Goal: Task Accomplishment & Management: Complete application form

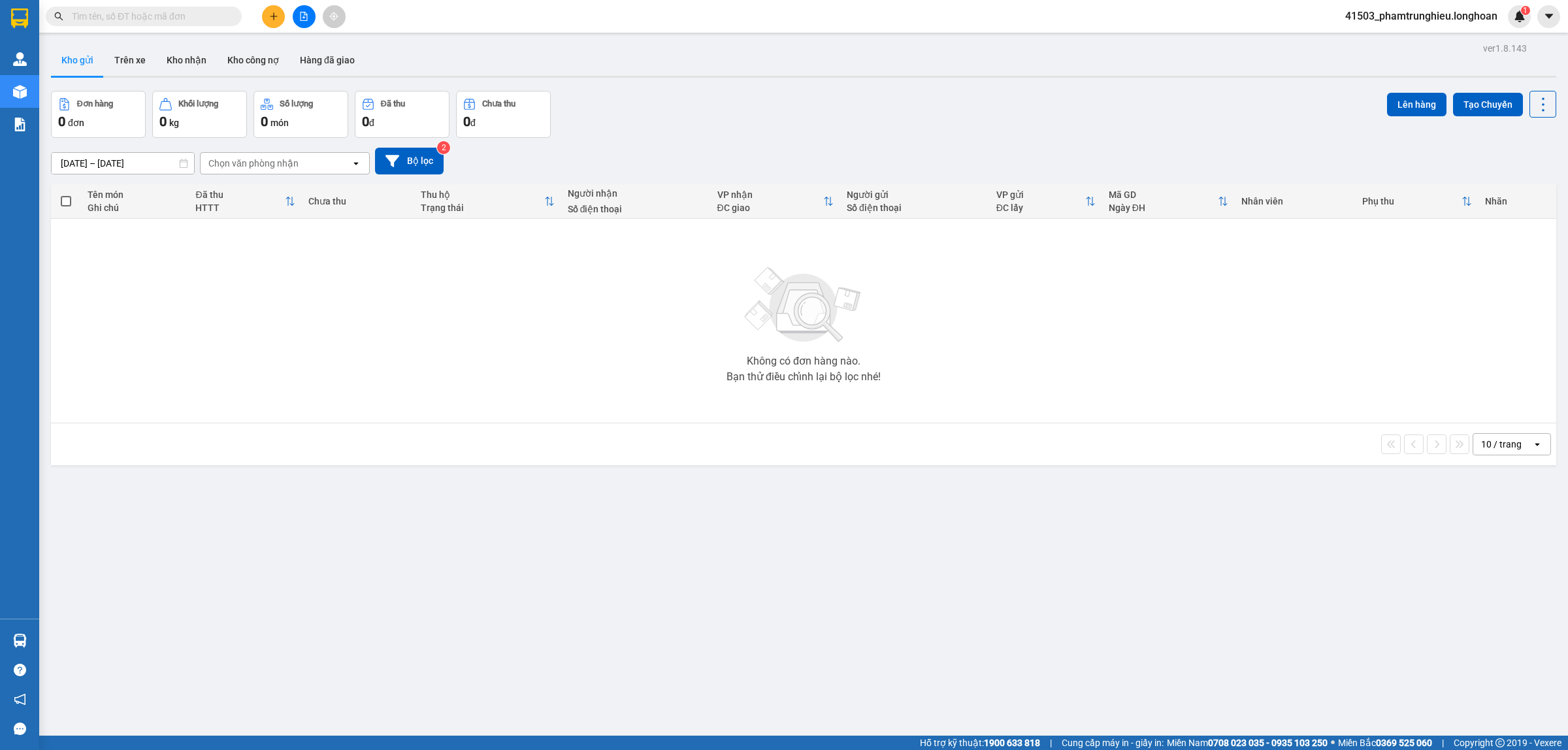
click at [184, 16] on input "text" at bounding box center [149, 16] width 154 height 14
click at [181, 14] on input "text" at bounding box center [149, 16] width 154 height 14
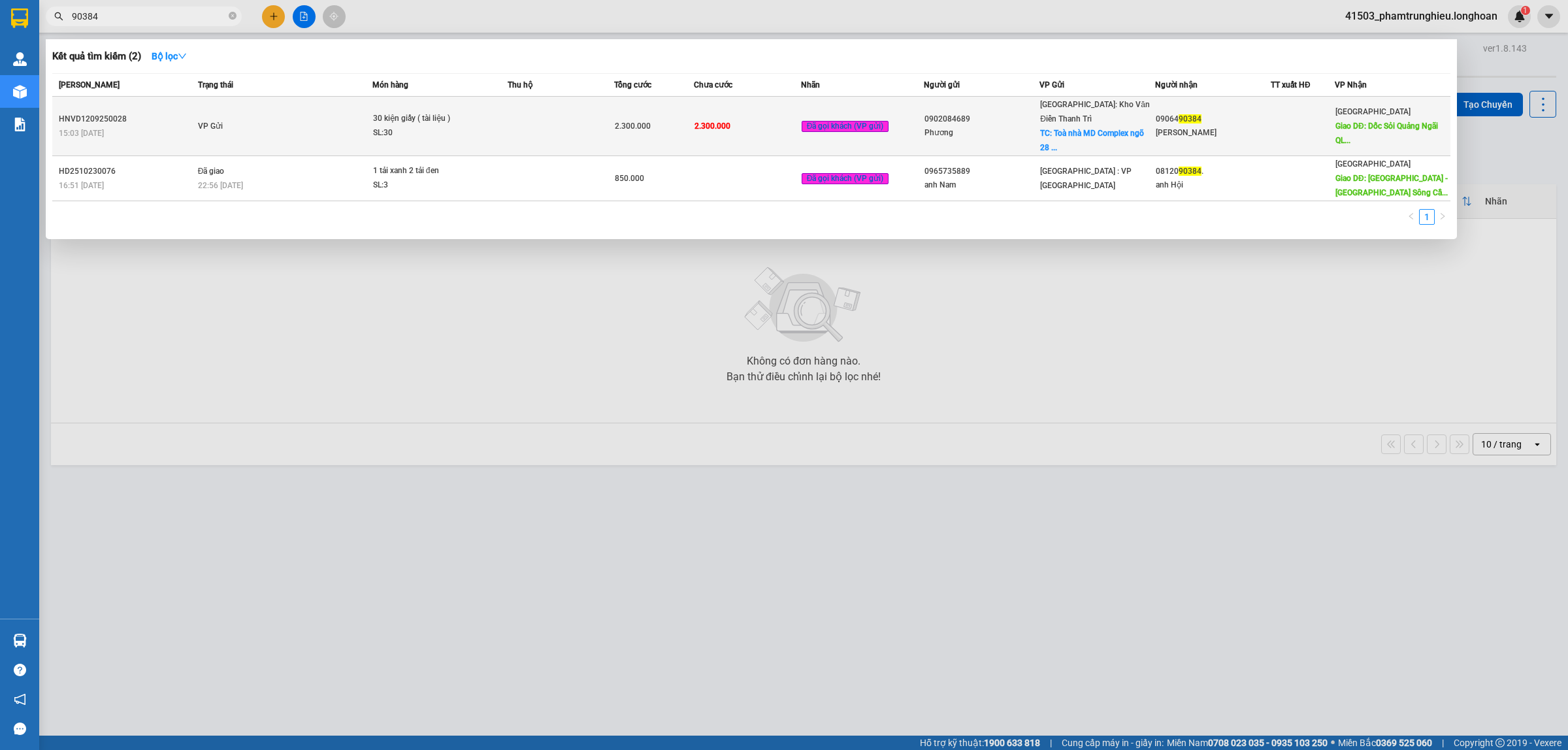
type input "90384"
click at [338, 110] on td "VP Gửi" at bounding box center [284, 126] width 178 height 60
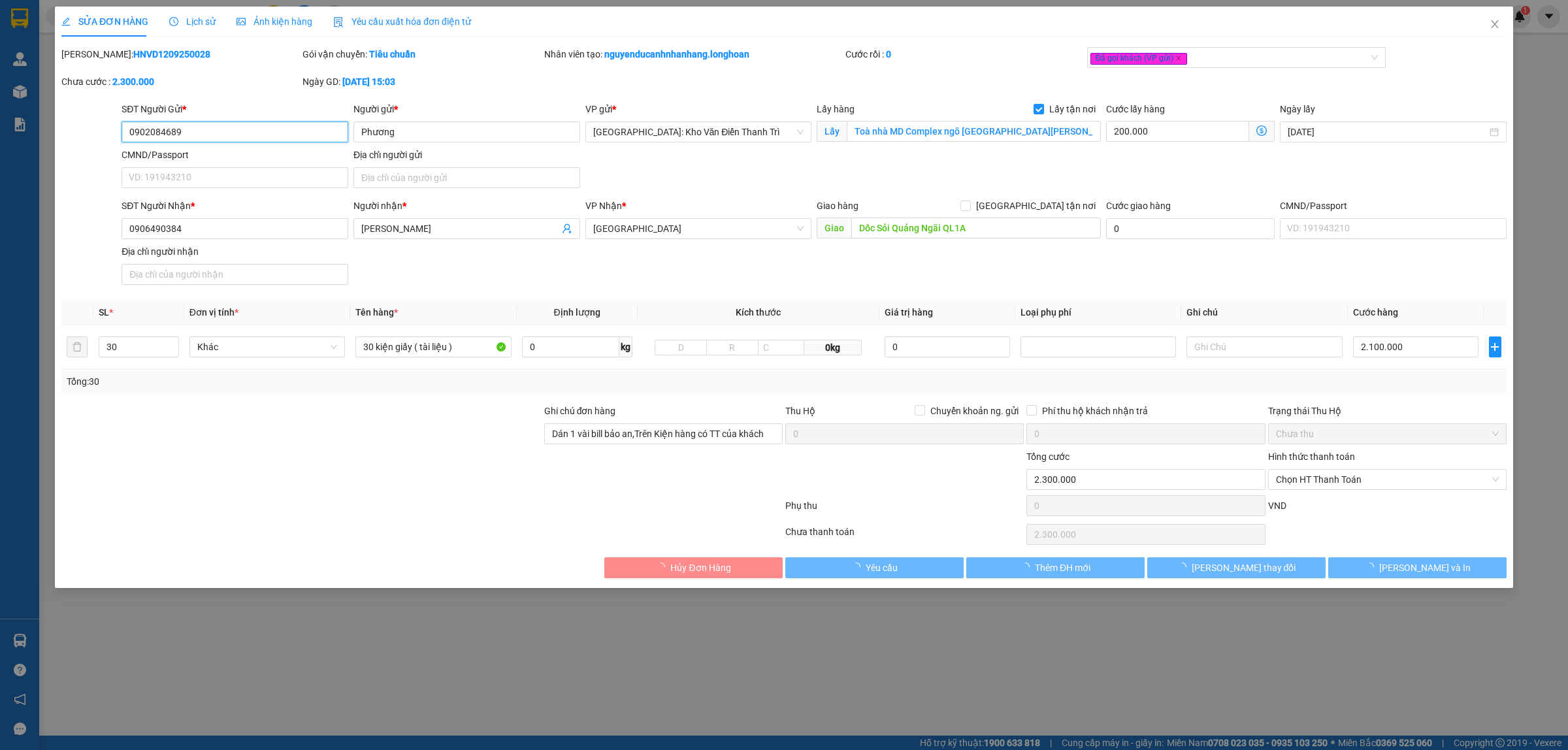
type input "0902084689"
type input "Phương"
checkbox input "true"
type input "Toà nhà MD Complex ngõ 28 Nguyễn Cơ Thạch, Nam Từ Liêm , Hà Nội"
type input "0906490384"
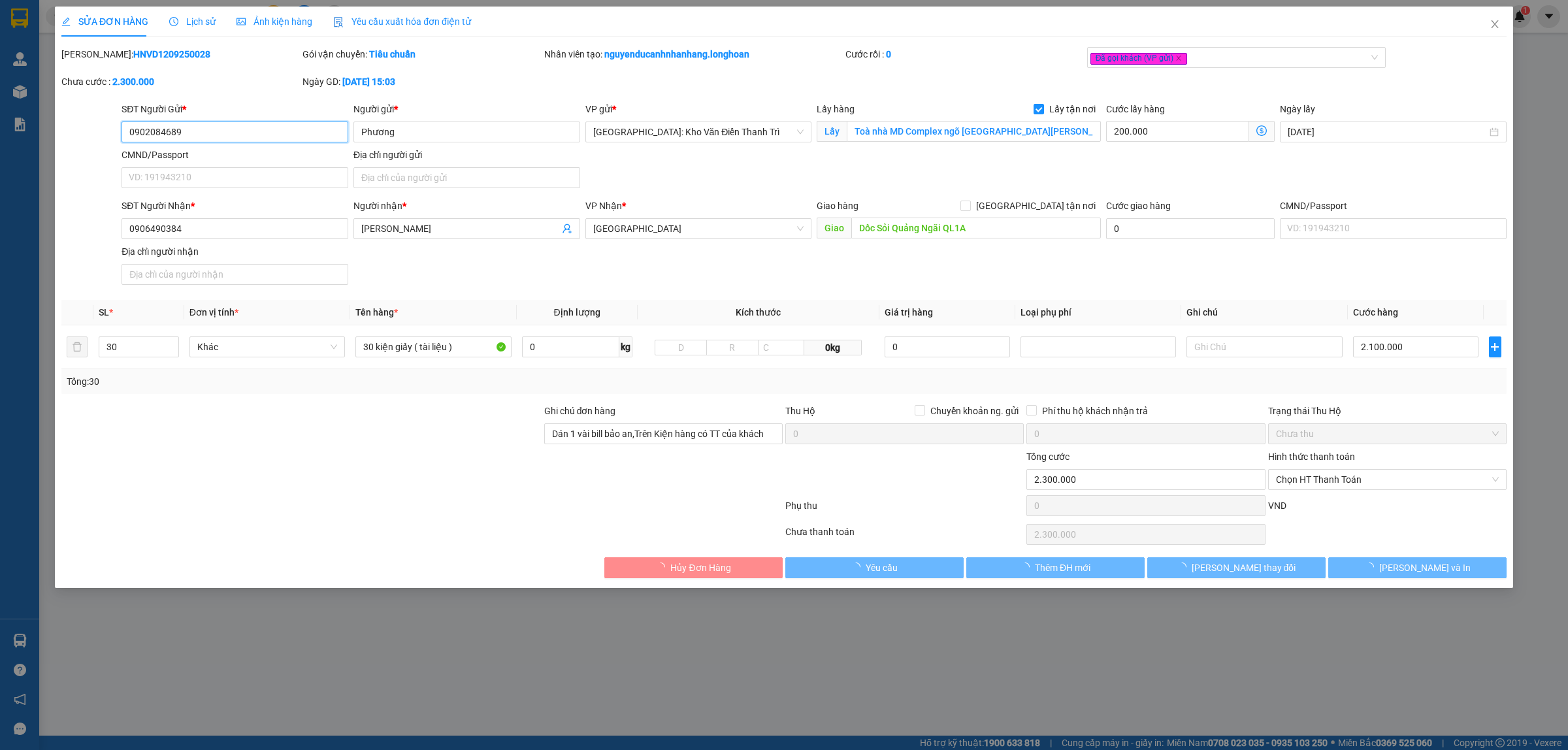
type input "[PERSON_NAME]"
type input "Dốc Sỏi Quảng Ngãi QL1A"
type input "Dán 1 vài bill bảo an,Trên Kiện hàng có TT của khách"
type input "2.300.000"
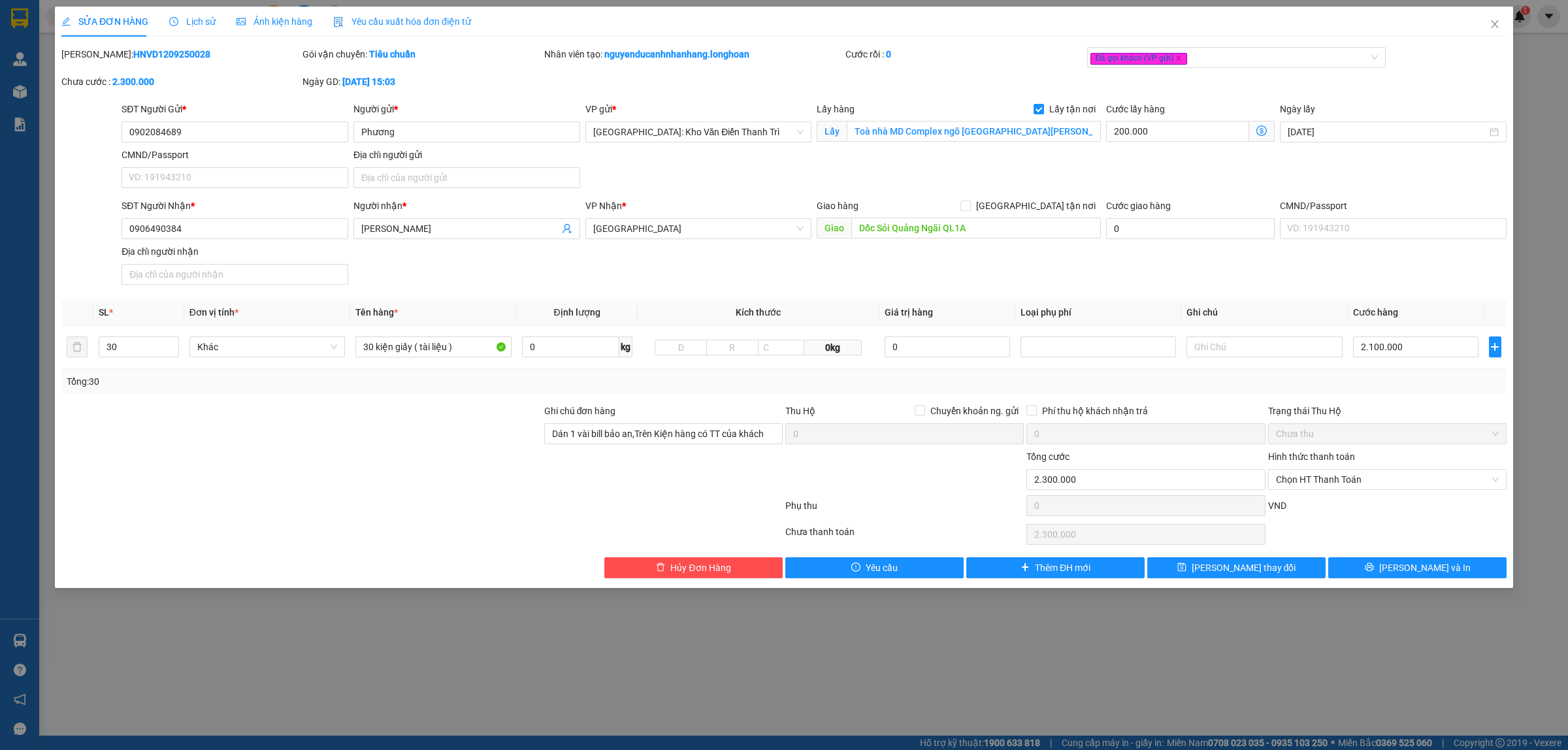
click at [189, 21] on span "Lịch sử" at bounding box center [192, 21] width 46 height 10
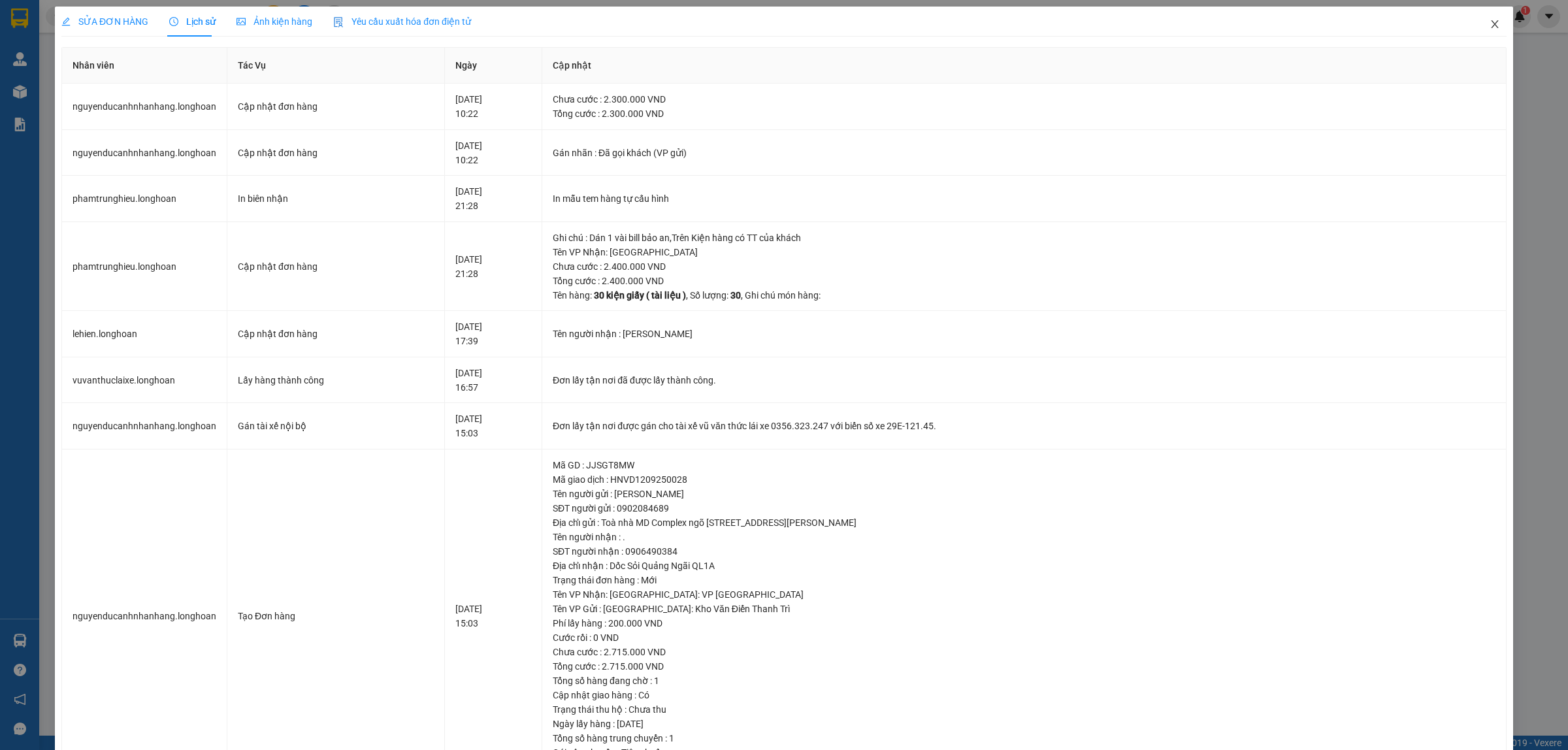
click at [1491, 25] on icon "close" at bounding box center [1494, 24] width 7 height 8
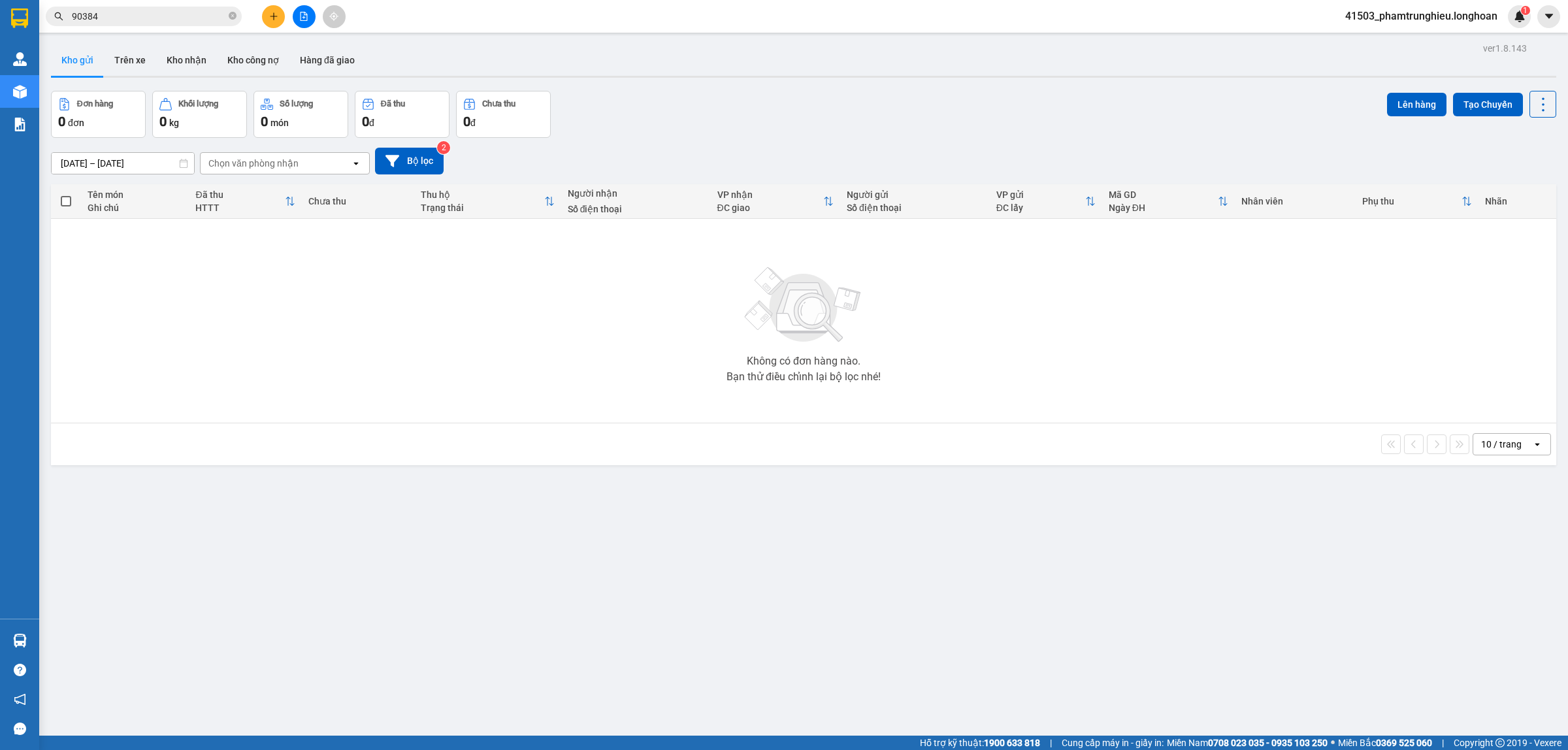
click at [172, 10] on input "90384" at bounding box center [149, 16] width 154 height 14
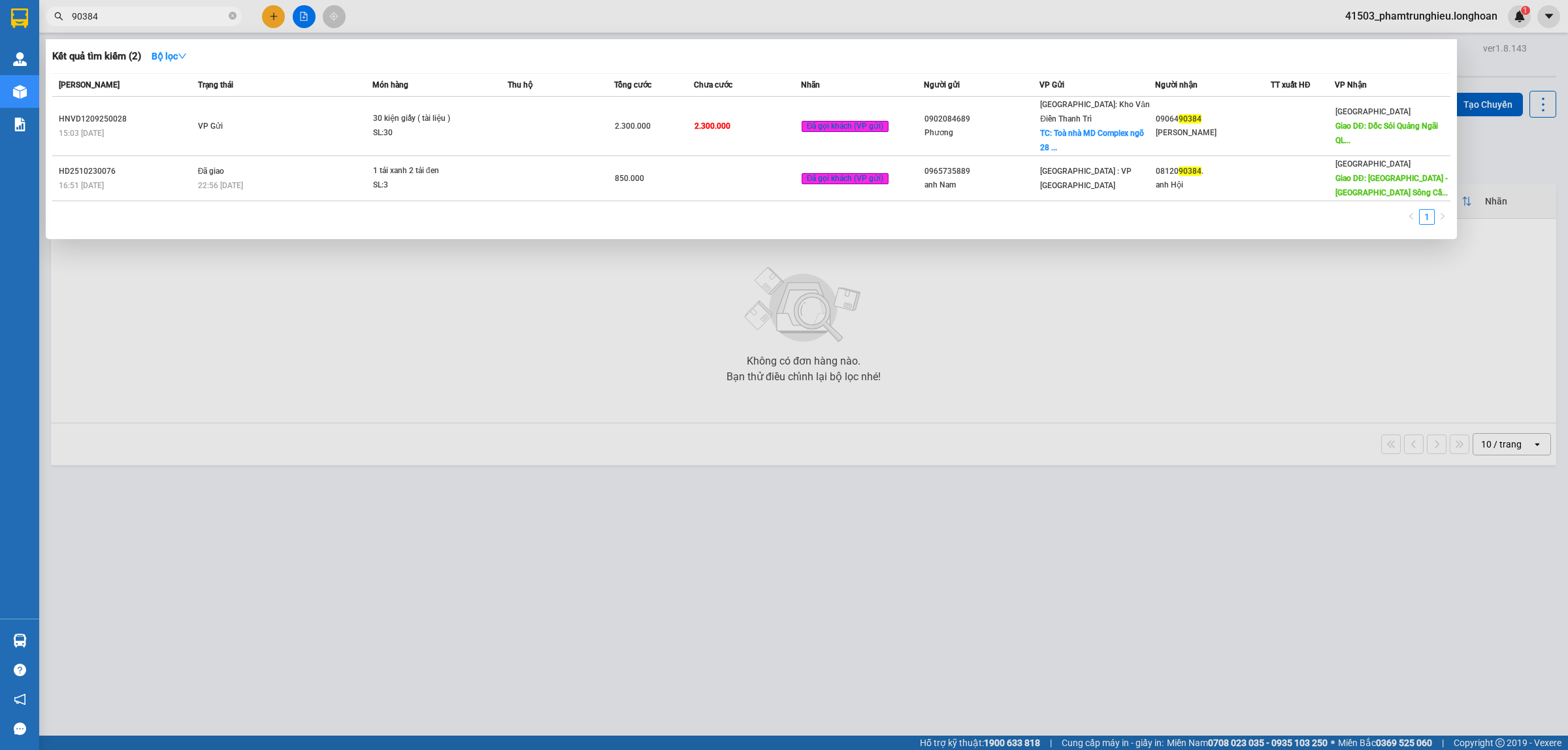
paste input "VPLB2208250007"
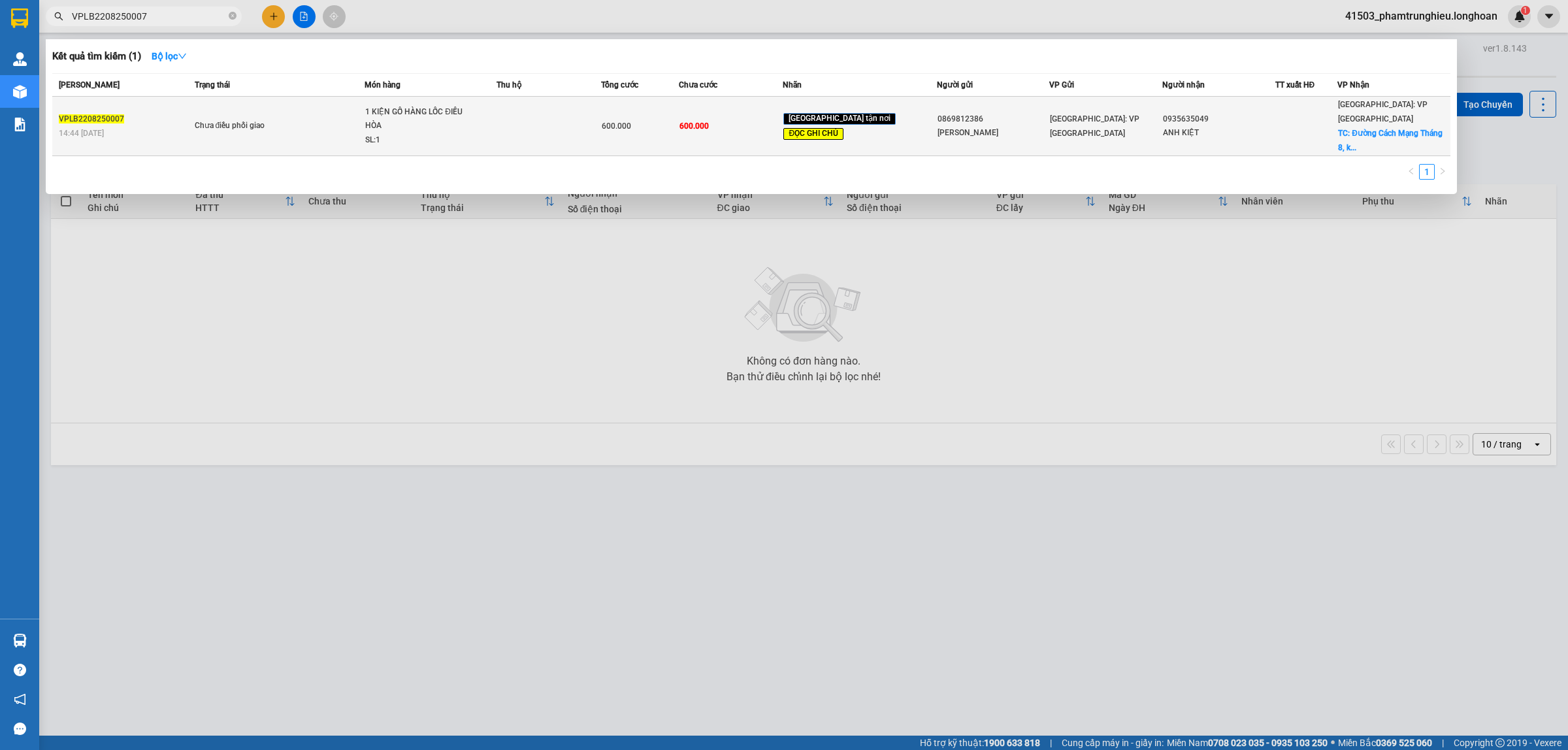
type input "VPLB2208250007"
click at [310, 121] on span "Chưa điều phối giao" at bounding box center [280, 126] width 170 height 14
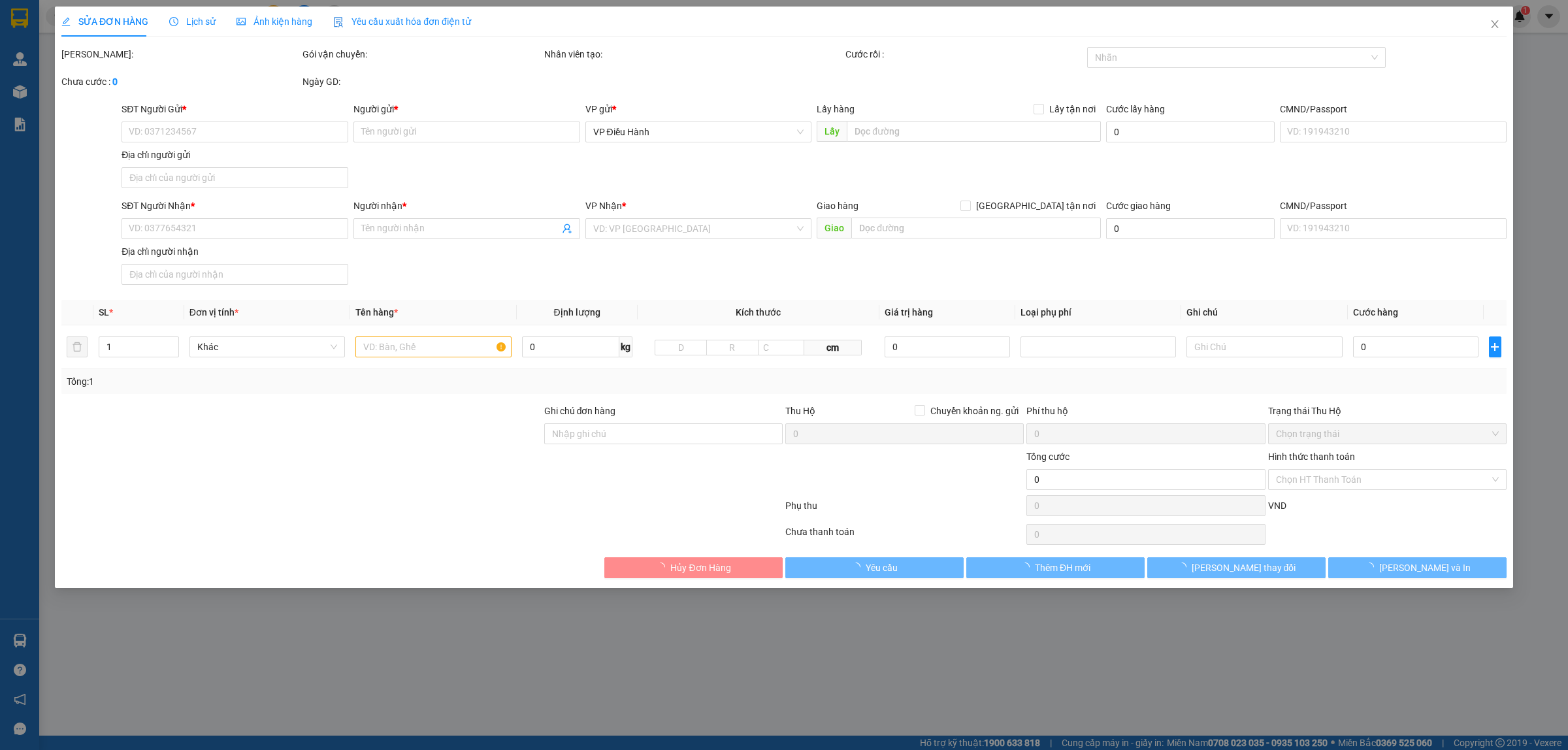
type input "0869812386"
type input "DƯƠNG CHINH"
type input "0935635049"
type input "ANH KIỆT"
checkbox input "true"
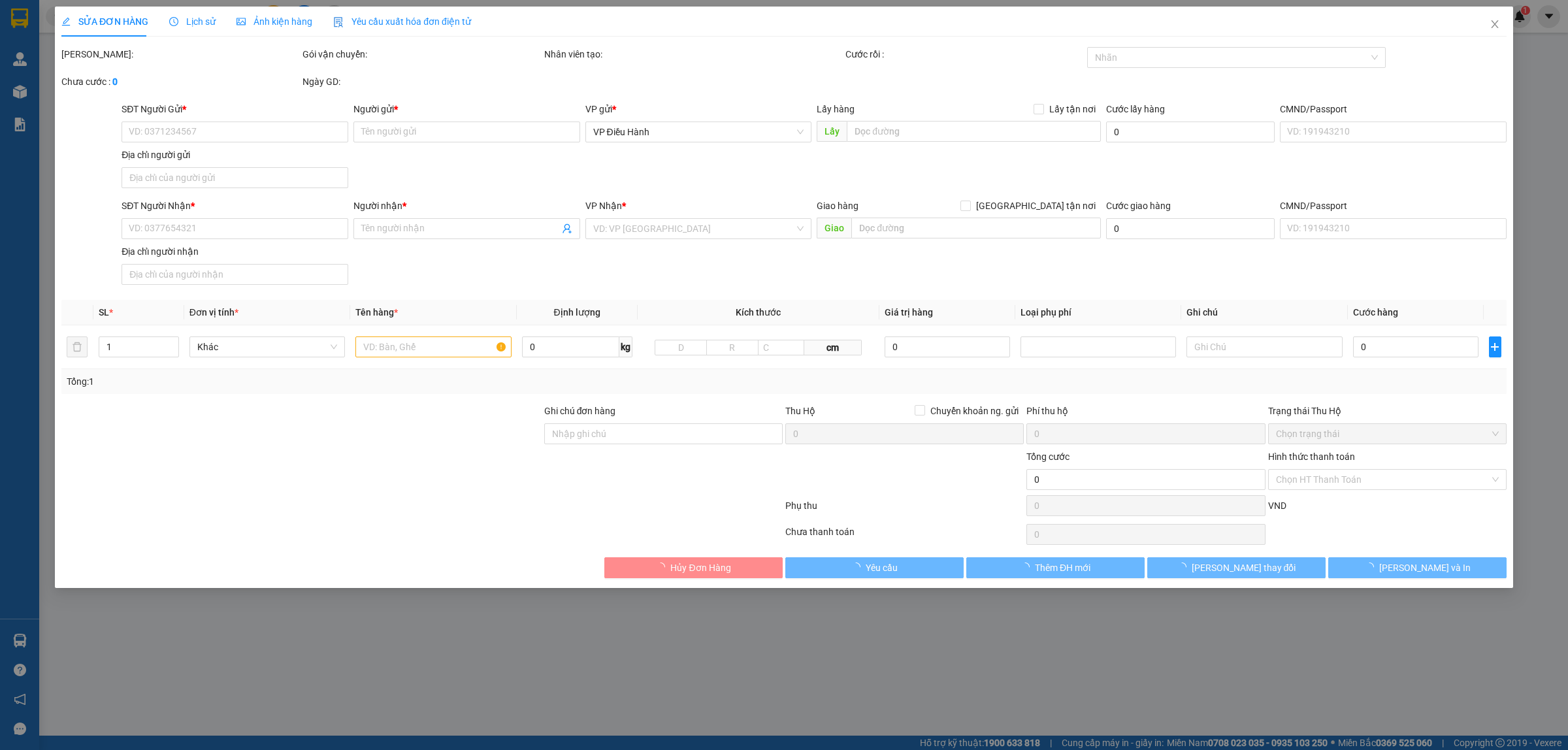
type input "Đường Cách Mạng Tháng 8, khu Phố 10, Dương Đông, Thành Phố Phú Quốc, Tỉnh Kiên …"
type input "XẾP HÀNG THEO CHIỀU MŨI TÊN , KHÔNG ĐƯỢC ĐỂ NẰM"
type input "330.000"
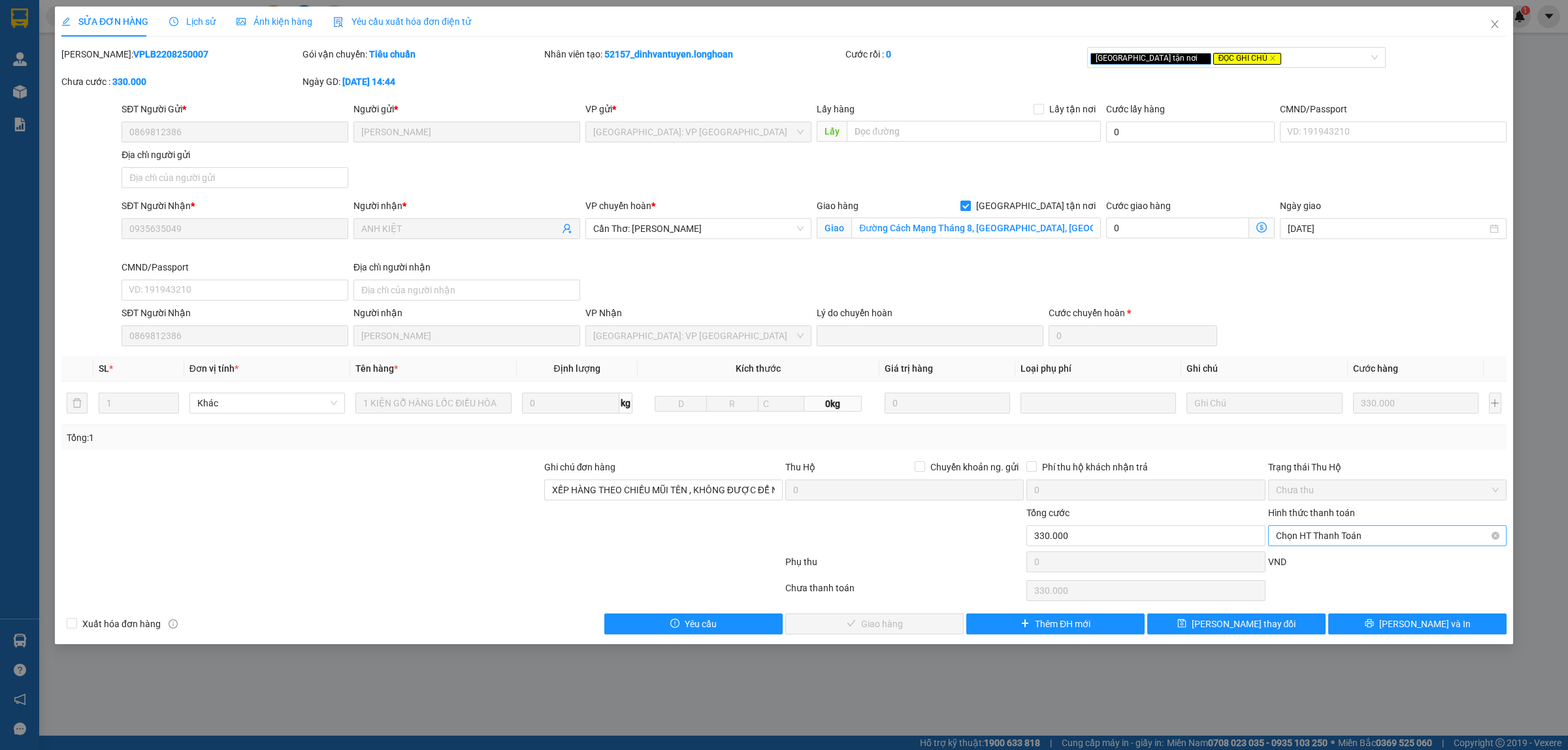
click at [1338, 536] on span "Chọn HT Thanh Toán" at bounding box center [1387, 535] width 223 height 20
click at [1334, 562] on div "Tại văn phòng" at bounding box center [1387, 563] width 223 height 14
type input "0"
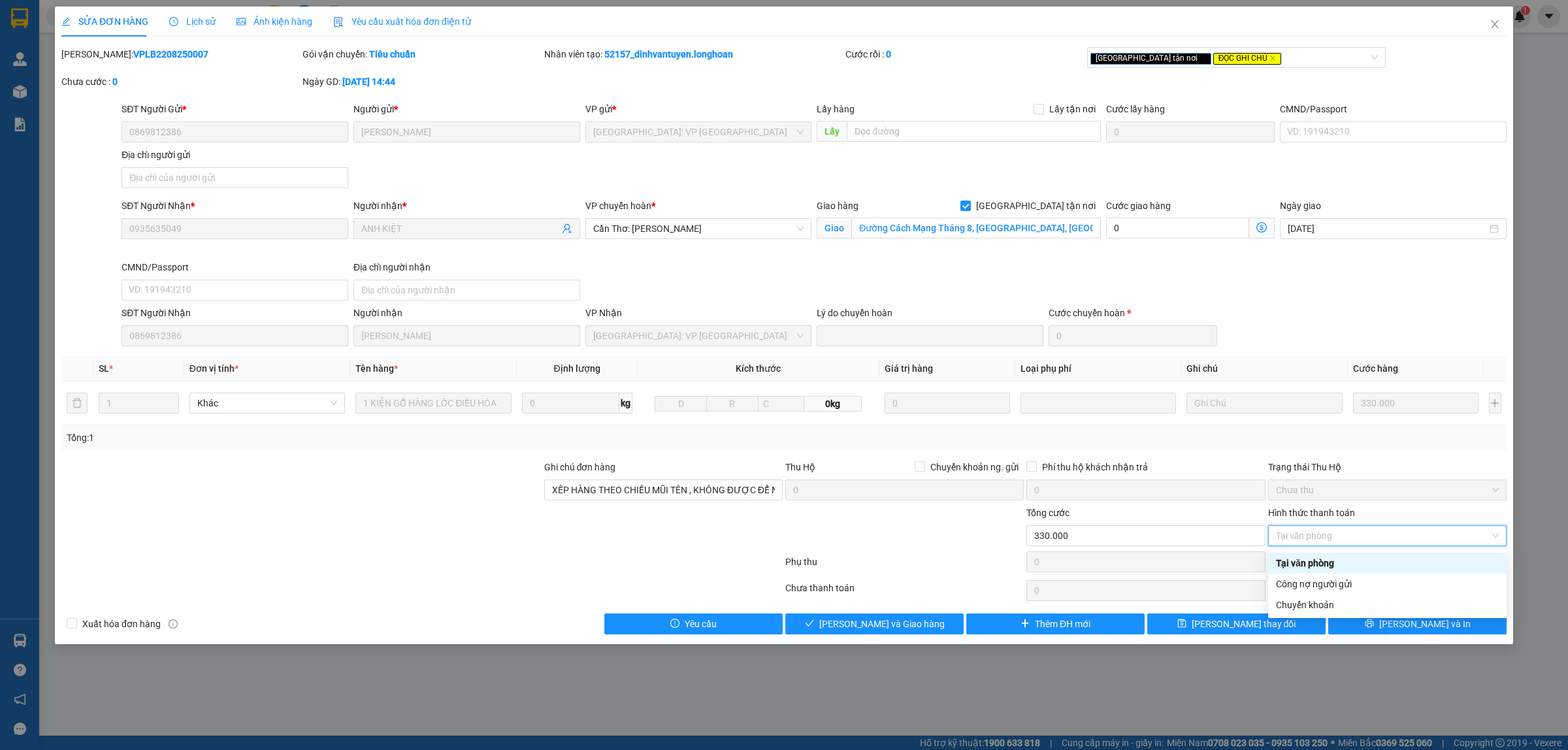
click at [1539, 409] on div "SỬA ĐƠN HÀNG Lịch sử Ảnh kiện hàng Yêu cầu xuất hóa đơn điện tử Total Paid Fee …" at bounding box center [784, 375] width 1568 height 750
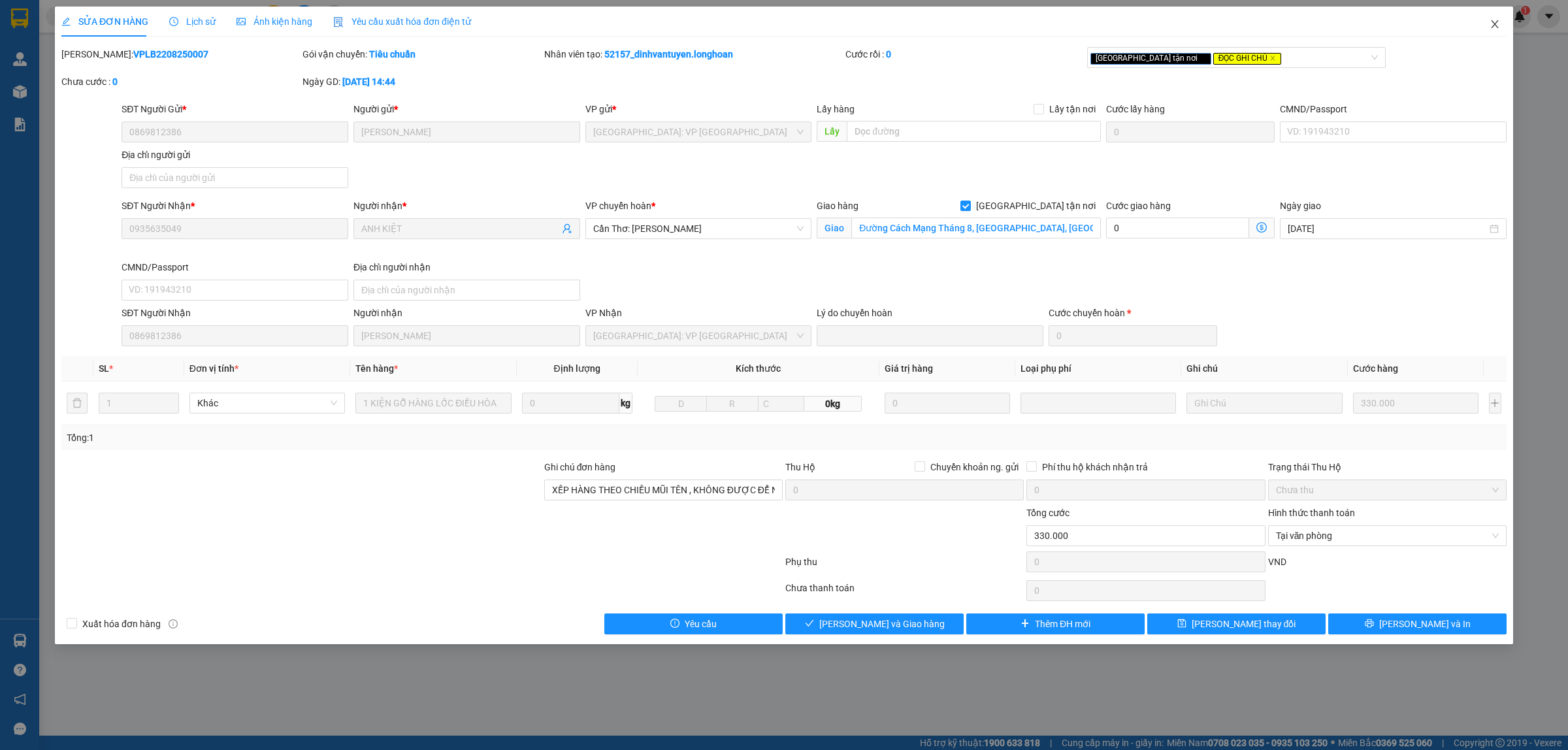
click at [1501, 25] on span "Close" at bounding box center [1495, 25] width 37 height 37
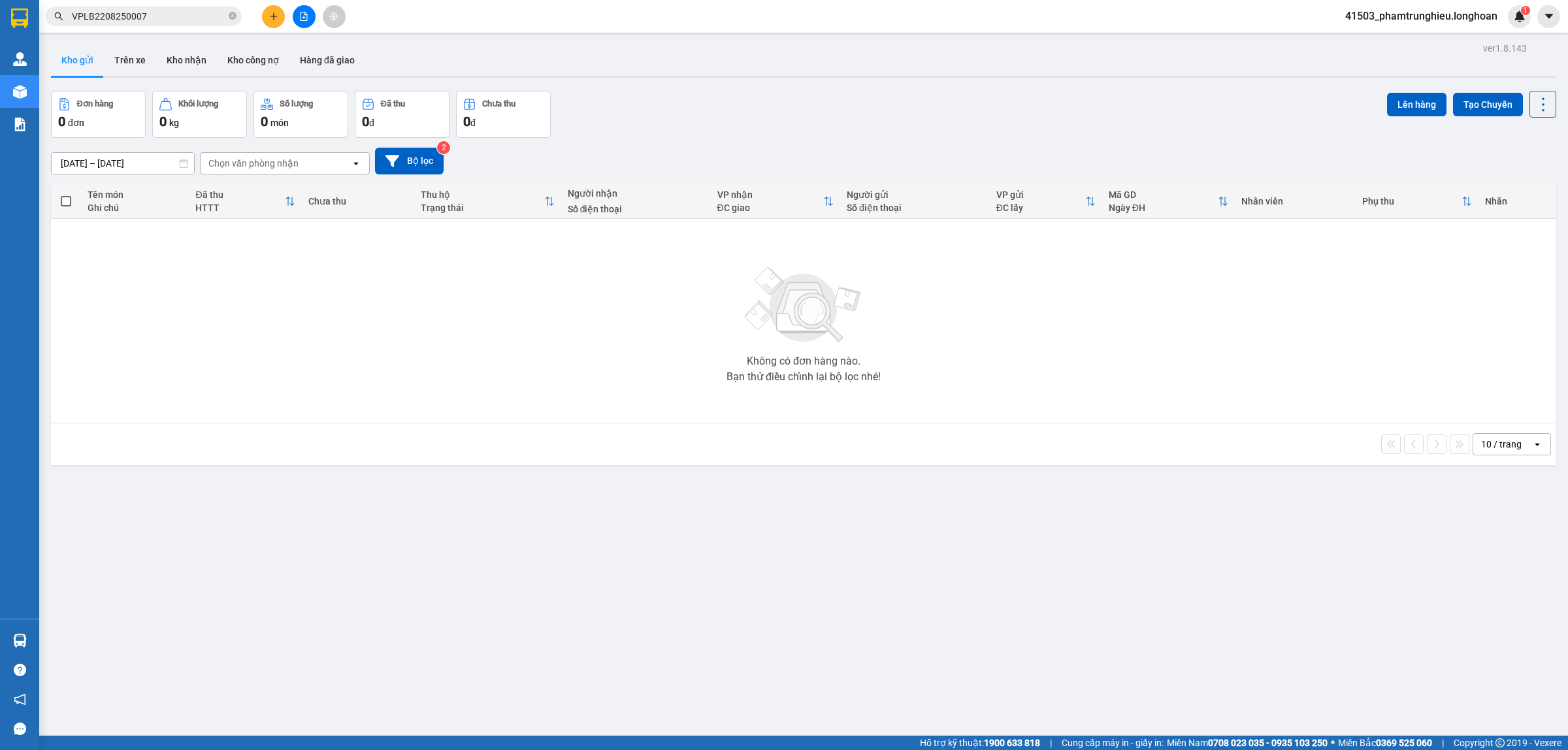
click at [171, 16] on input "VPLB2208250007" at bounding box center [149, 16] width 154 height 14
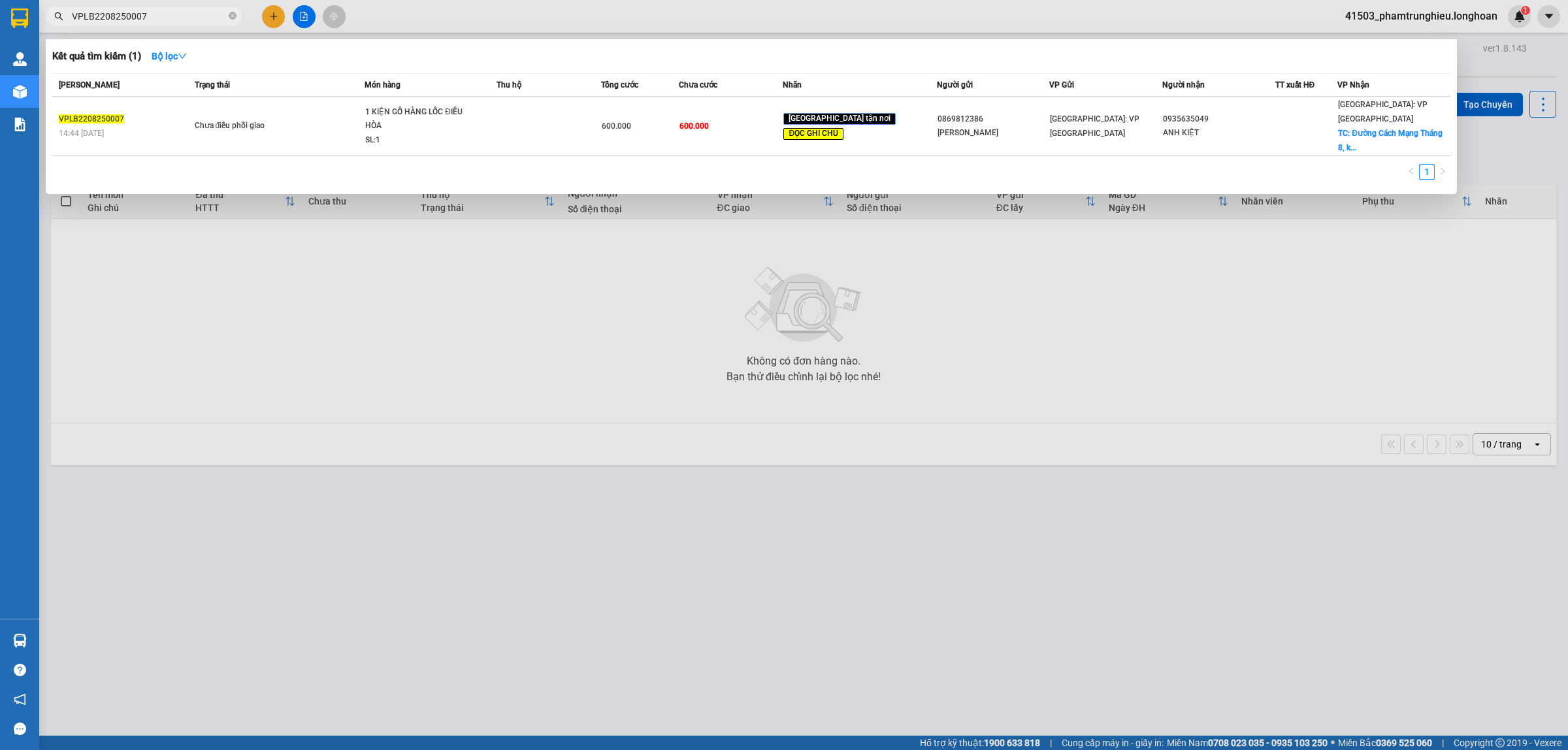
click at [171, 16] on input "VPLB2208250007" at bounding box center [149, 16] width 154 height 14
paste input "0346655065"
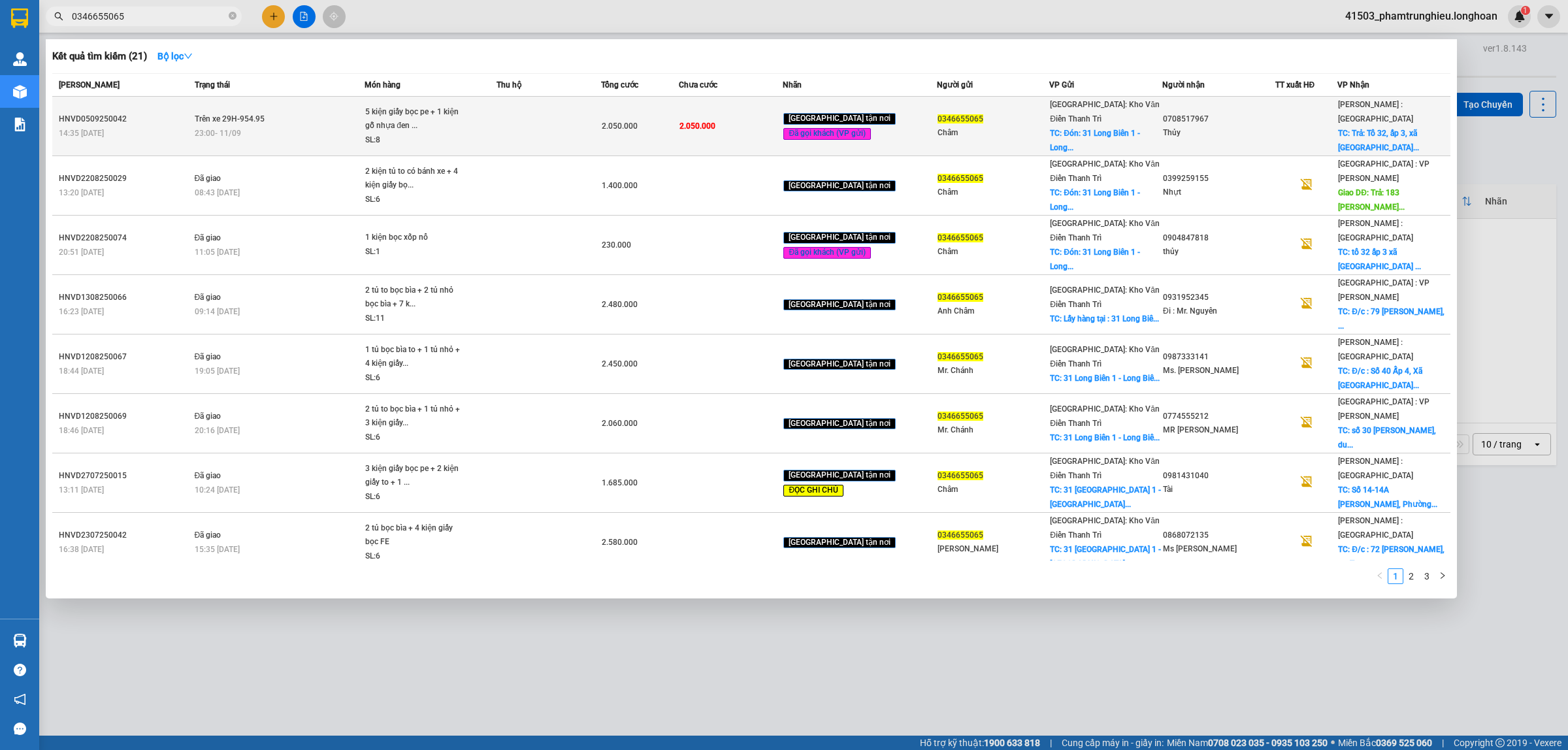
type input "0346655065"
click at [417, 124] on div "5 kiện giấy bọc pe + 1 kiện gỗ nhựa đen ..." at bounding box center [414, 119] width 98 height 28
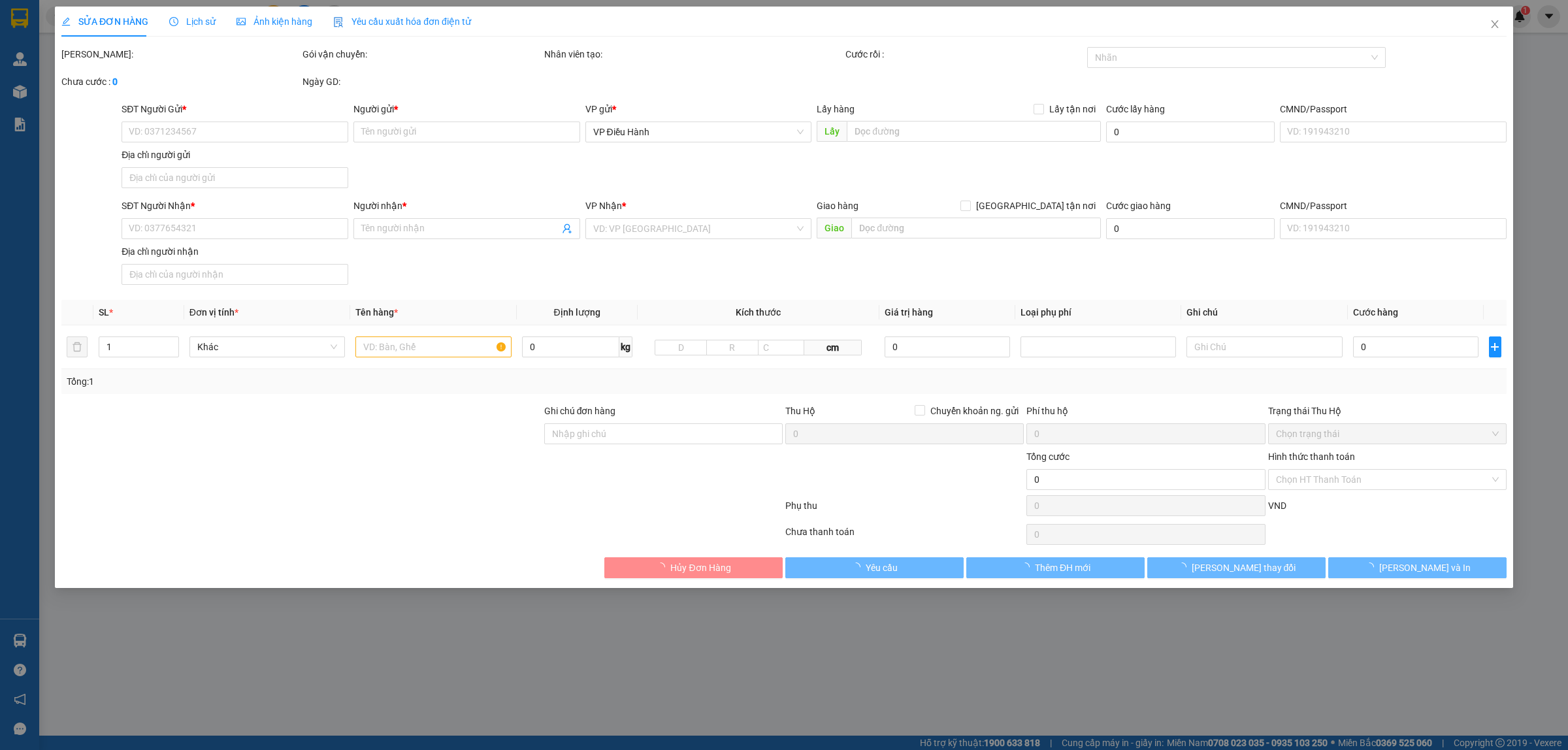
type input "0346655065"
type input "Châm"
checkbox input "true"
type input "Đón: 31 Long Biên 1 - Long Biên - Hà Nội"
type input "0708517967"
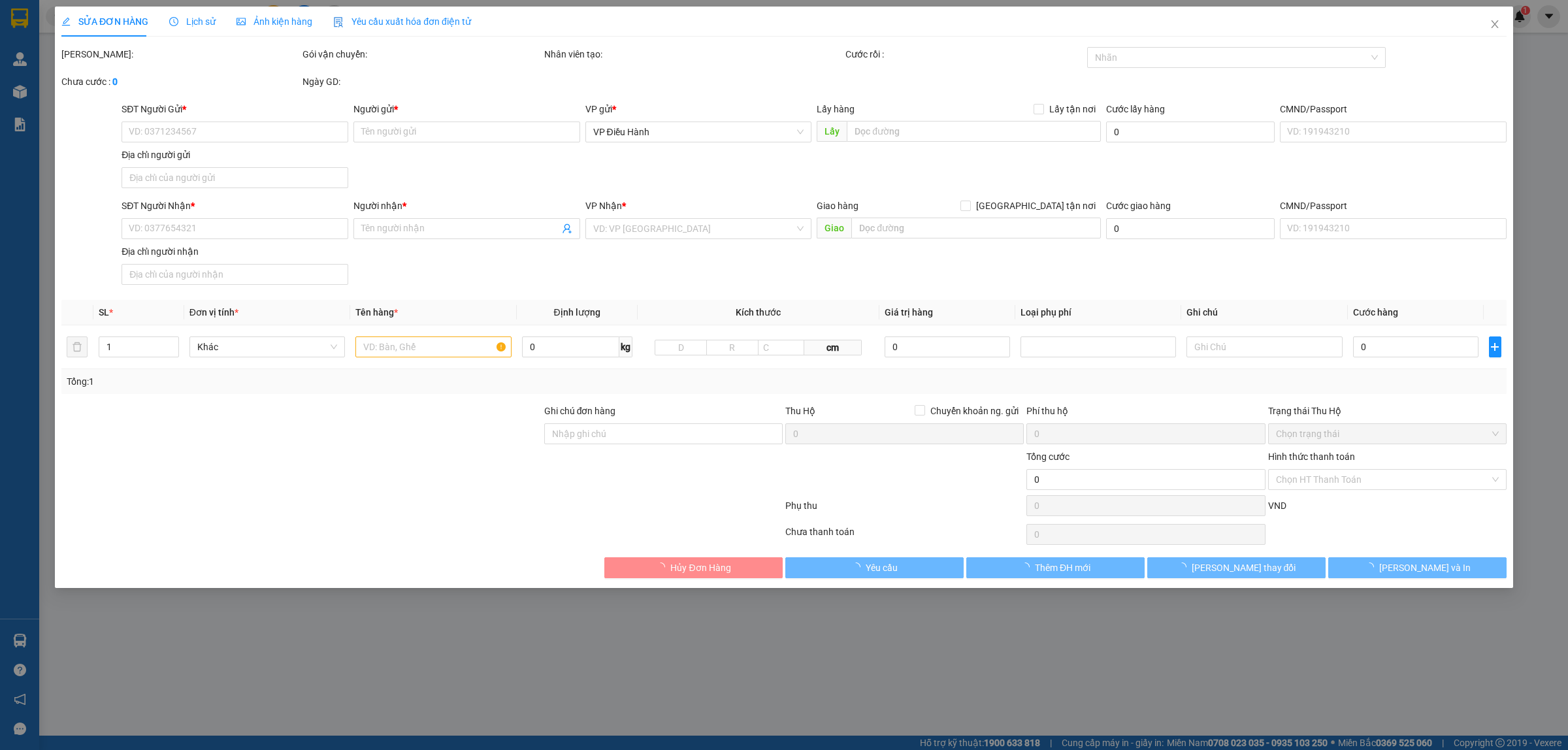
type input "Thủy"
checkbox input "true"
type input "Trả: Tổ 32, ấp 3, xã Tam An, huyện Long Thành, Đồng Nai"
type input "hàng giao nguyên kiện, hư vỡ ko đền"
type input "2.050.000"
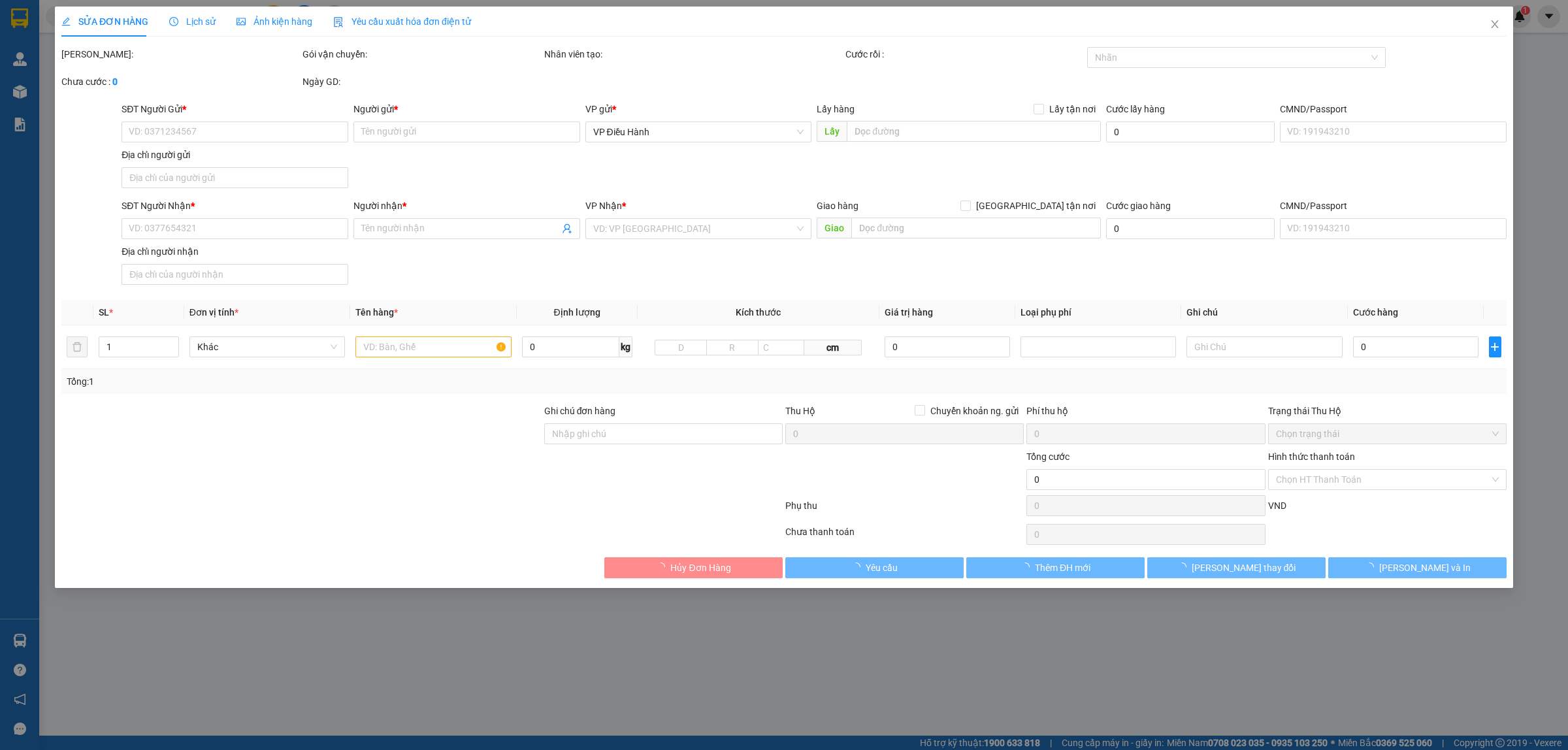
type input "2.050.000"
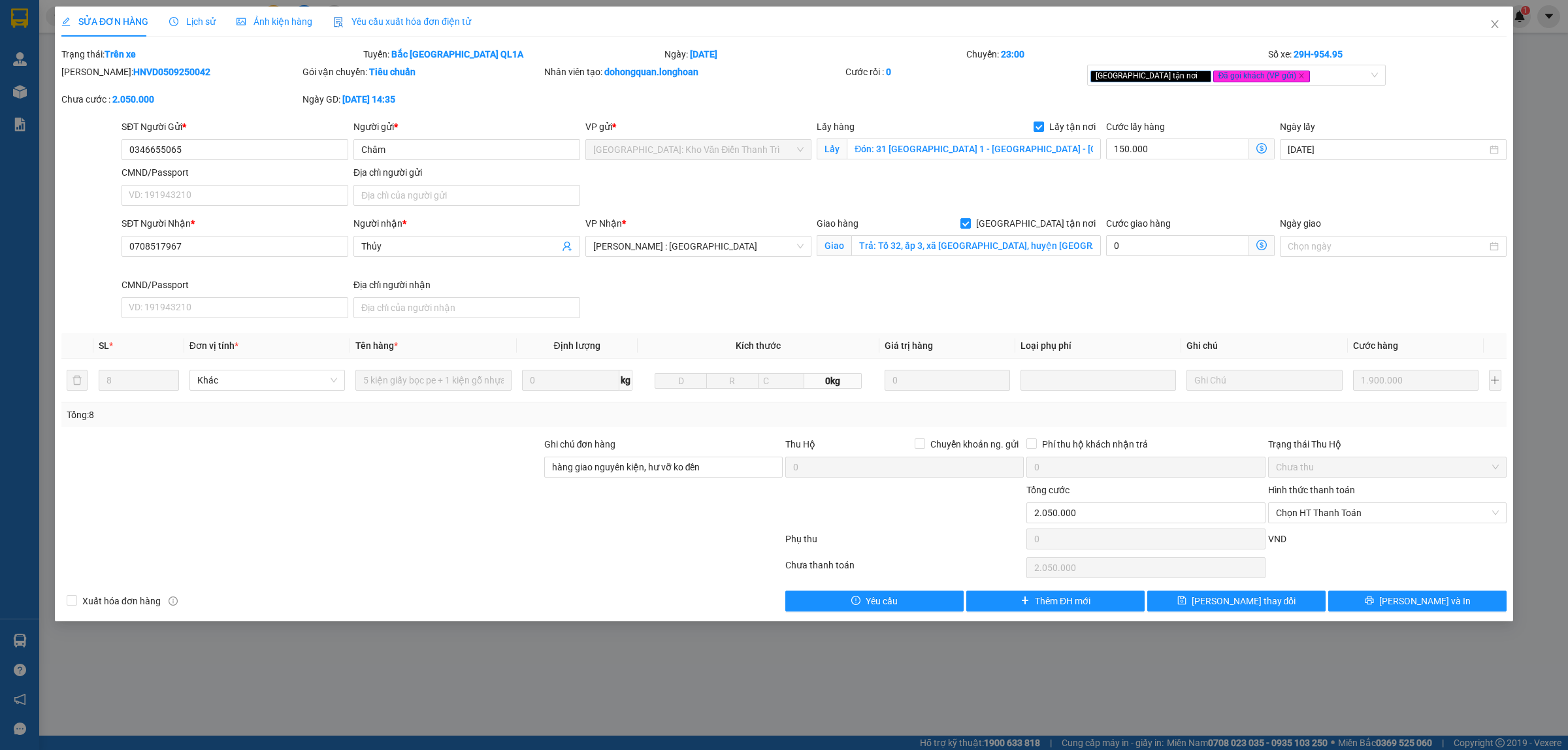
click at [180, 26] on span "Lịch sử" at bounding box center [192, 21] width 46 height 10
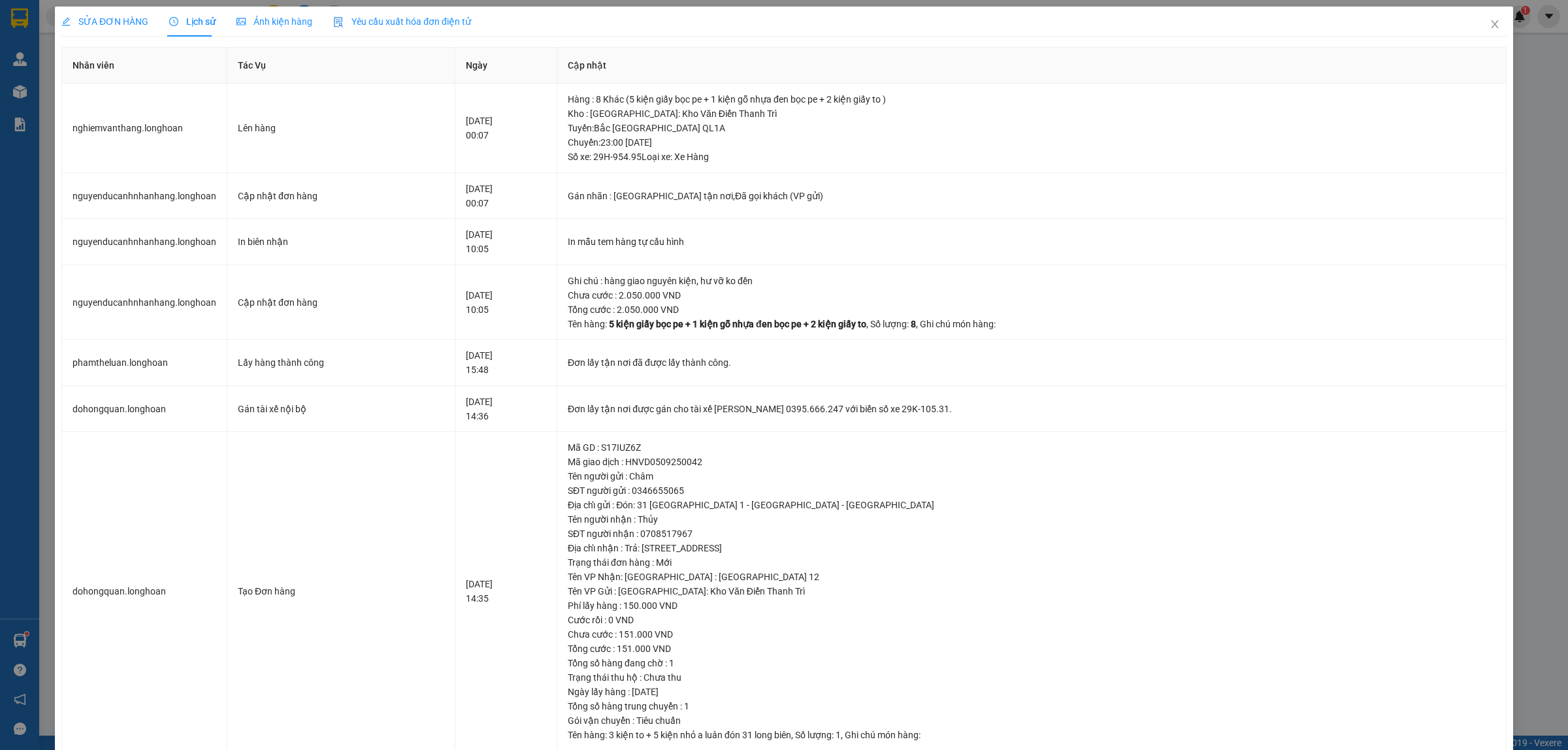
click at [118, 24] on span "SỬA ĐƠN HÀNG" at bounding box center [105, 21] width 87 height 10
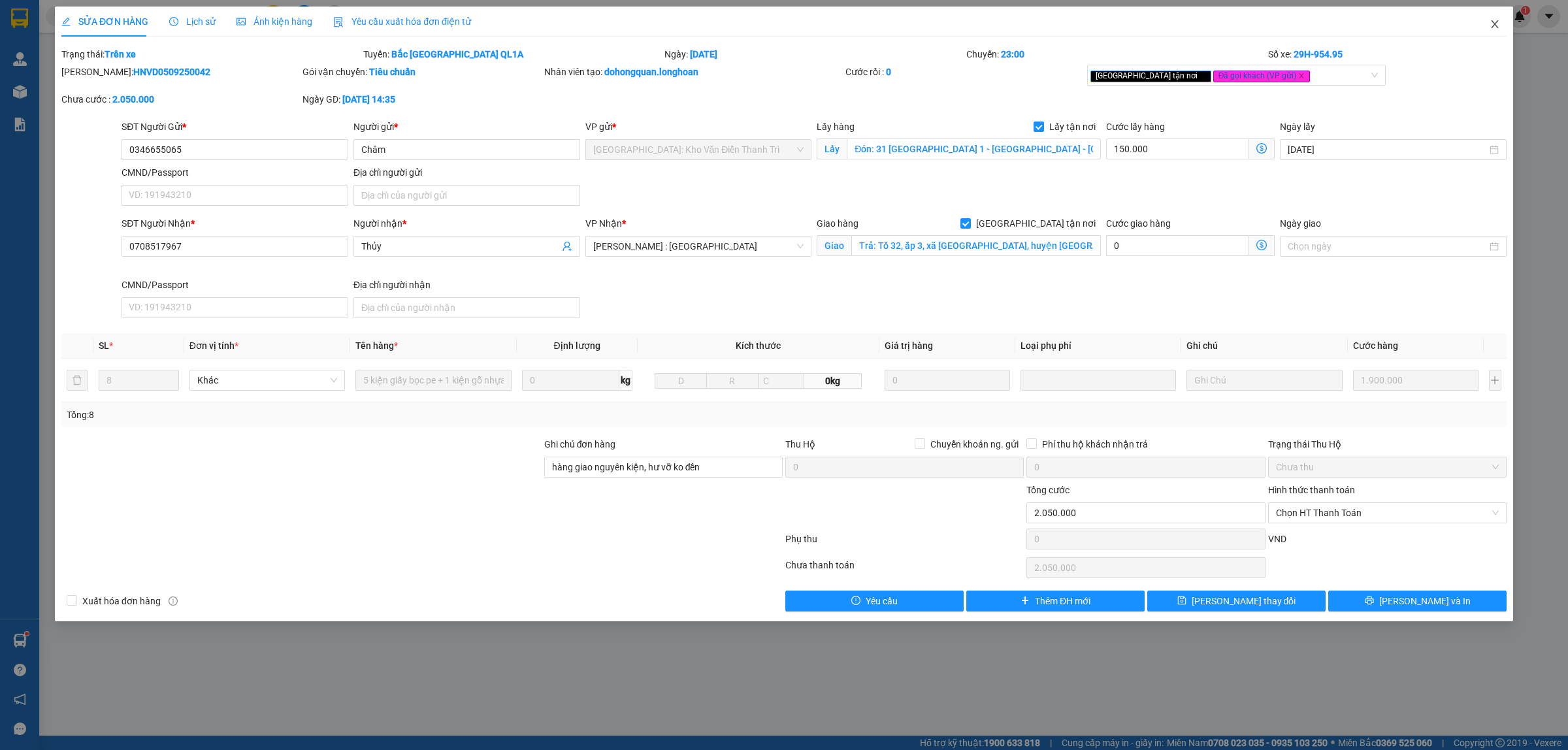
click at [1497, 28] on icon "close" at bounding box center [1494, 24] width 10 height 10
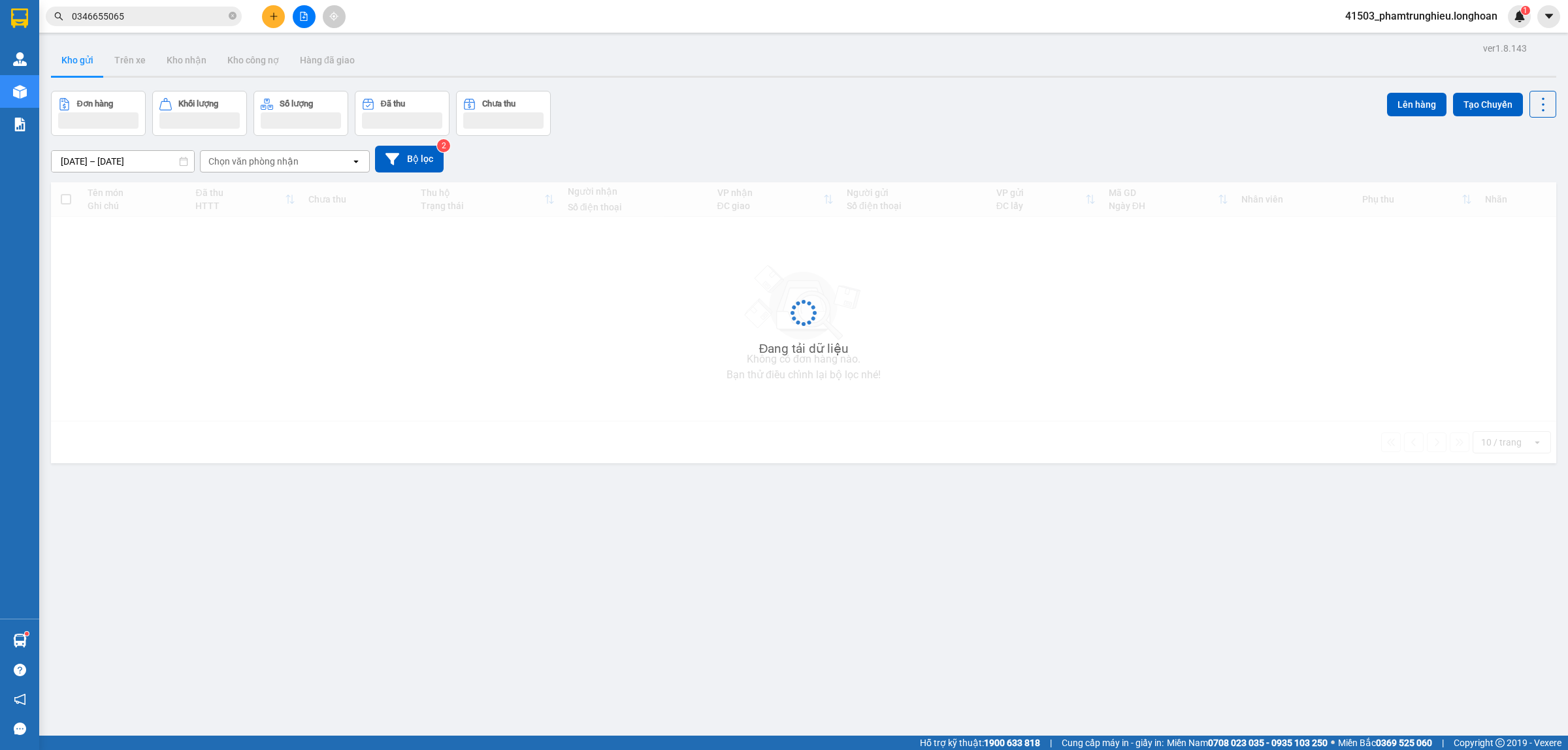
click at [184, 15] on input "0346655065" at bounding box center [149, 16] width 154 height 14
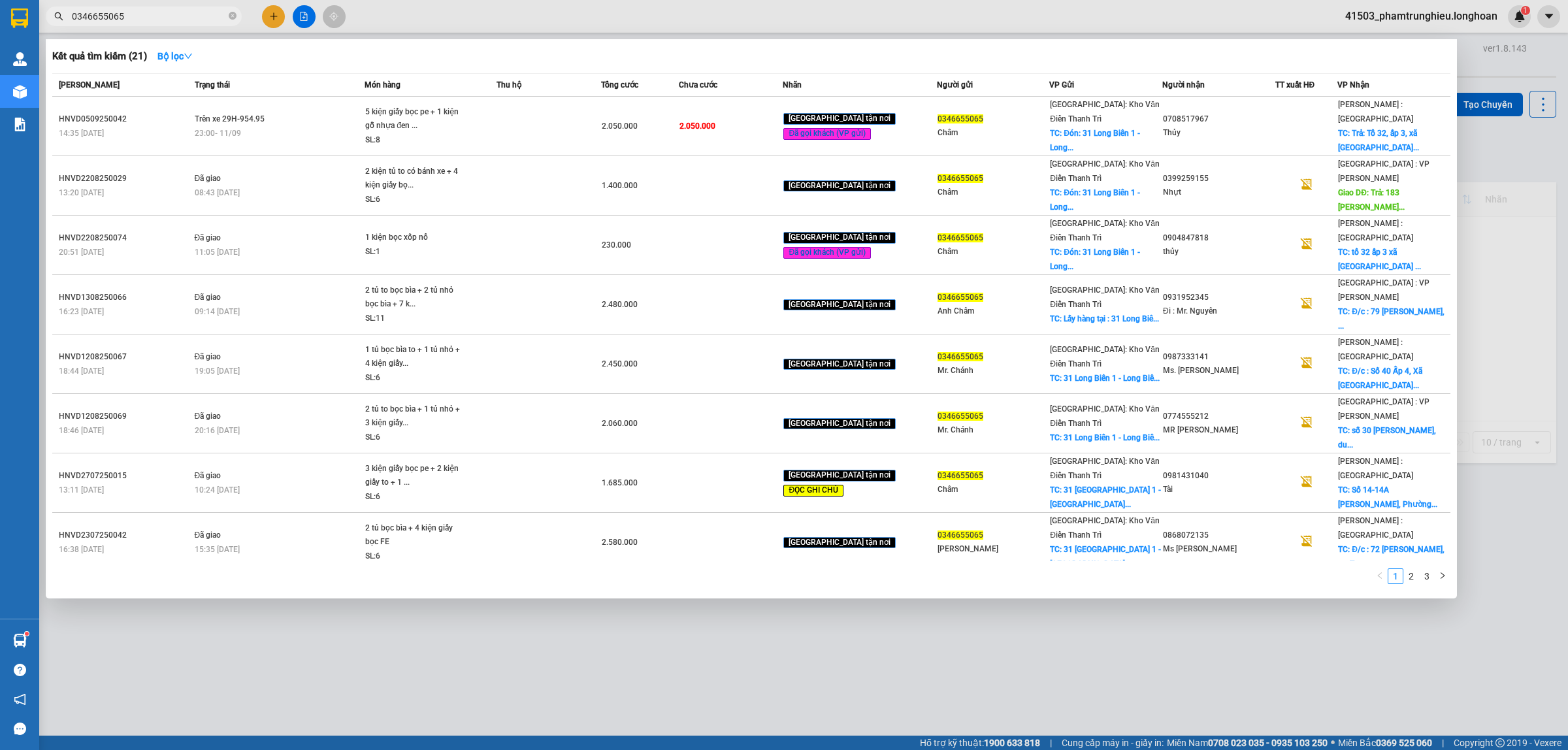
click at [184, 15] on input "0346655065" at bounding box center [149, 16] width 154 height 14
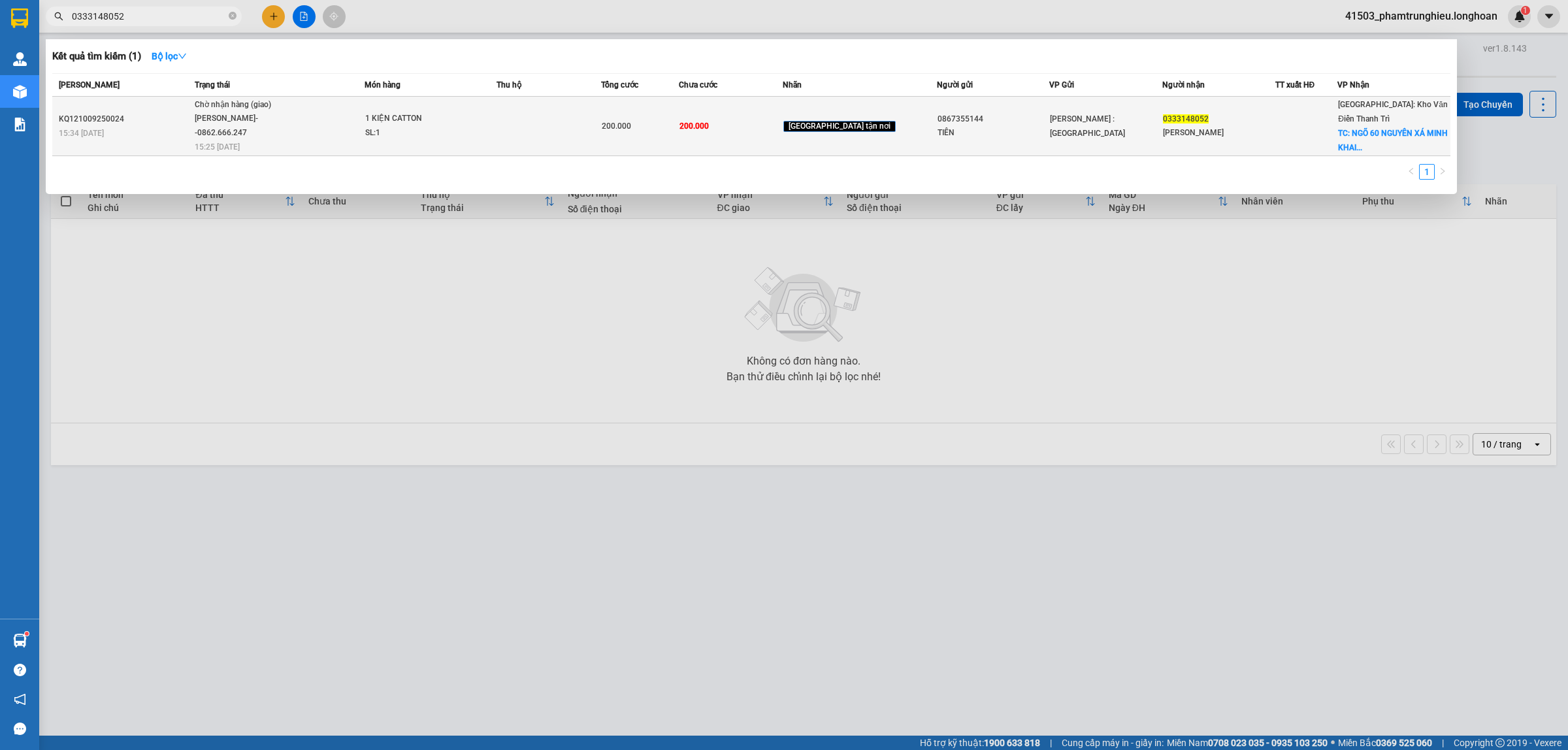
type input "0333148052"
click at [387, 128] on div "SL: 1" at bounding box center [414, 133] width 98 height 14
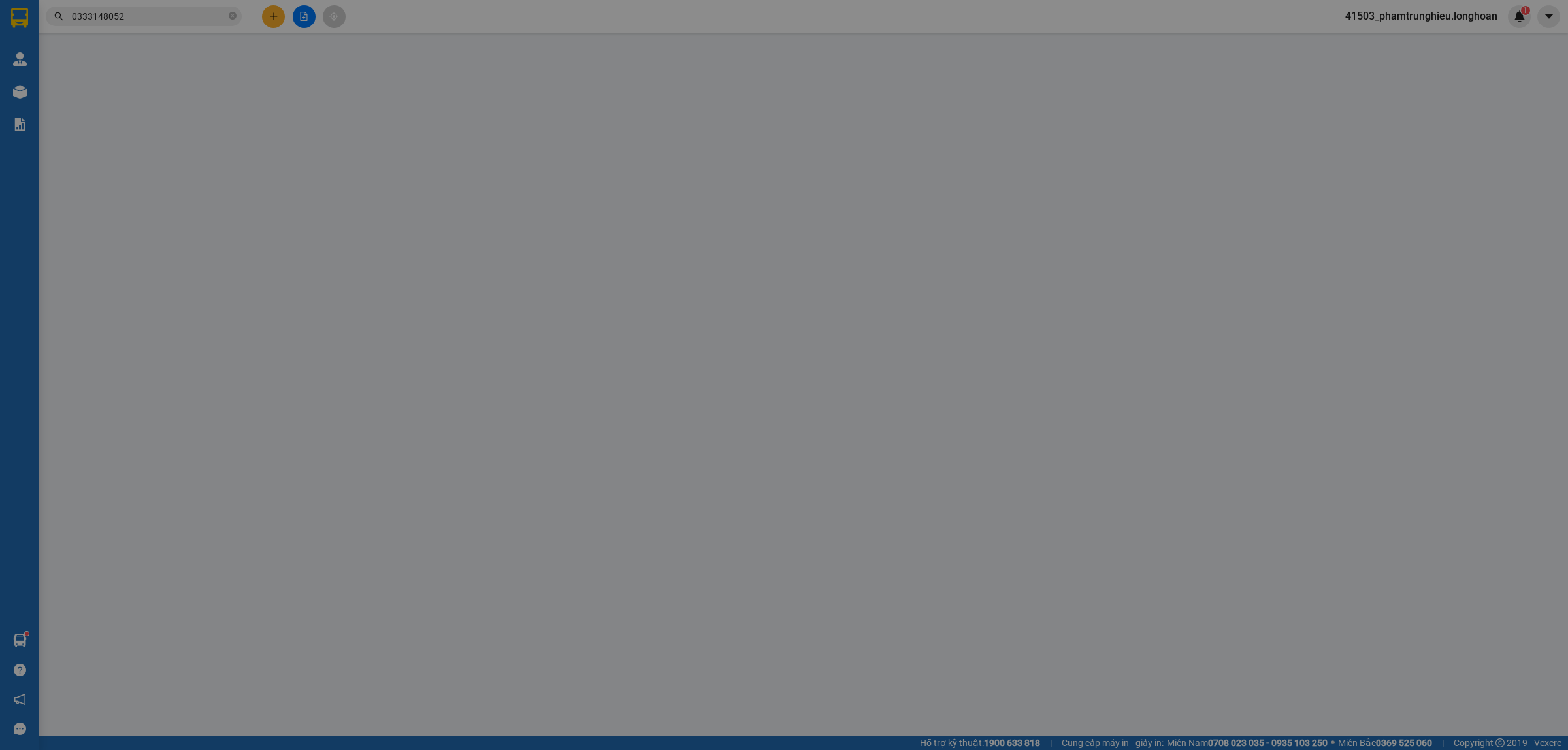
type input "0867355144"
type input "TIÊN"
type input "0333148052"
type input "NGỌC QUỲNH"
checkbox input "true"
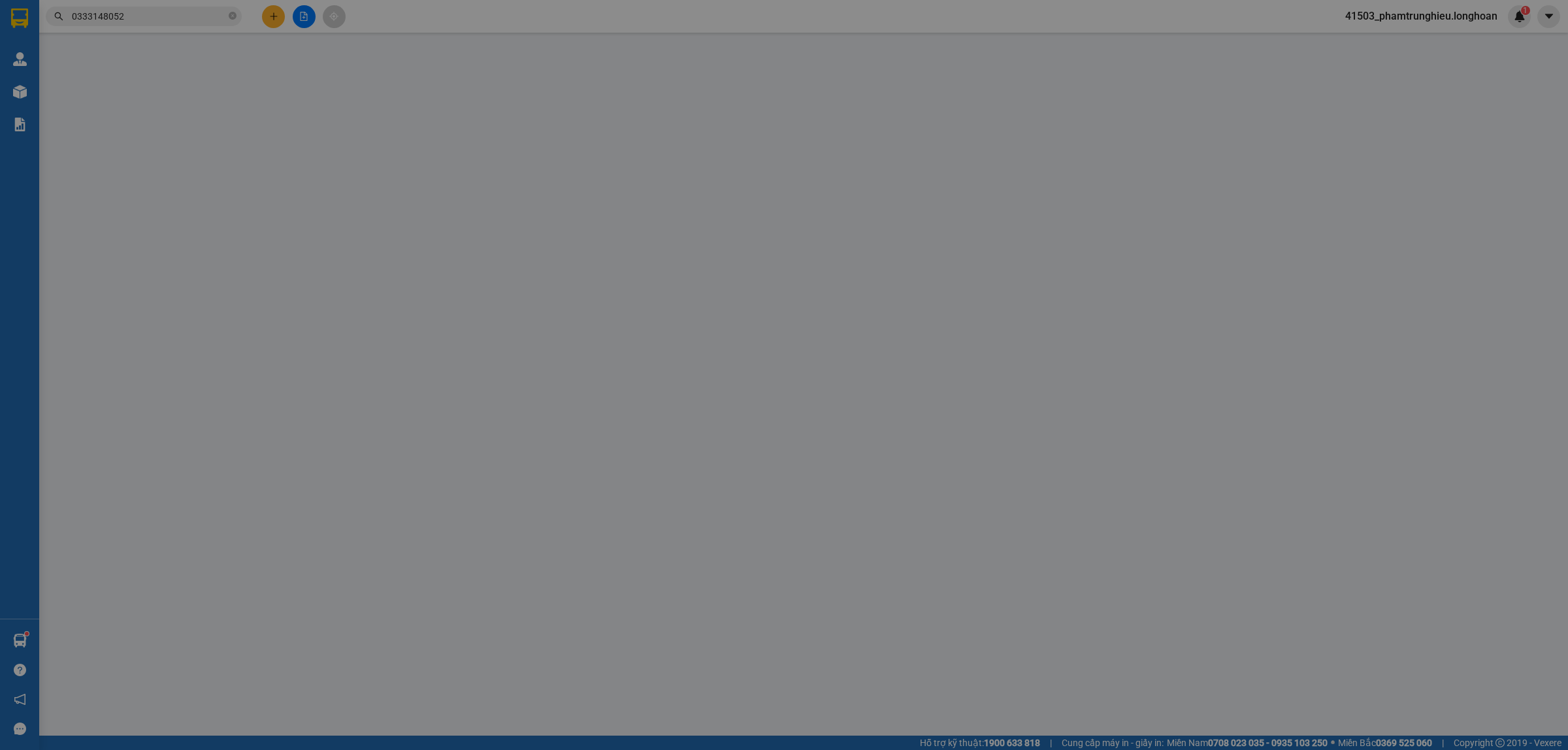
type input "NGÕ 60 NGUYÊN XÁ MINH KHAI BẮC TỪ LIÊM HN"
type input "200.000"
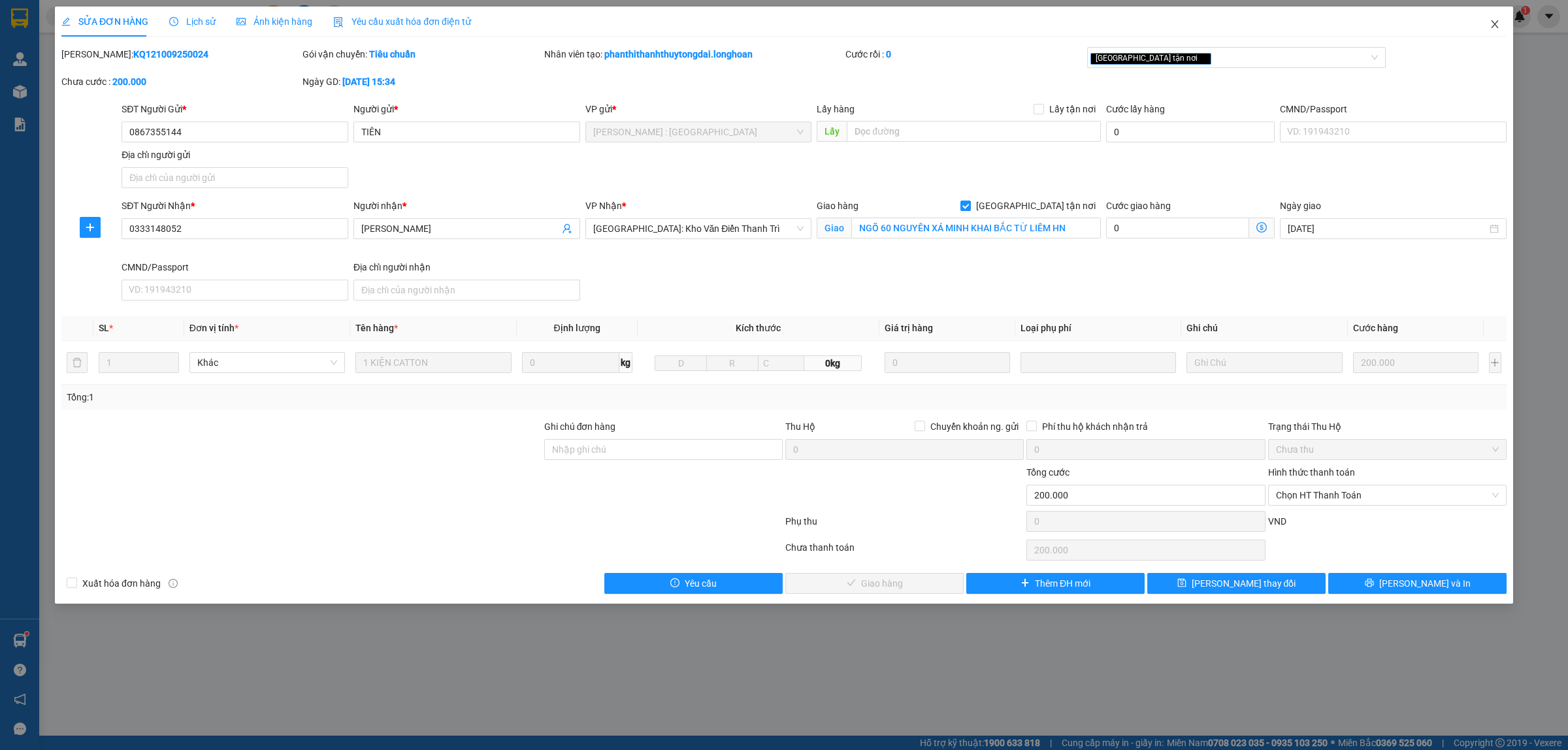
click at [1493, 26] on icon "close" at bounding box center [1494, 24] width 7 height 8
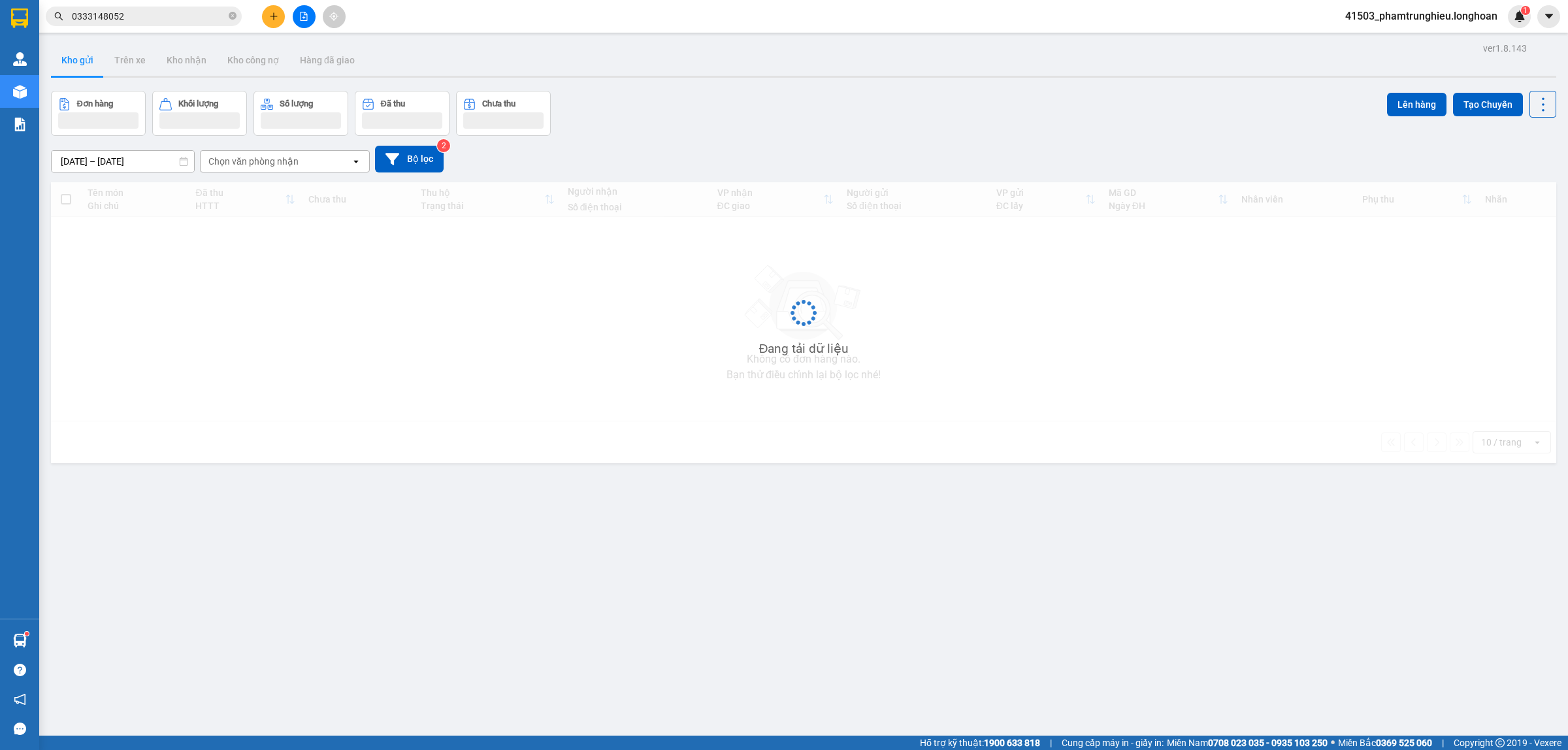
click at [179, 16] on input "0333148052" at bounding box center [149, 16] width 154 height 14
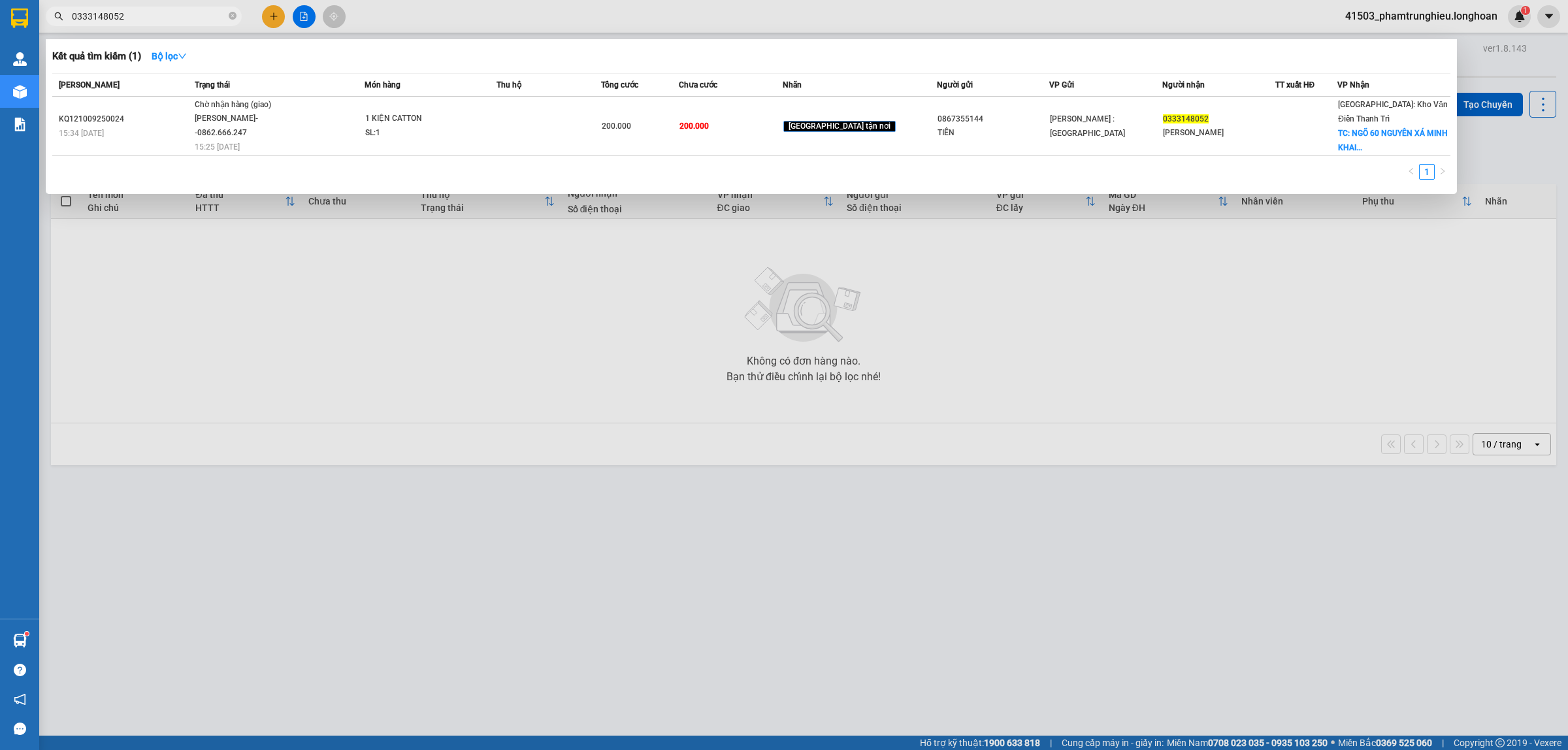
click at [179, 16] on input "0333148052" at bounding box center [149, 16] width 154 height 14
paste input "866 130 829"
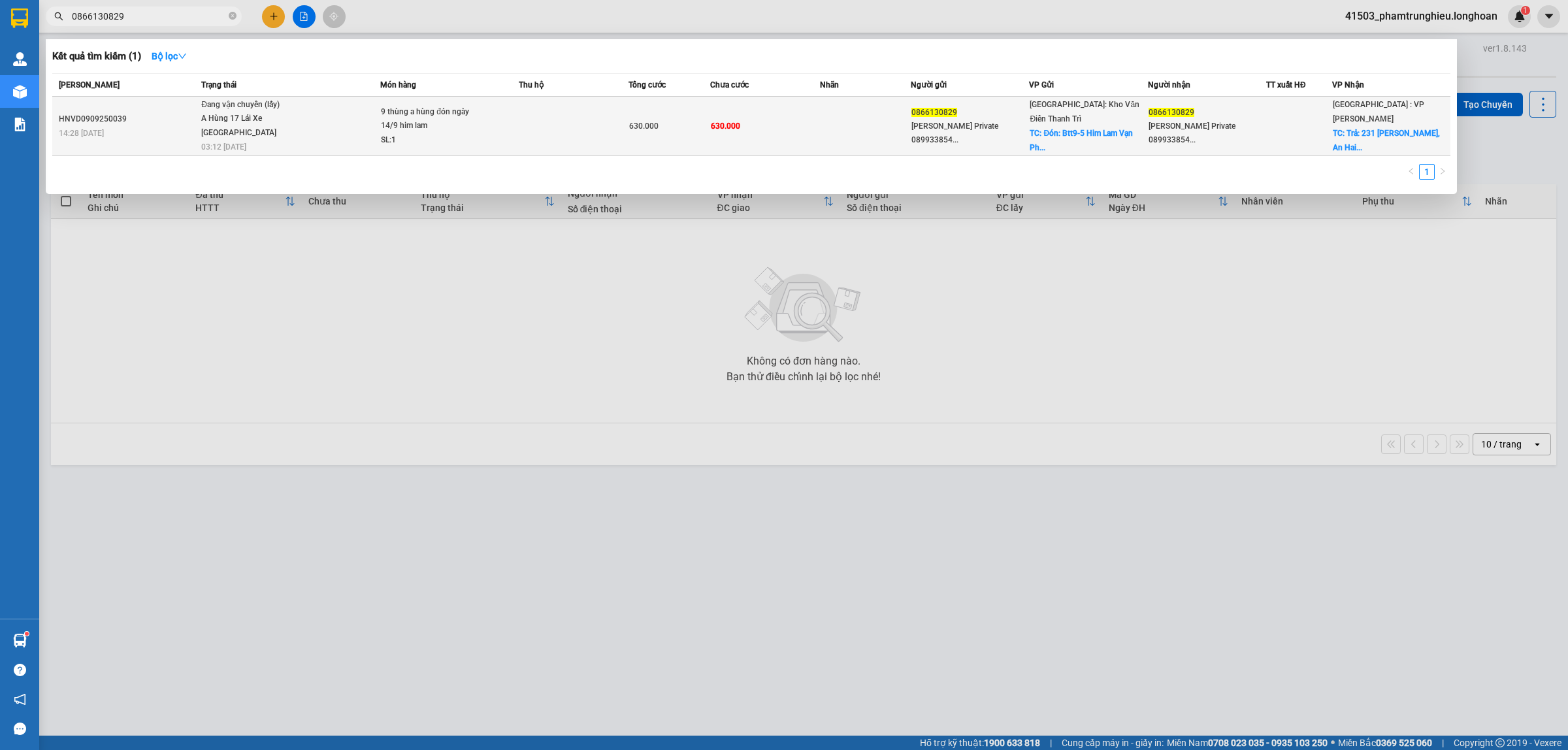
type input "0866130829"
click at [369, 126] on span "Đang vận chuyển (lấy) A Hùng 17 Lái Xe Hà Nội 0325666247 03:12 - 12/09" at bounding box center [290, 125] width 179 height 54
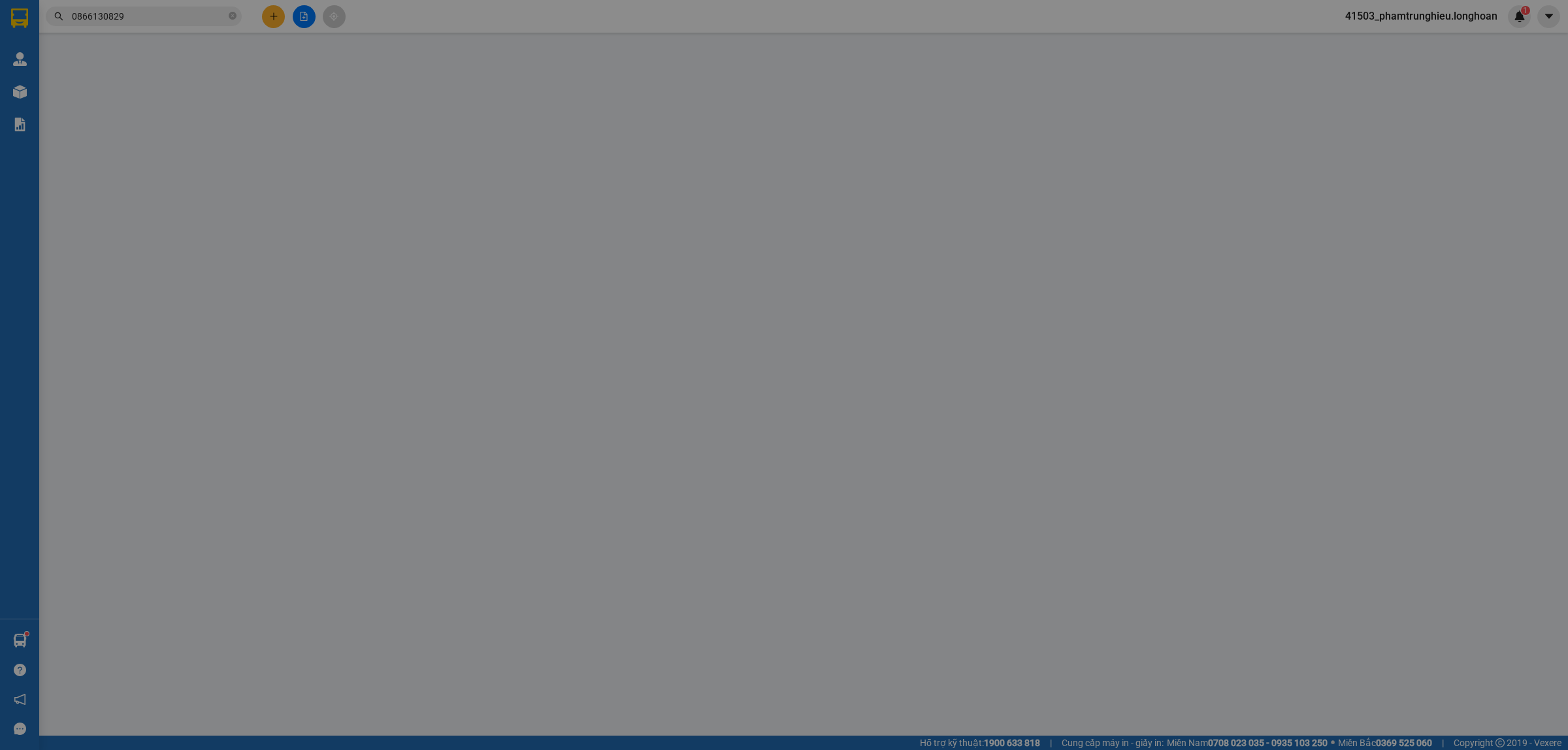
type input "0866130829"
type input "David Glaus Private 0899338541 Loan"
checkbox input "true"
type input "Đón: Btt9-5 Him Lam Vạn Phúc Ha Dong"
type input "0866130829"
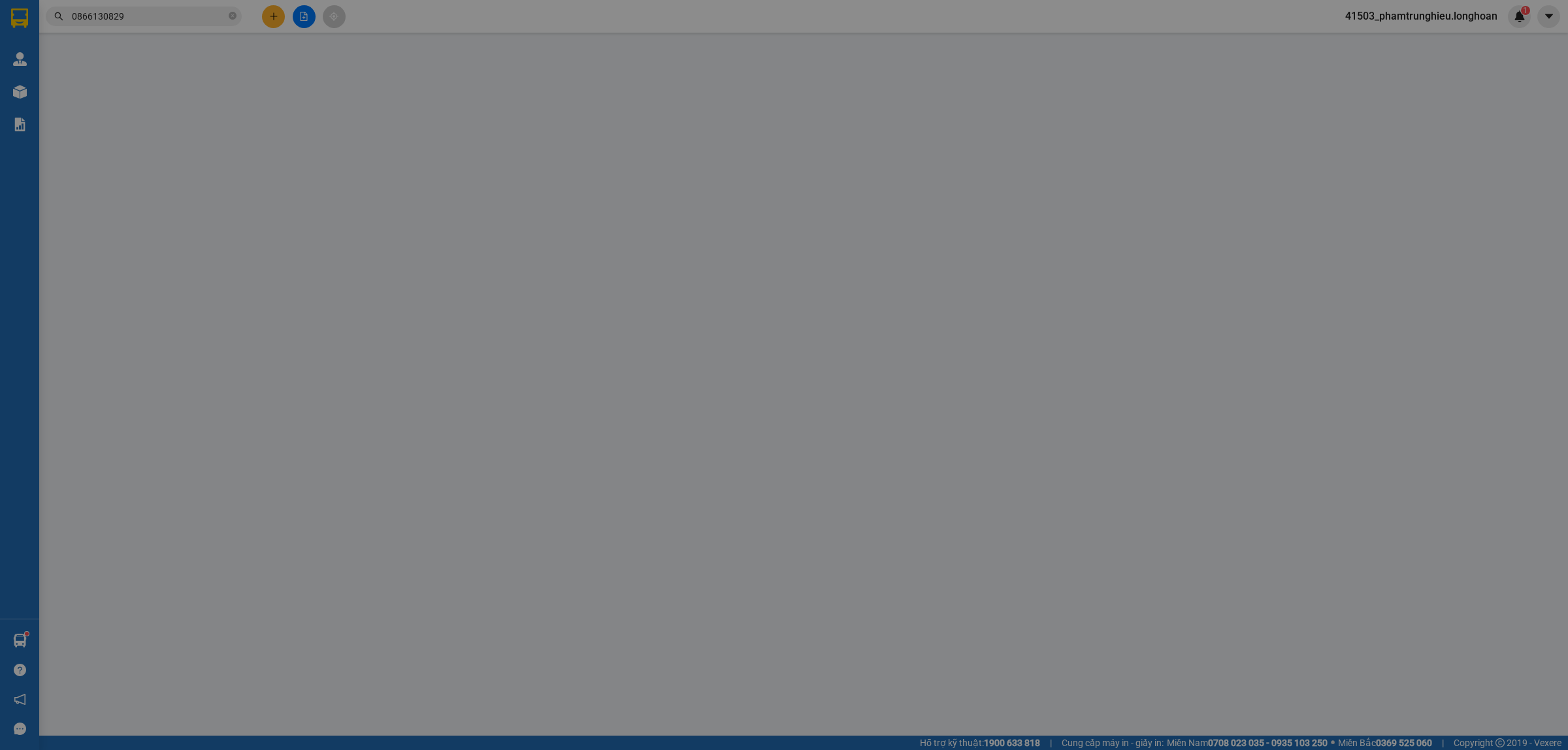
type input "David Glaus Private 0899338541 Loan"
checkbox input "true"
type input "Trả: 231 Chinh Huu, An Hai Bac, Son Tra, Da Nang, Da Nang, Vietnam, 550000"
type input "630.000"
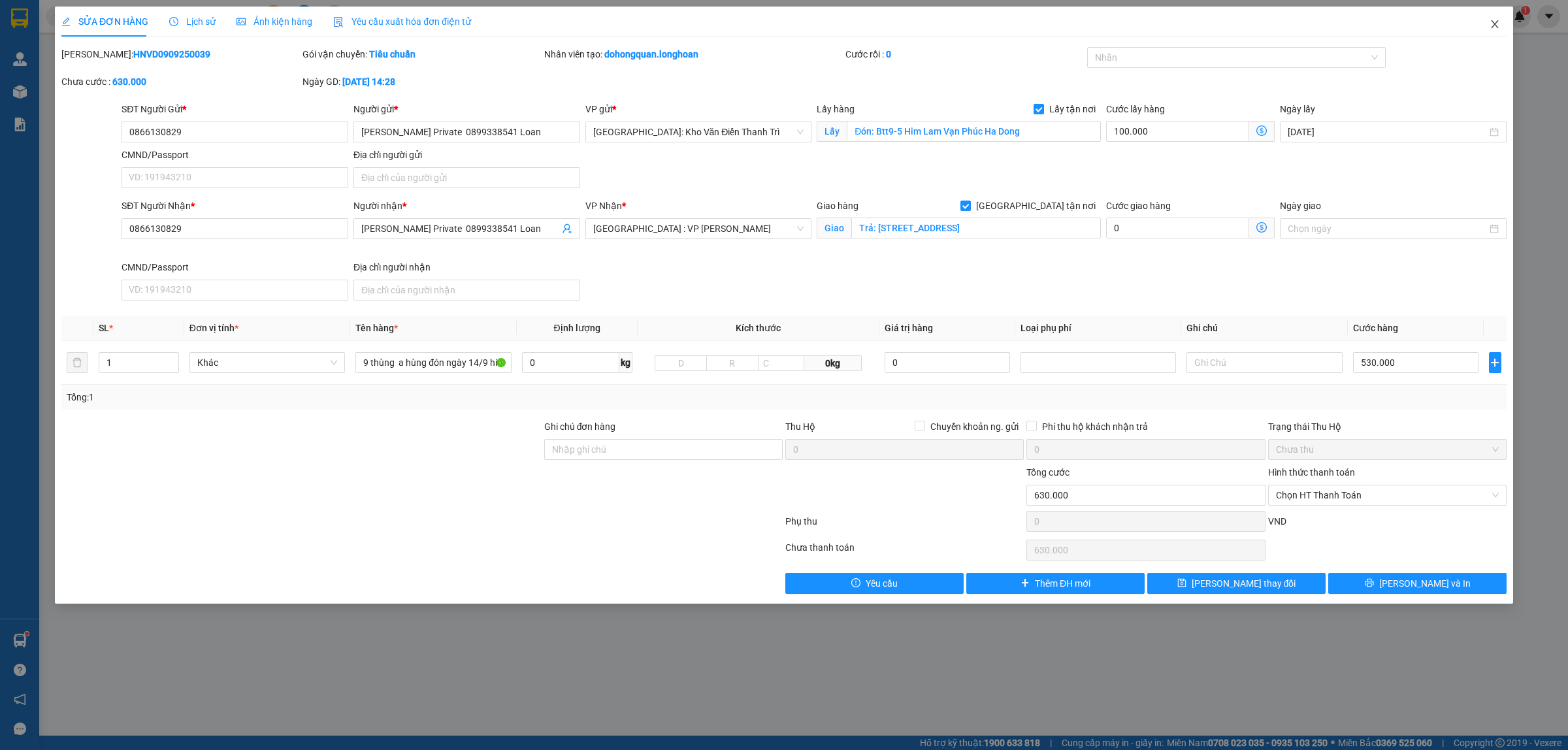
click at [1500, 22] on span "Close" at bounding box center [1495, 25] width 37 height 37
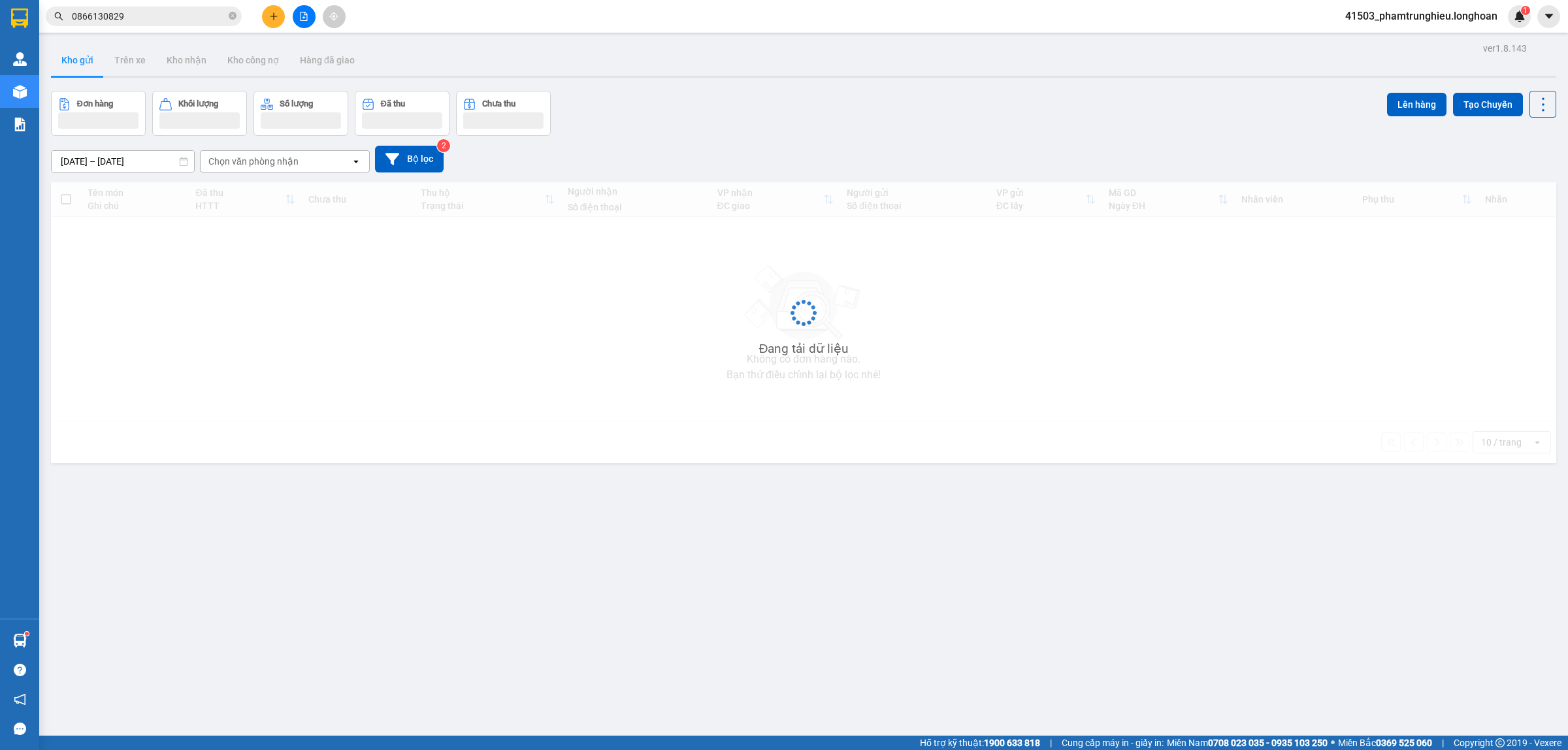
click at [156, 9] on input "0866130829" at bounding box center [149, 16] width 154 height 14
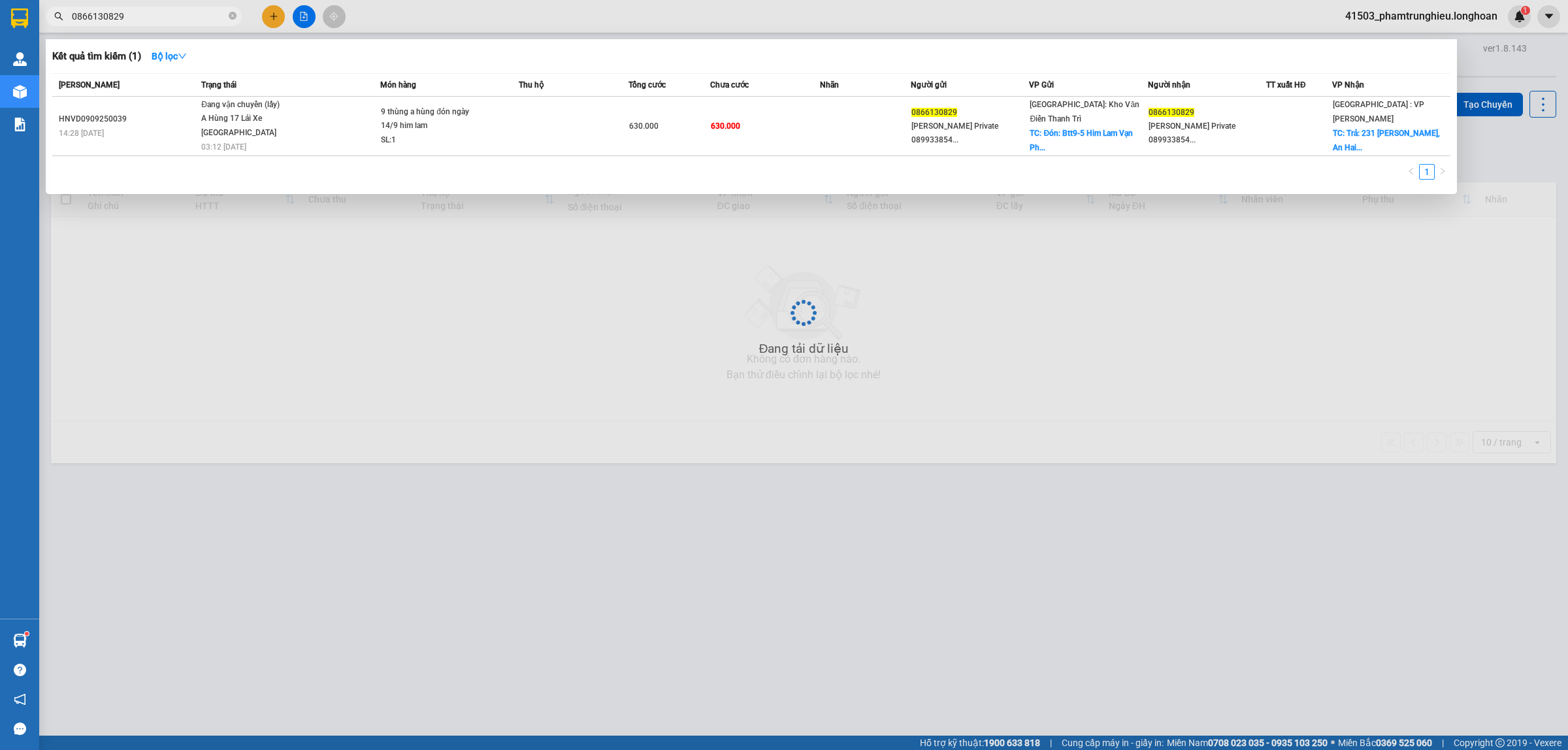
click at [171, 14] on input "0866130829" at bounding box center [149, 16] width 154 height 14
click at [208, 14] on input "0866130829" at bounding box center [149, 16] width 154 height 14
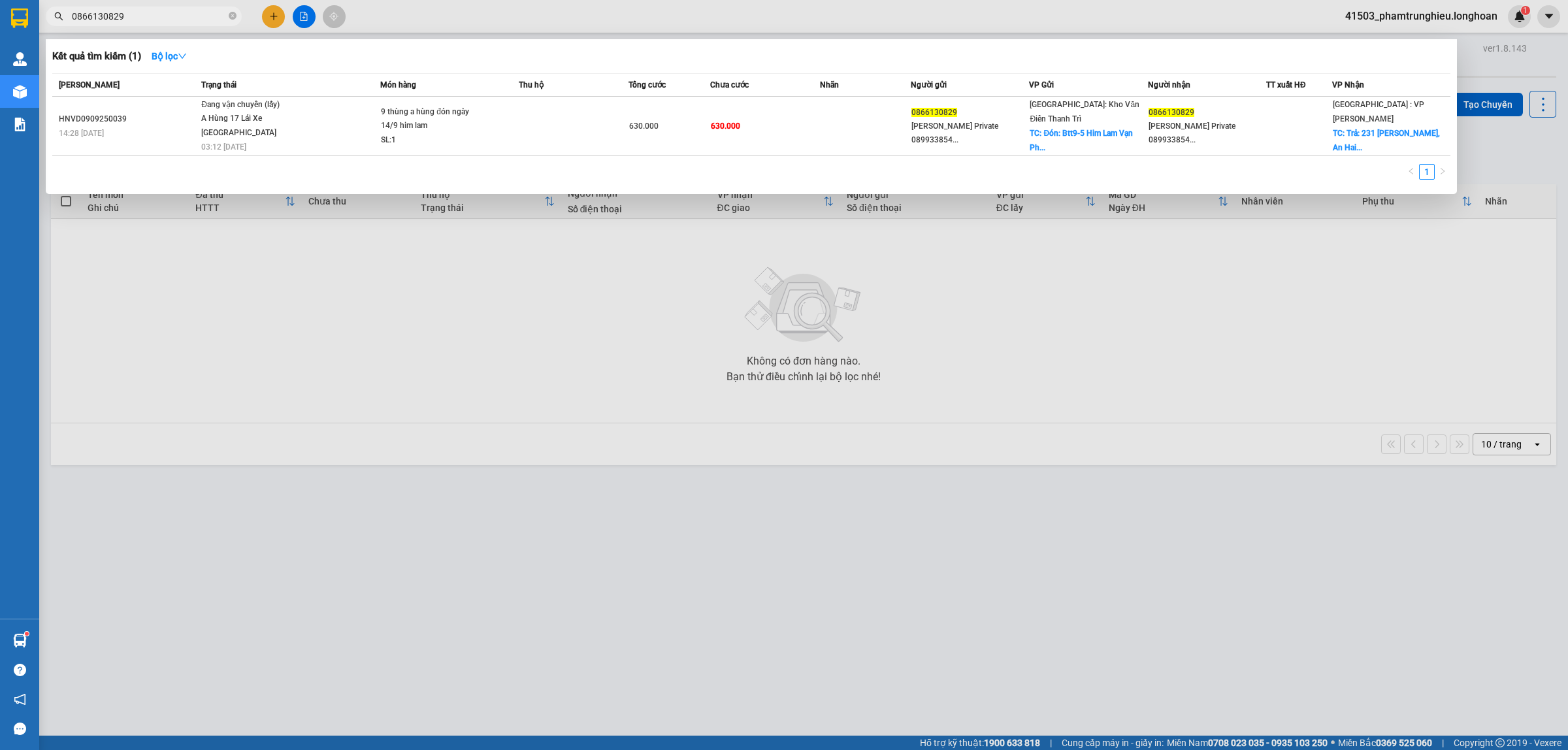
click at [208, 14] on input "0866130829" at bounding box center [149, 16] width 154 height 14
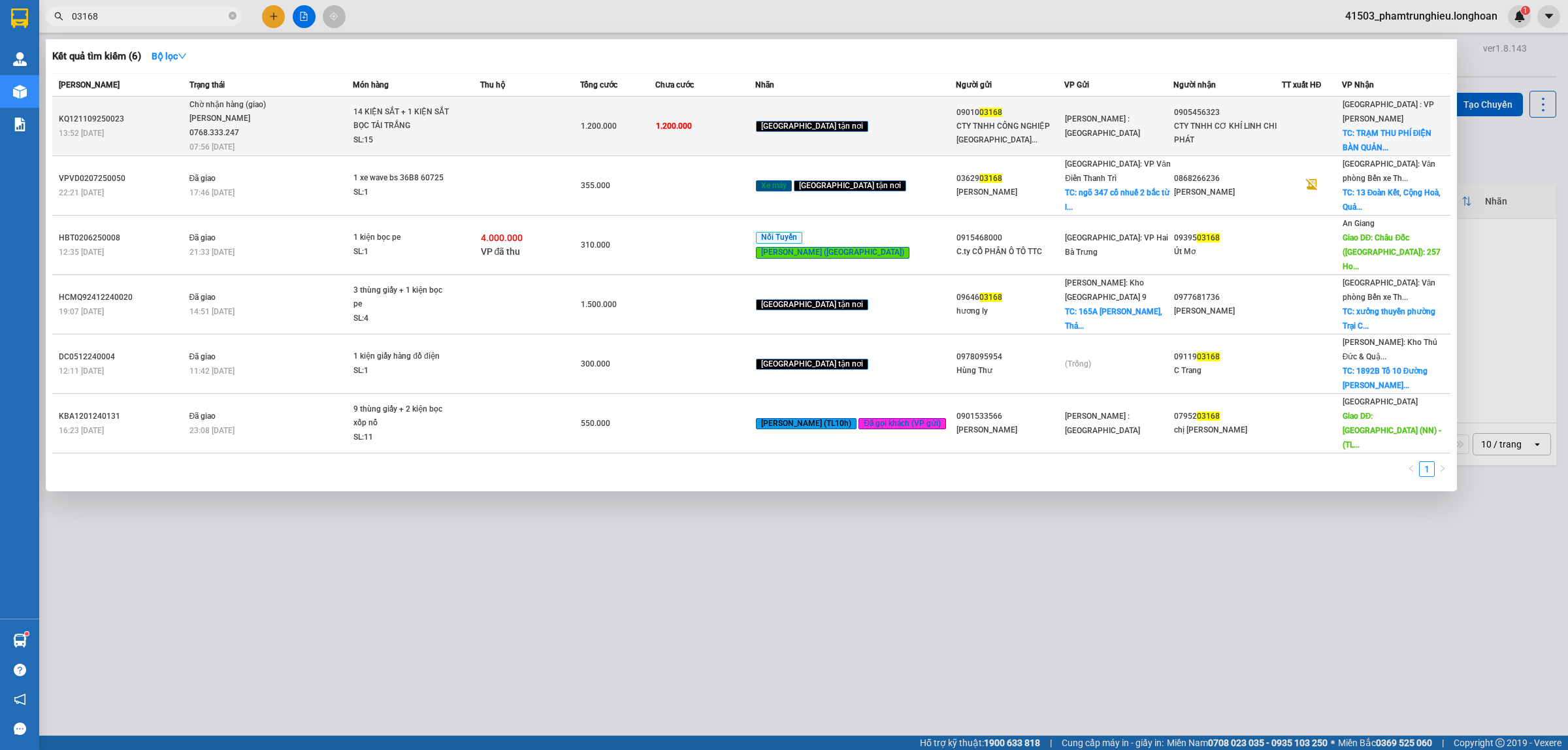
type input "03168"
click at [286, 123] on div "Nguyễn Tấn Việt 0768.333.247" at bounding box center [238, 125] width 98 height 28
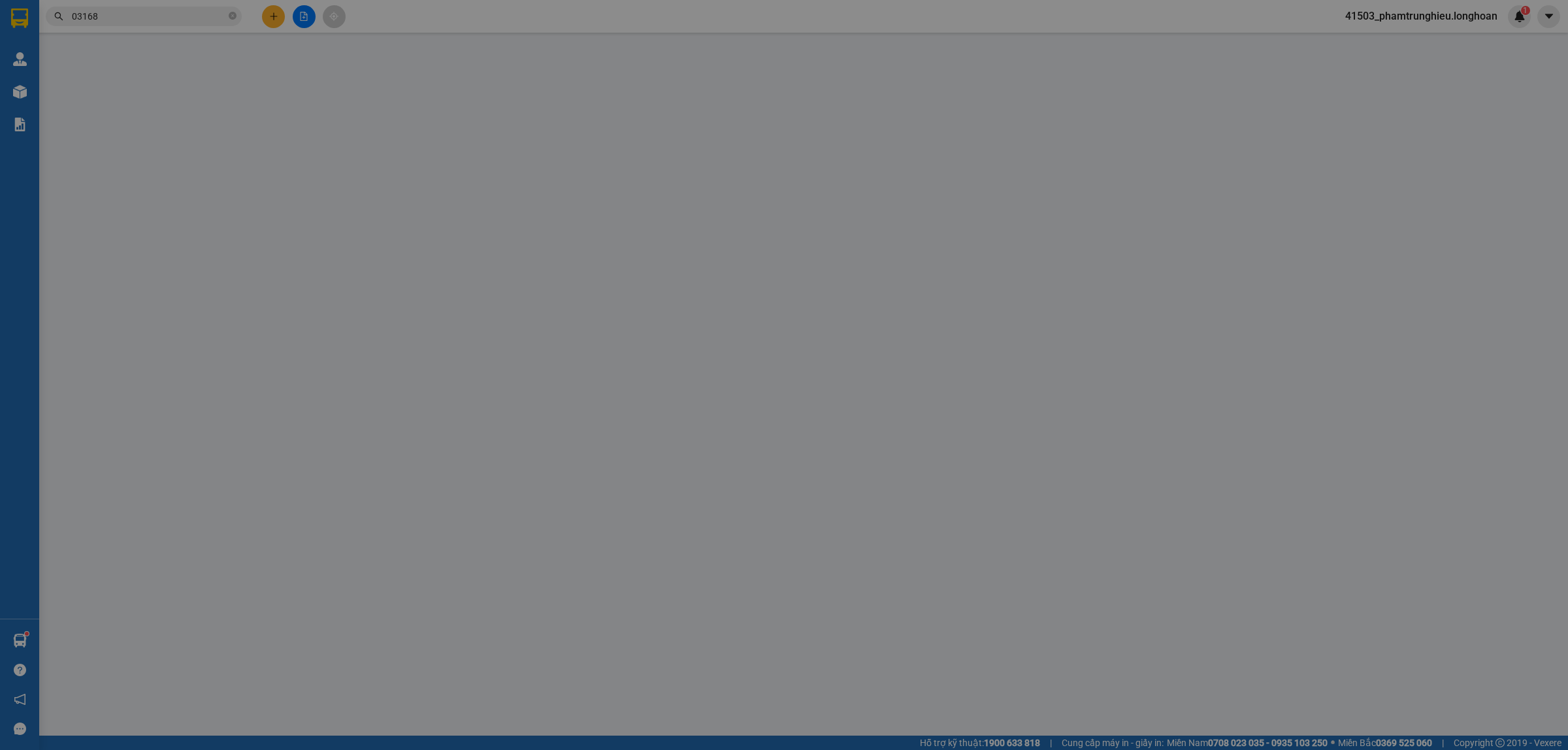
type input "0901003168"
type input "CTY TNHH CÔNG NGHIỆP PHÚ THỊNH"
type input "0905456323"
type input "CTY TNHH CƠ KHÍ LINH CHI PHÁT"
checkbox input "true"
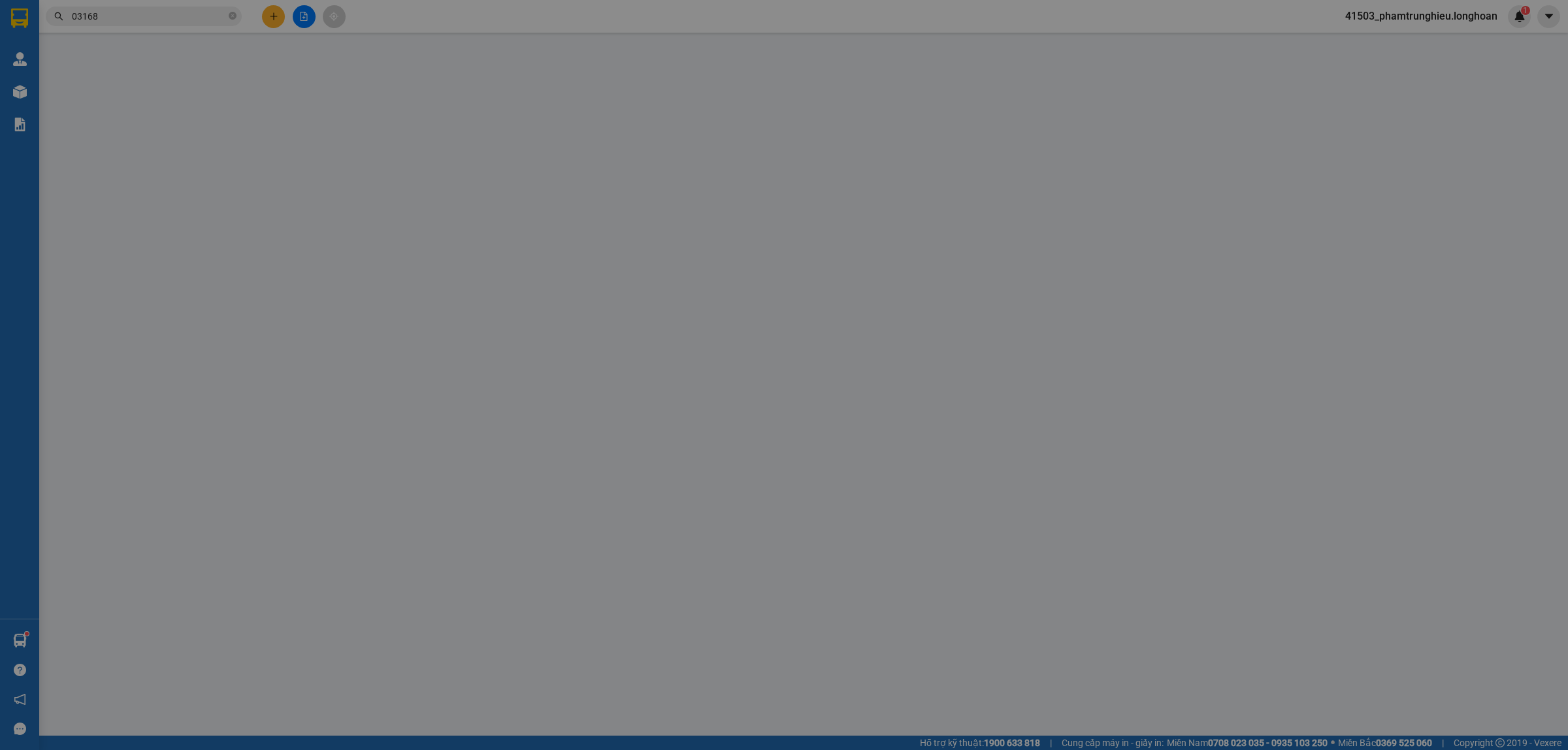
type input "TRẠM THU PHÍ ĐIỆN BÀN QUẢNG NAM"
type input "1.200.000"
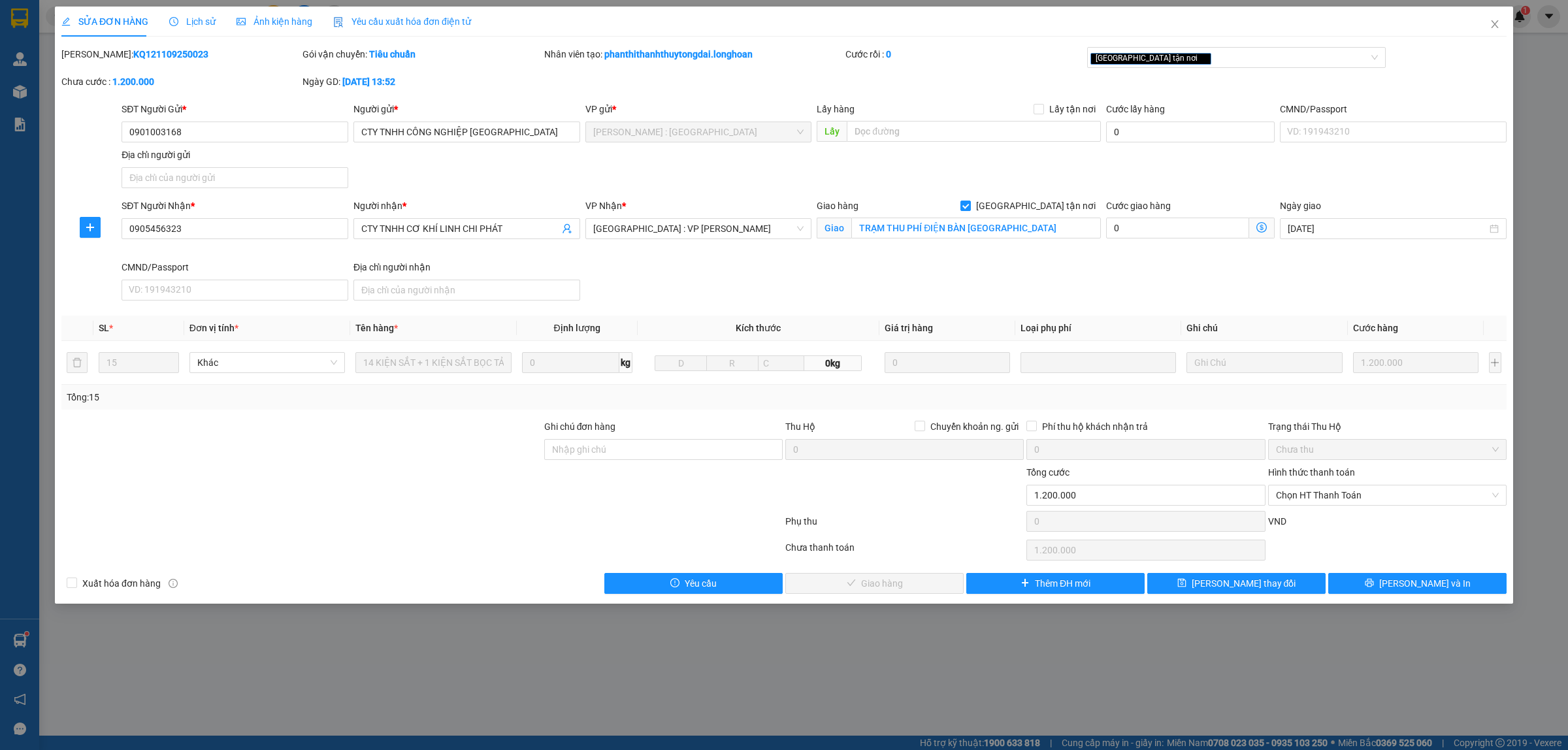
click at [150, 47] on div "Mã ĐH: KQ121109250023" at bounding box center [180, 54] width 238 height 14
click at [134, 62] on div "Mã ĐH: KQ121109250023" at bounding box center [180, 60] width 241 height 27
click at [134, 60] on div "Mã ĐH: KQ121109250023" at bounding box center [180, 54] width 238 height 14
click at [137, 54] on b "KQ121109250023" at bounding box center [170, 54] width 75 height 10
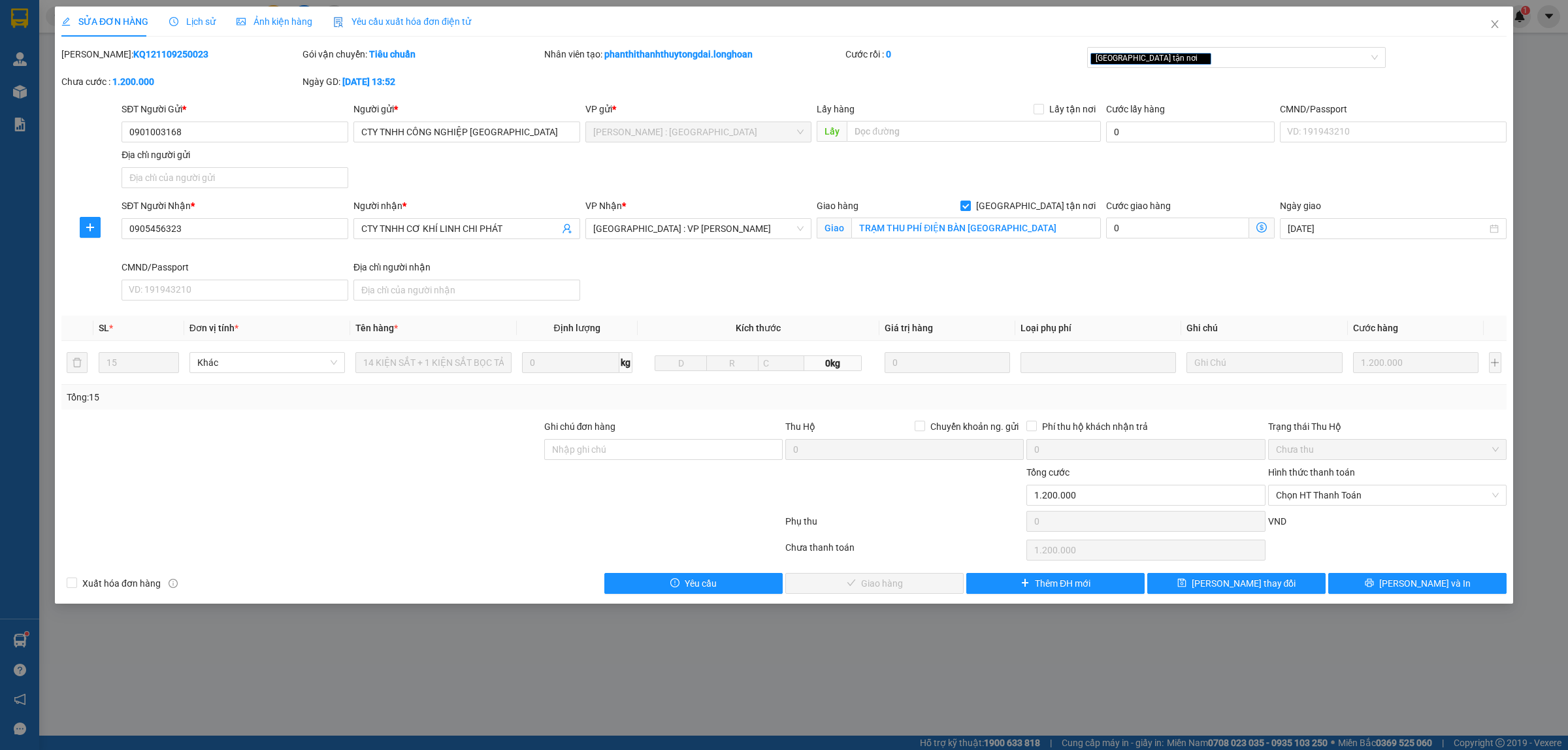
click at [137, 54] on b "KQ121109250023" at bounding box center [170, 54] width 75 height 10
copy b "KQ121109250023"
click at [1493, 22] on icon "close" at bounding box center [1494, 24] width 7 height 8
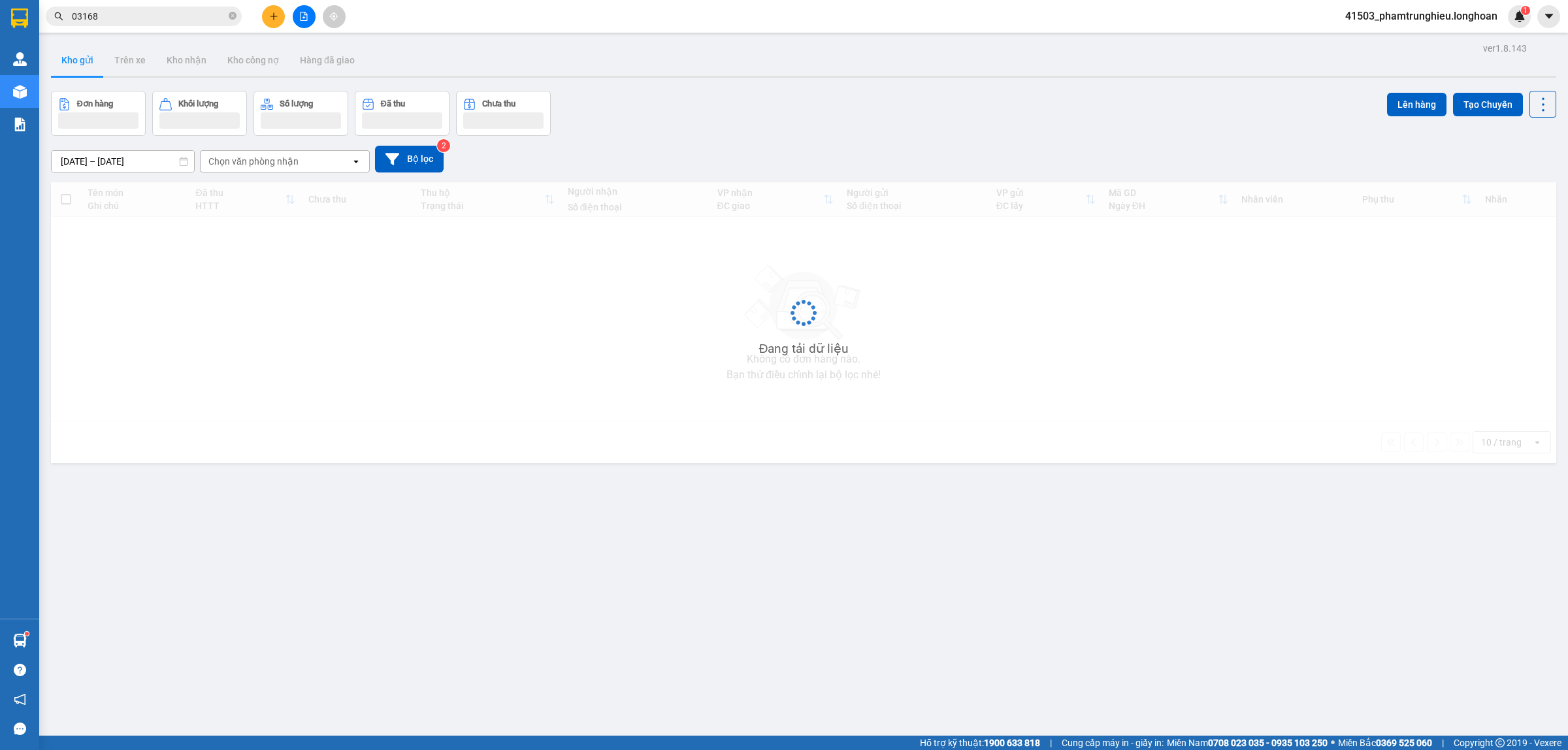
click at [175, 15] on input "03168" at bounding box center [149, 16] width 154 height 14
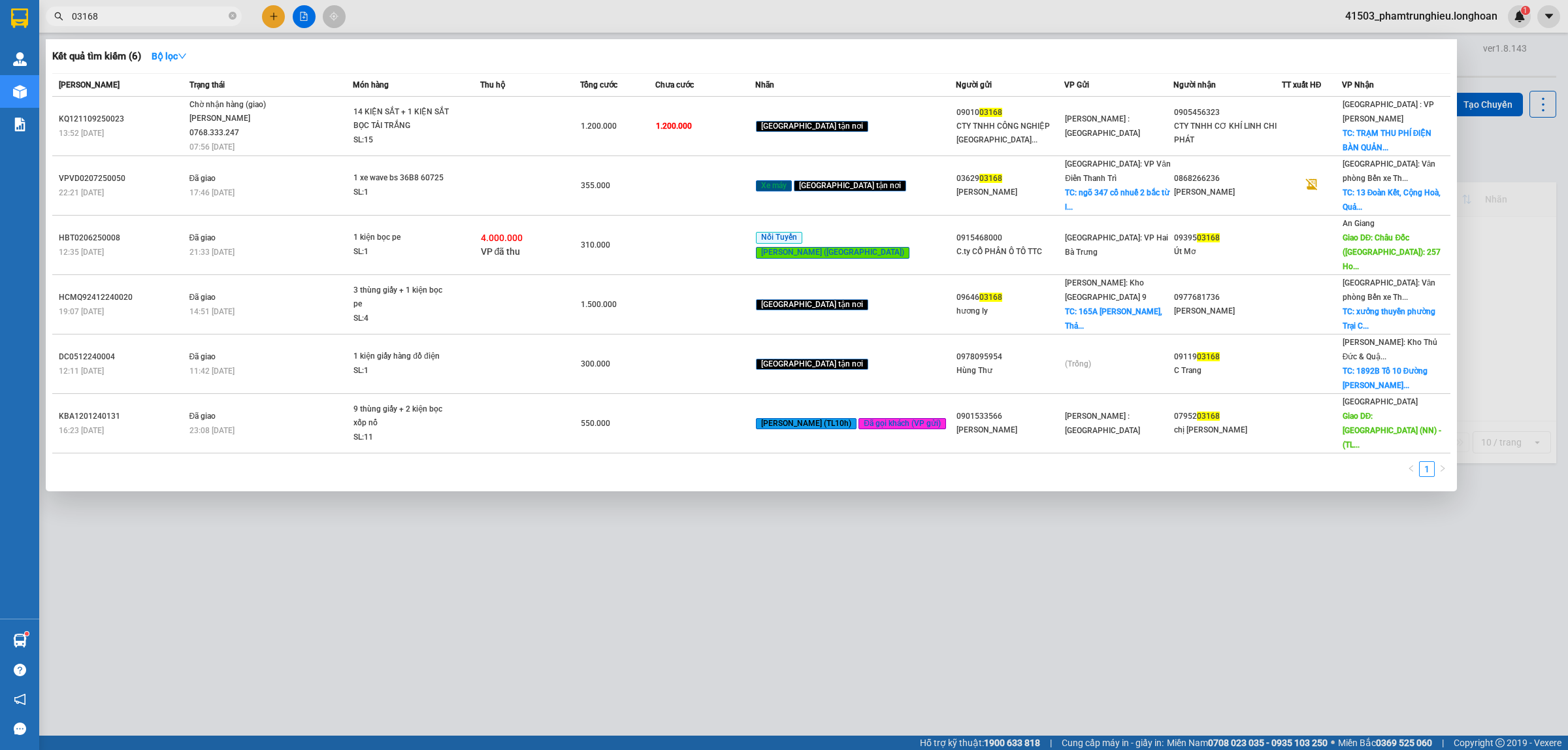
click at [175, 15] on input "03168" at bounding box center [149, 16] width 154 height 14
paste input "788000247"
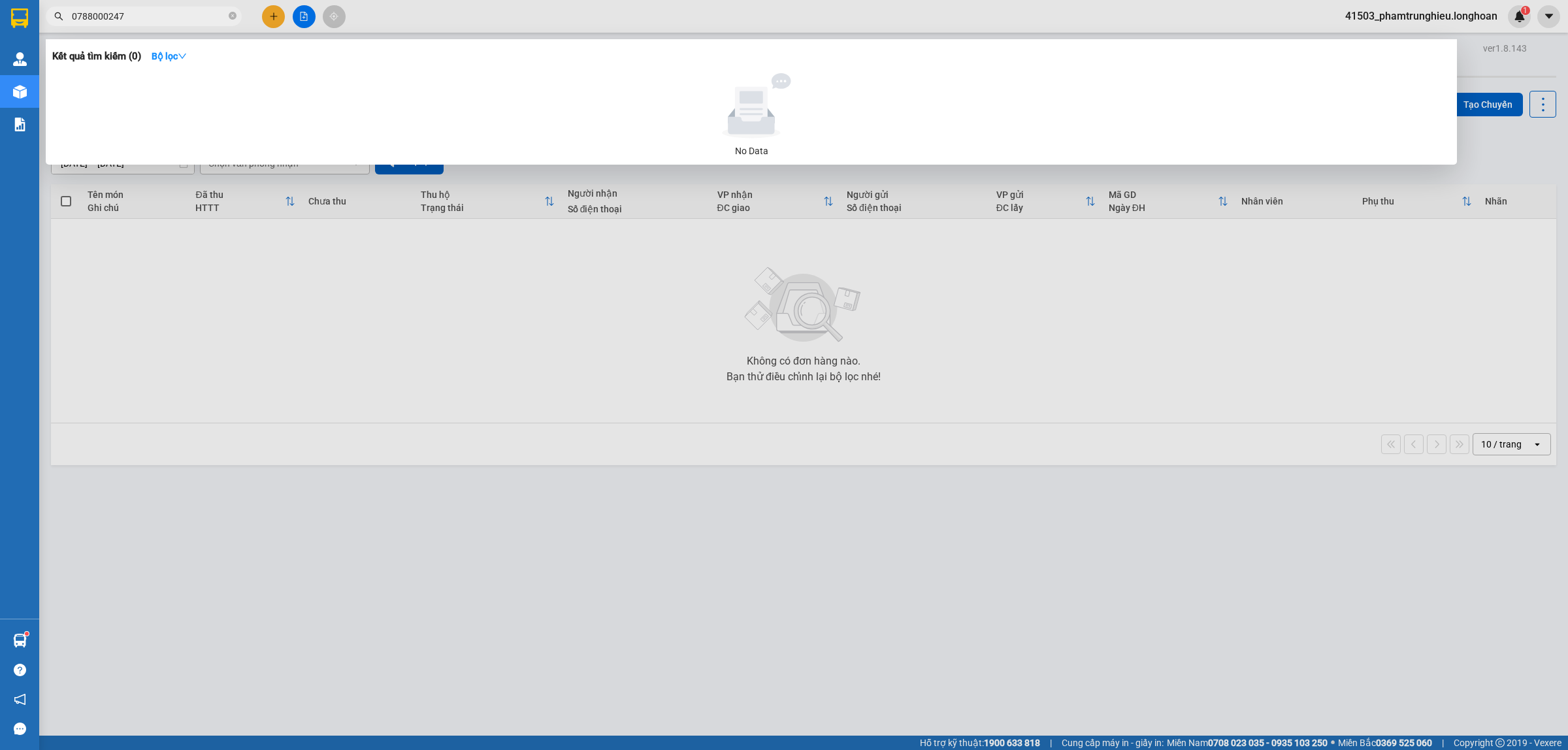
click at [156, 12] on input "0788000247" at bounding box center [149, 16] width 154 height 14
click at [156, 13] on input "0788000247" at bounding box center [149, 16] width 154 height 14
paste input "73717216"
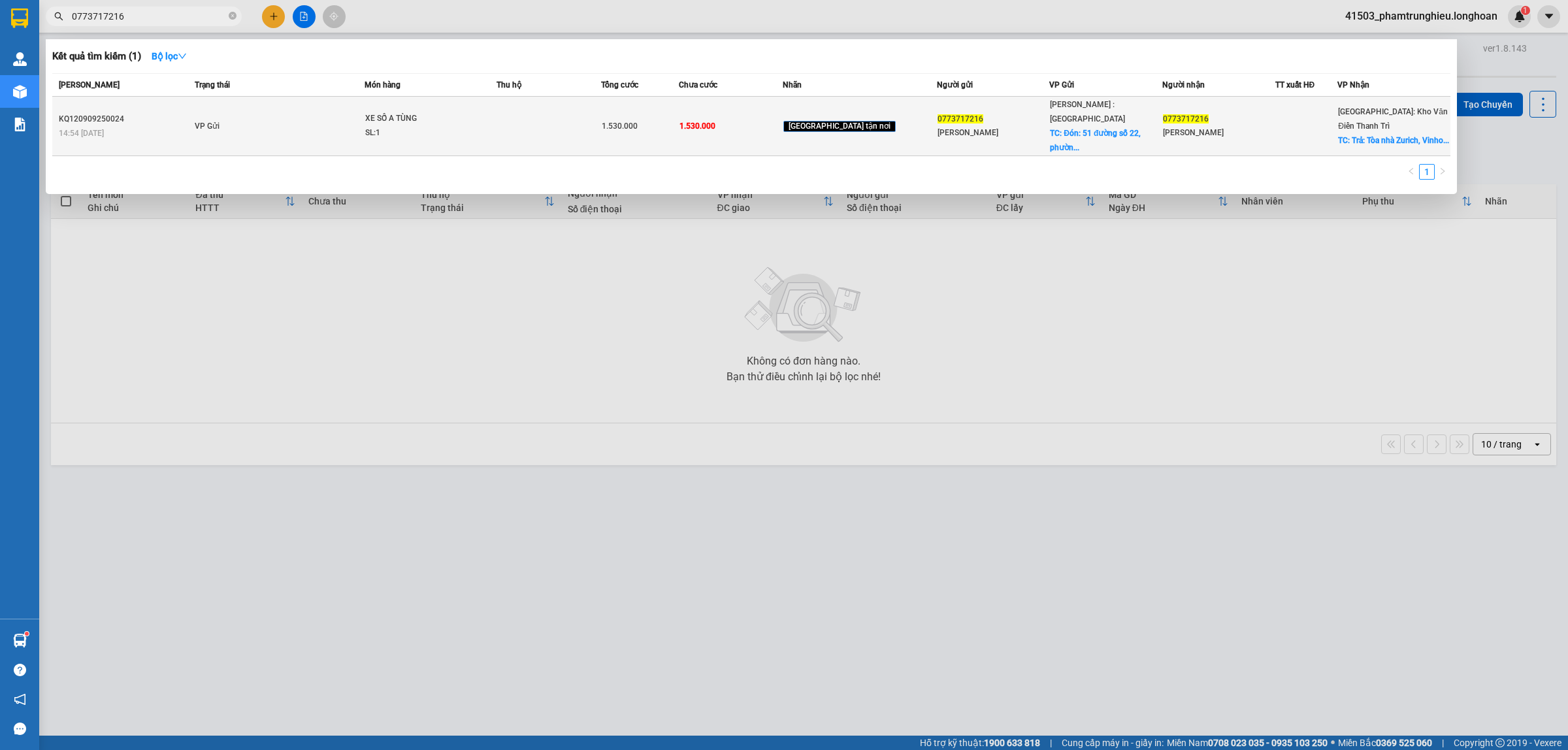
type input "0773717216"
click at [249, 122] on td "VP Gửi" at bounding box center [278, 126] width 174 height 60
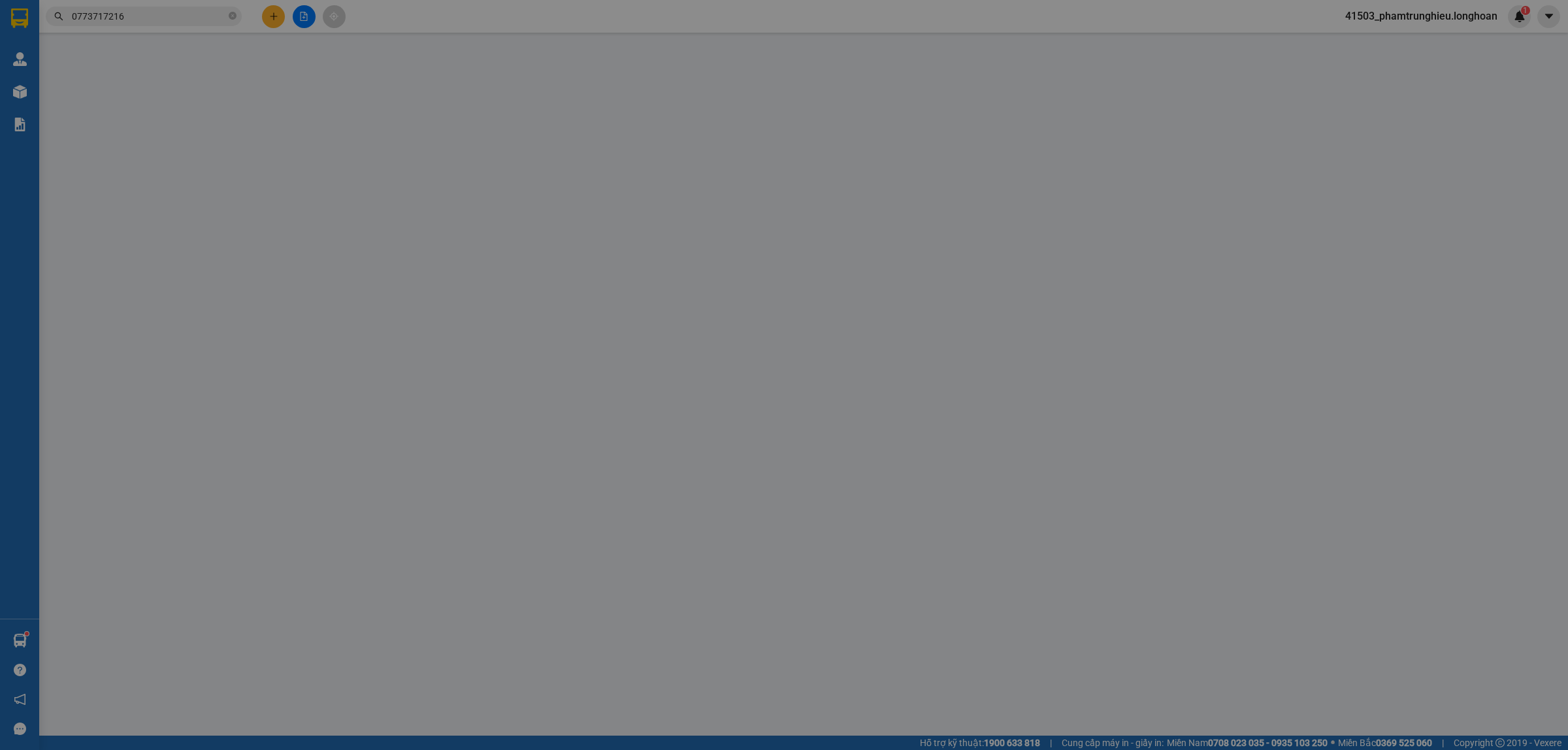
type input "0773717216"
type input "Lê Huy Tuấn"
checkbox input "true"
type input "Đón: 51 đường số 22, phường Bình An, Trần Não, Thủ Đức, HCM"
type input "0773717216"
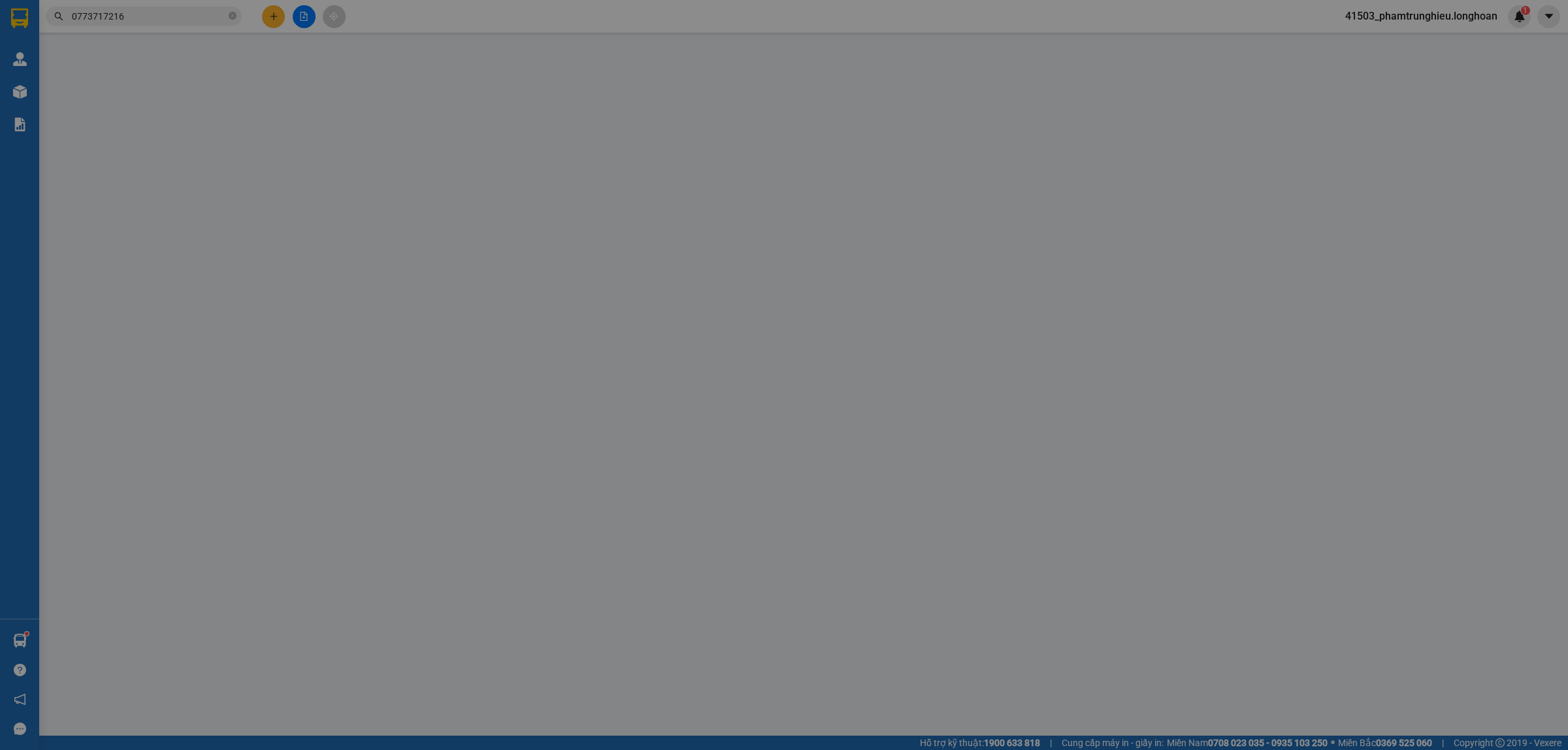
type input "Lê Huy Tuấn"
checkbox input "true"
type input "Trả: Tòa nhà Zurich, Vinhomes Ocean Park, xã Đa Tốn, Gia Lâm, Hà Nội"
type input "1.530.000"
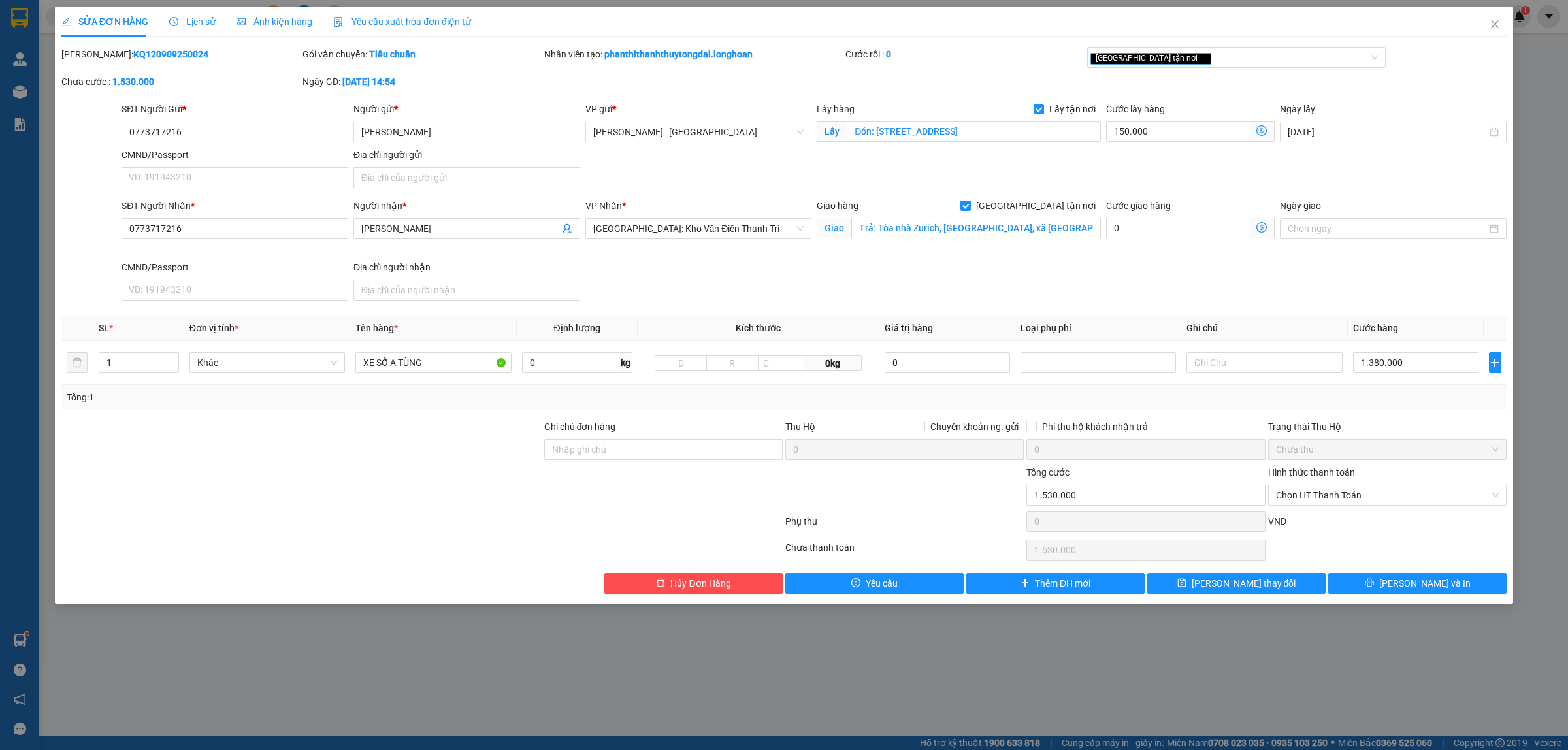
click at [195, 16] on span "Lịch sử" at bounding box center [192, 21] width 46 height 10
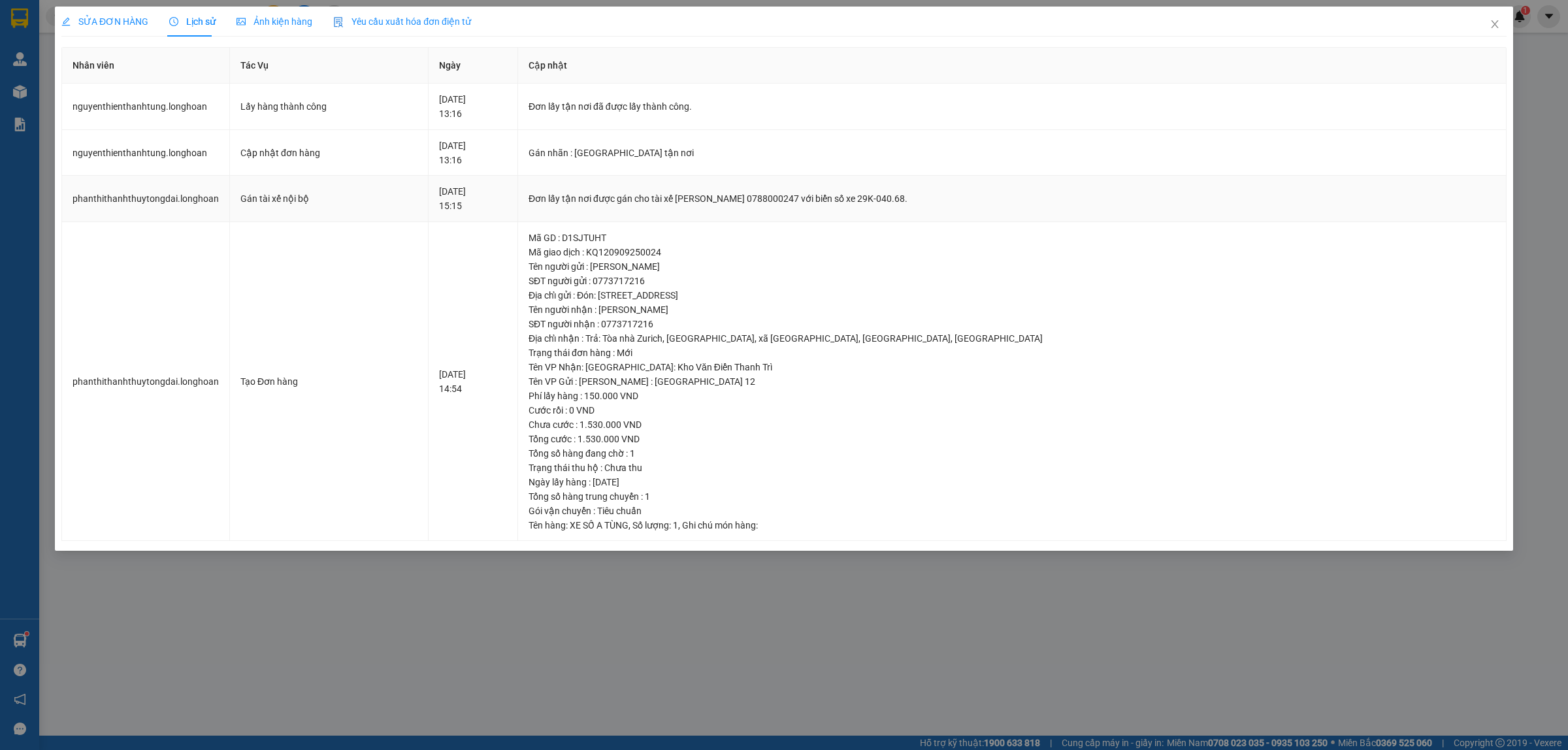
click at [893, 200] on div "Đơn lấy tận nơi được gán cho tài xế NGUYỄN THIỆN THANH TÙNG 0788000247 với biển…" at bounding box center [1012, 198] width 967 height 14
click at [1487, 23] on span "Close" at bounding box center [1495, 25] width 37 height 37
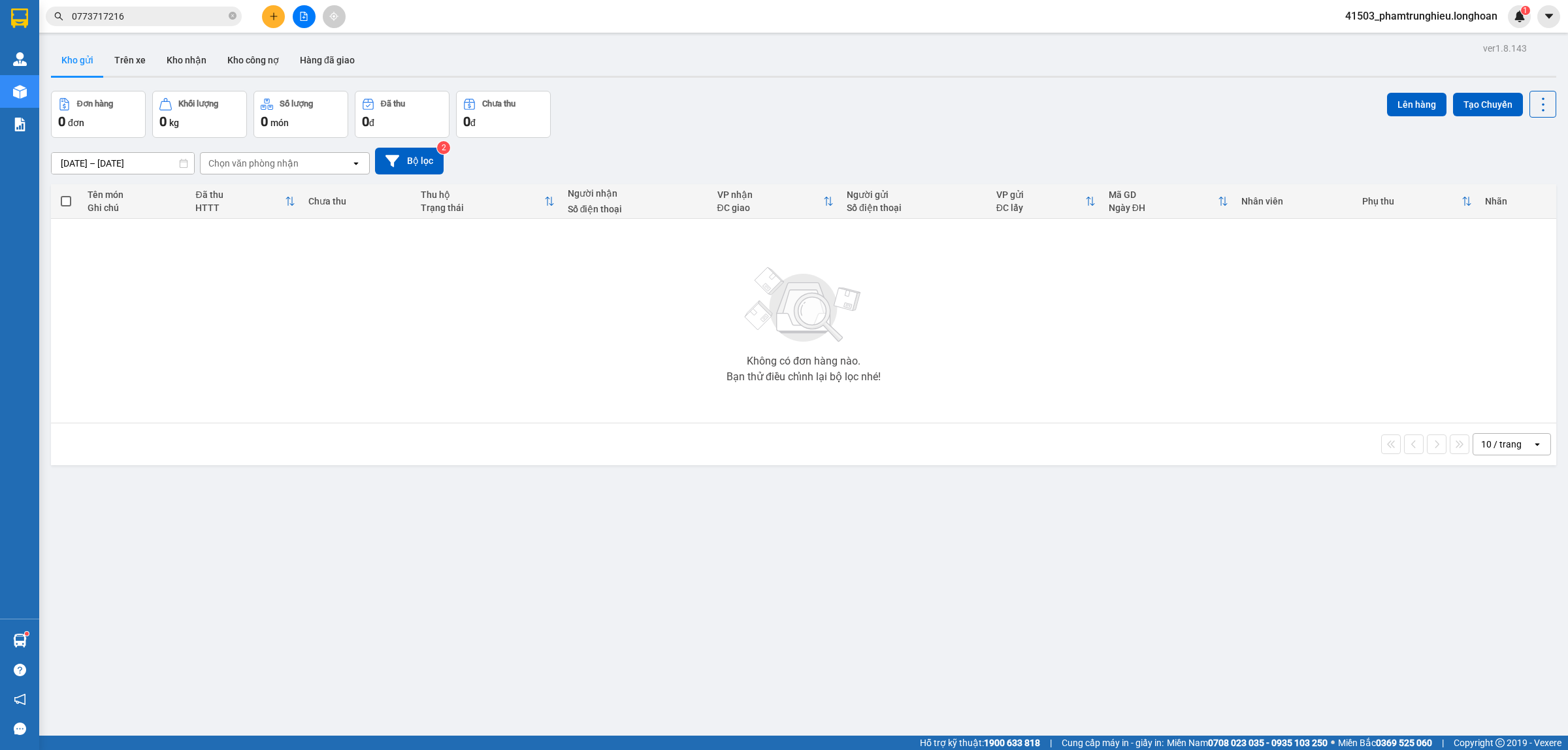
click at [187, 16] on input "0773717216" at bounding box center [149, 16] width 154 height 14
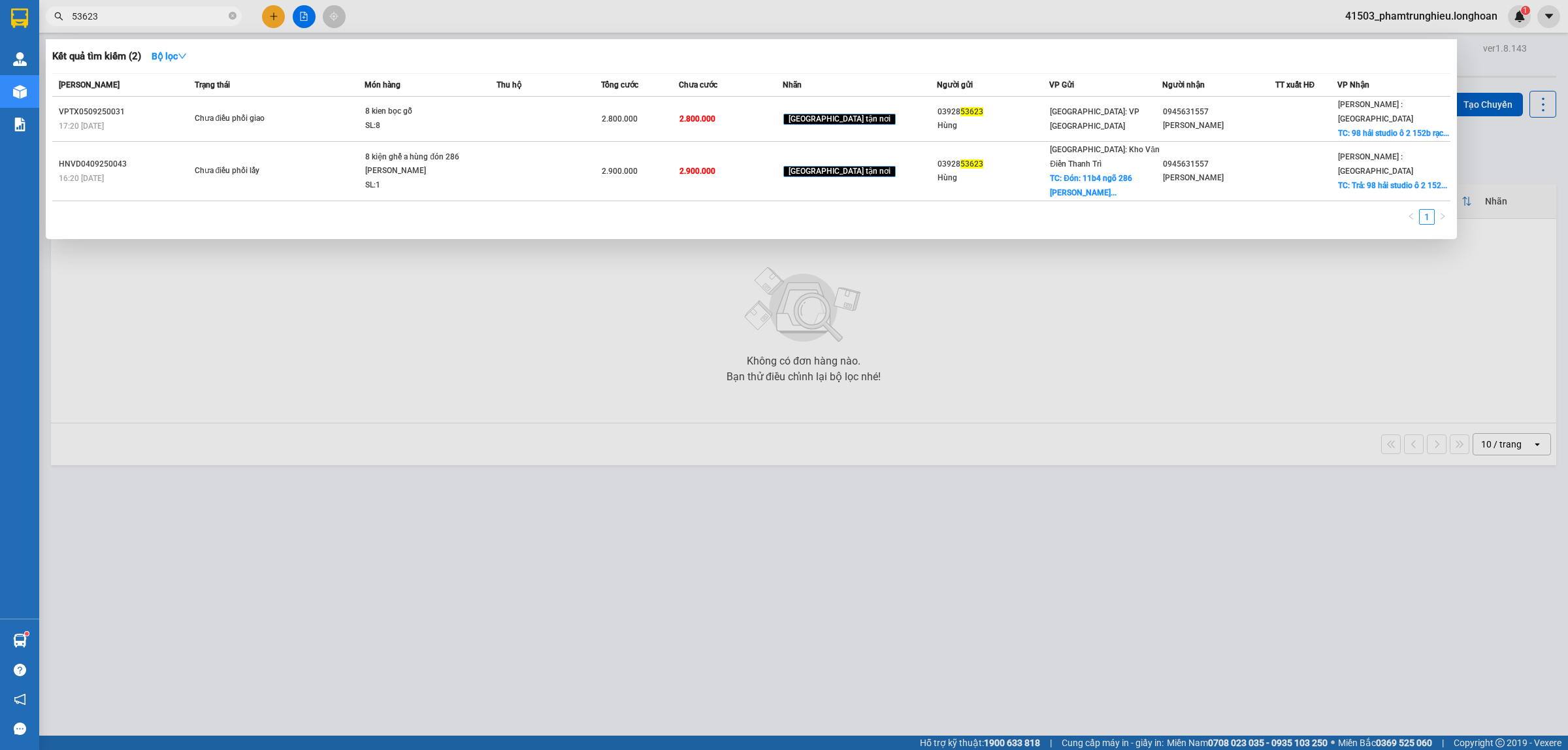
click at [130, 16] on input "53623" at bounding box center [149, 16] width 154 height 14
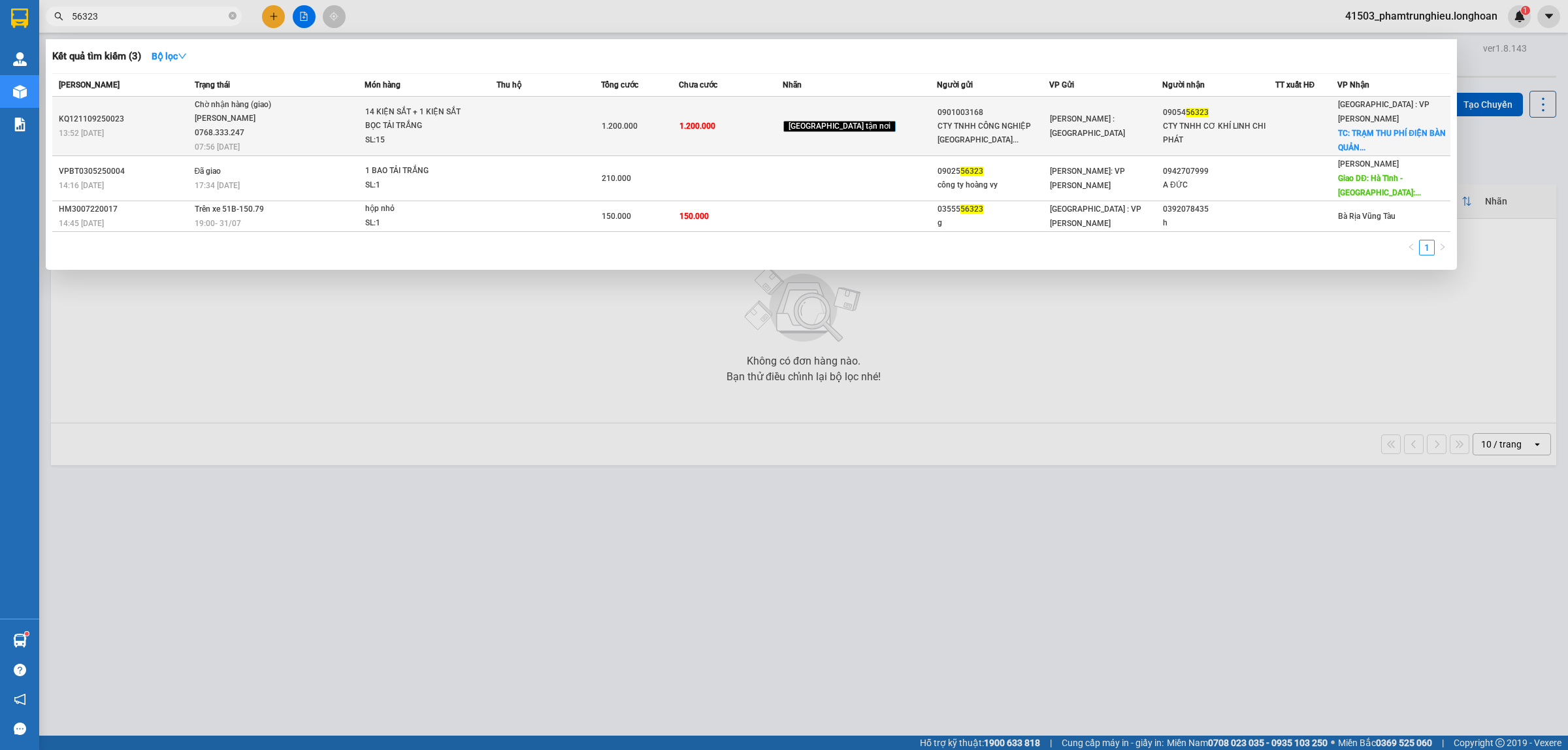
type input "56323"
click at [292, 105] on div "Chờ nhận hàng (giao)" at bounding box center [244, 105] width 98 height 14
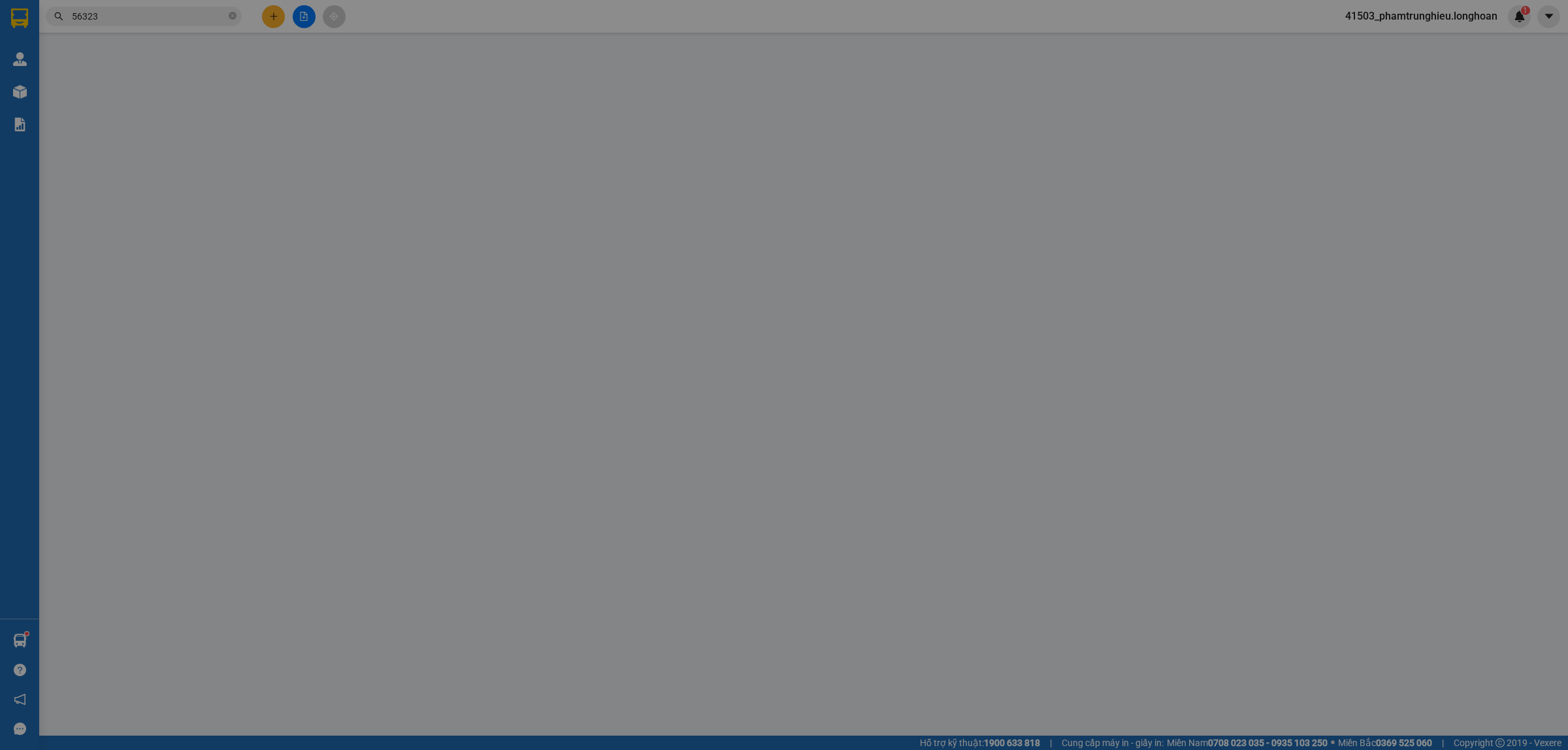
type input "0901003168"
type input "CTY TNHH CÔNG NGHIỆP PHÚ THỊNH"
type input "0905456323"
type input "CTY TNHH CƠ KHÍ LINH CHI PHÁT"
checkbox input "true"
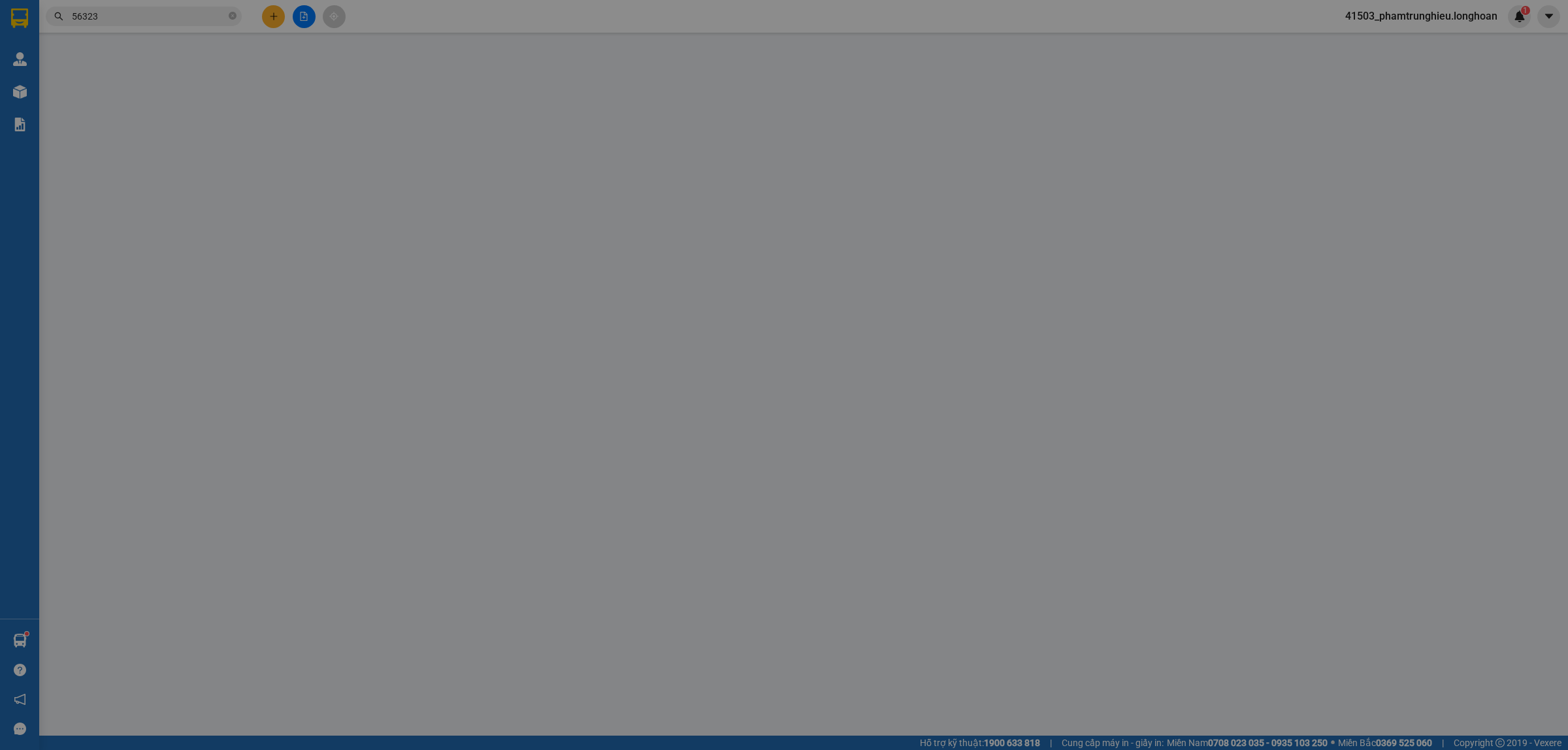
type input "TRẠM THU PHÍ ĐIỆN BÀN QUẢNG NAM"
type input "1.200.000"
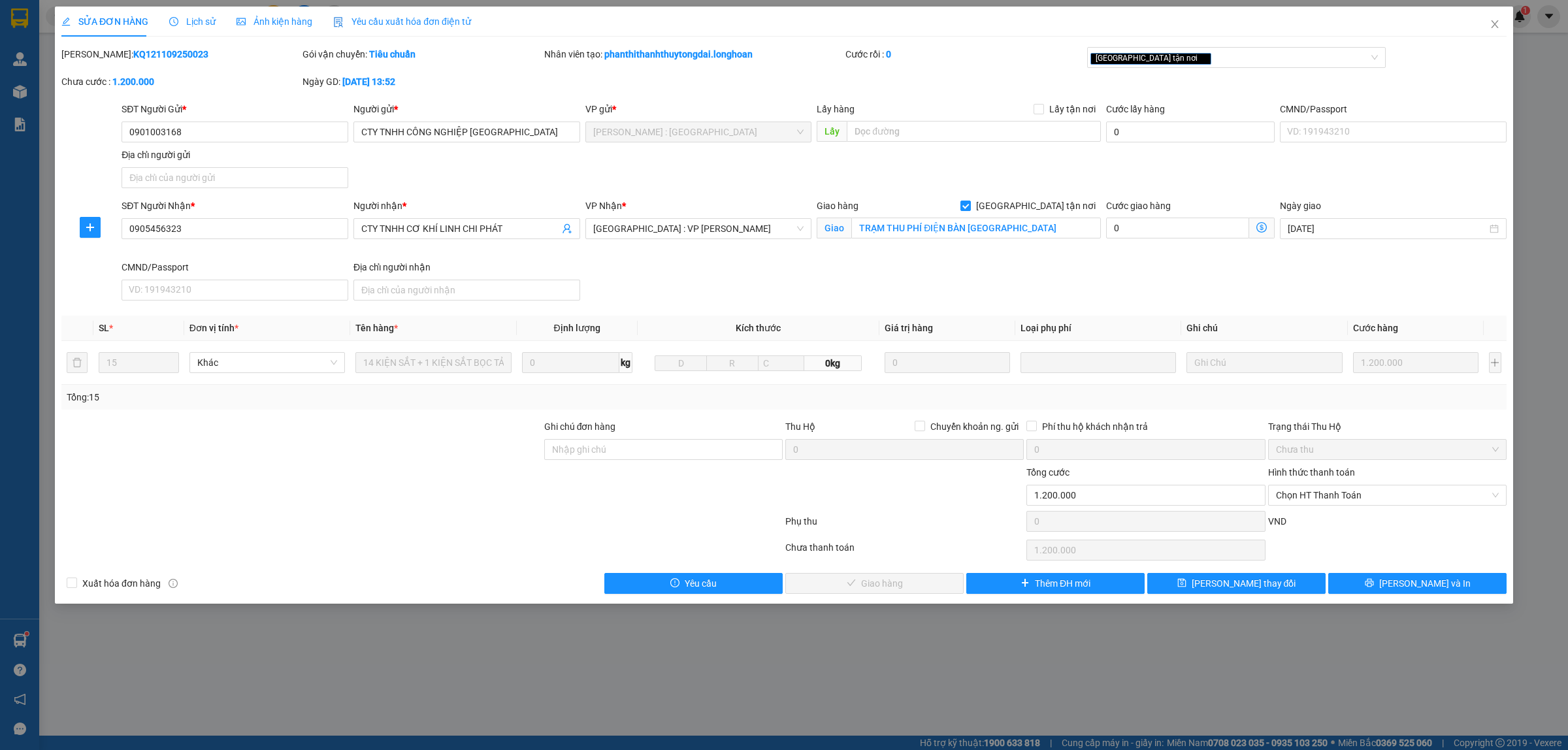
click at [147, 57] on b "KQ121109250023" at bounding box center [170, 54] width 75 height 10
copy b "KQ121109250023"
click at [1487, 26] on span "Close" at bounding box center [1495, 25] width 37 height 37
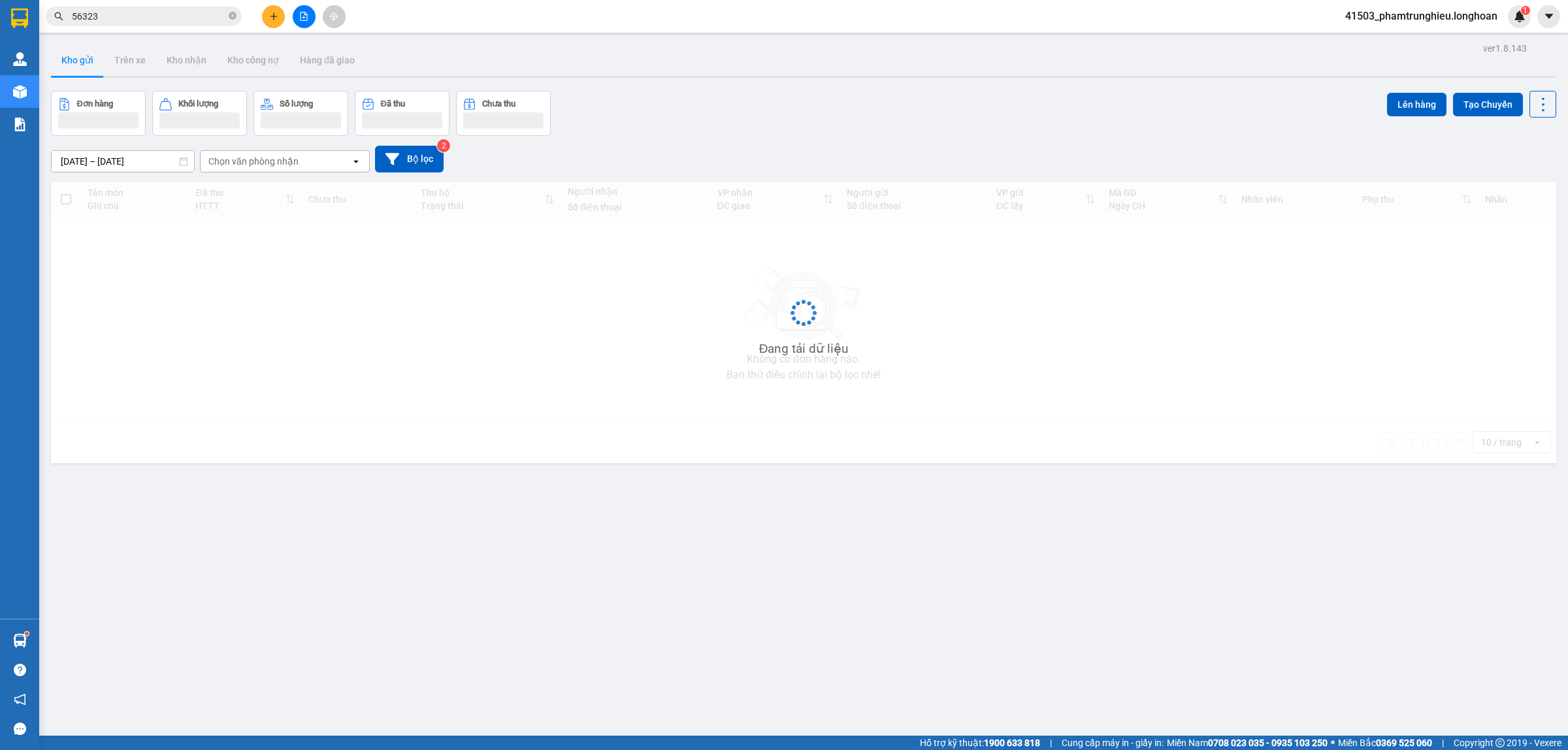
click at [138, 10] on input "56323" at bounding box center [149, 16] width 154 height 14
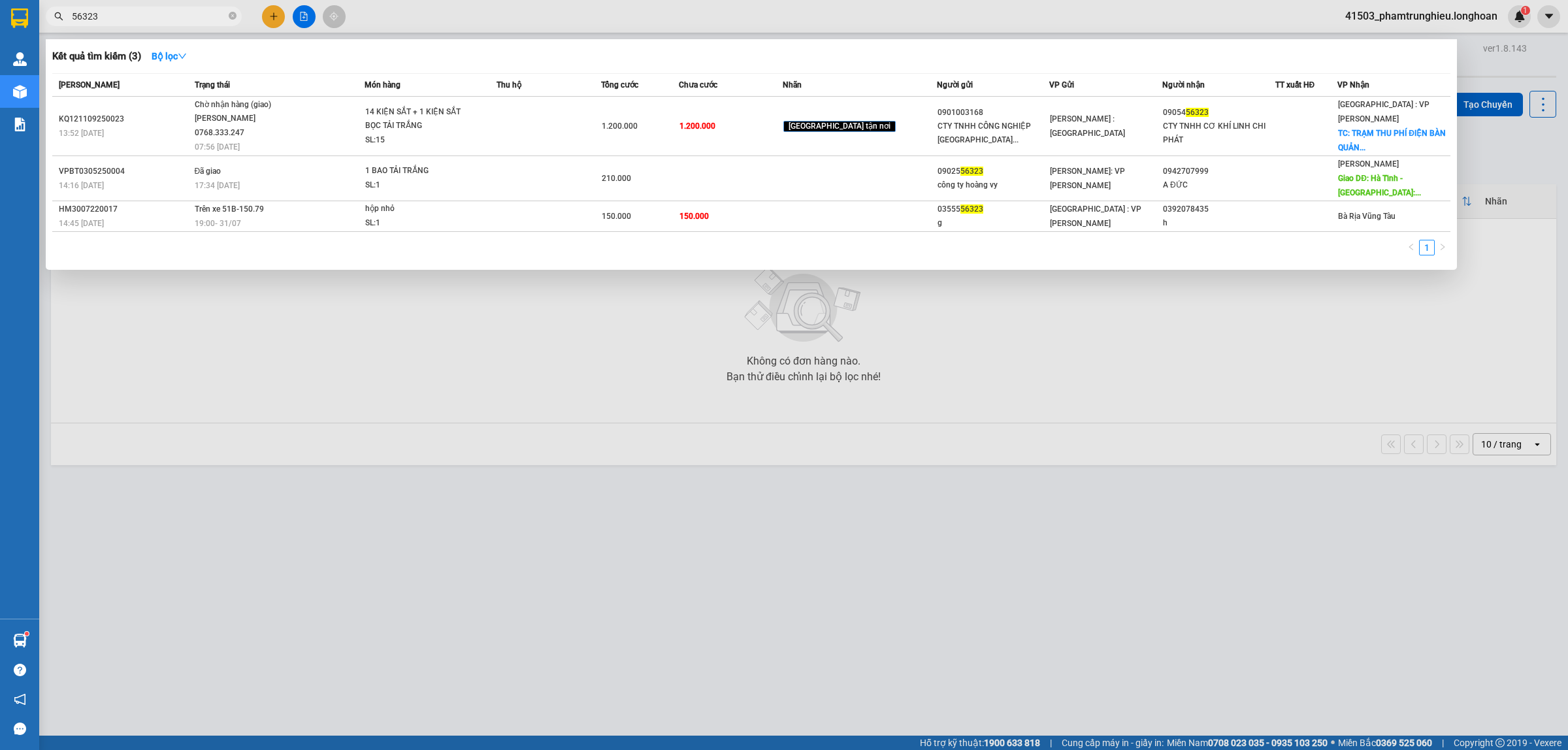
click at [138, 10] on input "56323" at bounding box center [149, 16] width 154 height 14
paste input "0346655065"
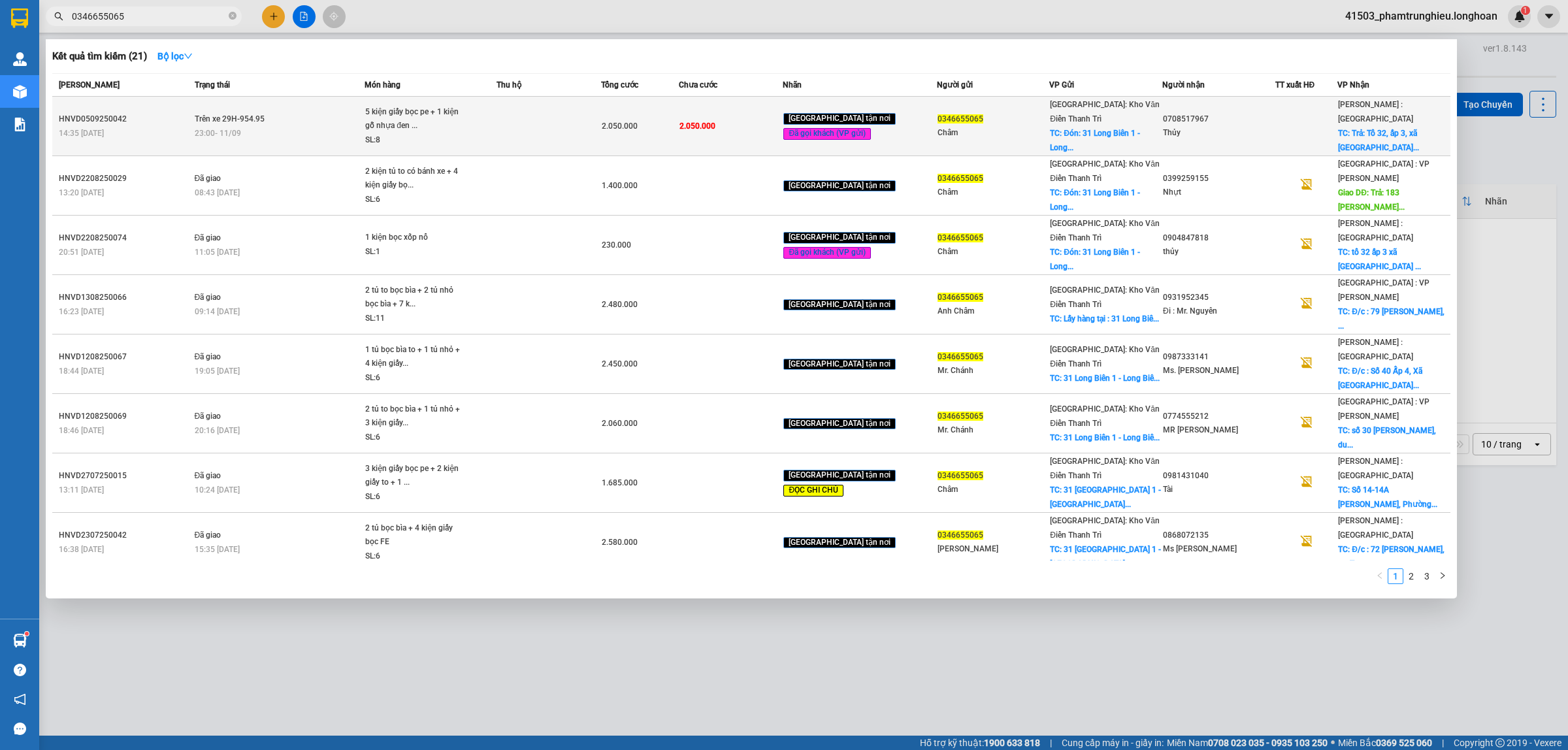
type input "0346655065"
click at [312, 118] on td "Trên xe 29H-954.95 23:00 - 11/09" at bounding box center [278, 126] width 174 height 60
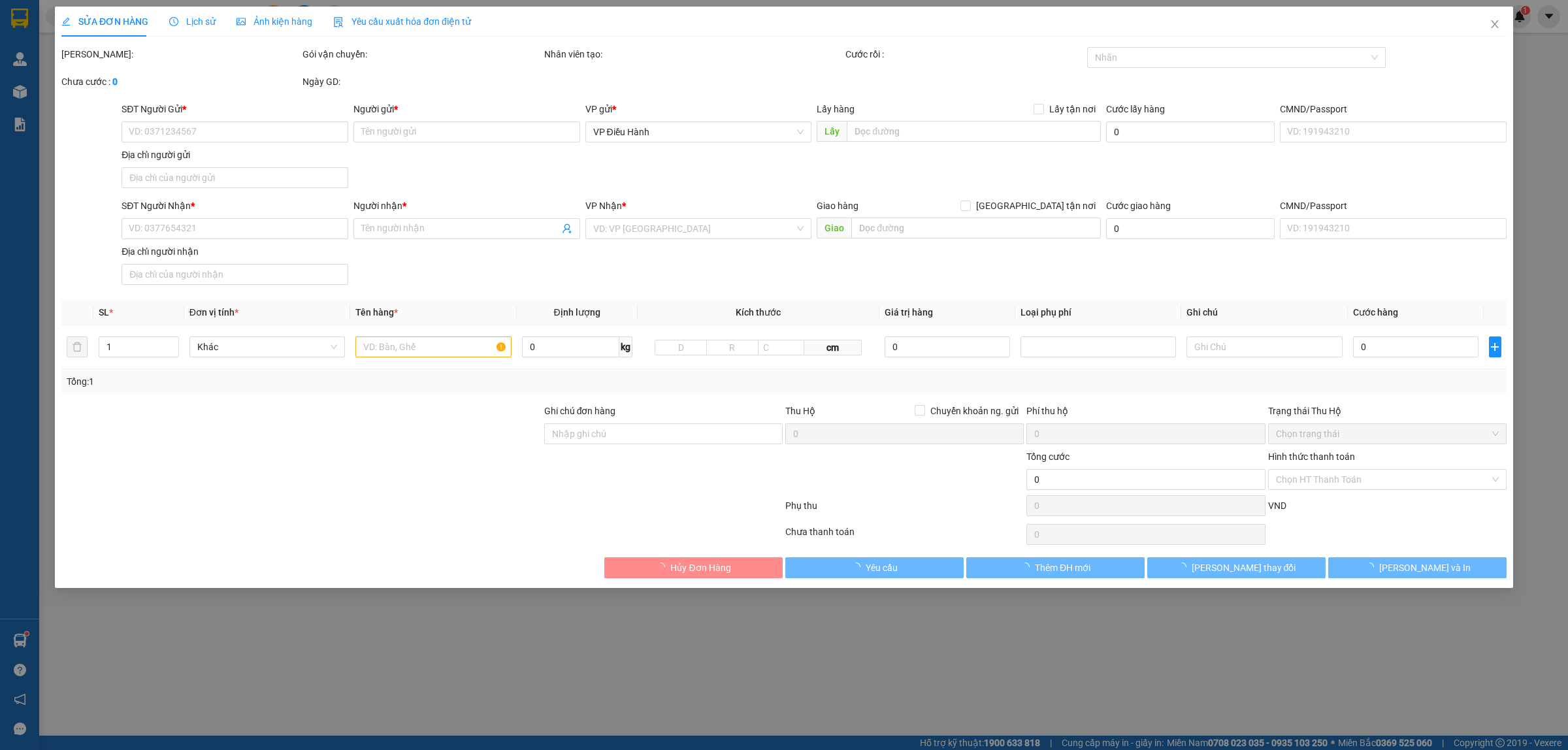
type input "0346655065"
type input "Châm"
checkbox input "true"
type input "Đón: 31 Long Biên 1 - Long Biên - Hà Nội"
type input "0708517967"
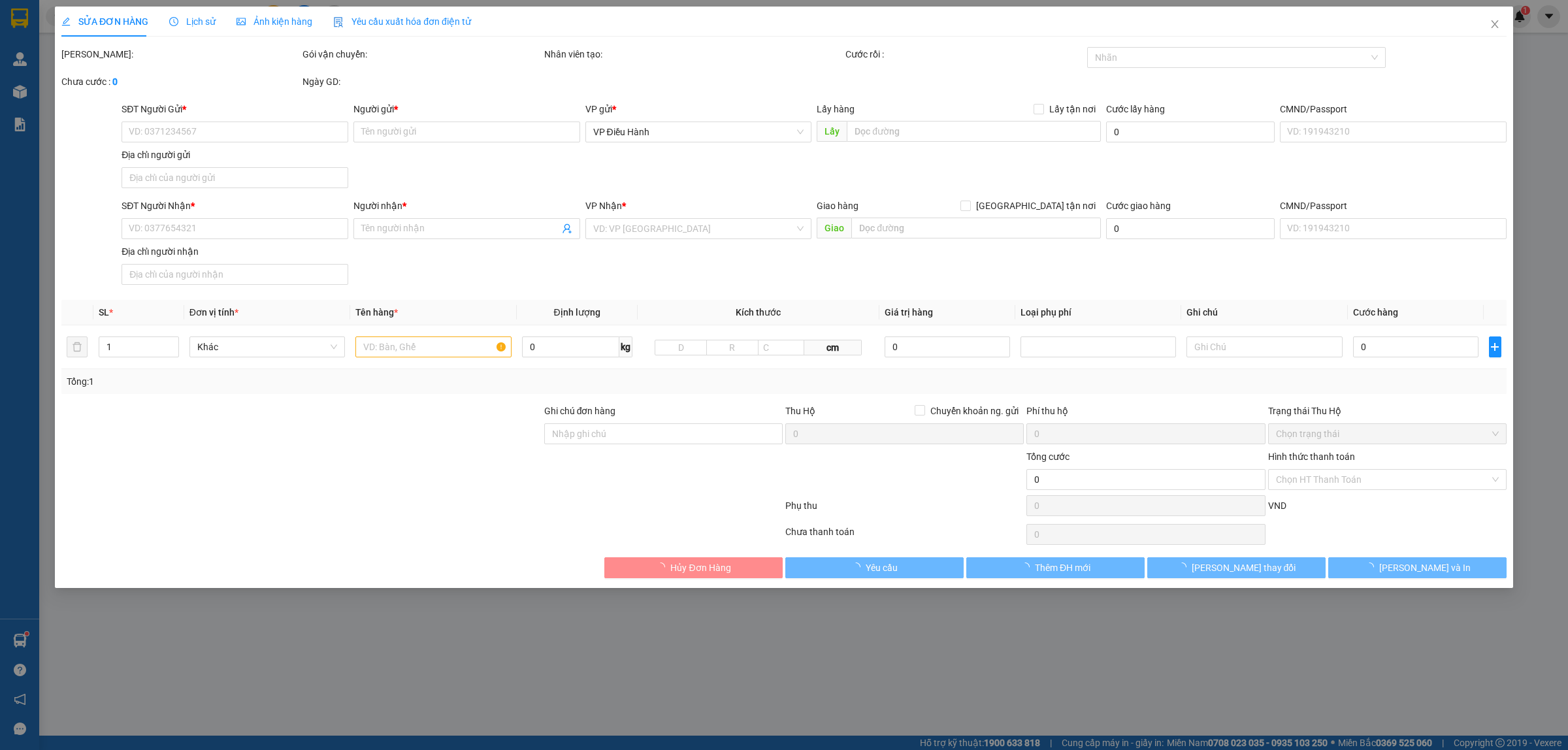
type input "Thủy"
checkbox input "true"
type input "Trả: Tổ 32, ấp 3, xã Tam An, huyện Long Thành, Đồng Nai"
type input "hàng giao nguyên kiện, hư vỡ ko đền"
type input "2.050.000"
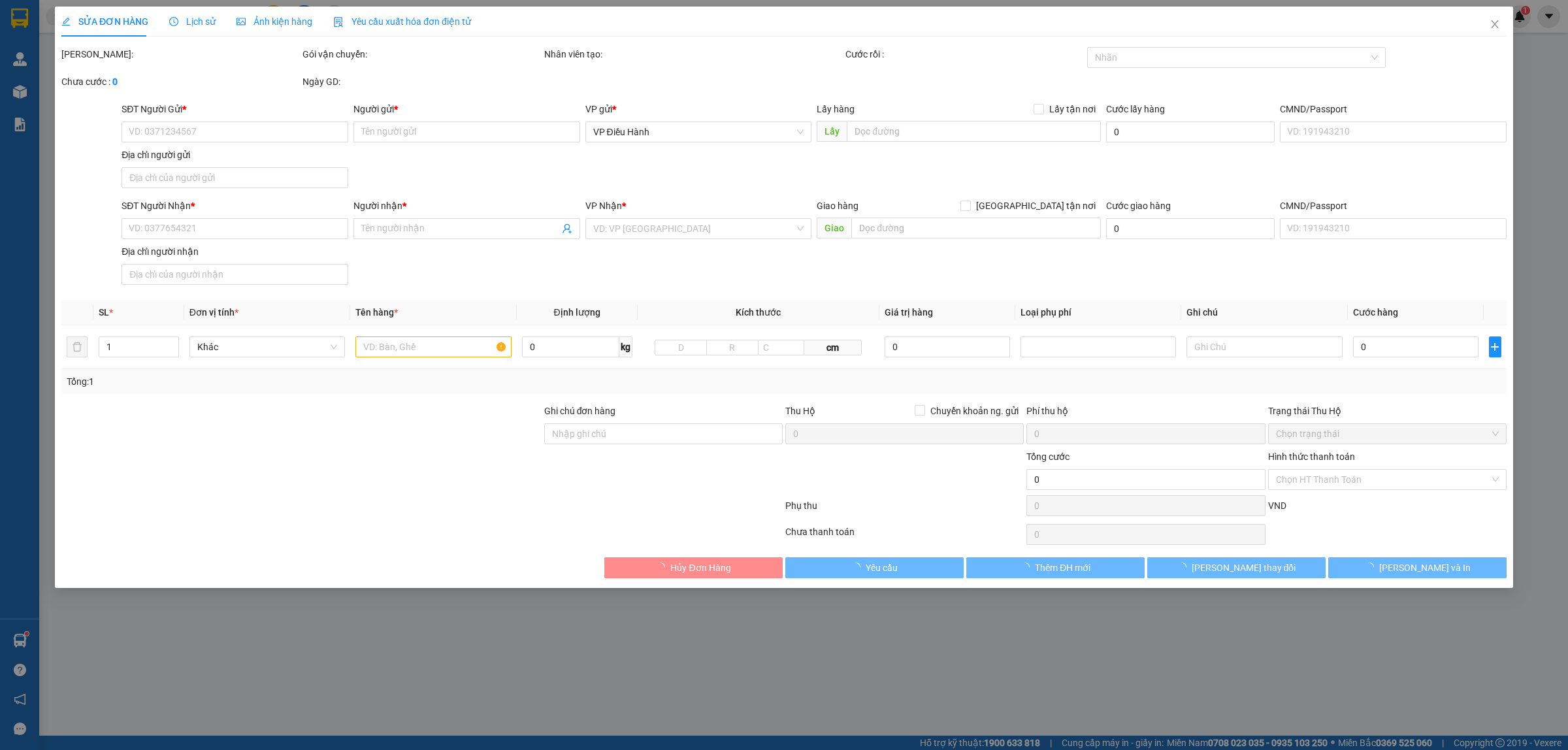
type input "2.050.000"
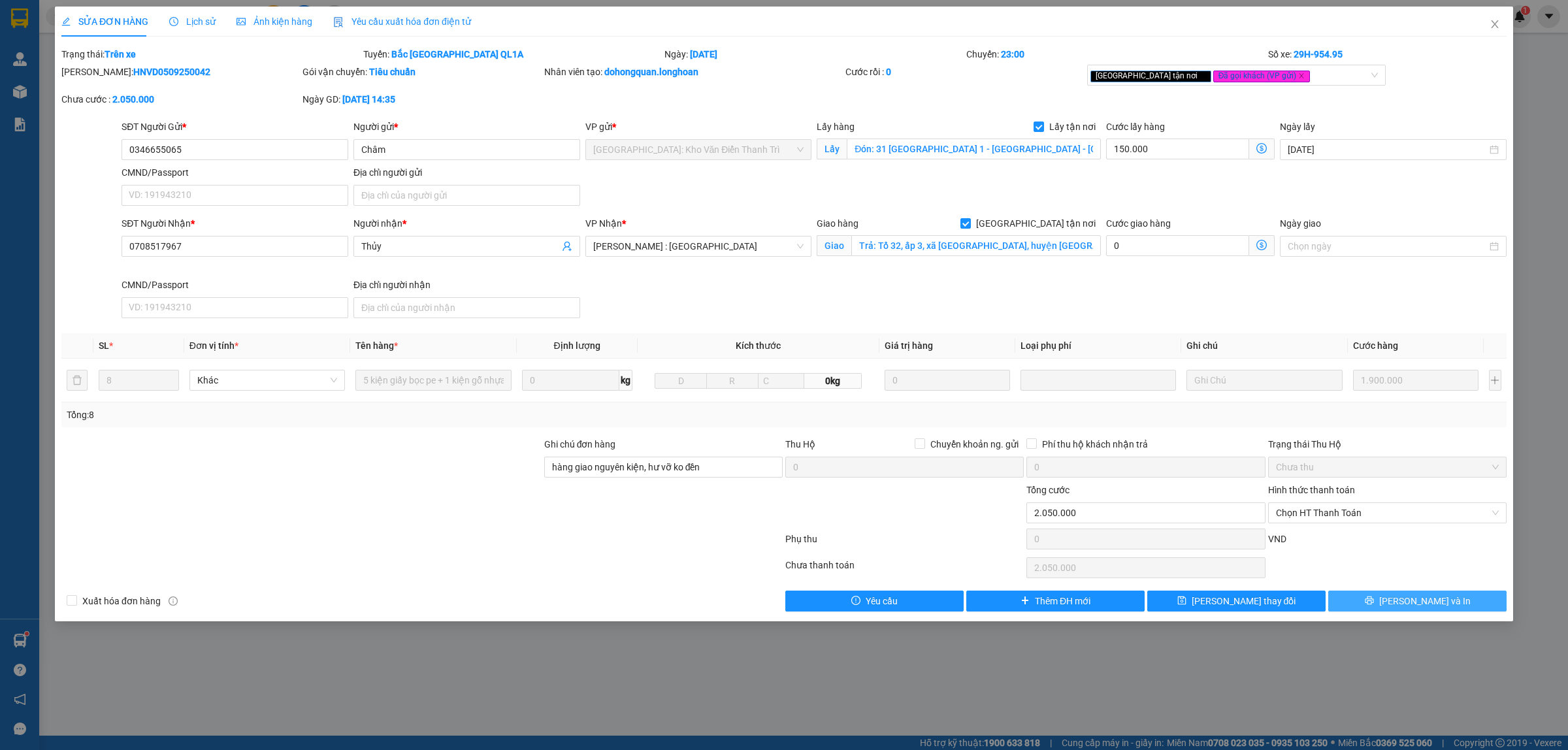
click at [1374, 607] on span "printer" at bounding box center [1368, 601] width 9 height 10
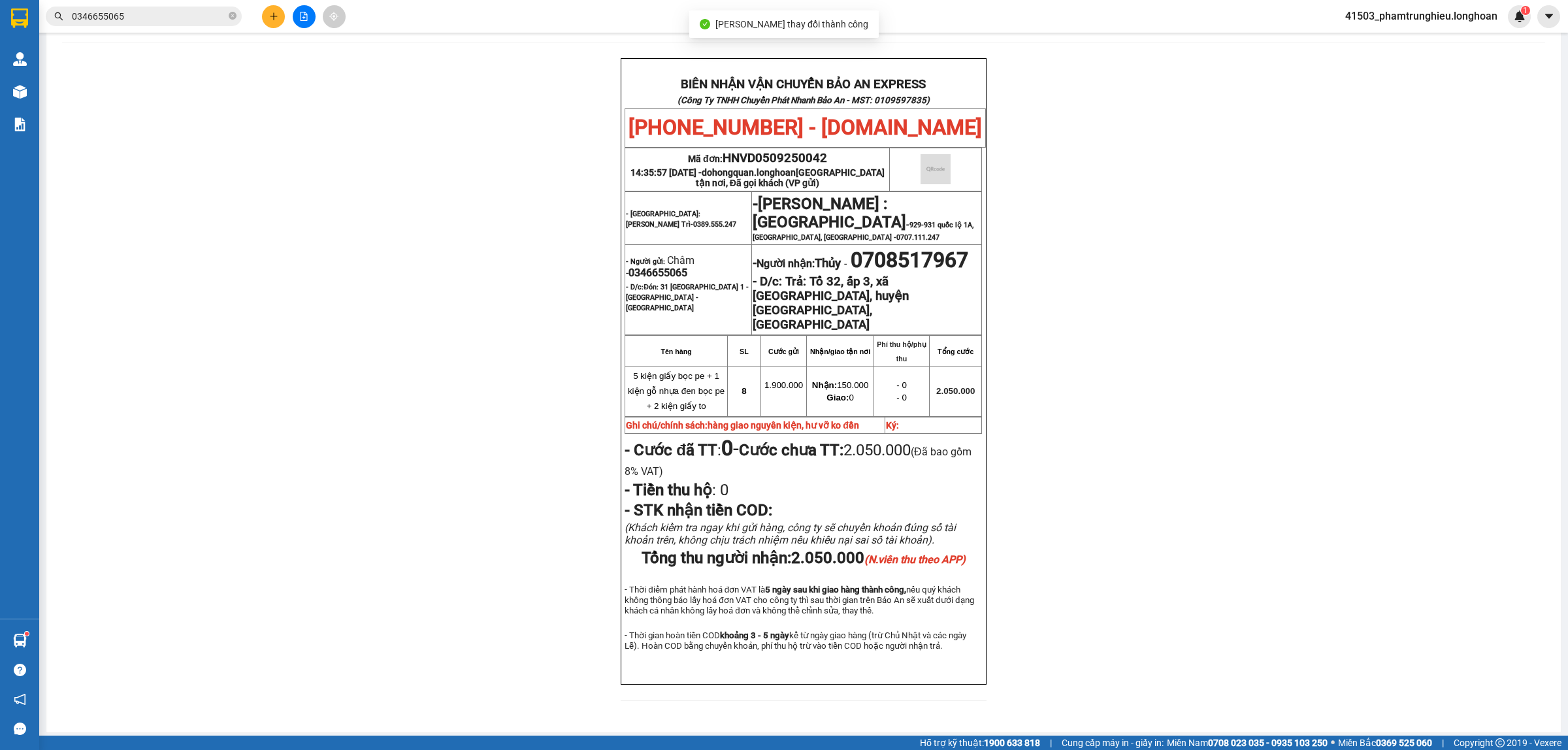
scroll to position [82, 0]
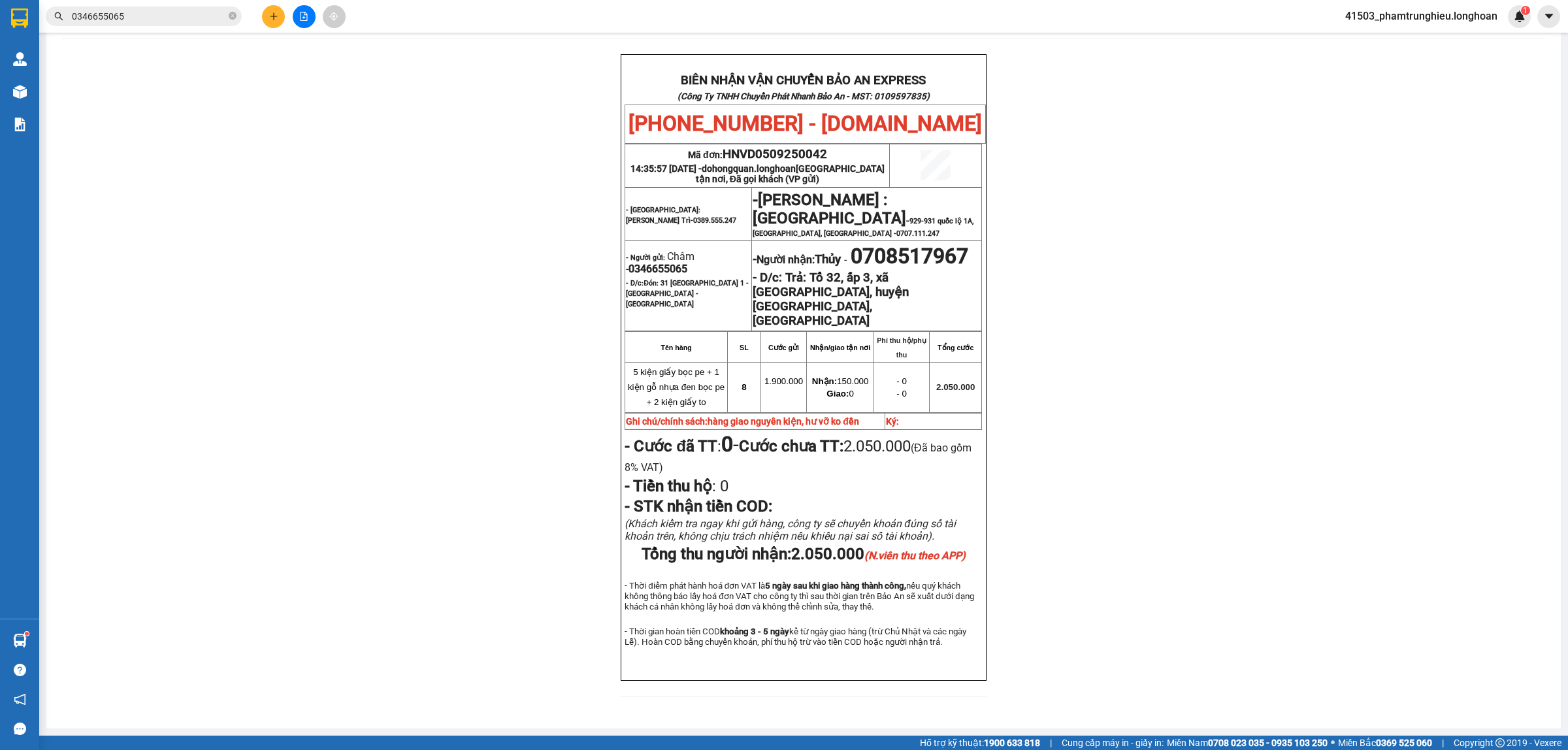
click at [165, 13] on input "0346655065" at bounding box center [149, 16] width 154 height 14
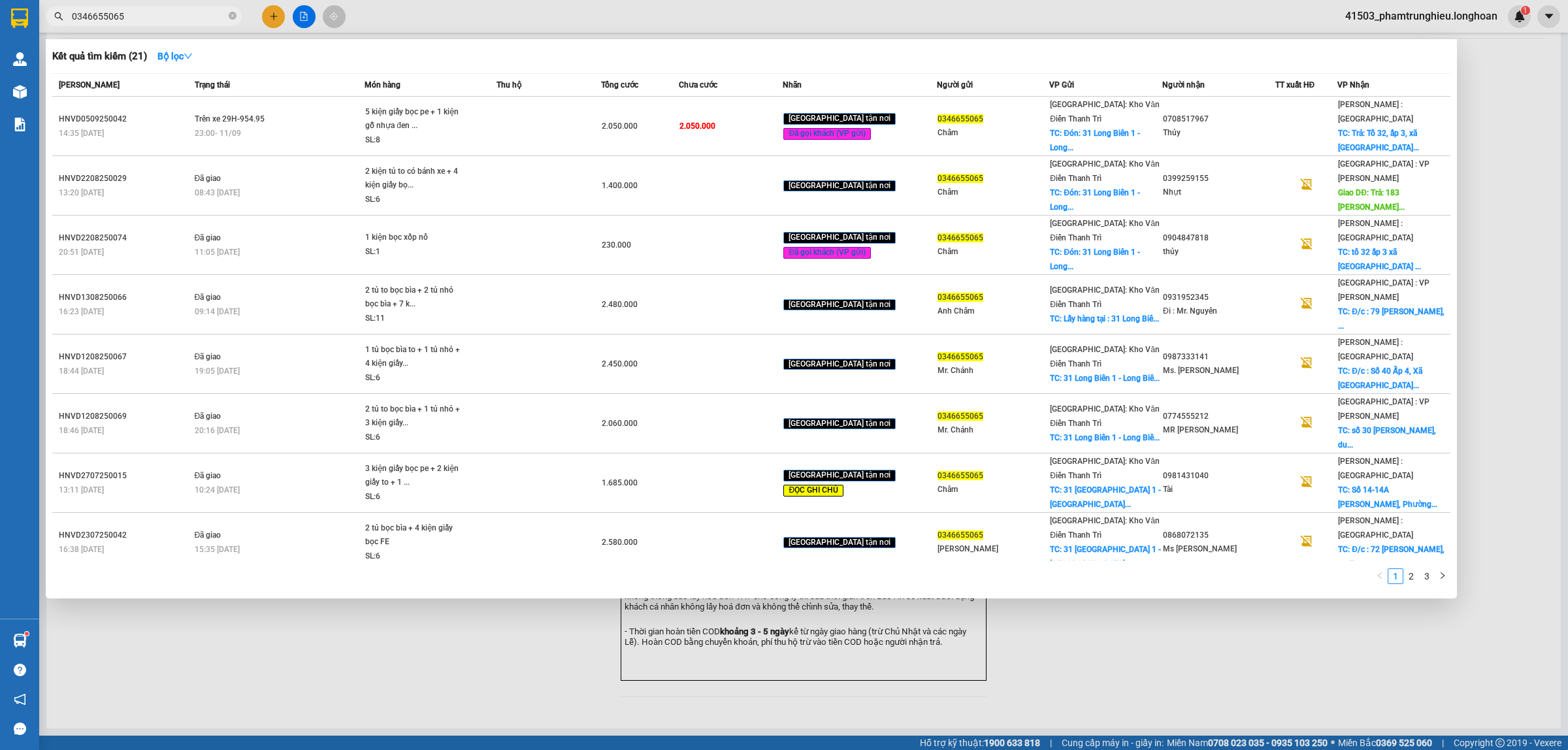
click at [165, 13] on input "0346655065" at bounding box center [149, 16] width 154 height 14
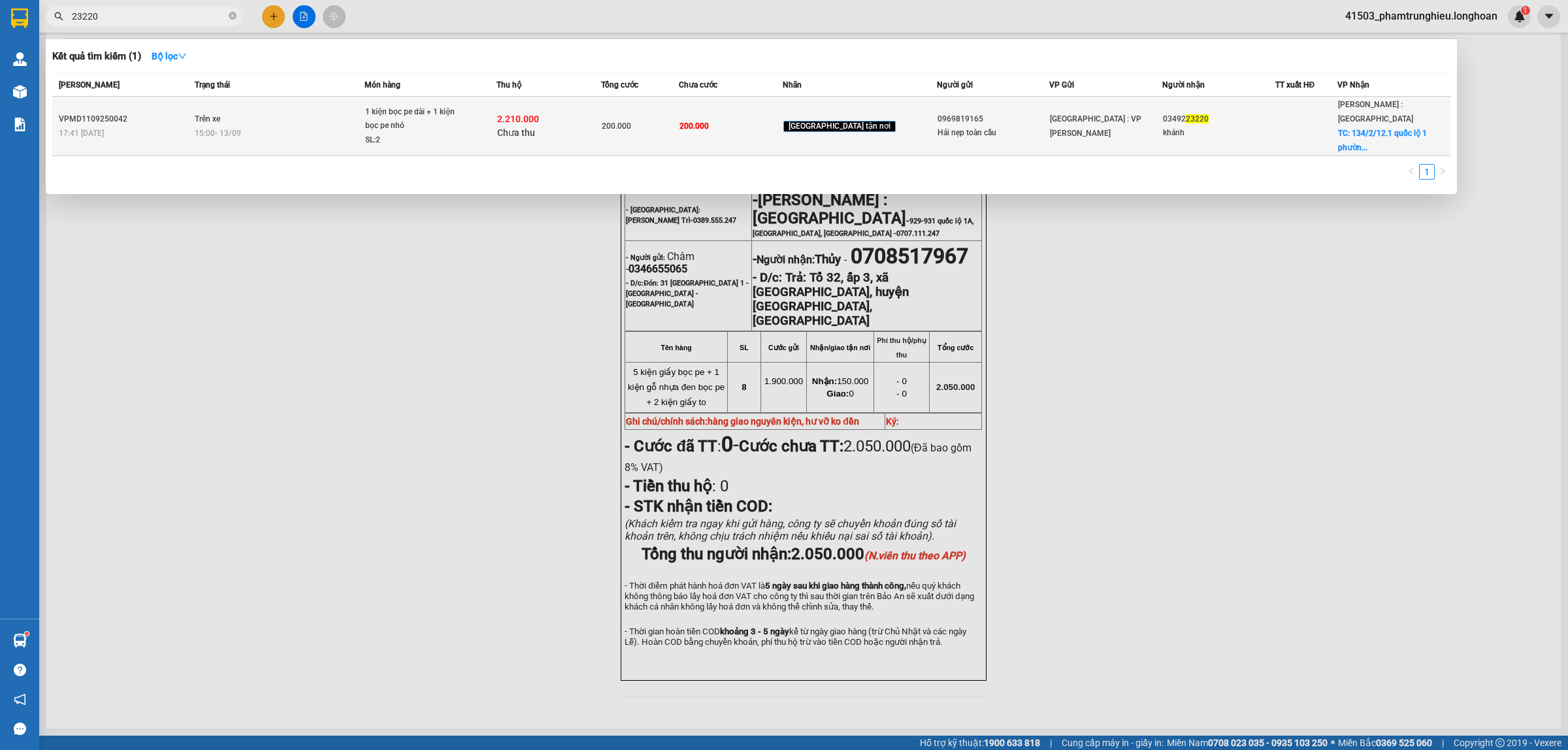
type input "23220"
click at [433, 121] on div "1 kiện bọc pe dài + 1 kiện bọc pe nhỏ" at bounding box center [414, 119] width 98 height 28
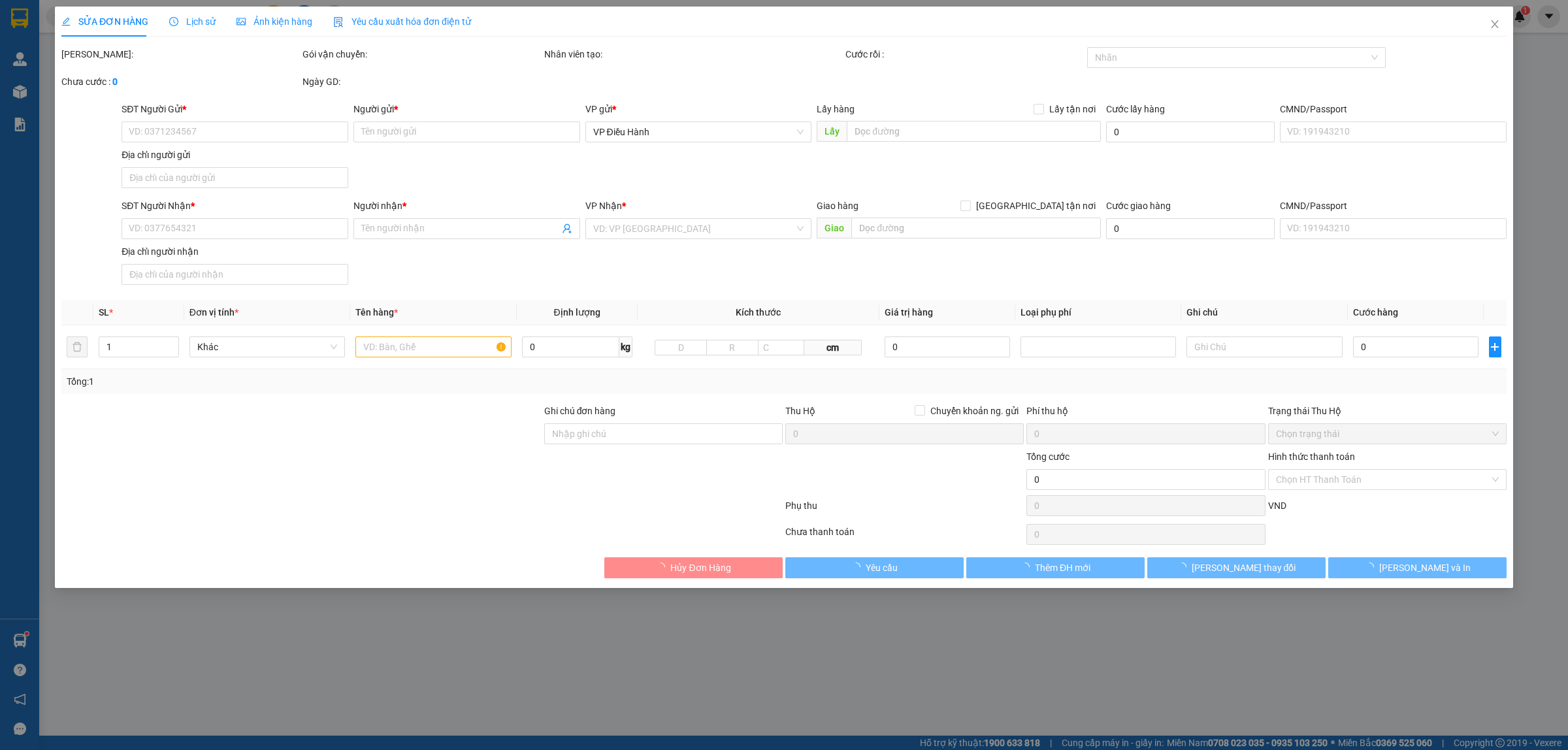
type input "0969819165"
type input "Hải nẹp toàn cầu"
type input "0349223220"
type input "khánh"
checkbox input "true"
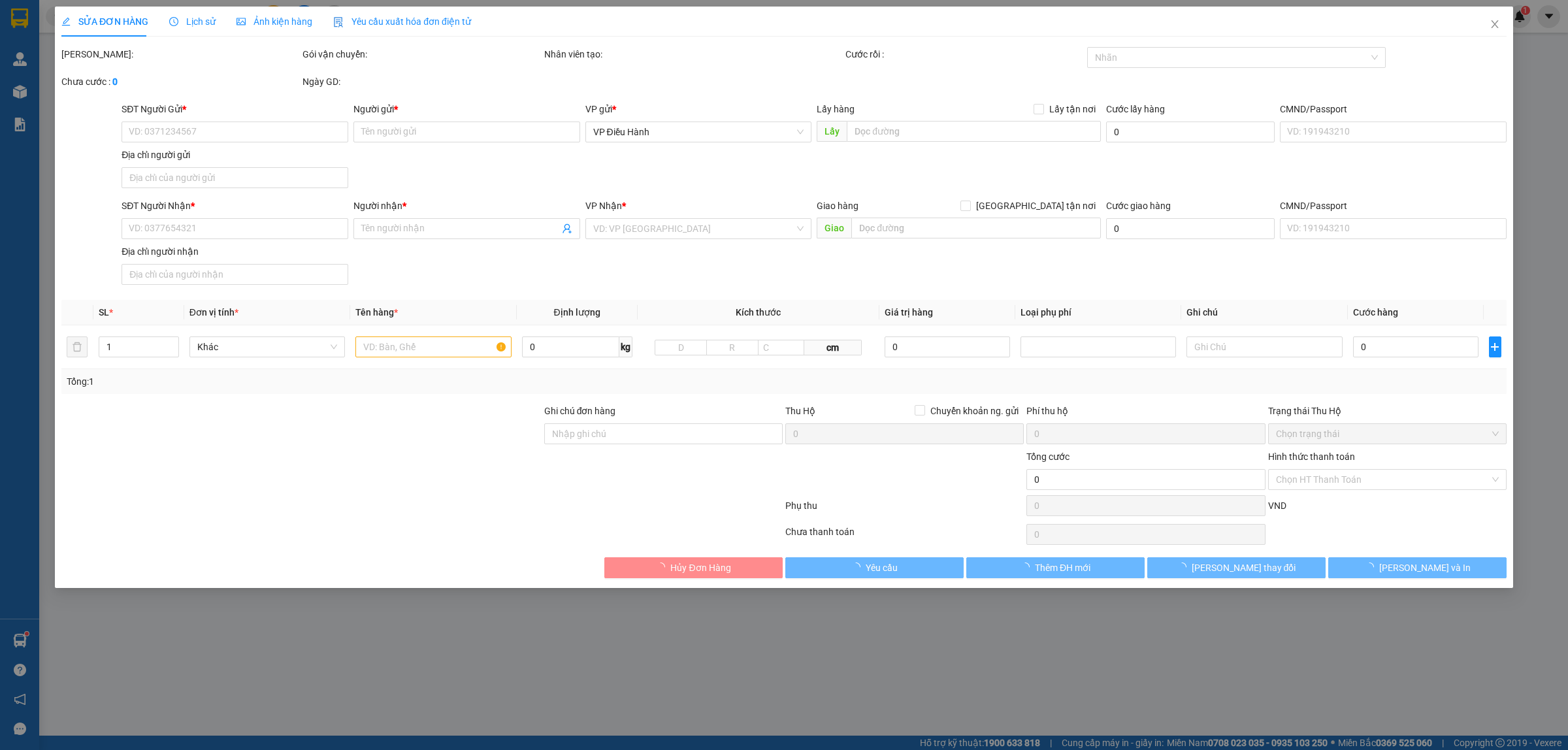
type input "134/2/12.1 quốc lộ 1 phường 2 thành phố Tân An tỉnh Long an"
type input "200.000"
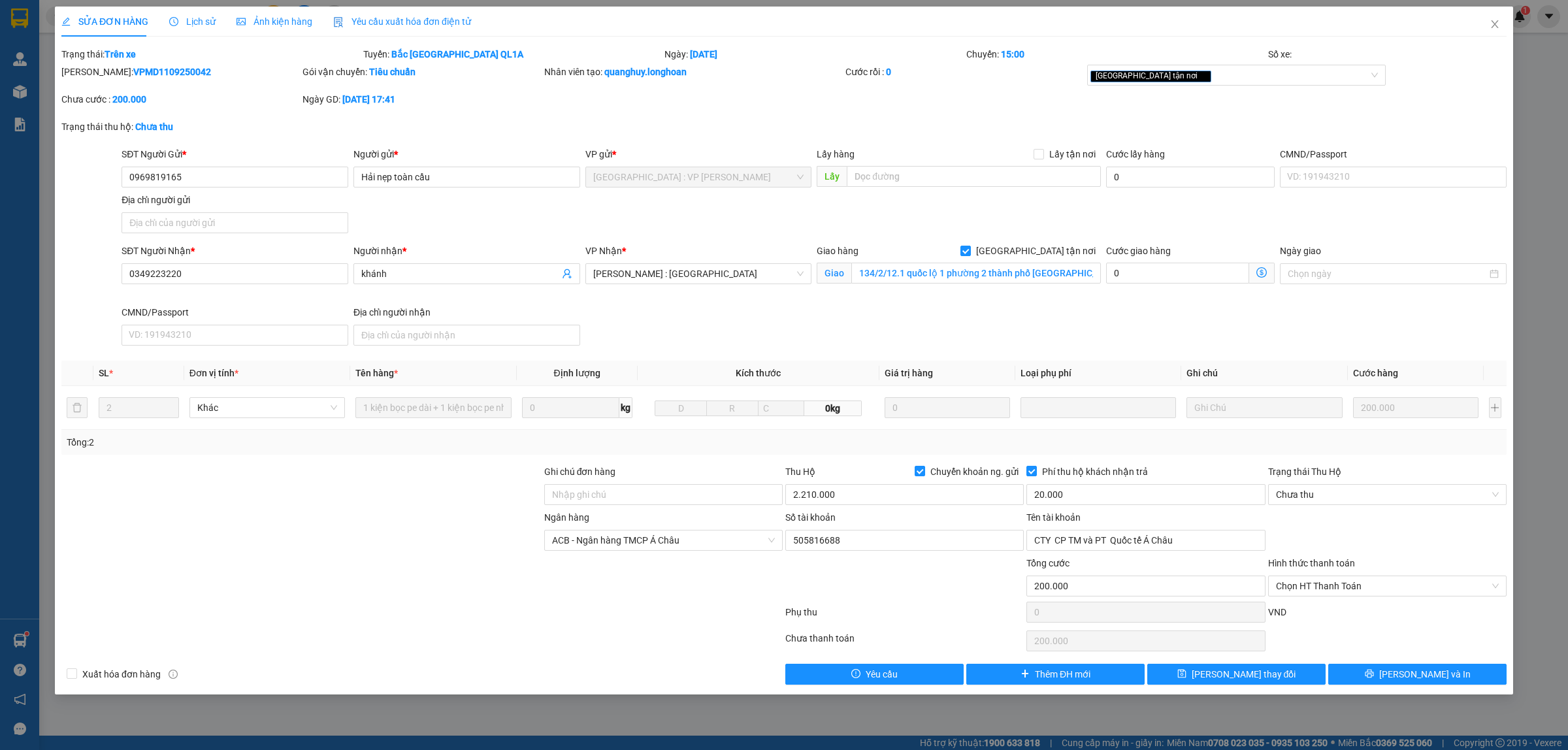
click at [188, 20] on span "Lịch sử" at bounding box center [192, 21] width 46 height 10
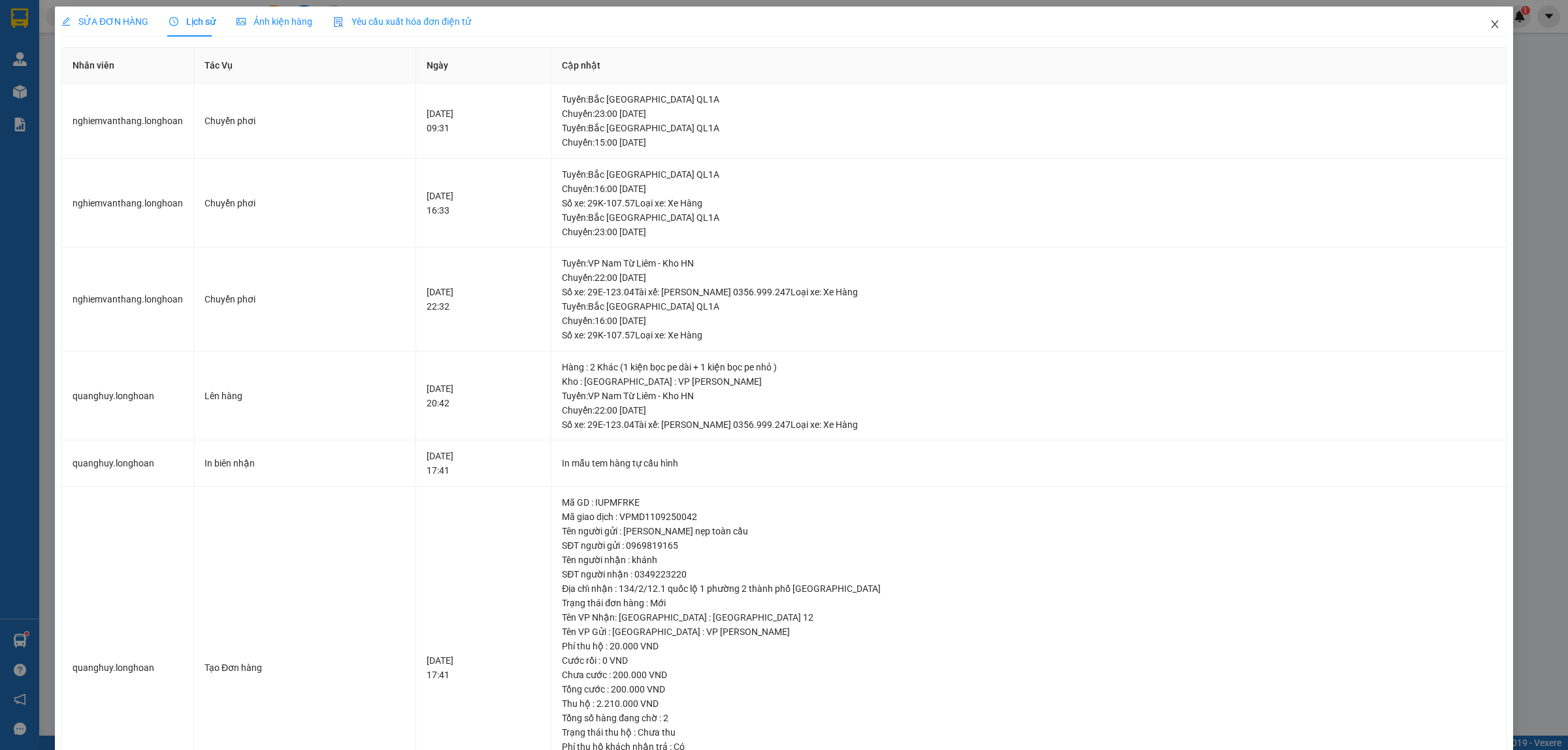
click at [1489, 24] on icon "close" at bounding box center [1494, 24] width 10 height 10
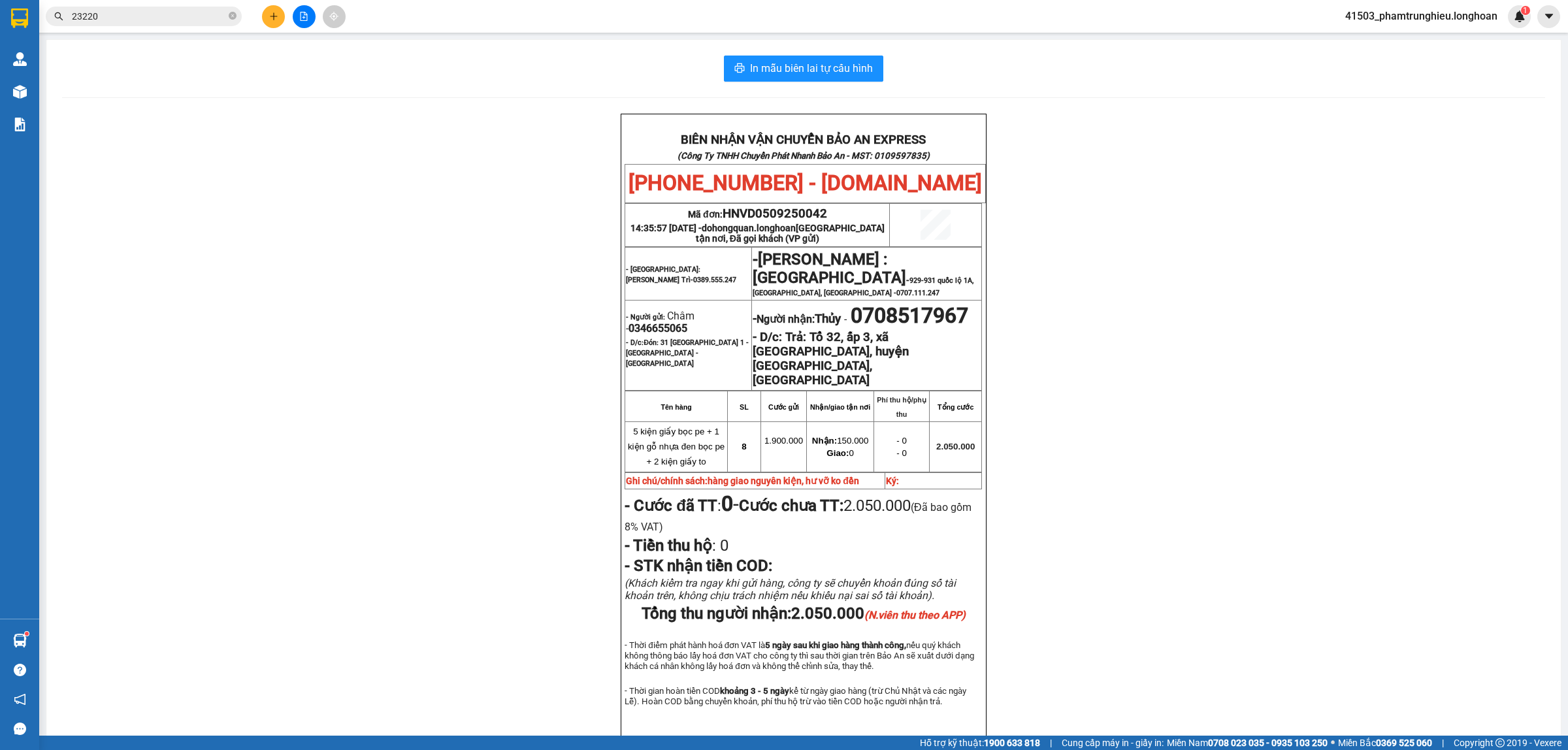
click at [175, 17] on input "23220" at bounding box center [149, 16] width 154 height 14
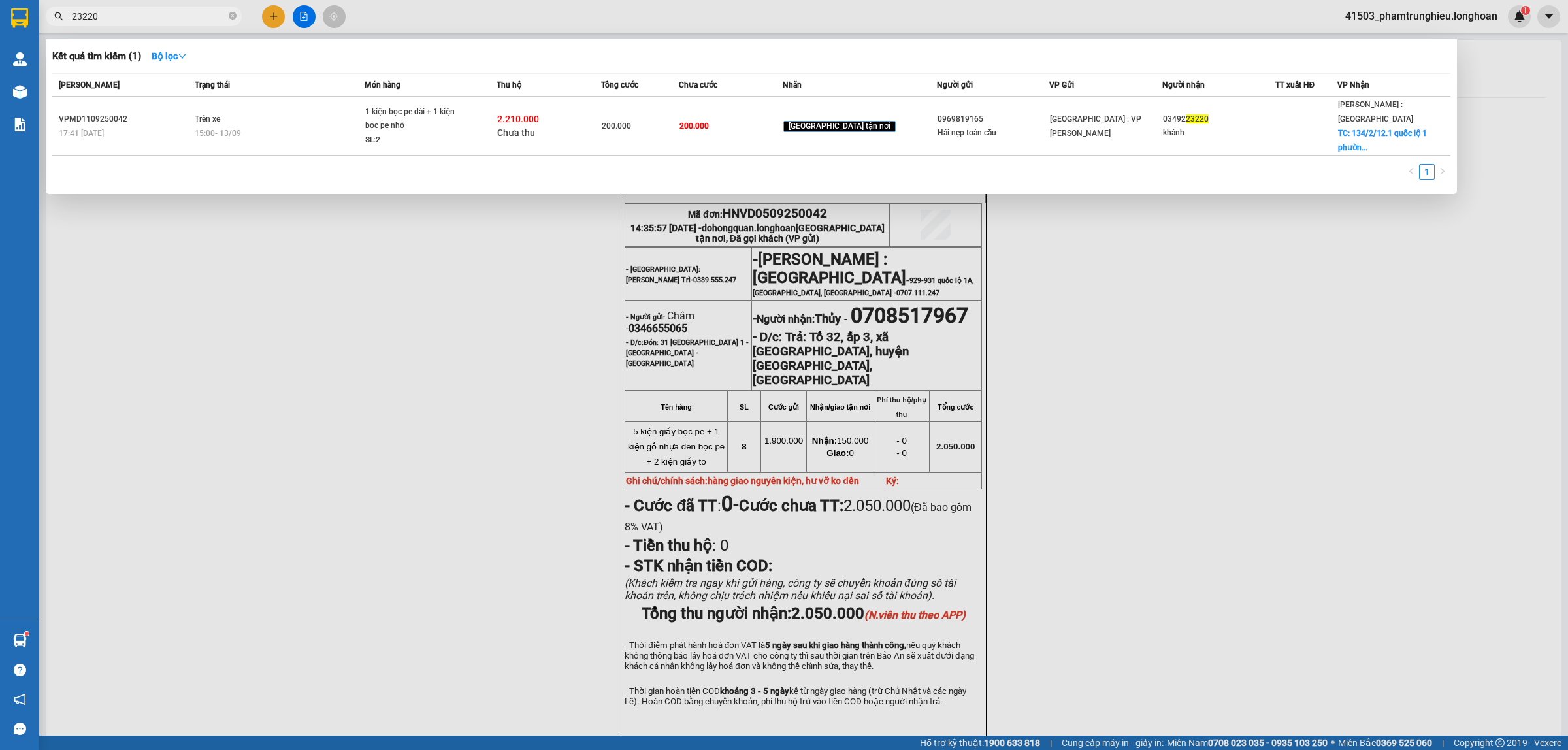
click at [175, 17] on input "23220" at bounding box center [149, 16] width 154 height 14
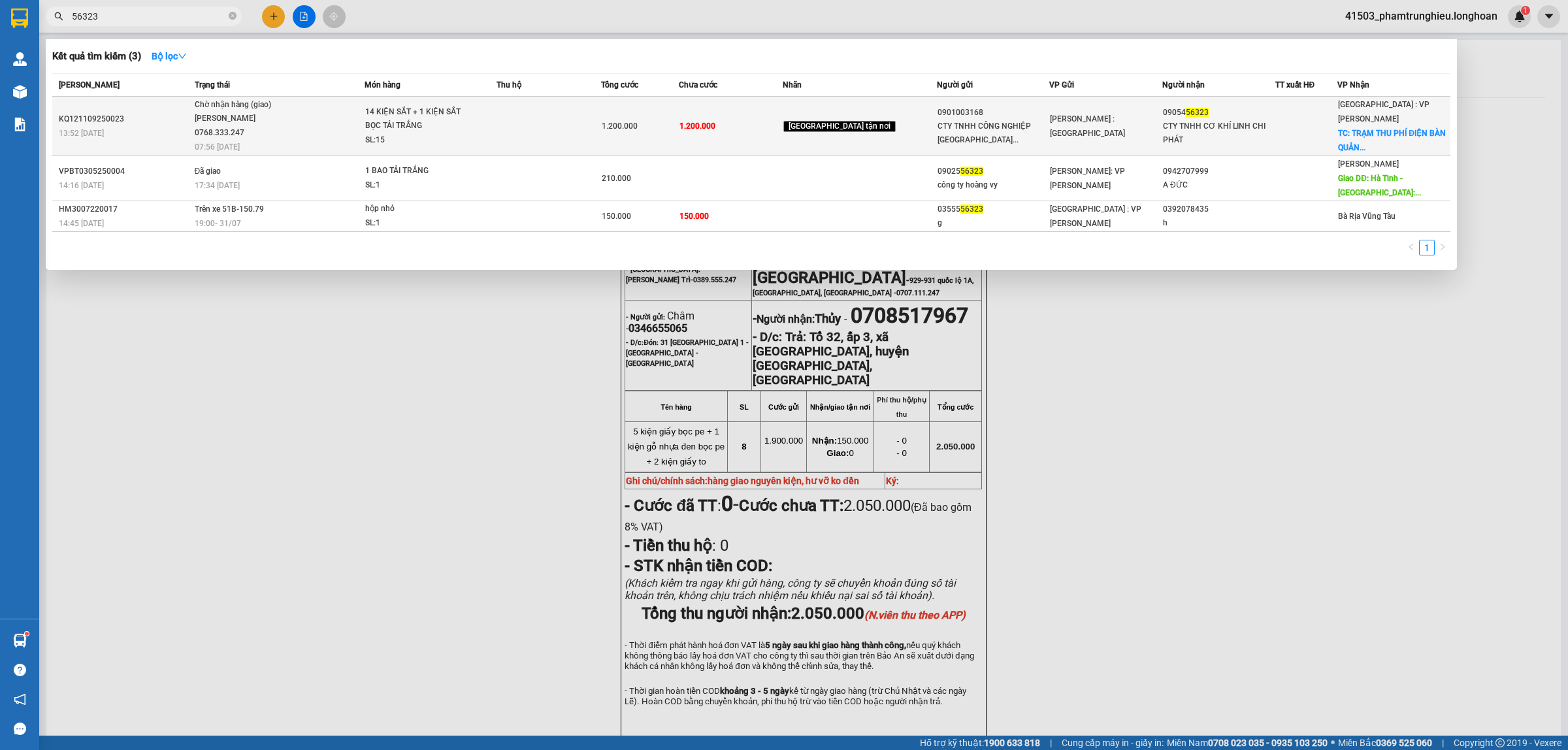
type input "56323"
click at [365, 119] on span "Chờ nhận hàng (giao) Nguyễn Tấn Việt 0768.333.247 07:56 - 13/09" at bounding box center [280, 125] width 170 height 54
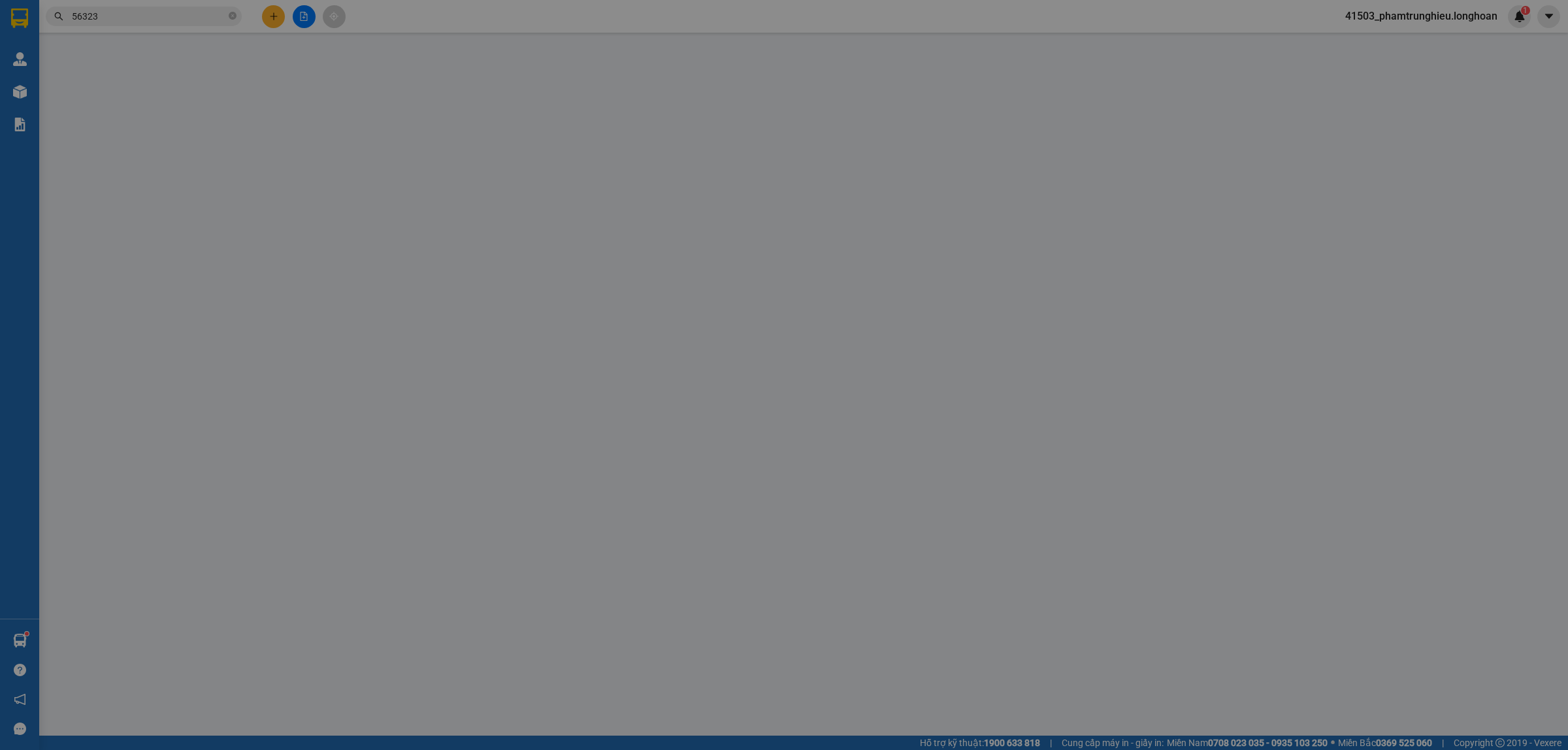
type input "0901003168"
type input "CTY TNHH CÔNG NGHIỆP PHÚ THỊNH"
type input "0905456323"
type input "CTY TNHH CƠ KHÍ LINH CHI PHÁT"
checkbox input "true"
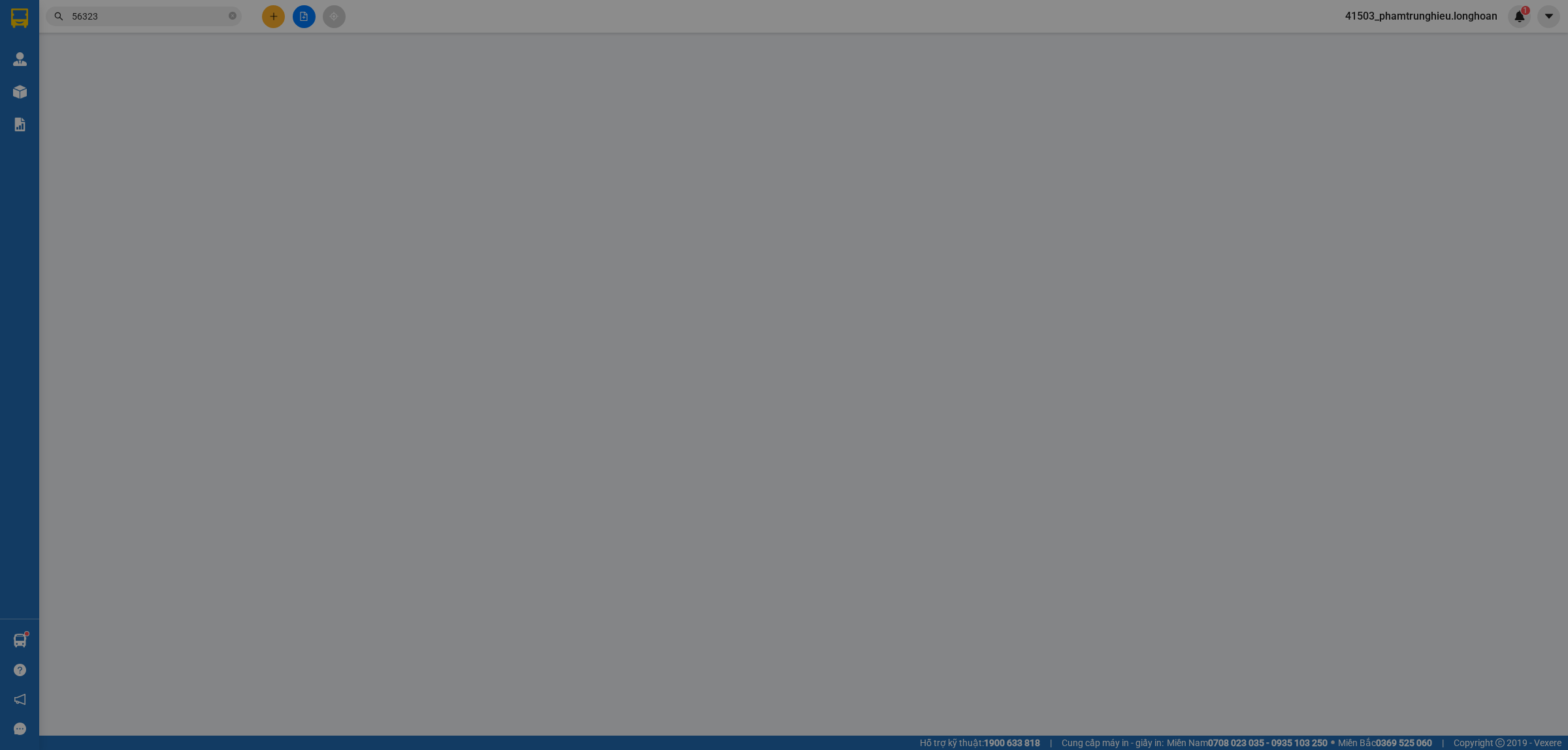
type input "TRẠM THU PHÍ ĐIỆN BÀN QUẢNG NAM"
type input "1.200.000"
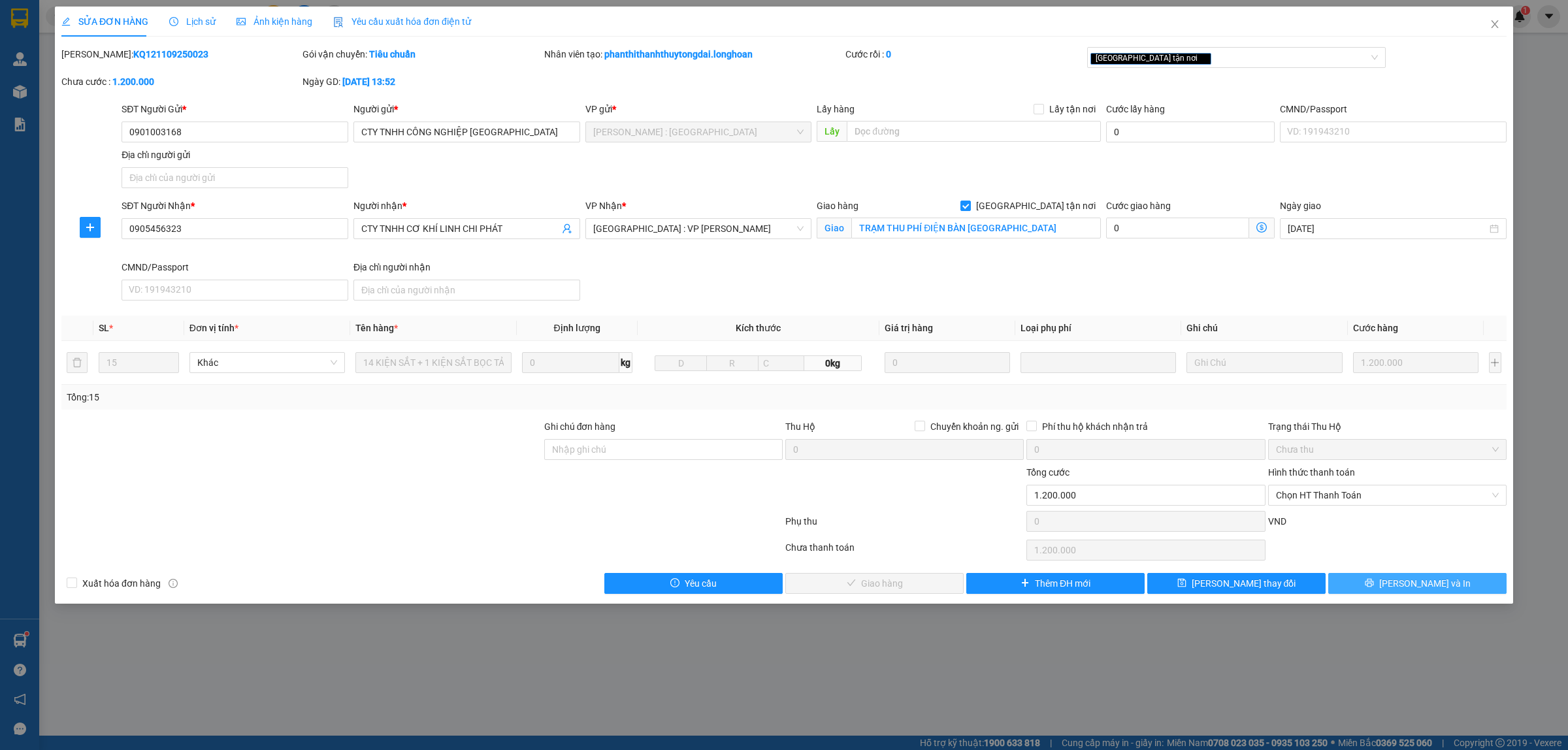
click at [1436, 591] on span "Lưu và In" at bounding box center [1425, 583] width 92 height 14
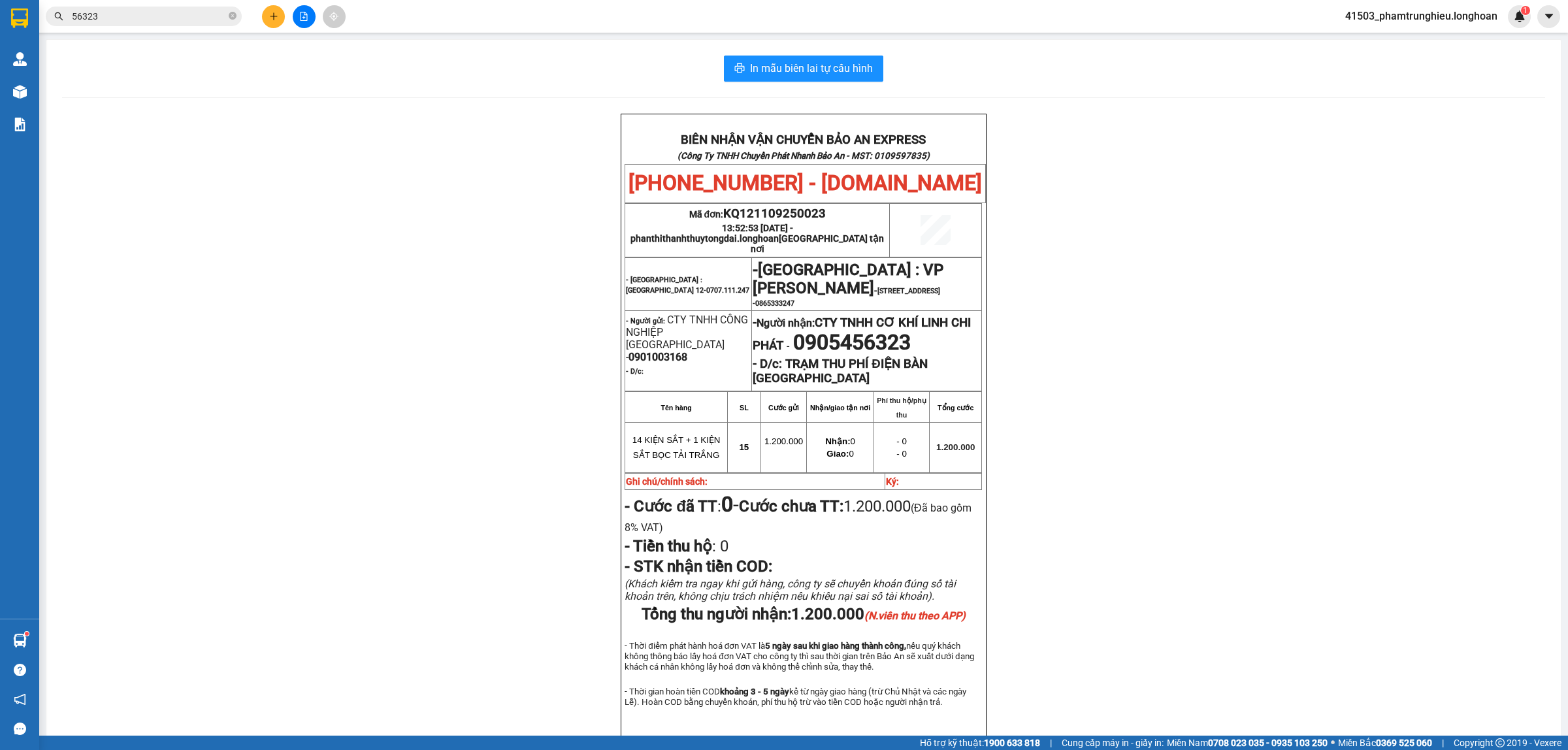
scroll to position [79, 0]
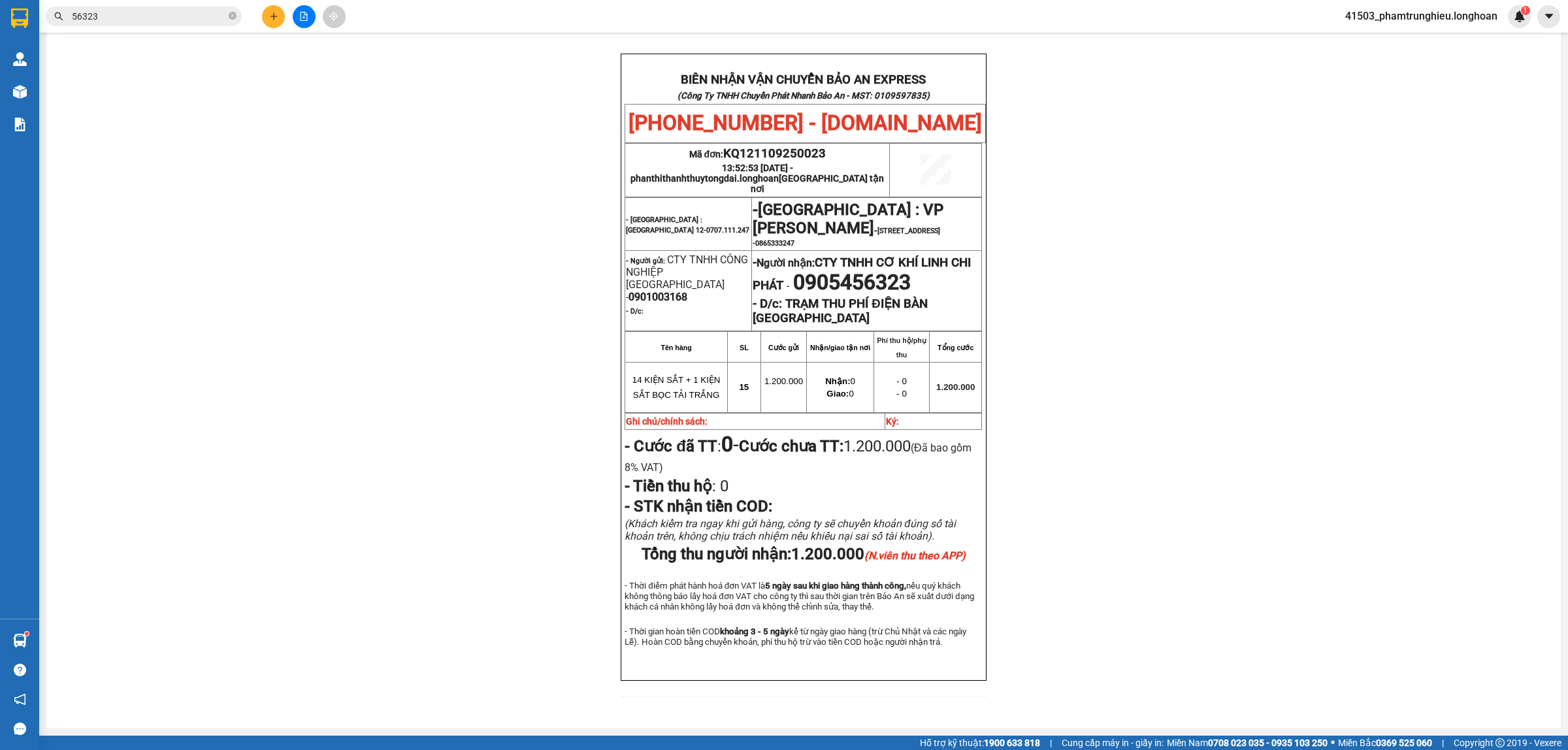
click at [161, 17] on input "56323" at bounding box center [149, 16] width 154 height 14
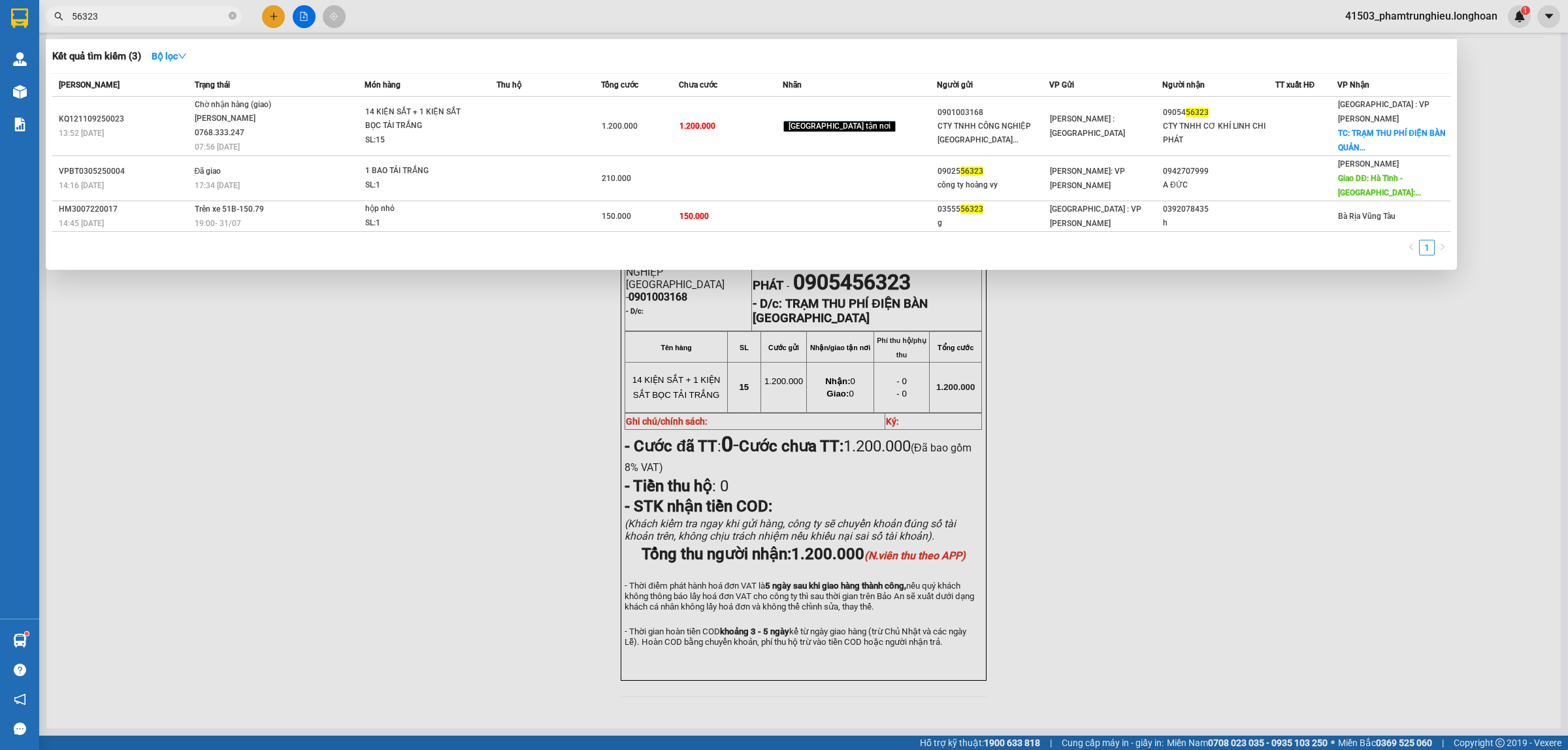
click at [161, 17] on input "56323" at bounding box center [149, 16] width 154 height 14
paste input "0943.892.818"
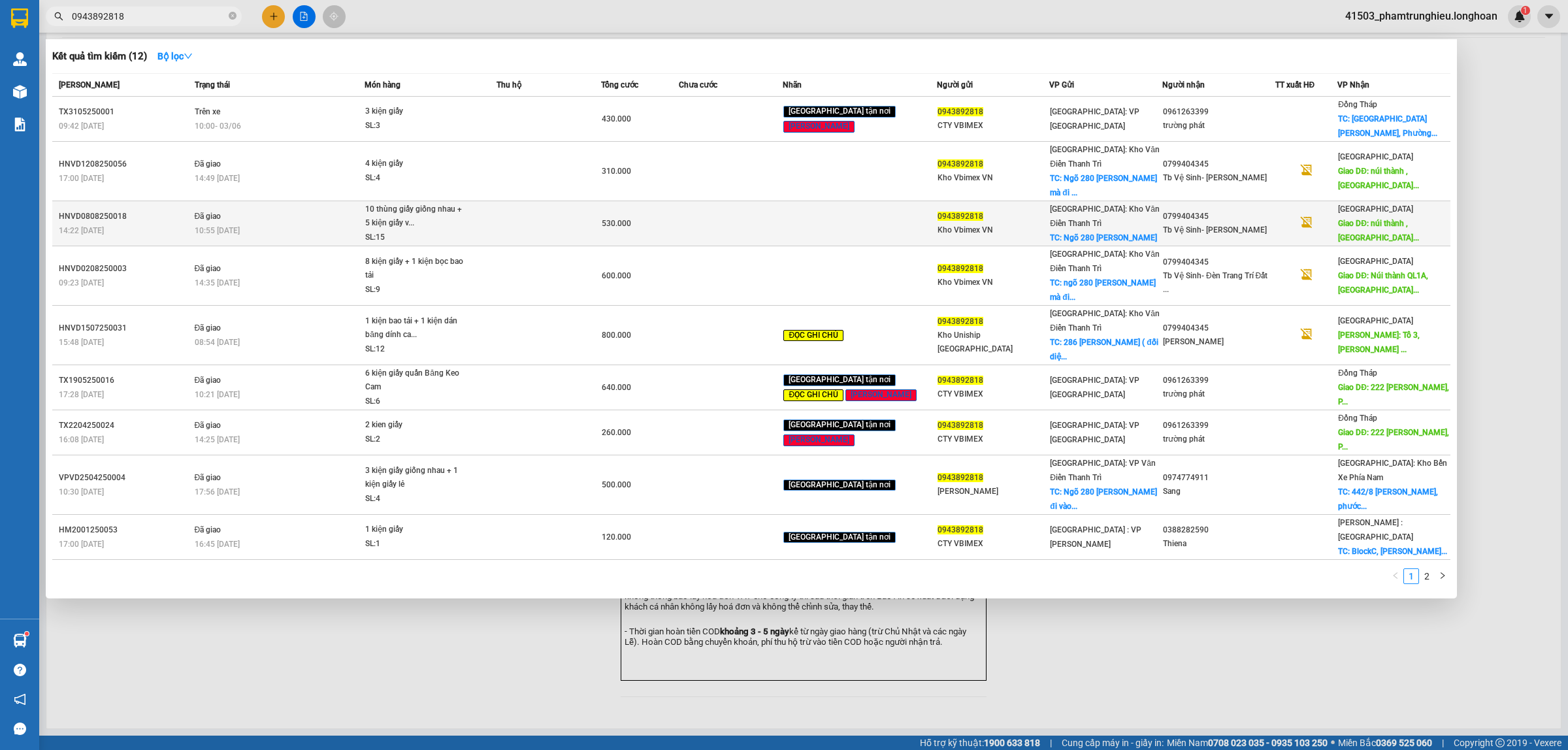
type input "0943892818"
click at [400, 202] on div "10 thùng giấy giống nhau + 5 kiện giấy v..." at bounding box center [414, 216] width 98 height 28
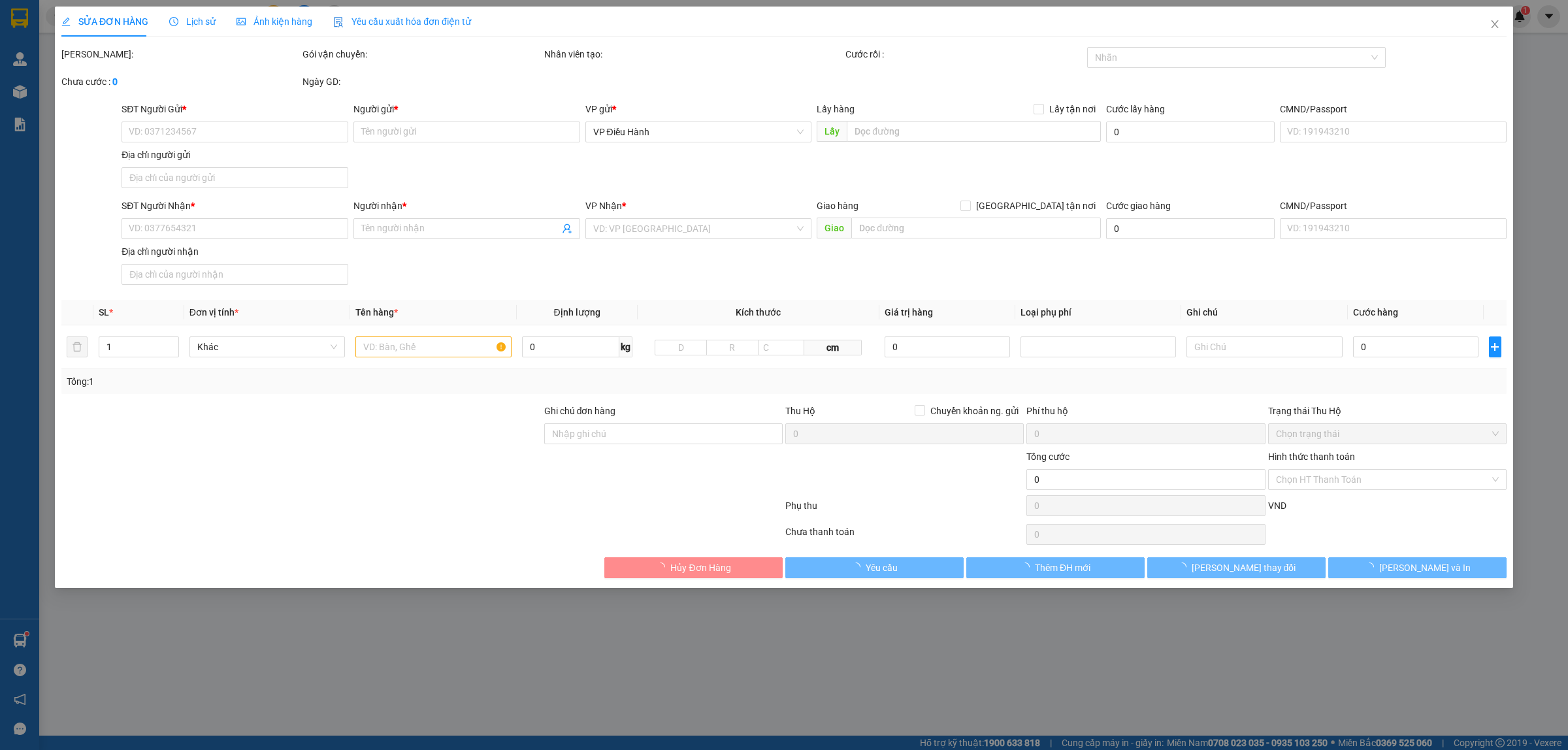
type input "0943892818"
type input "Kho Vbimex VN"
checkbox input "true"
type input "Ngõ 280 nguyễn Xiển"
type input "150.000"
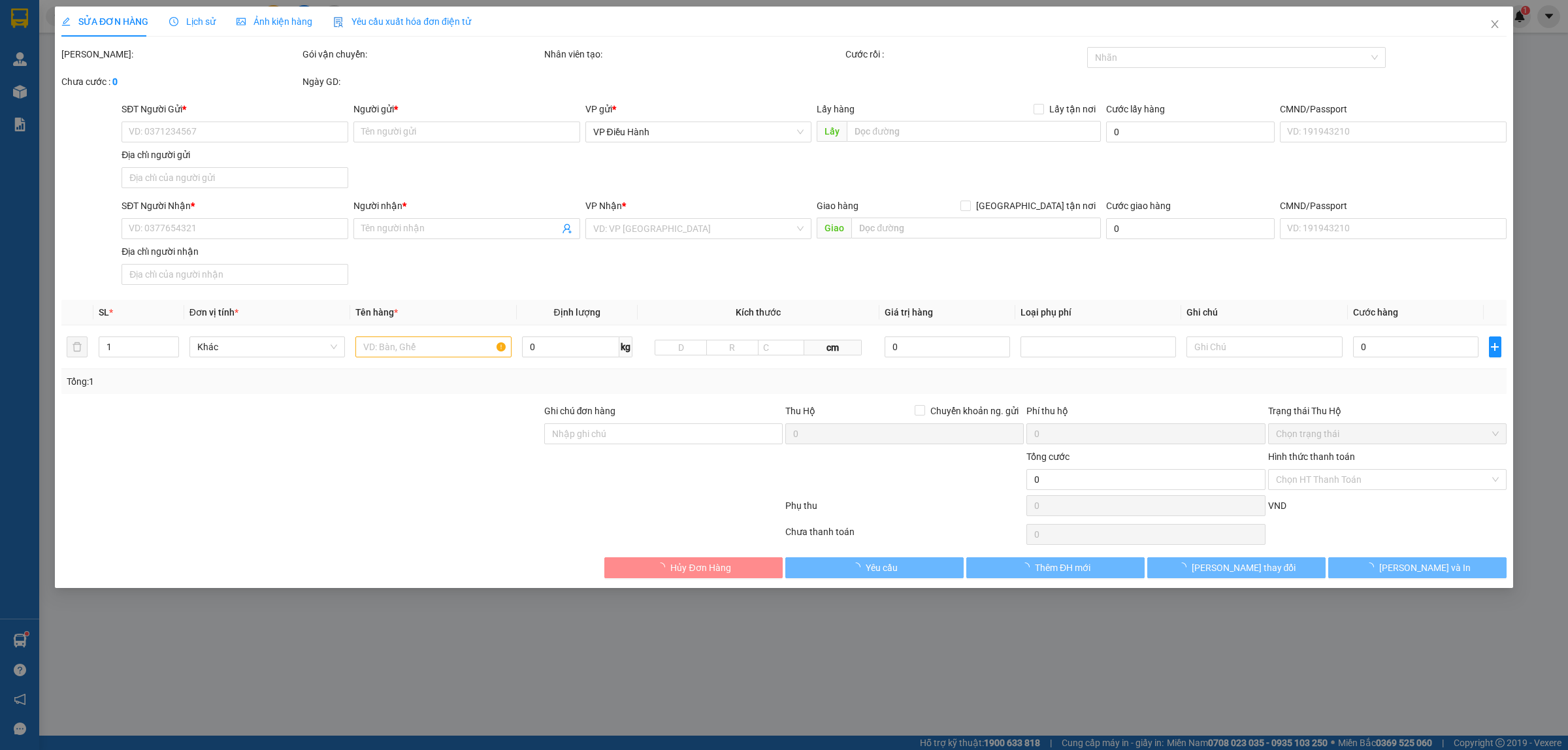
type input "0799404345"
type input "Tb Vệ Sinh- Đèn Trang Trí"
type input "núi thành , quảng nam"
type input "530.000"
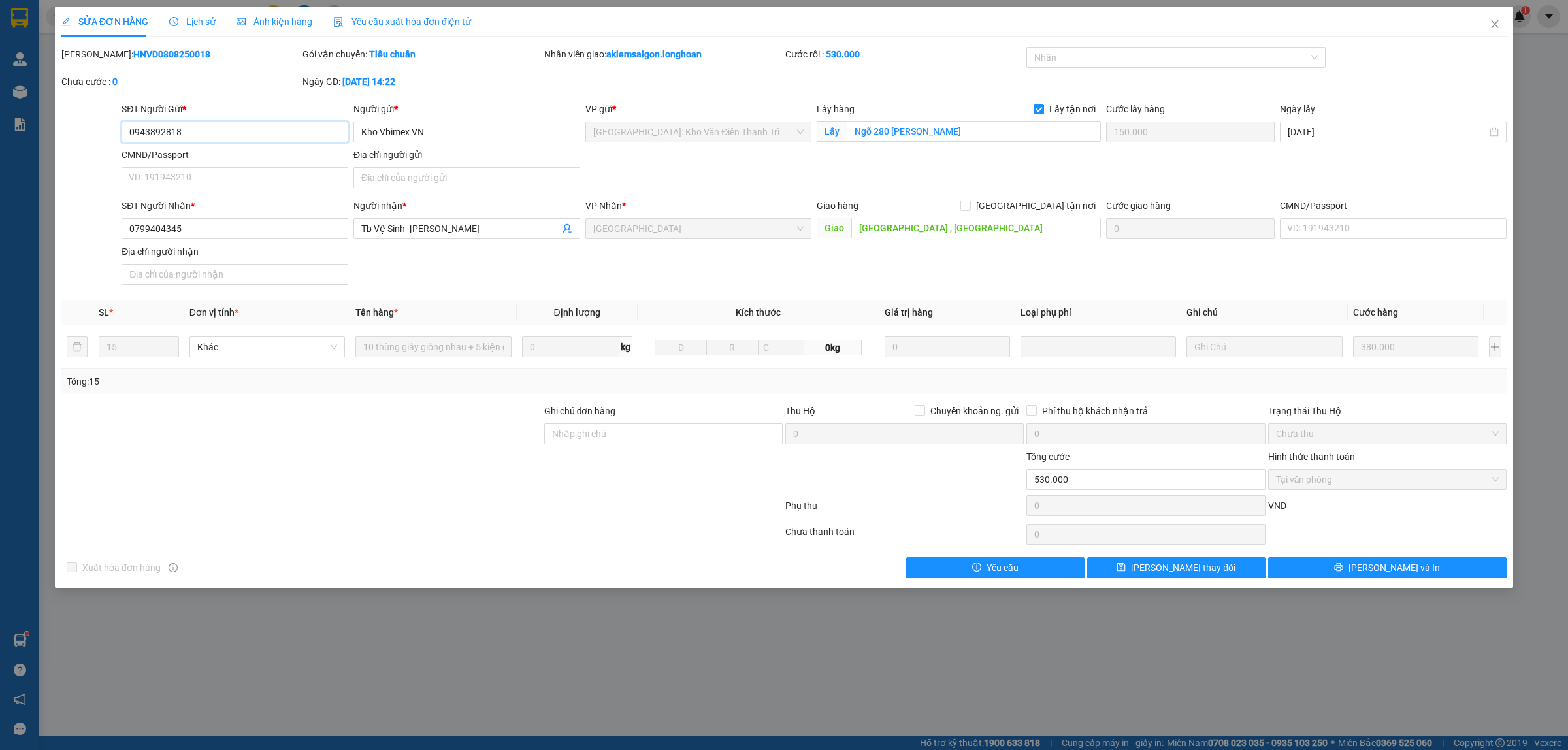
click at [249, 128] on input "0943892818" at bounding box center [235, 132] width 227 height 21
click at [461, 128] on input "Kho Vbimex VN" at bounding box center [467, 132] width 227 height 21
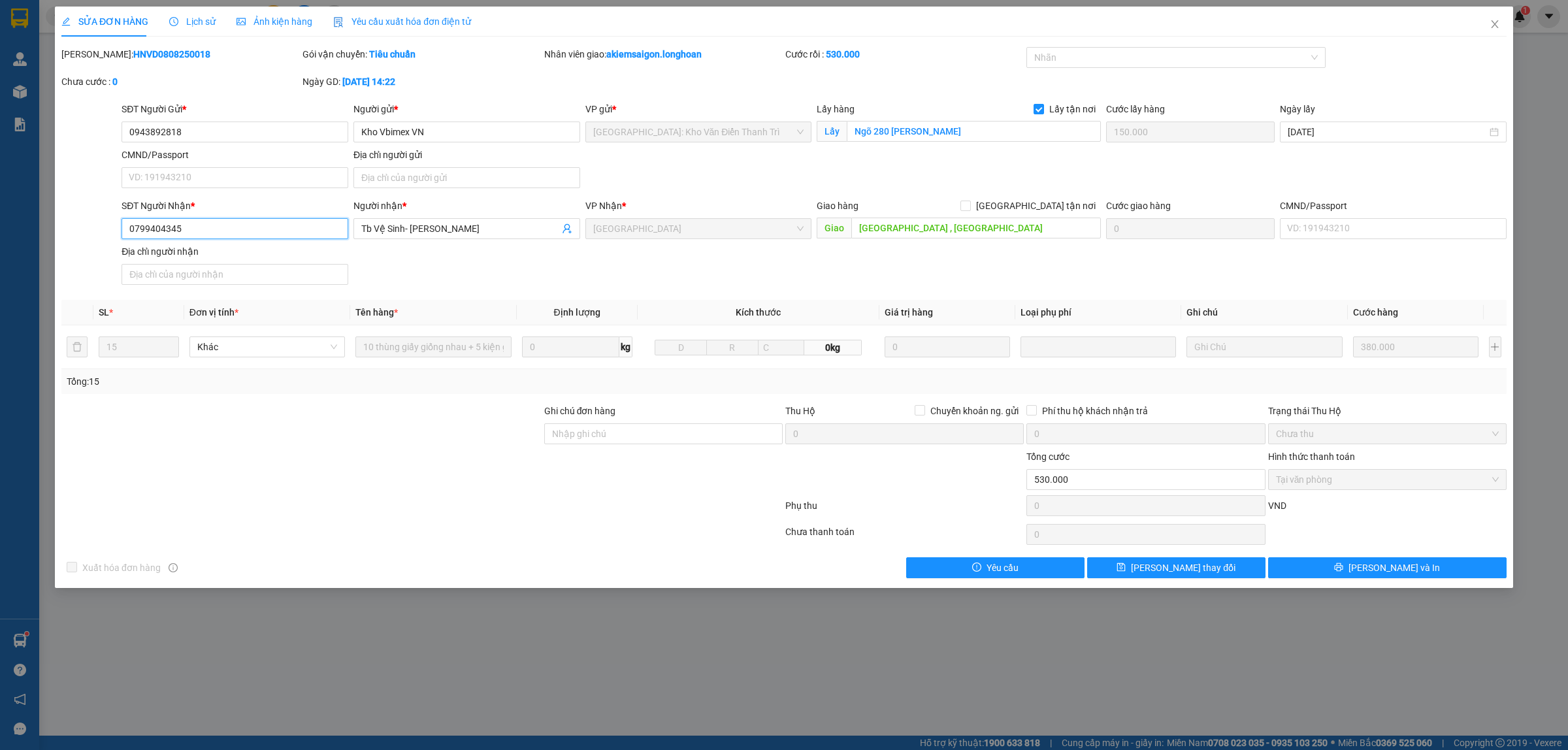
click at [249, 227] on input "0799404345" at bounding box center [235, 228] width 227 height 21
click at [458, 224] on input "Tb Vệ Sinh- Đèn Trang Trí" at bounding box center [460, 228] width 198 height 14
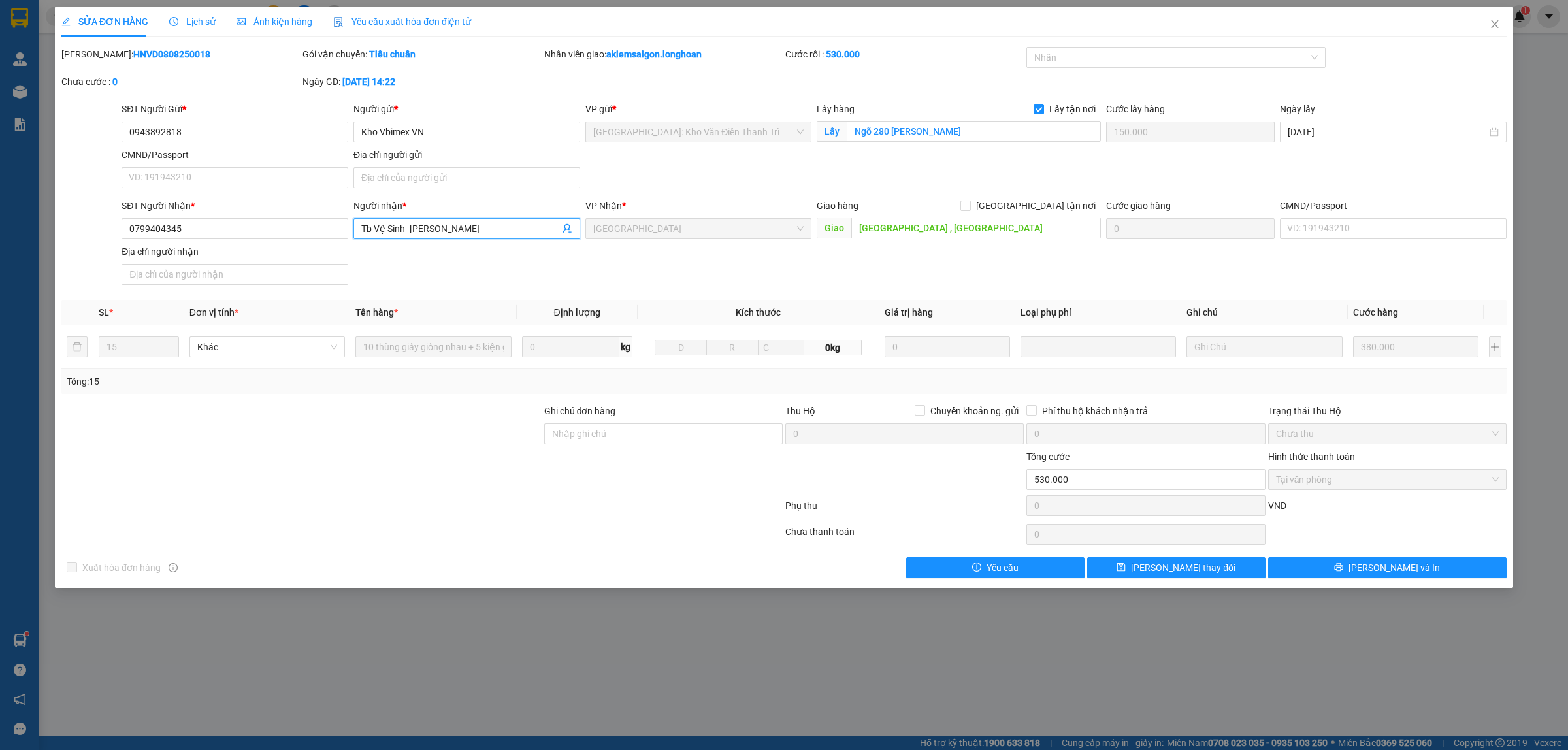
click at [458, 224] on input "Tb Vệ Sinh- Đèn Trang Trí" at bounding box center [460, 228] width 198 height 14
click at [942, 135] on input "Ngõ 280 nguyễn Xiển" at bounding box center [974, 131] width 254 height 21
paste input "Tb Vệ Sinh- Đèn Trang Trí"
type input "Ngõ 280 nguyễn Xiển"
click at [910, 231] on input "núi thành , quảng nam" at bounding box center [975, 228] width 249 height 21
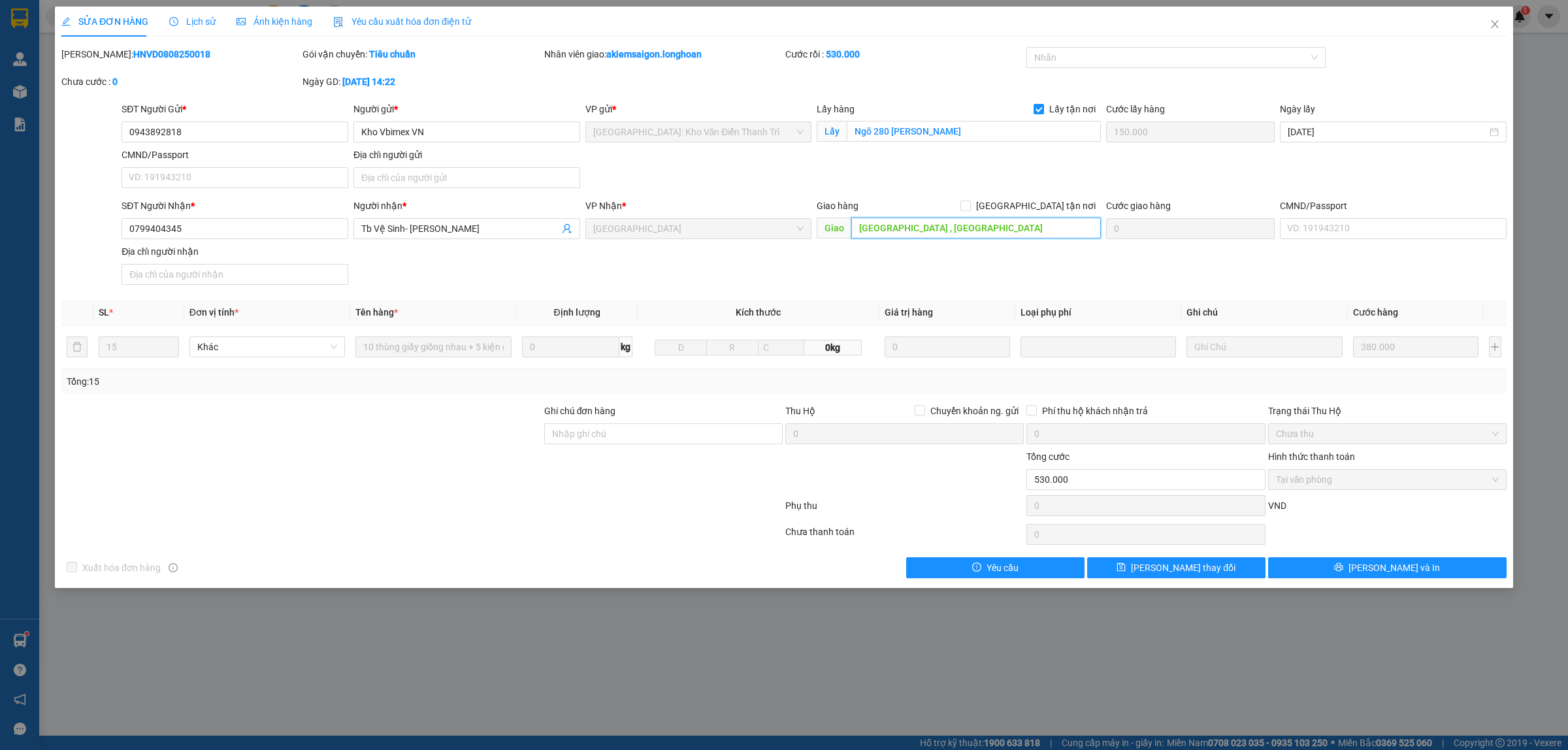
click at [910, 231] on input "núi thành , quảng nam" at bounding box center [975, 228] width 249 height 21
click at [1506, 27] on span "Close" at bounding box center [1495, 25] width 37 height 37
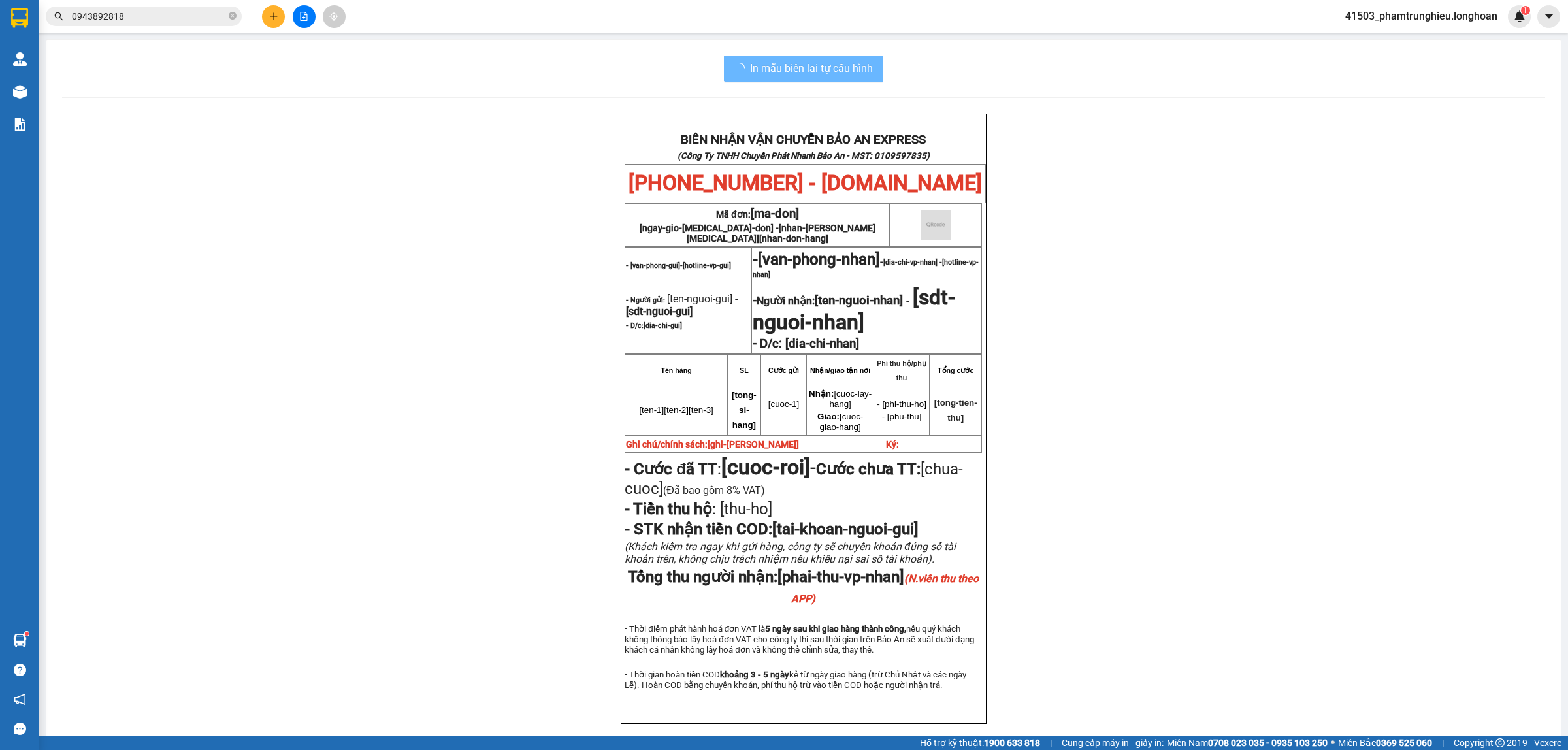
click at [180, 14] on input "0943892818" at bounding box center [149, 16] width 154 height 14
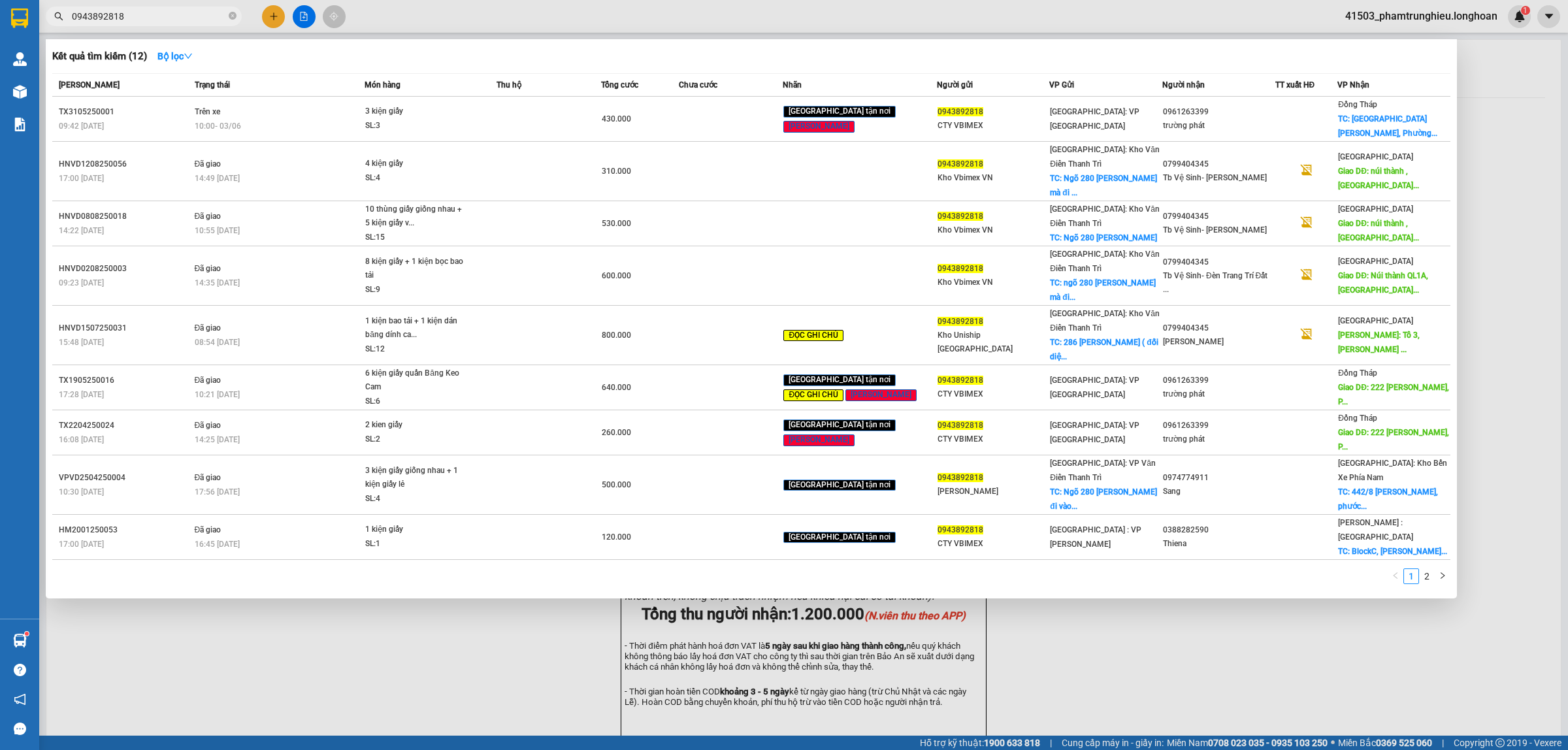
click at [180, 14] on input "0943892818" at bounding box center [149, 16] width 154 height 14
paste input "326890484"
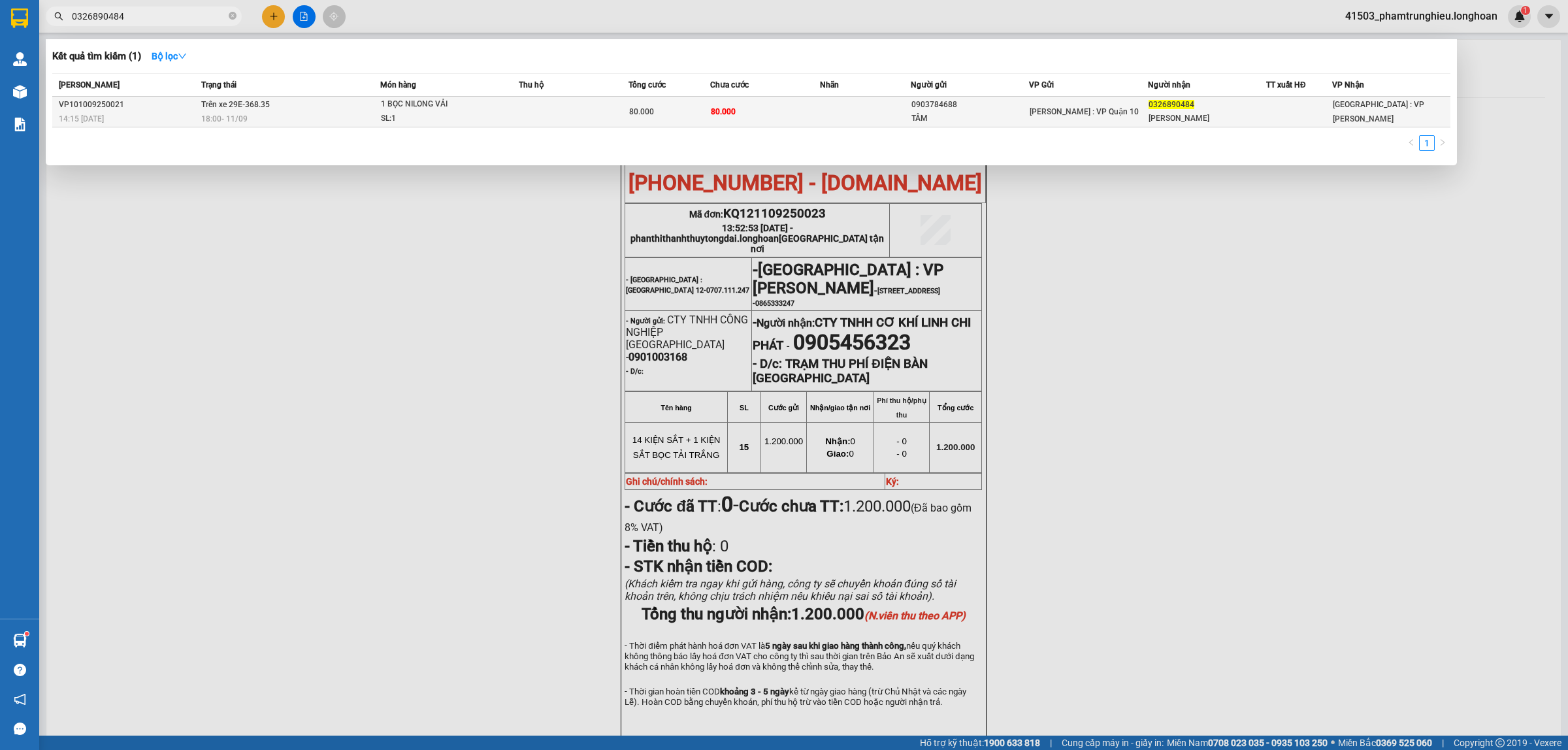
type input "0326890484"
click at [350, 111] on div "18:00 - 11/09" at bounding box center [290, 118] width 179 height 14
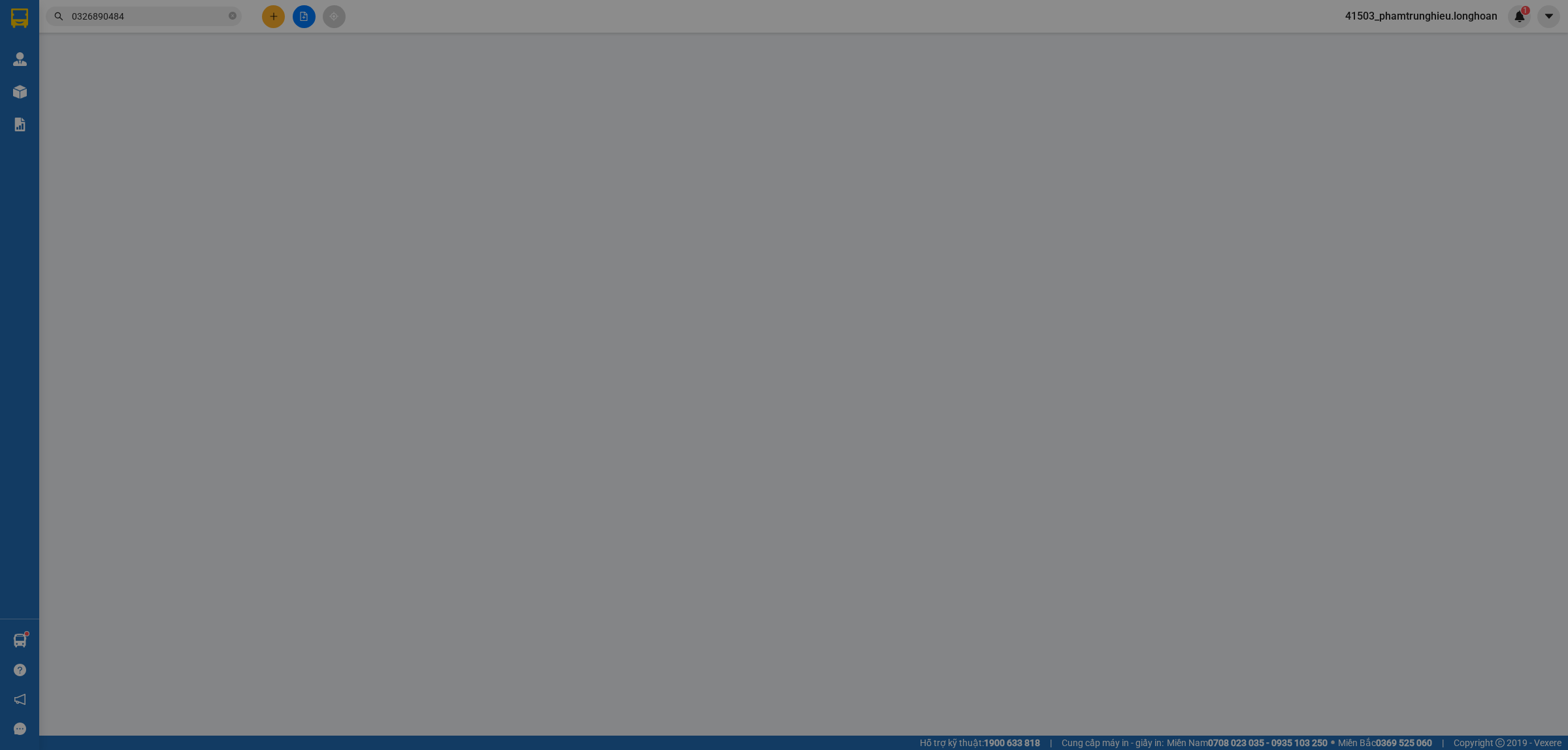
type input "0903784688"
type input "TÂM"
type input "0326890484"
type input "MINH THÁI"
type input "hàng k bao bể vỡ hư hỏng"
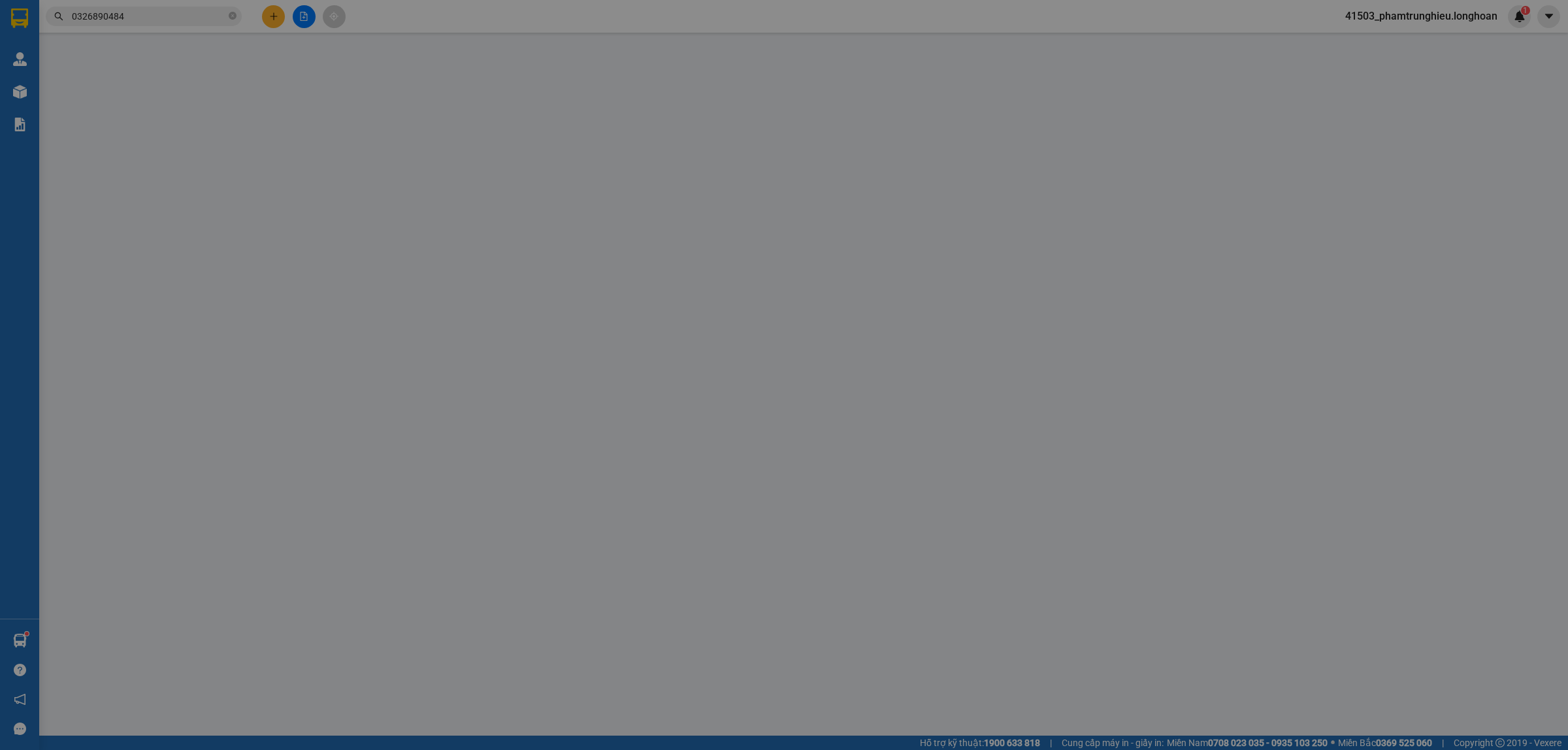
type input "80.000"
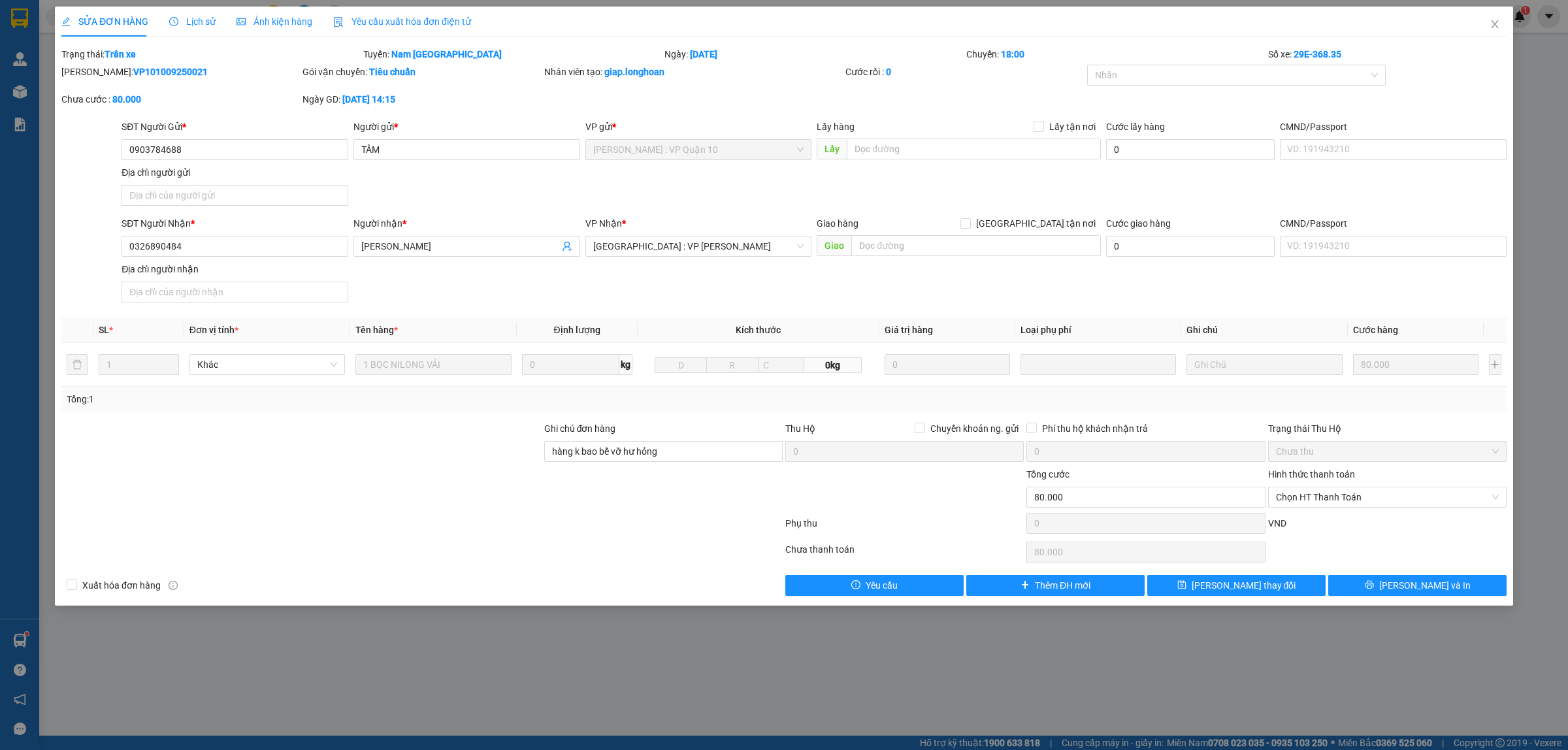
click at [194, 20] on span "Lịch sử" at bounding box center [192, 21] width 46 height 10
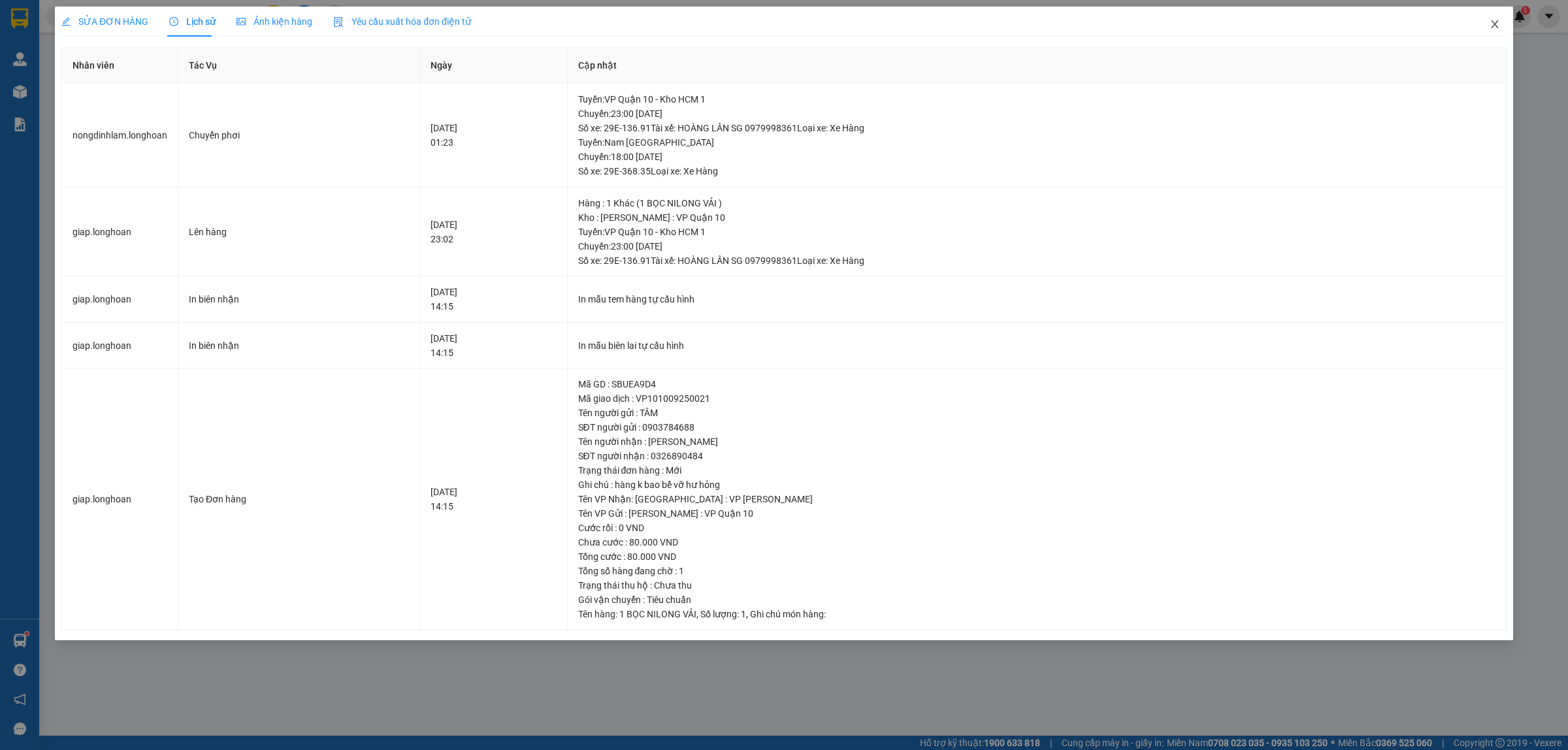
click at [1489, 26] on icon "close" at bounding box center [1494, 24] width 10 height 10
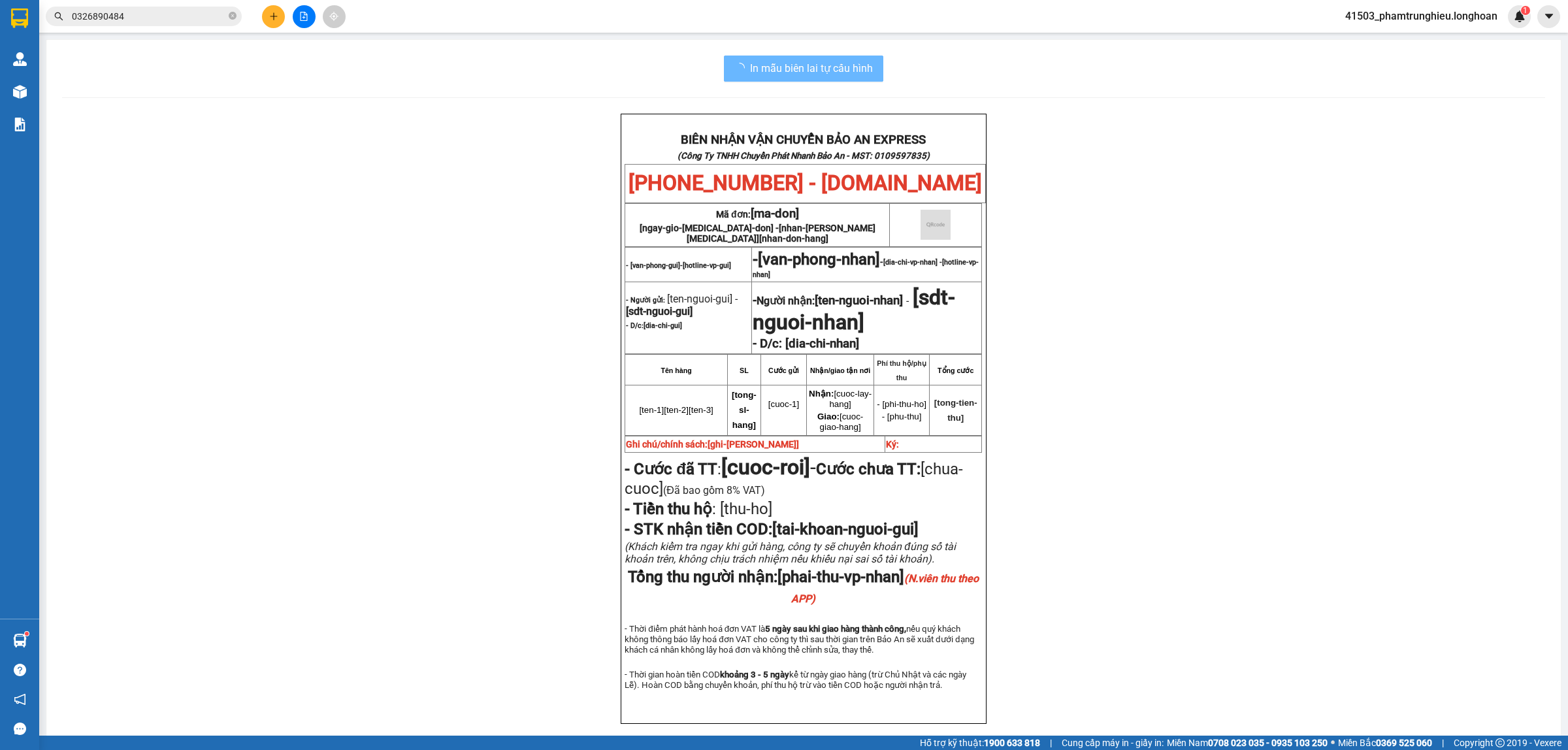
click at [167, 20] on input "0326890484" at bounding box center [149, 16] width 154 height 14
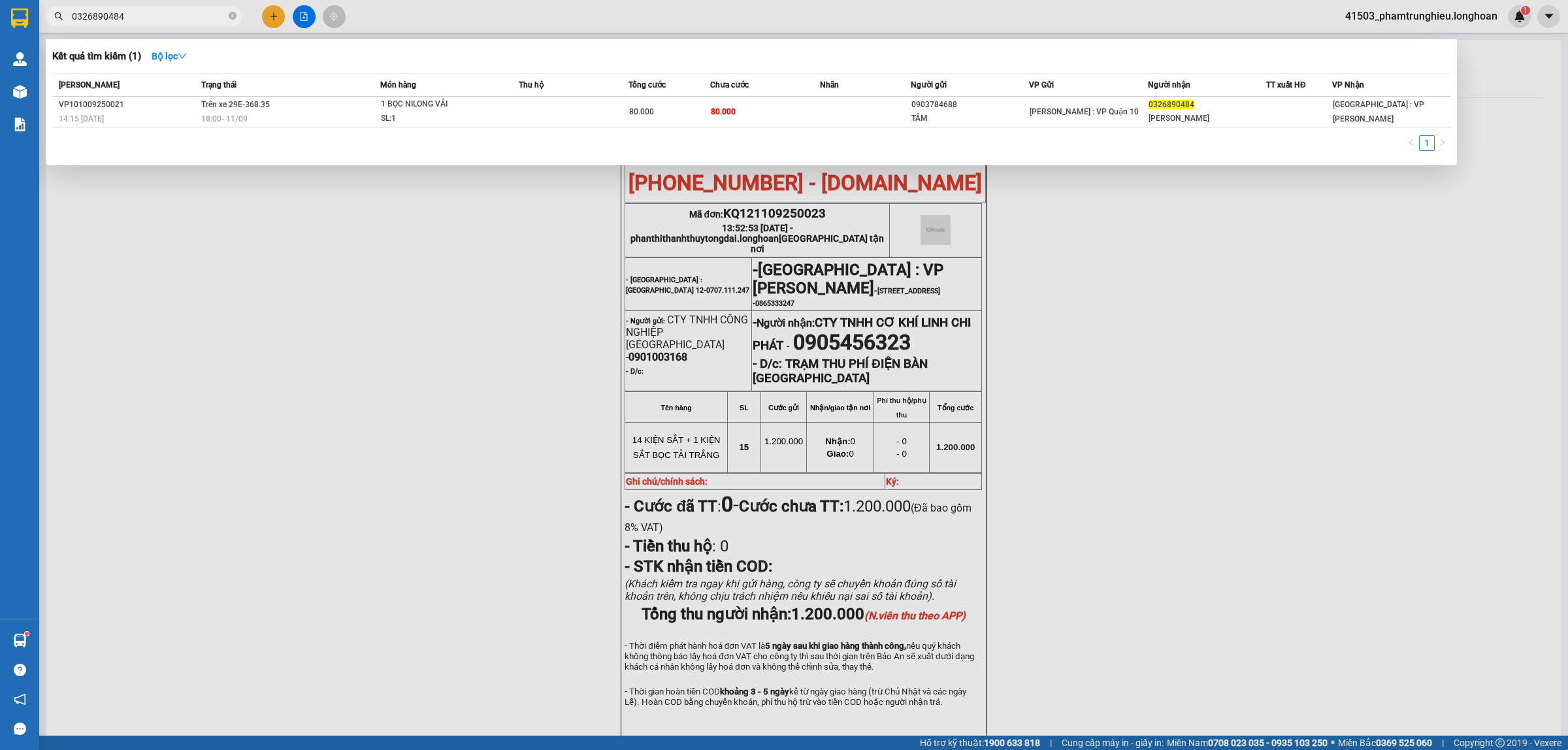
paste input "943610633"
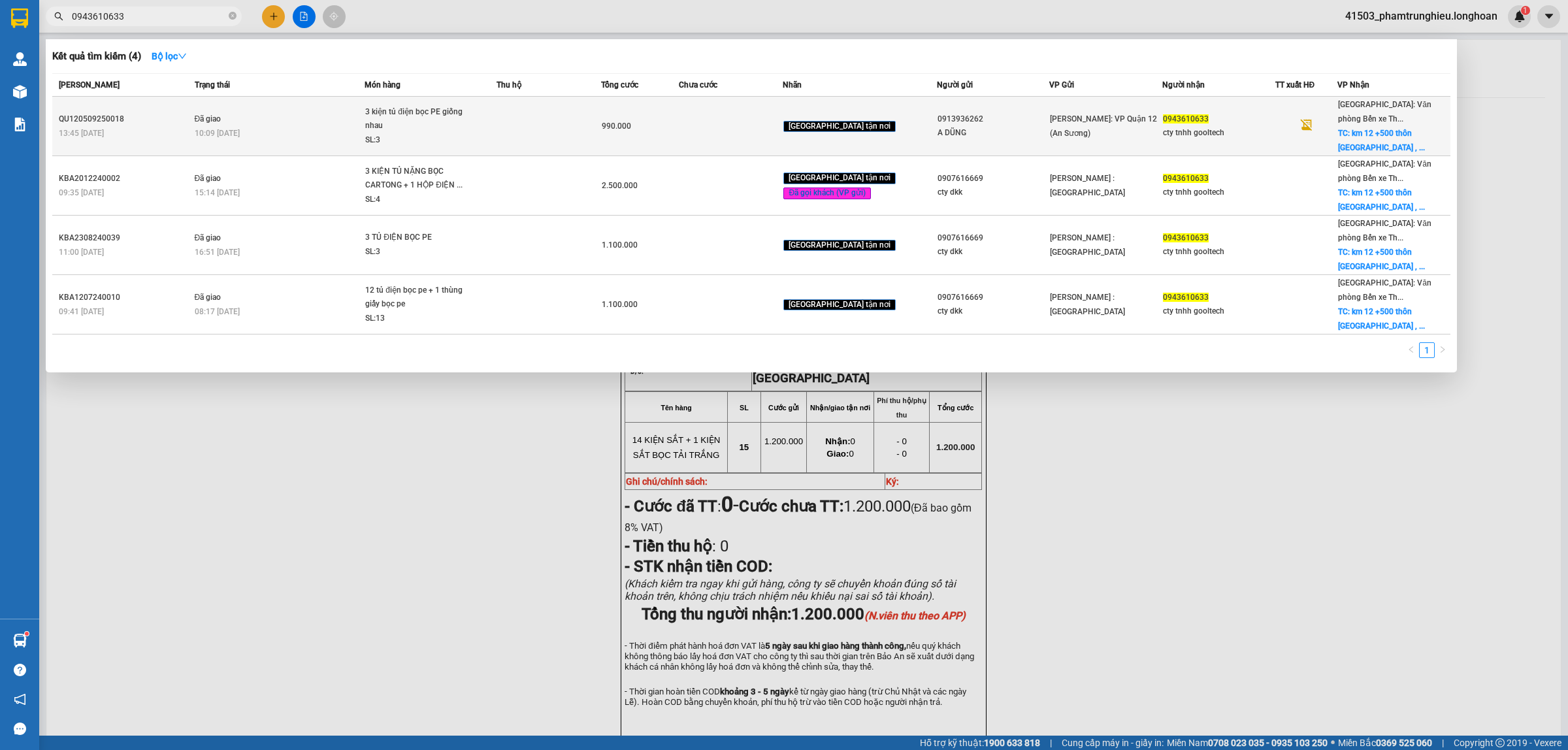
type input "0943610633"
click at [420, 116] on div "3 kiện tủ điện bọc PE giống nhau" at bounding box center [414, 119] width 98 height 28
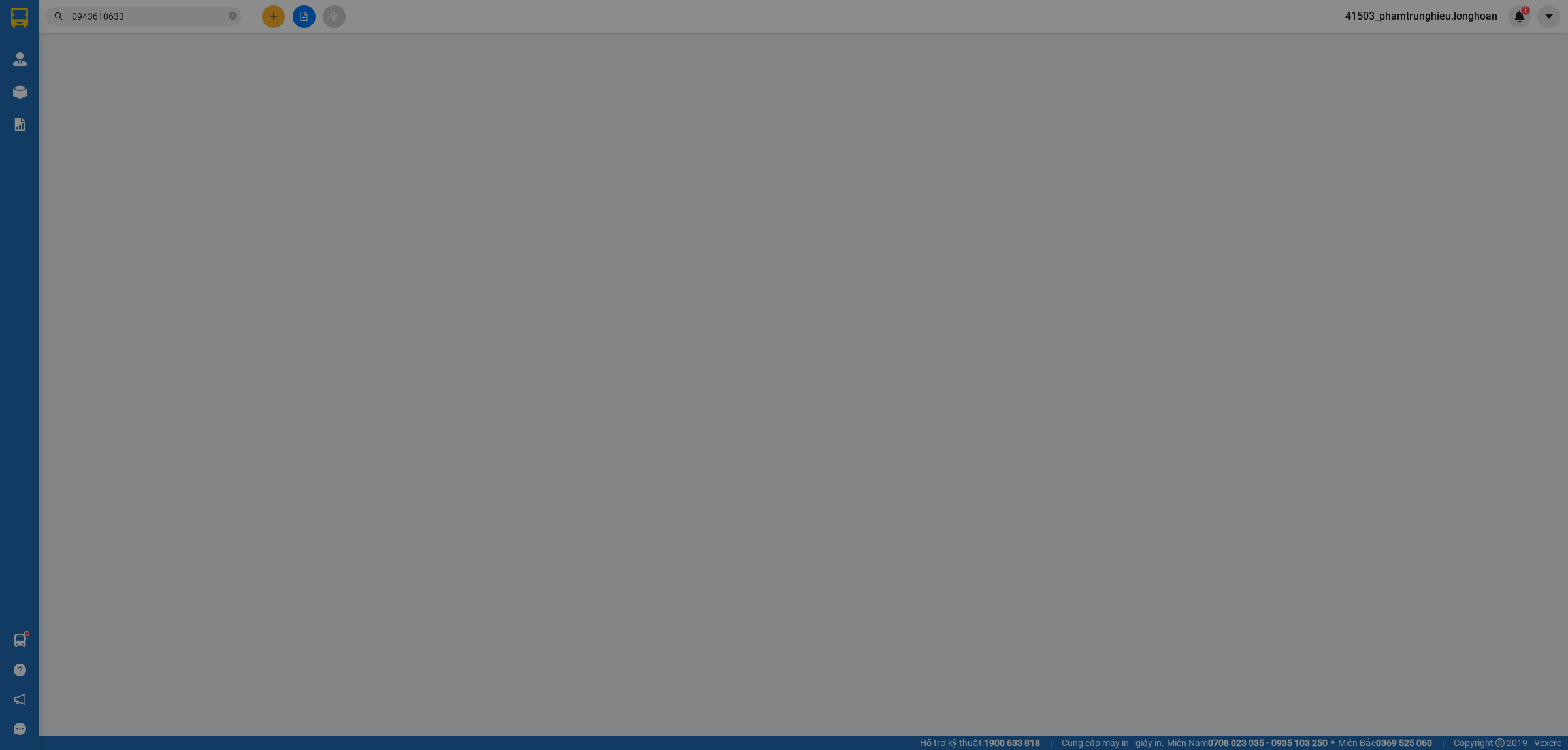
type input "0913936262"
type input "A DŨNG"
type input "0943610633"
type input "cty tnhh gooltech"
checkbox input "true"
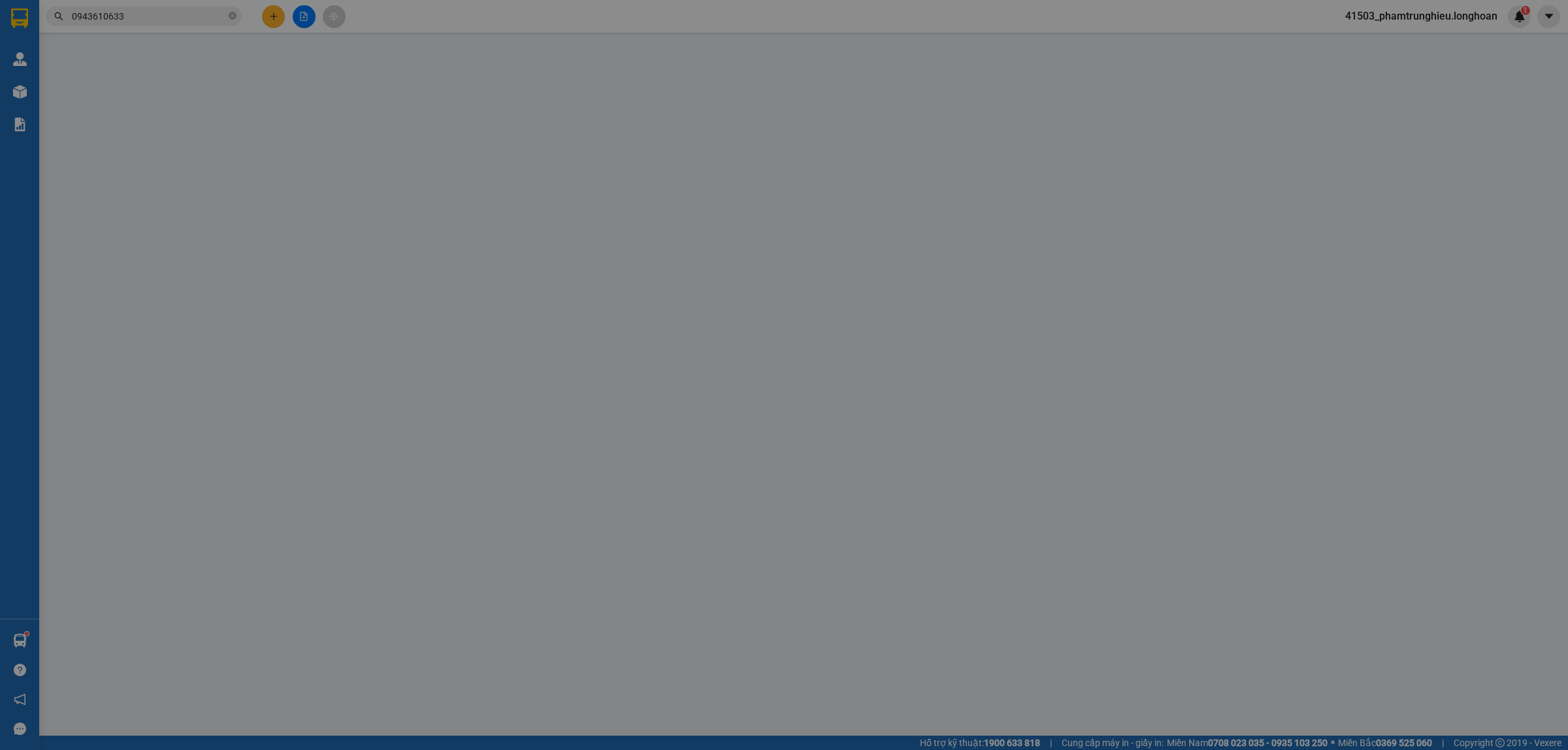
type input "km 12 +500 thôn nam hòa , an hưng , an dương , hải phòng"
type input "nhận theo kiện - hư hỏng ko chịu trách nhiệm"
type input "990.000"
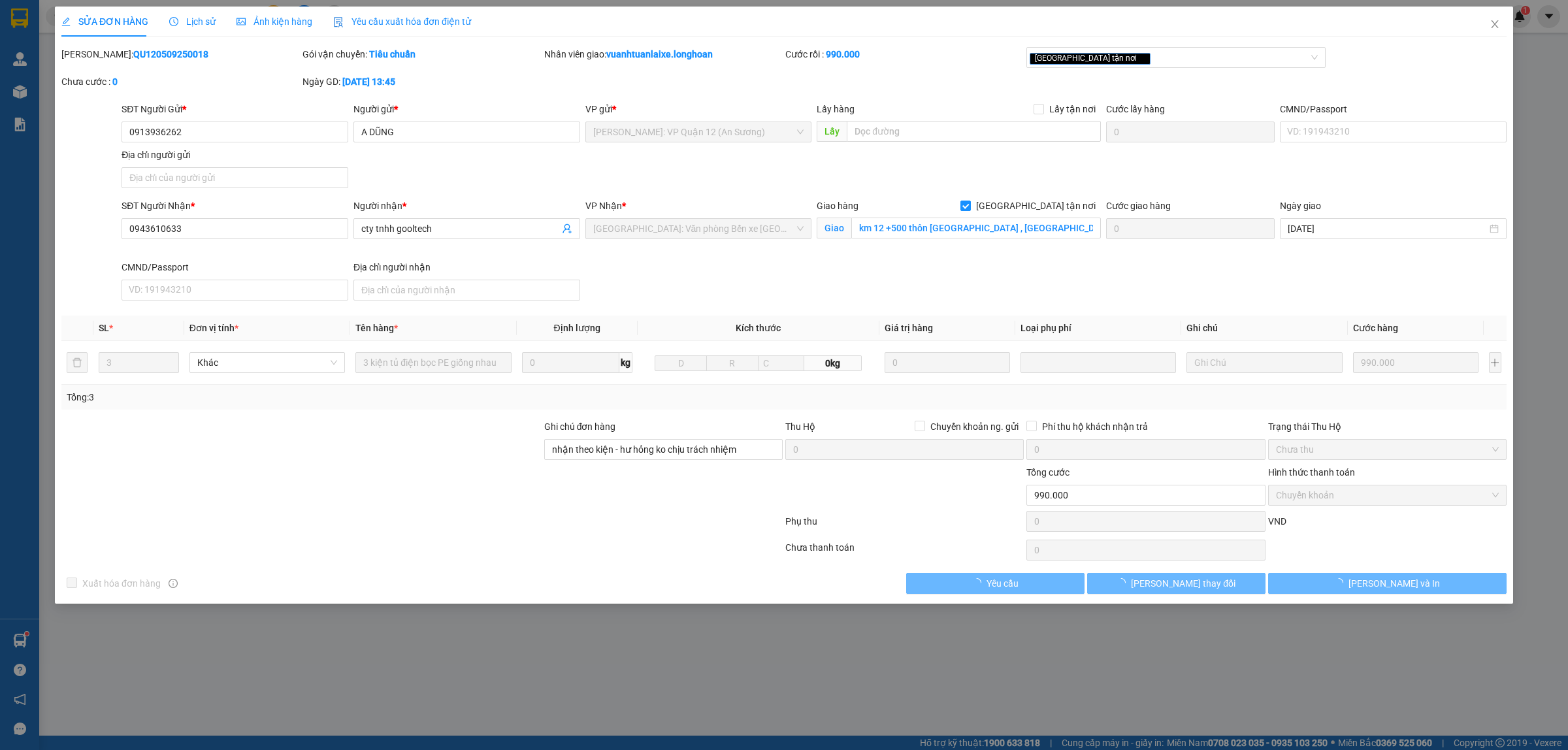
click at [183, 27] on div "Lịch sử" at bounding box center [192, 21] width 46 height 14
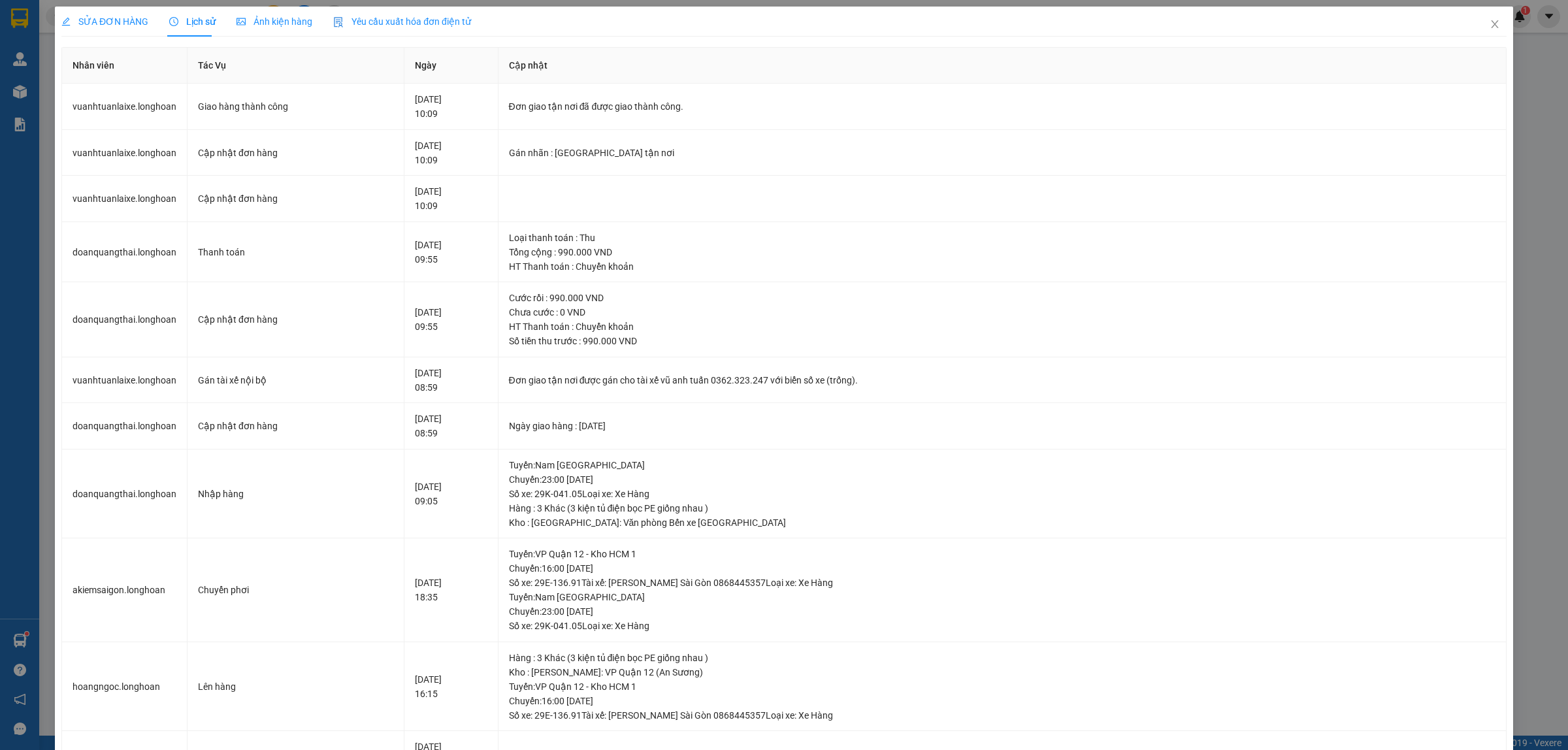
click at [1501, 28] on div "SỬA ĐƠN HÀNG Lịch sử Ảnh kiện hàng Yêu cầu xuất hóa đơn điện tử Total Paid Fee …" at bounding box center [784, 375] width 1568 height 750
drag, startPoint x: 1481, startPoint y: 27, endPoint x: 1459, endPoint y: 33, distance: 22.8
click at [1489, 27] on icon "close" at bounding box center [1494, 24] width 10 height 10
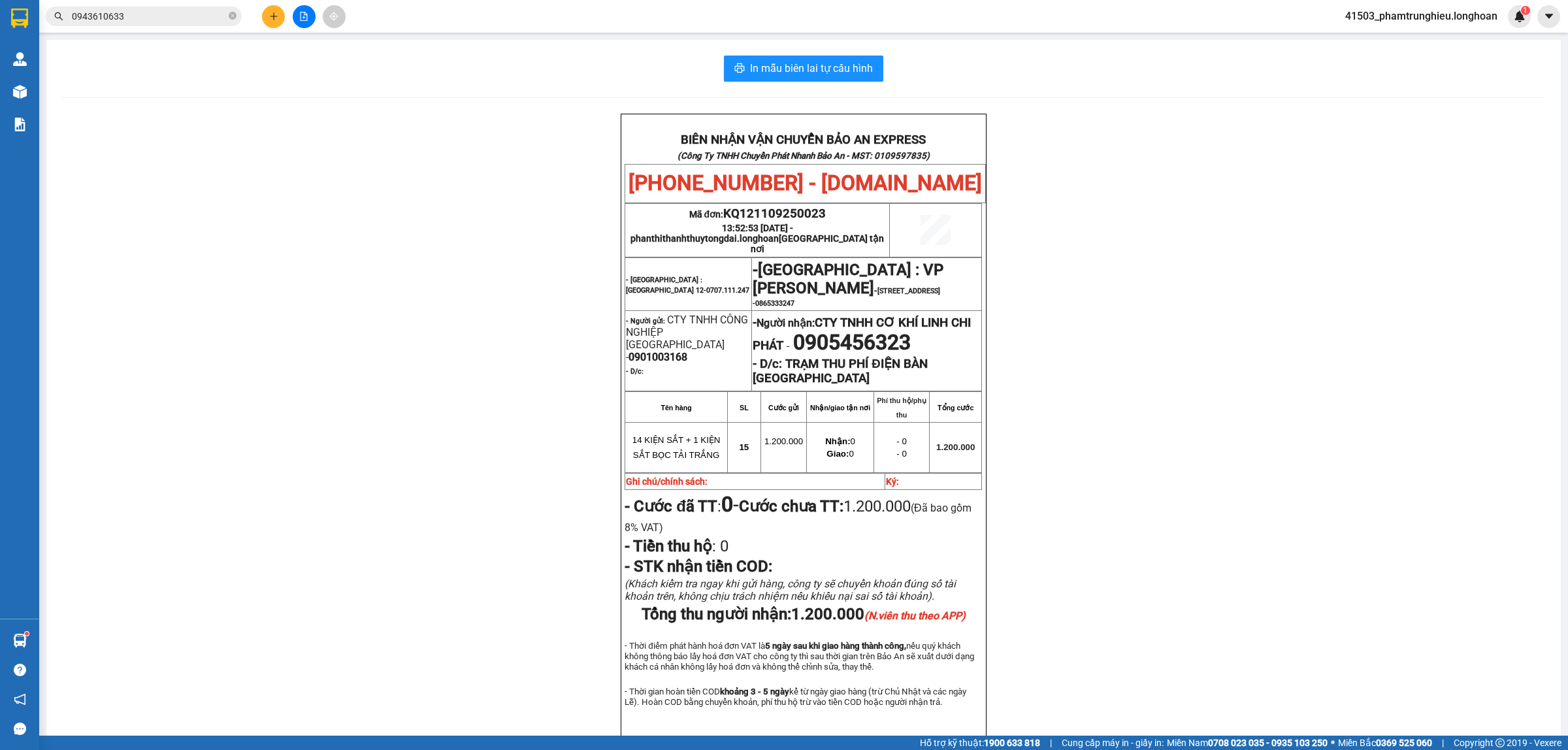
click at [173, 17] on input "0943610633" at bounding box center [149, 16] width 154 height 14
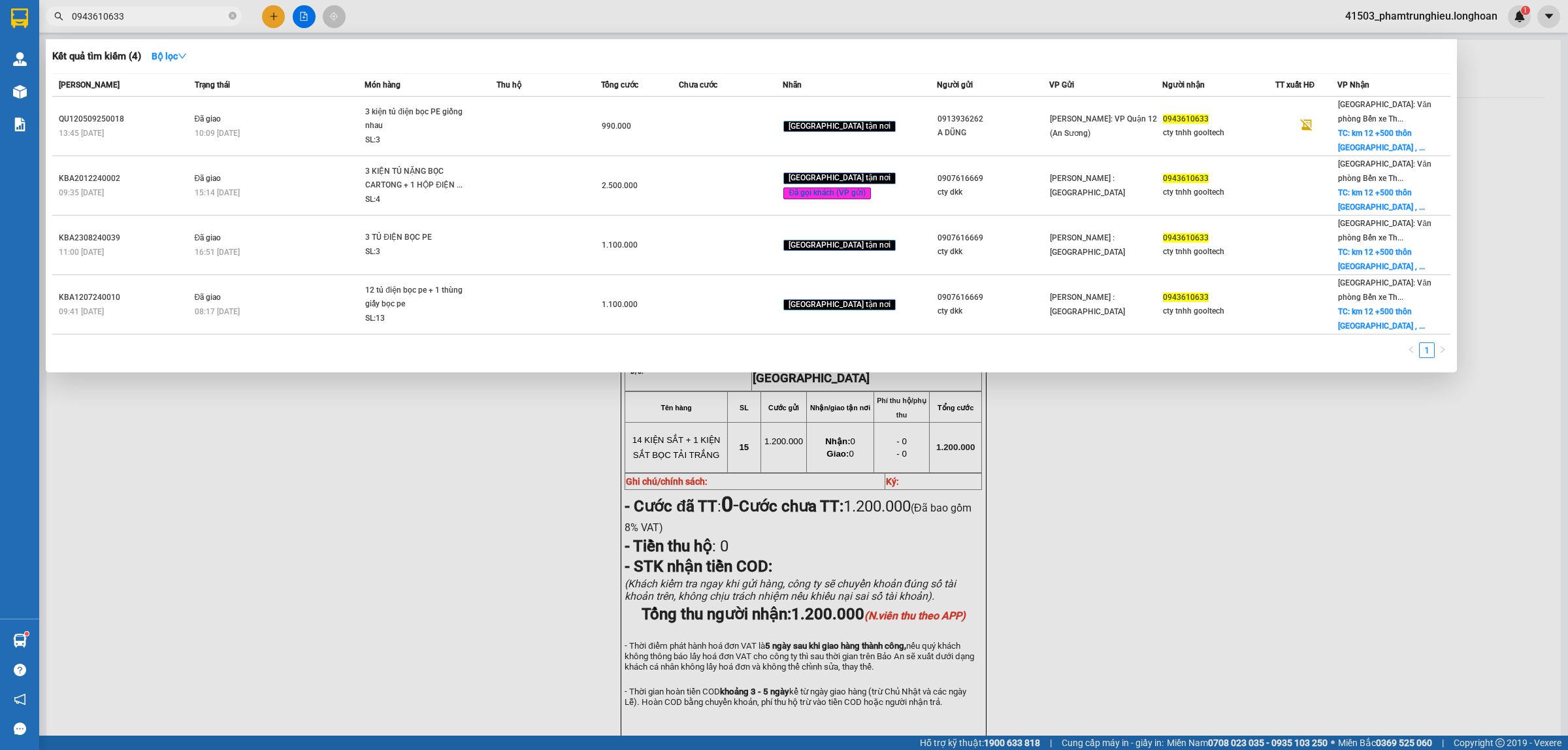
click at [173, 17] on input "0943610633" at bounding box center [149, 16] width 154 height 14
paste input "88055852"
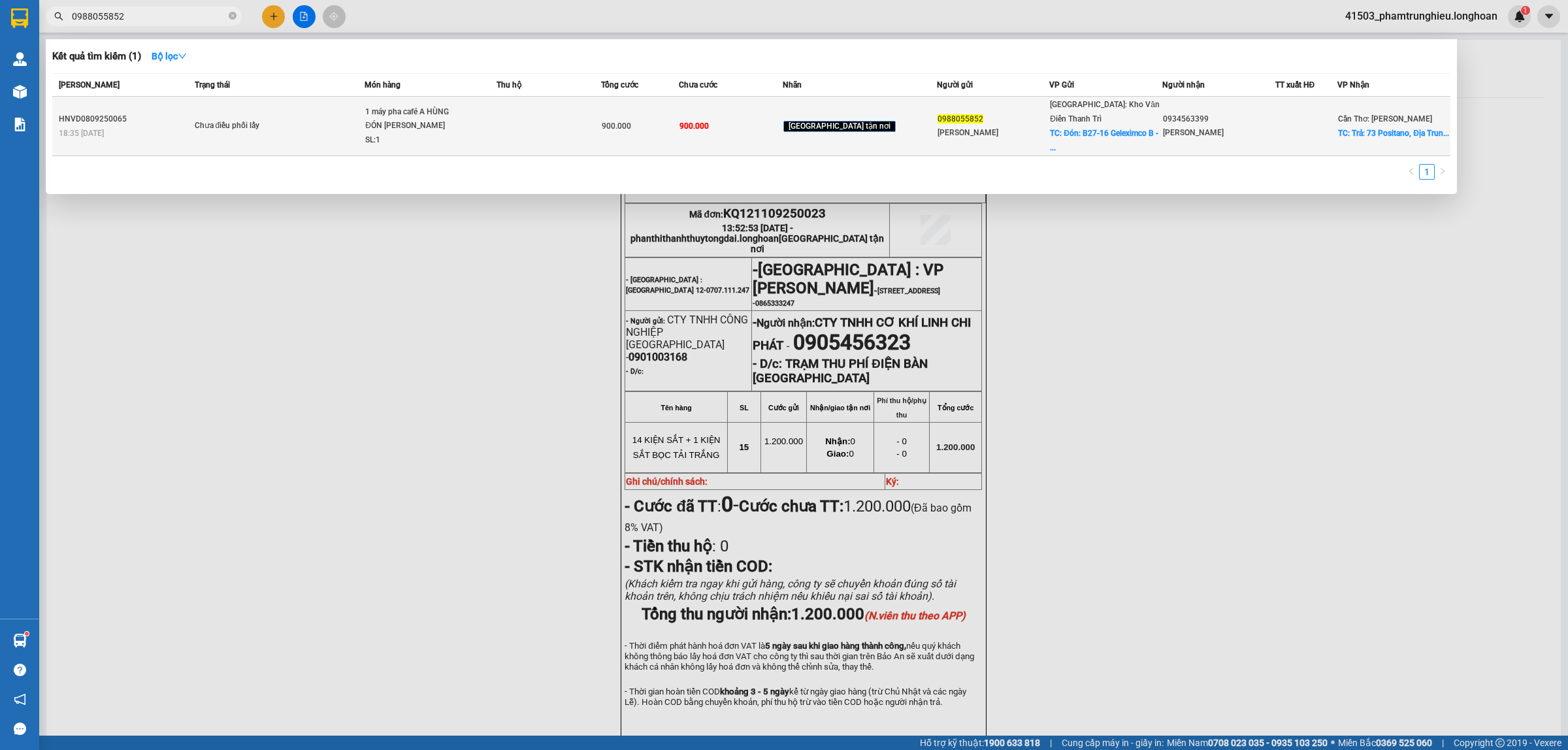
type input "0988055852"
click at [365, 126] on td "Chưa điều phối lấy" at bounding box center [278, 126] width 174 height 60
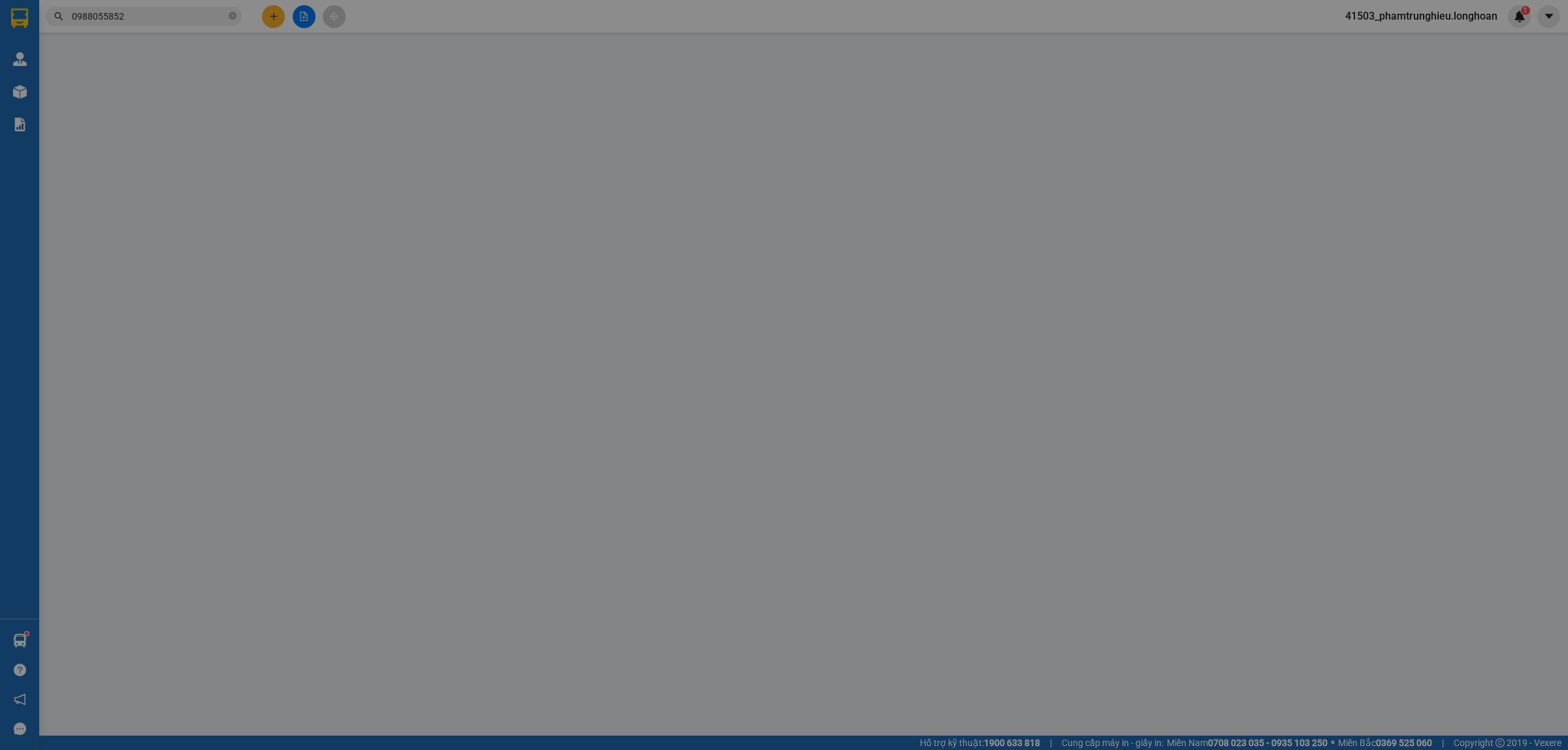
type input "0988055852"
type input "Trần Bá Hoàn"
checkbox input "true"
type input "Đón: B27-16 Geleximco B - Lê Trọng Tấn - Dương Nội - Hà Đông - Hà Nội"
type input "0934563399"
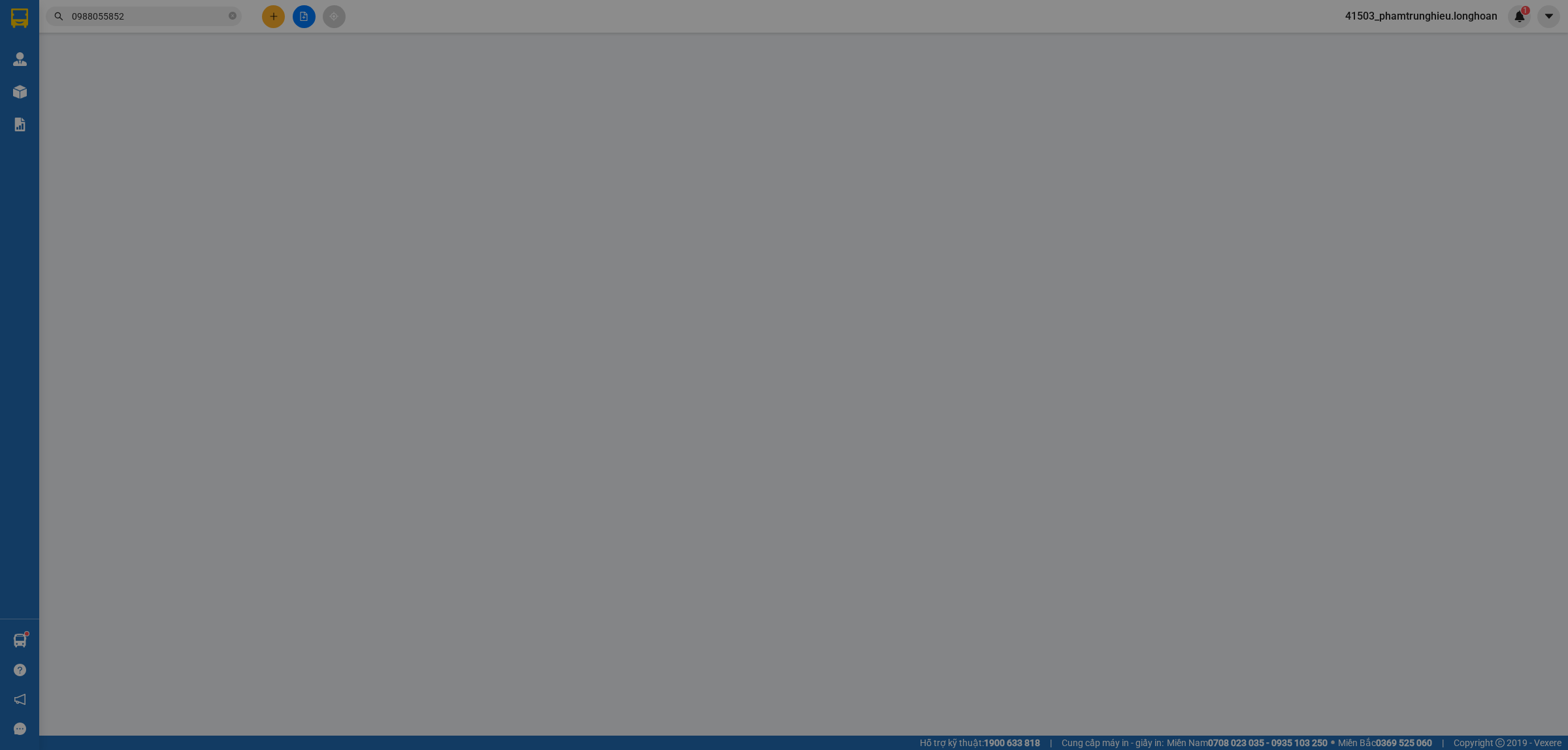
type input "Hồng Nhung"
checkbox input "true"
type input "Trả: 73 Positano, Địa Trung Hải, An Thới, Phú Quốc, An Giang (Kiên Giang cũ)"
type input "900.000"
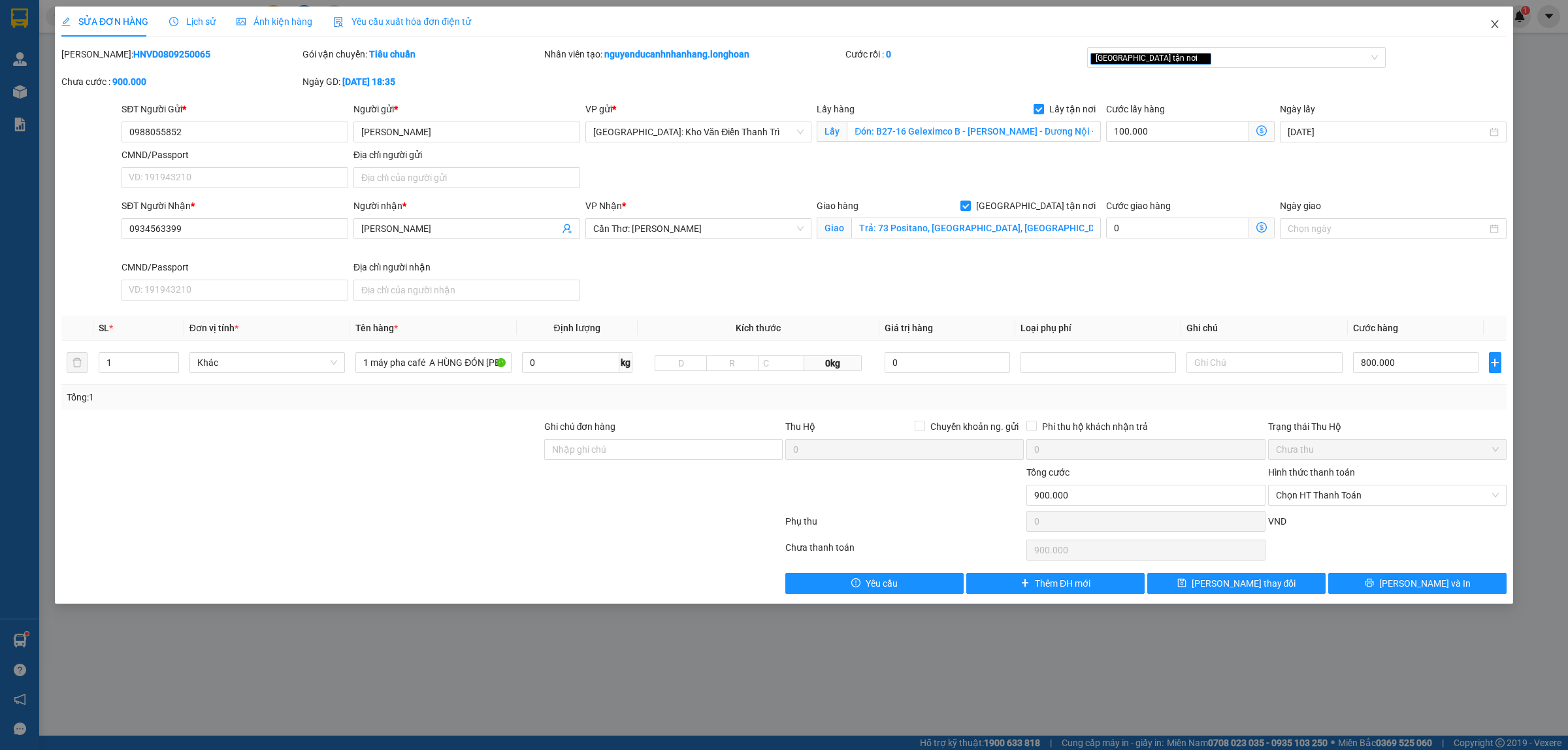
click at [1493, 20] on icon "close" at bounding box center [1494, 24] width 10 height 10
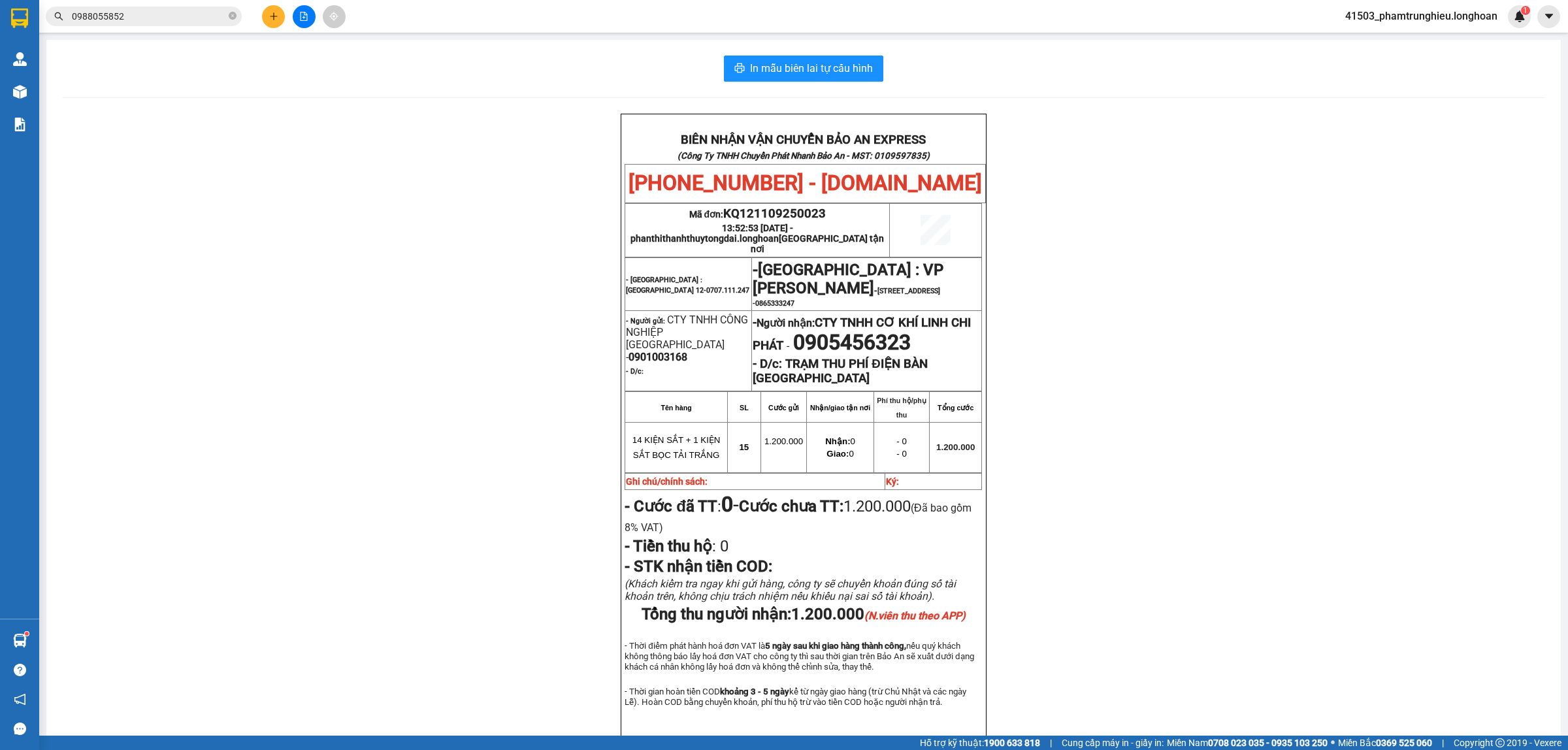
click at [183, 26] on div "Kết quả tìm kiếm ( 1 ) Bộ lọc Mã ĐH Trạng thái Món hàng Thu hộ Tổng cước Chưa c…" at bounding box center [127, 17] width 255 height 23
click at [179, 20] on input "0988055852" at bounding box center [149, 16] width 154 height 14
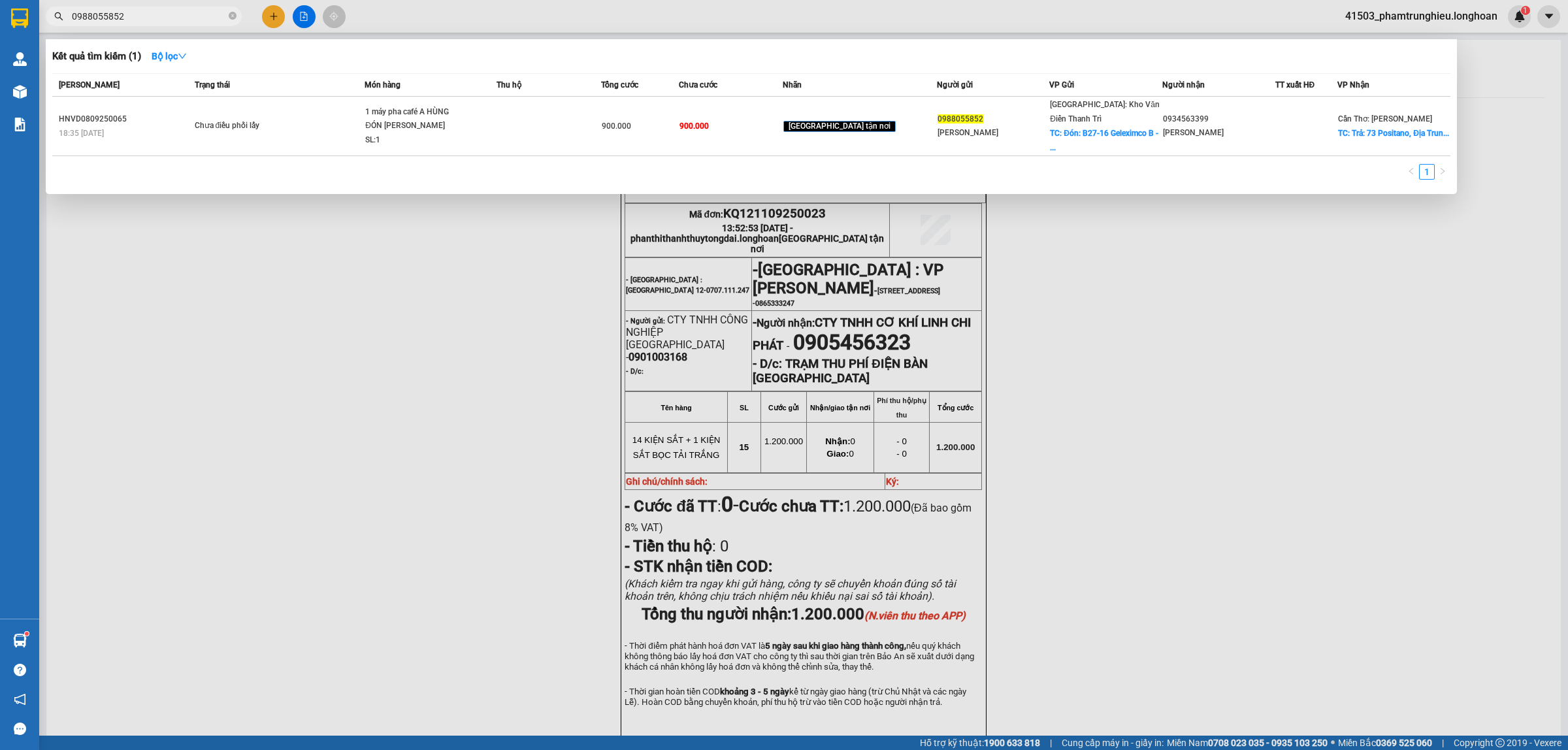
click at [165, 14] on input "0988055852" at bounding box center [149, 16] width 154 height 14
paste input "34563399"
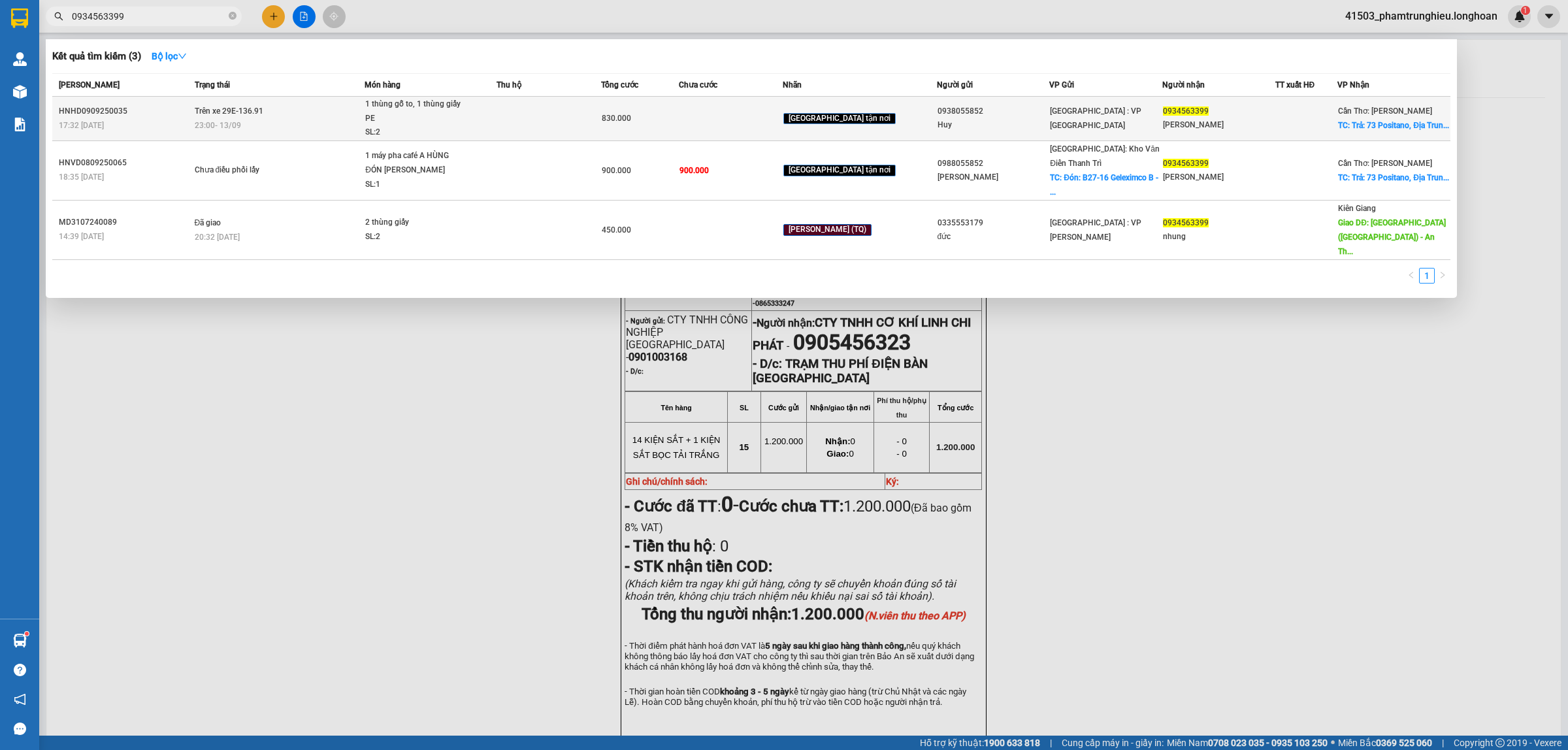
type input "0934563399"
click at [379, 115] on div "1 thùng gỗ to, 1 thùng giấy PE" at bounding box center [414, 111] width 98 height 28
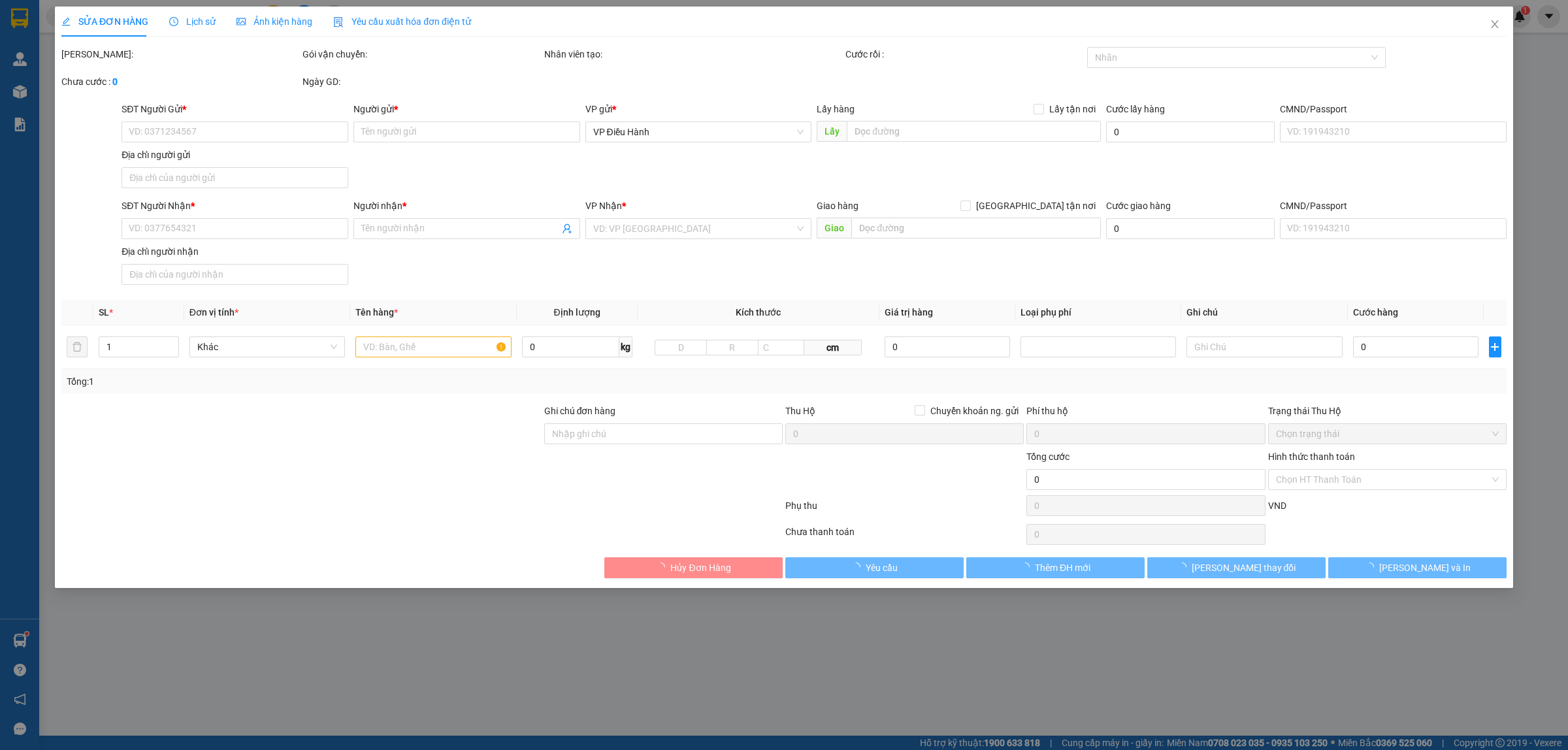
type input "0938055852"
type input "Huy"
type input "0934563399"
type input "Hồng Nhung"
checkbox input "true"
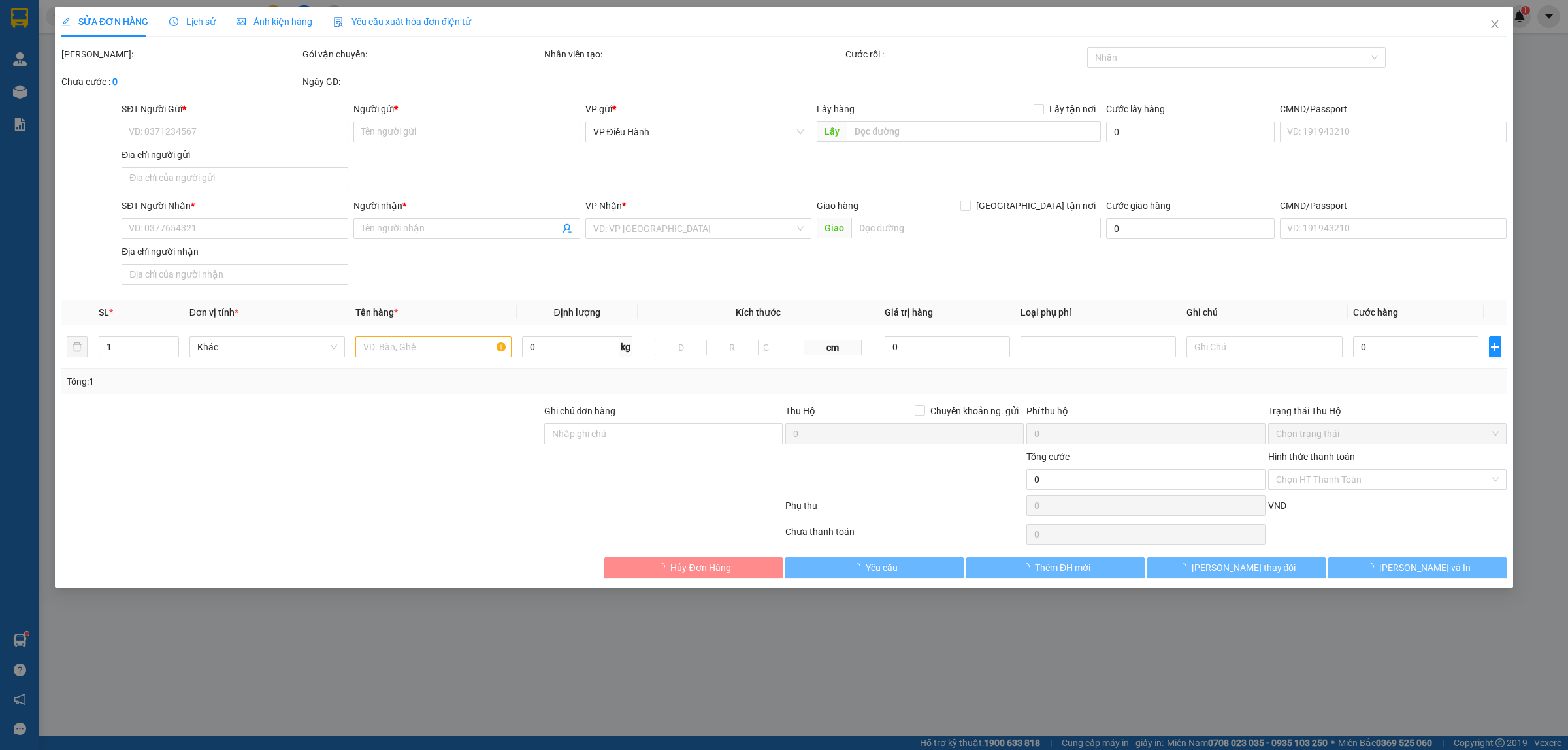
type input "Trả: 73 Positano, Địa Trung Hải, An Thới, Phú Quốc, An Giang (Kiên Giang cũ)"
type input "830.000"
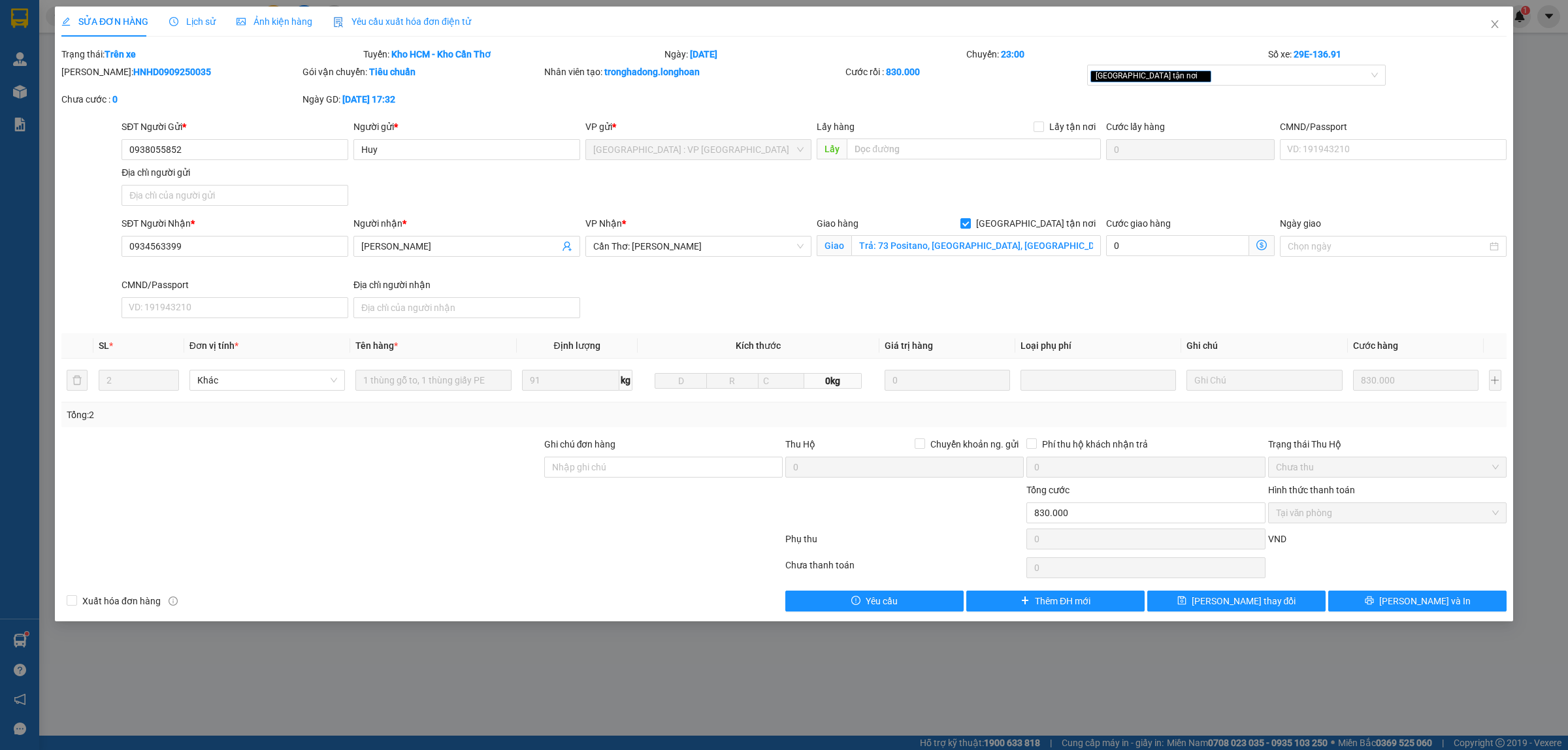
click at [199, 23] on span "Lịch sử" at bounding box center [192, 21] width 46 height 10
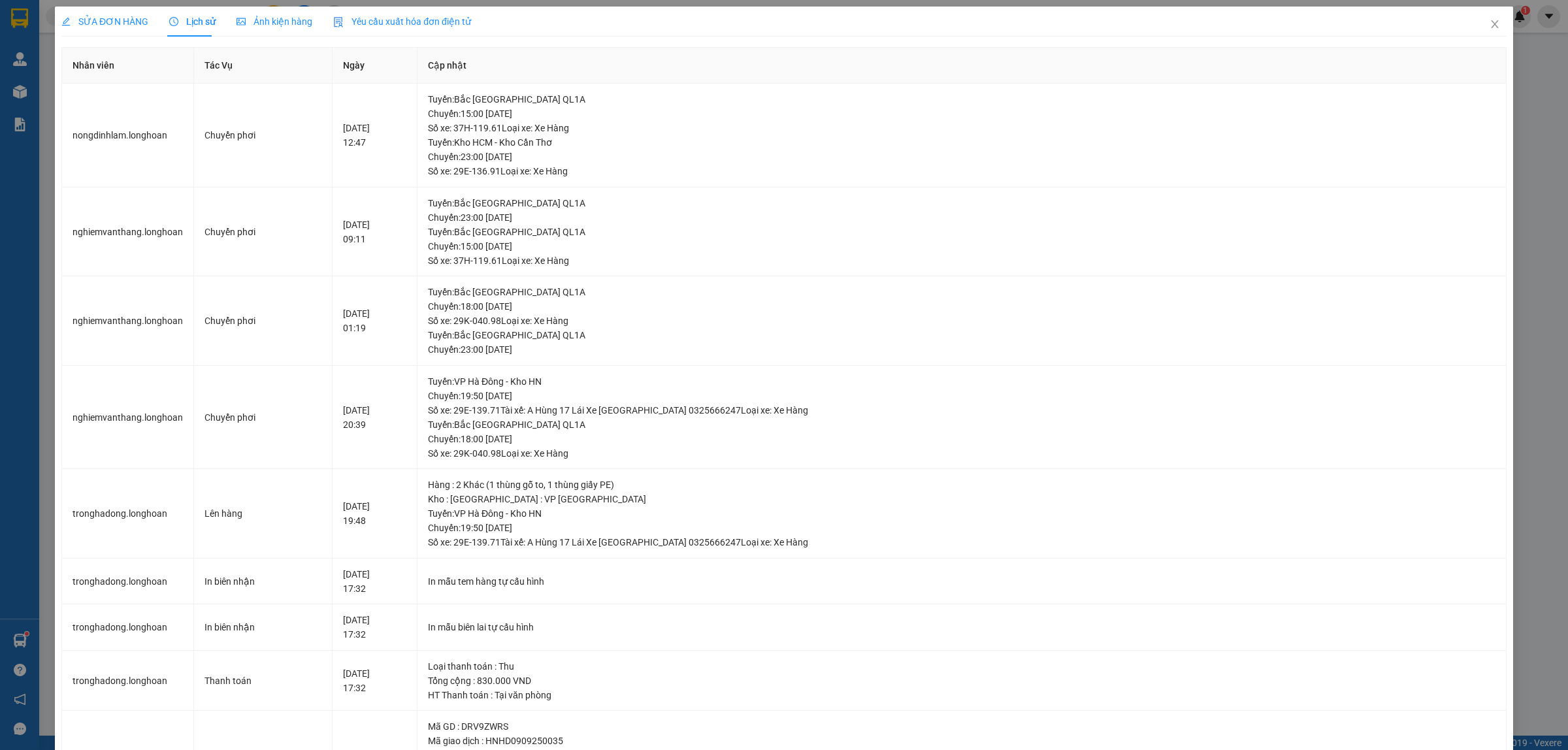
click at [85, 33] on div "SỬA ĐƠN HÀNG" at bounding box center [105, 22] width 87 height 30
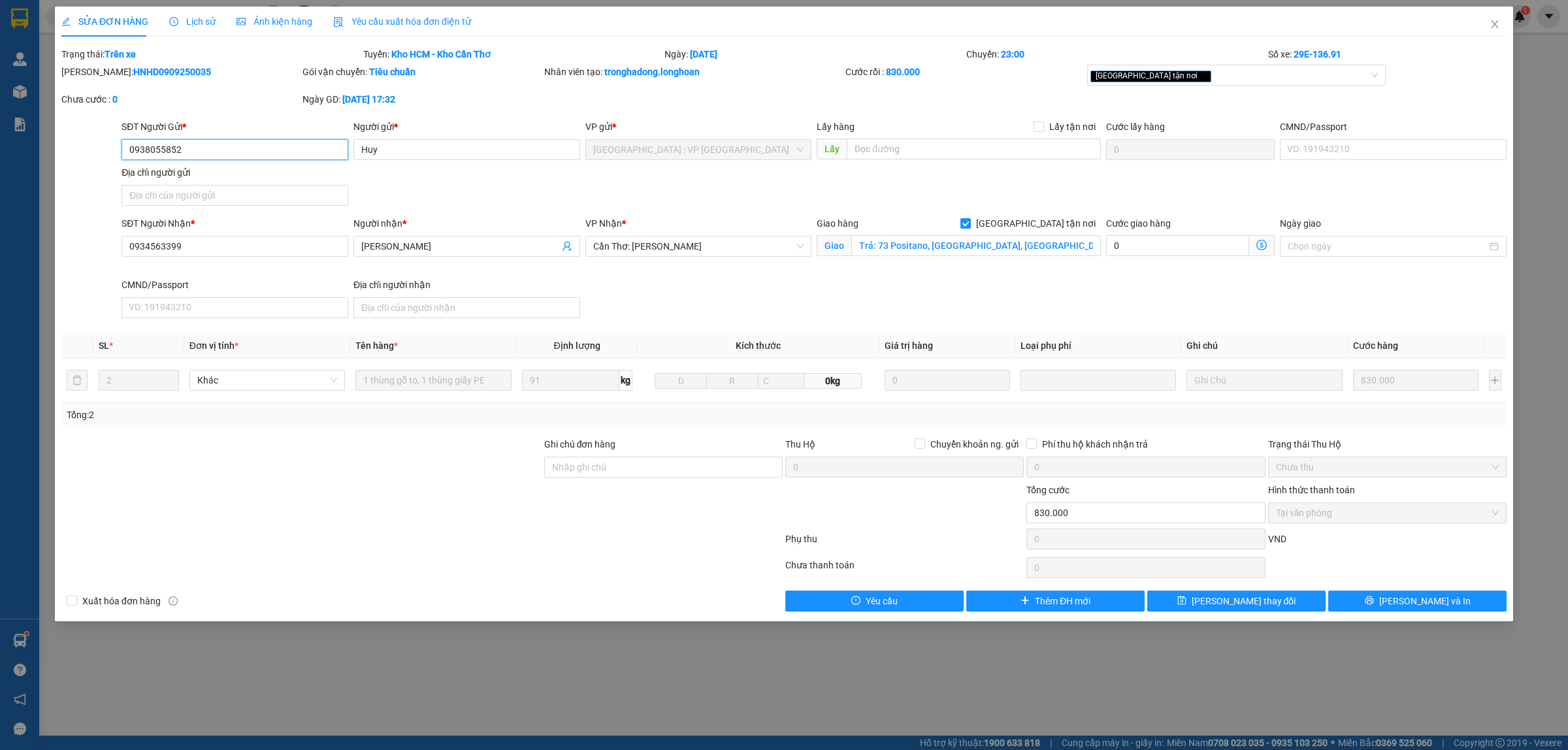
click at [215, 152] on input "0938055852" at bounding box center [235, 149] width 227 height 21
drag, startPoint x: 1497, startPoint y: 29, endPoint x: 1350, endPoint y: 30, distance: 147.0
click at [1497, 29] on icon "close" at bounding box center [1494, 24] width 10 height 10
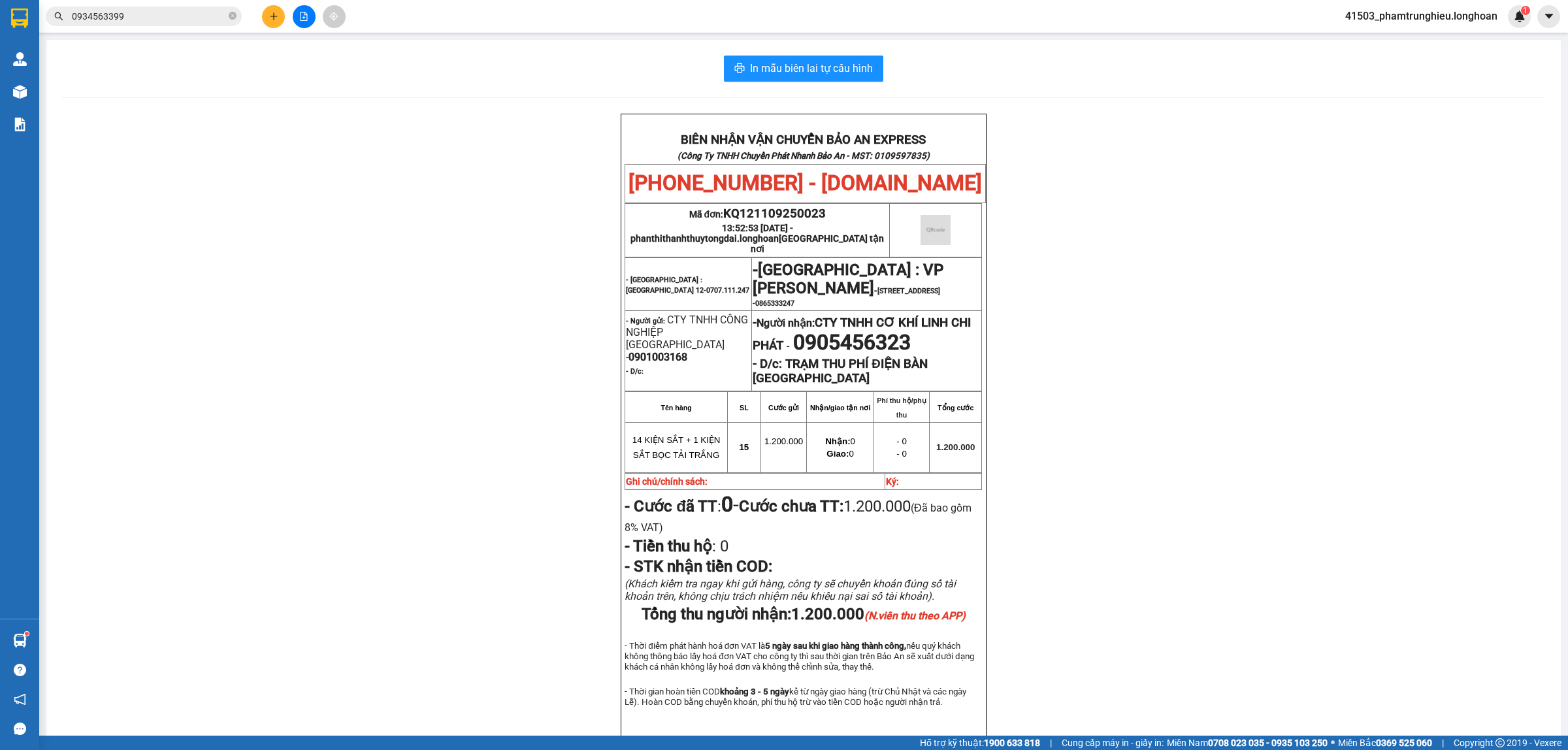
click at [153, 18] on input "0934563399" at bounding box center [149, 16] width 154 height 14
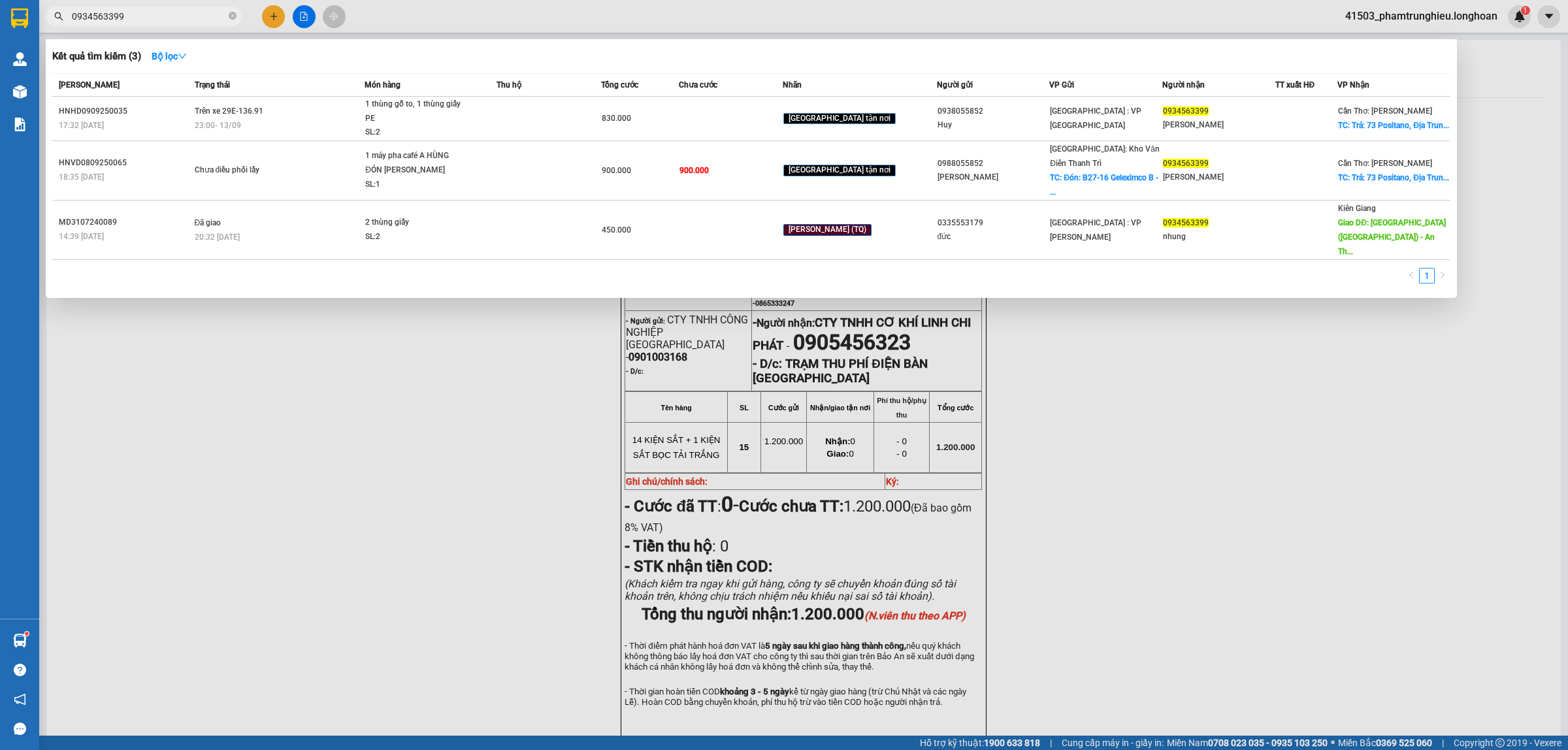
click at [153, 18] on input "0934563399" at bounding box center [149, 16] width 154 height 14
paste input "2133267"
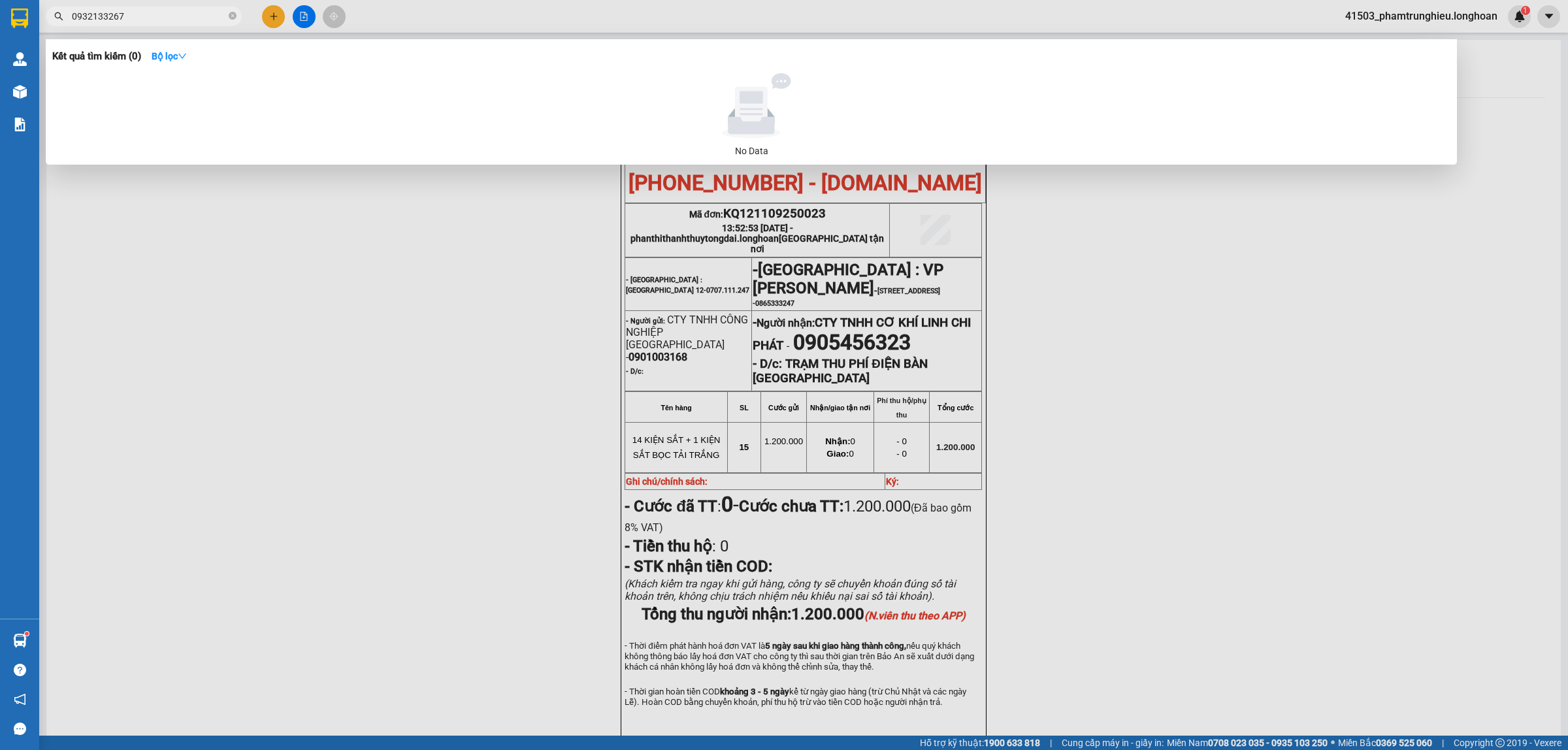
click at [151, 14] on input "0932133267" at bounding box center [149, 16] width 154 height 14
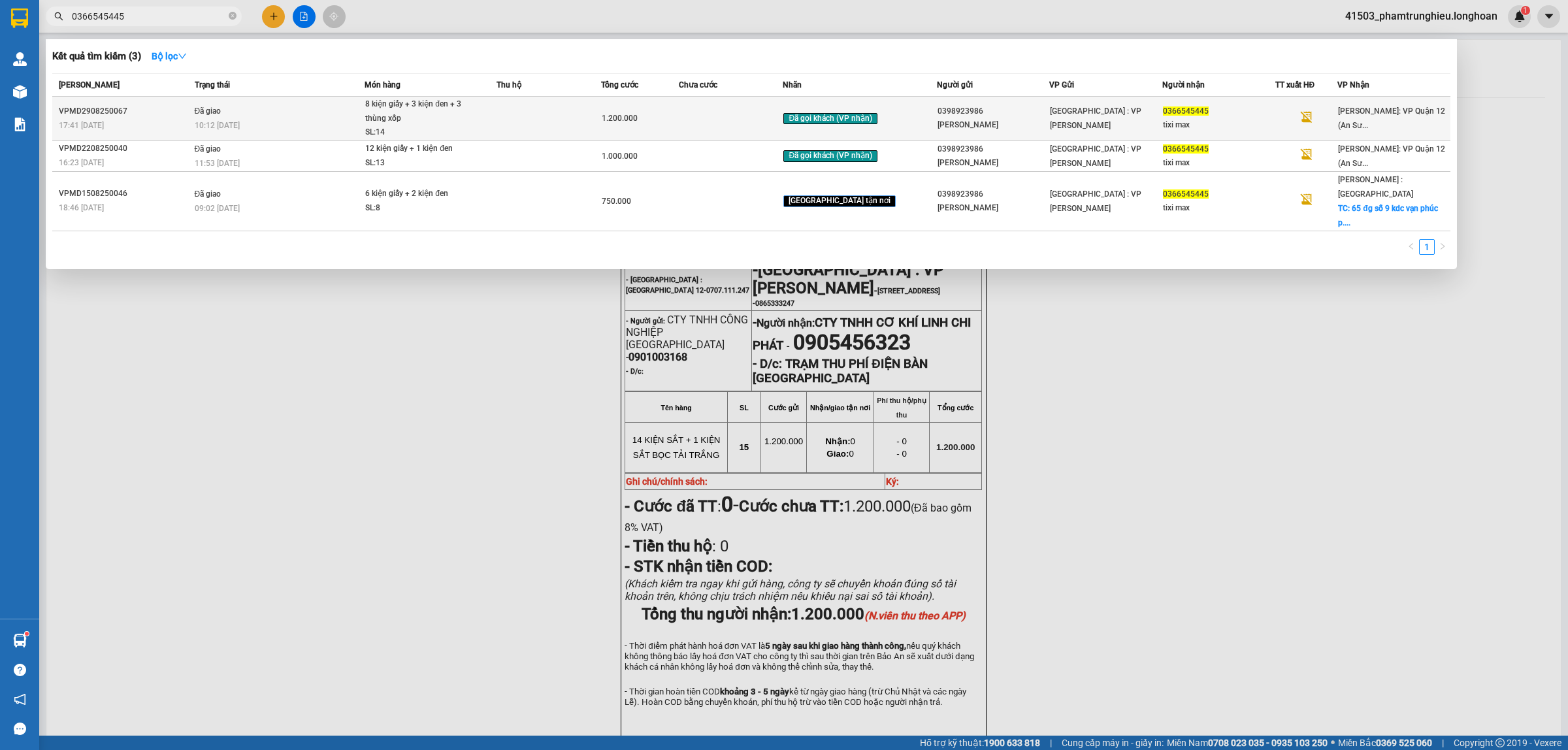
type input "0366545445"
click at [425, 114] on div "8 kiện giấy + 3 kiện đen + 3 thùng xốp" at bounding box center [414, 111] width 98 height 28
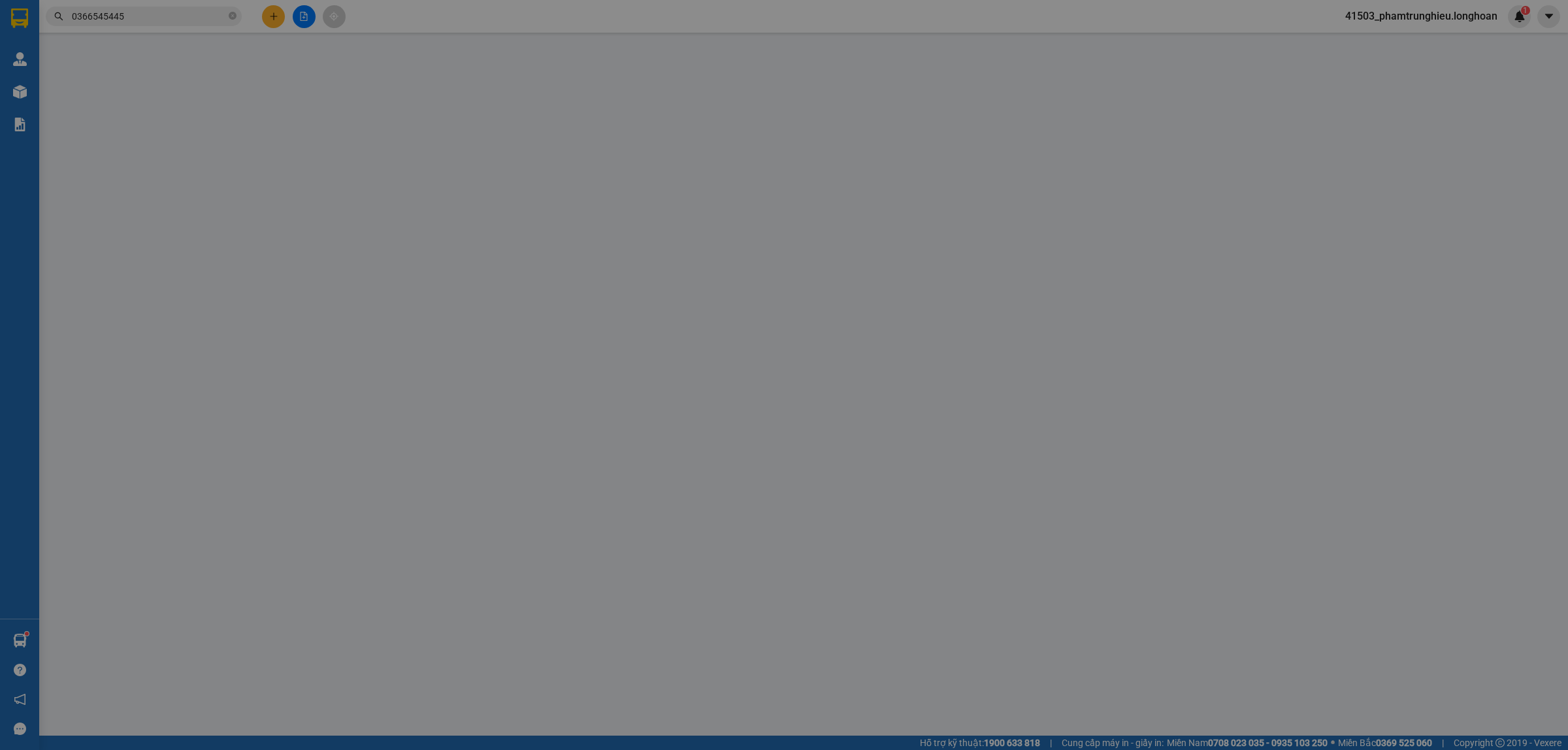
type input "0398923986"
type input "ANH TUẤN"
type input "0366545445"
type input "tixi max"
type input "1.200.000"
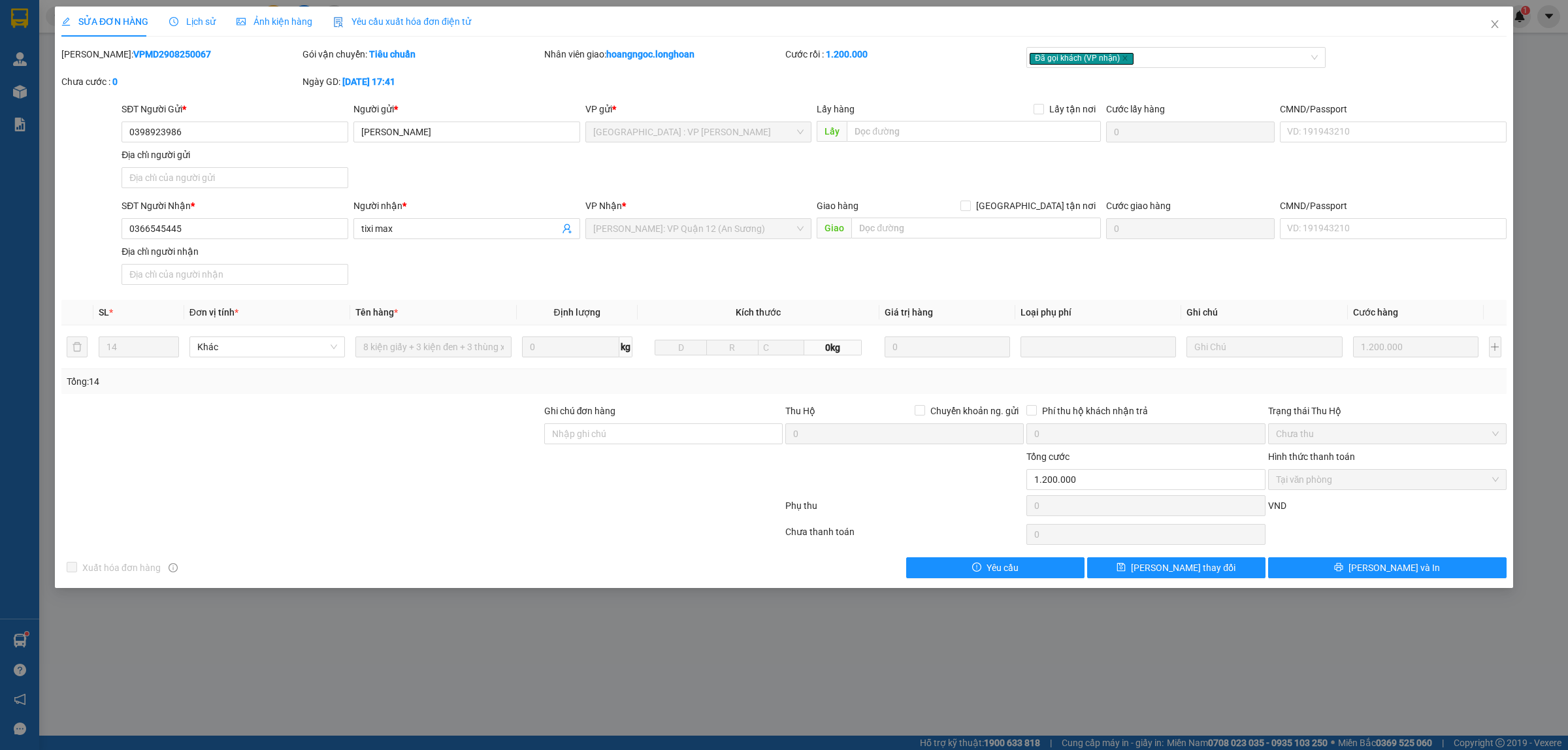
click at [208, 23] on span "Lịch sử" at bounding box center [192, 21] width 46 height 10
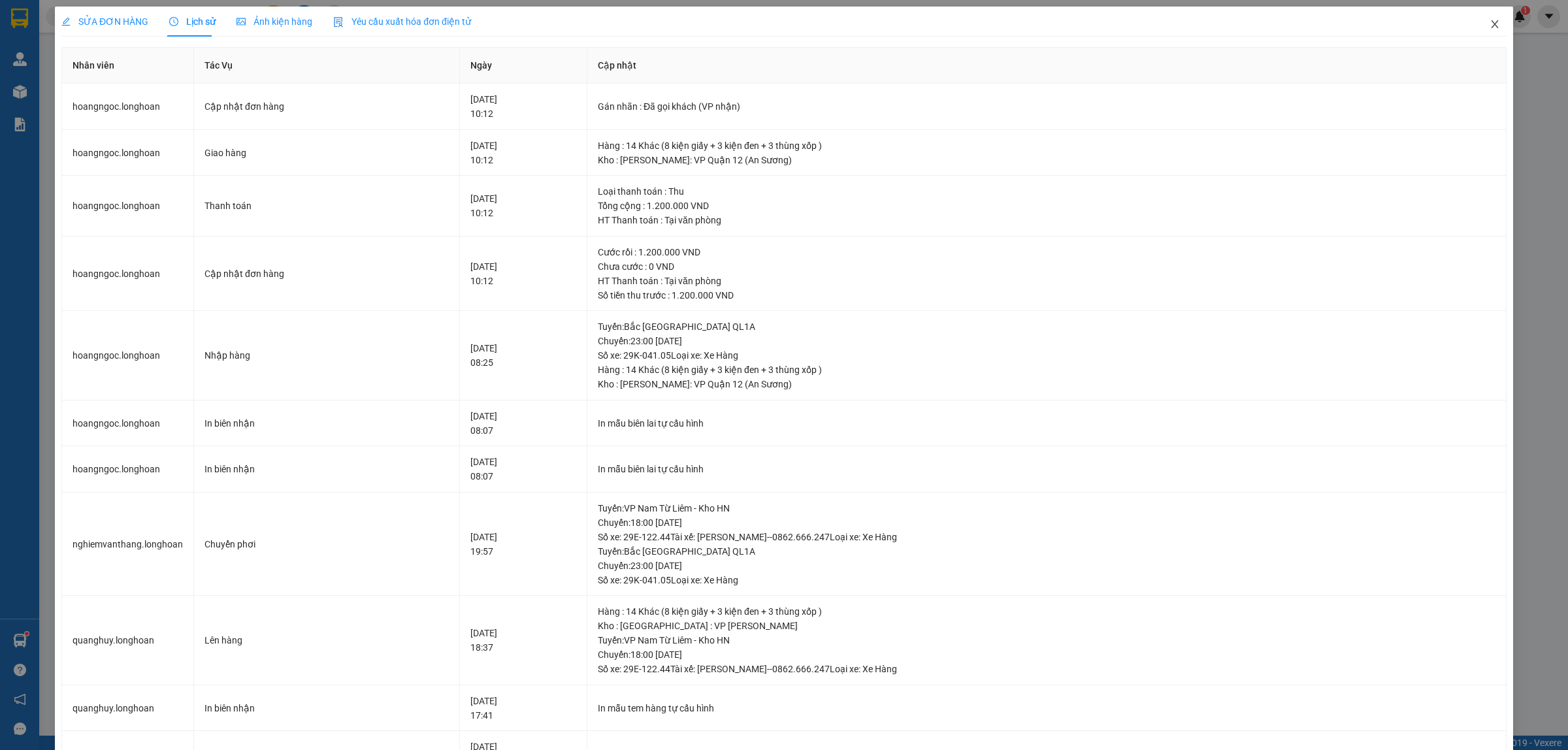
click at [1491, 25] on icon "close" at bounding box center [1494, 24] width 7 height 8
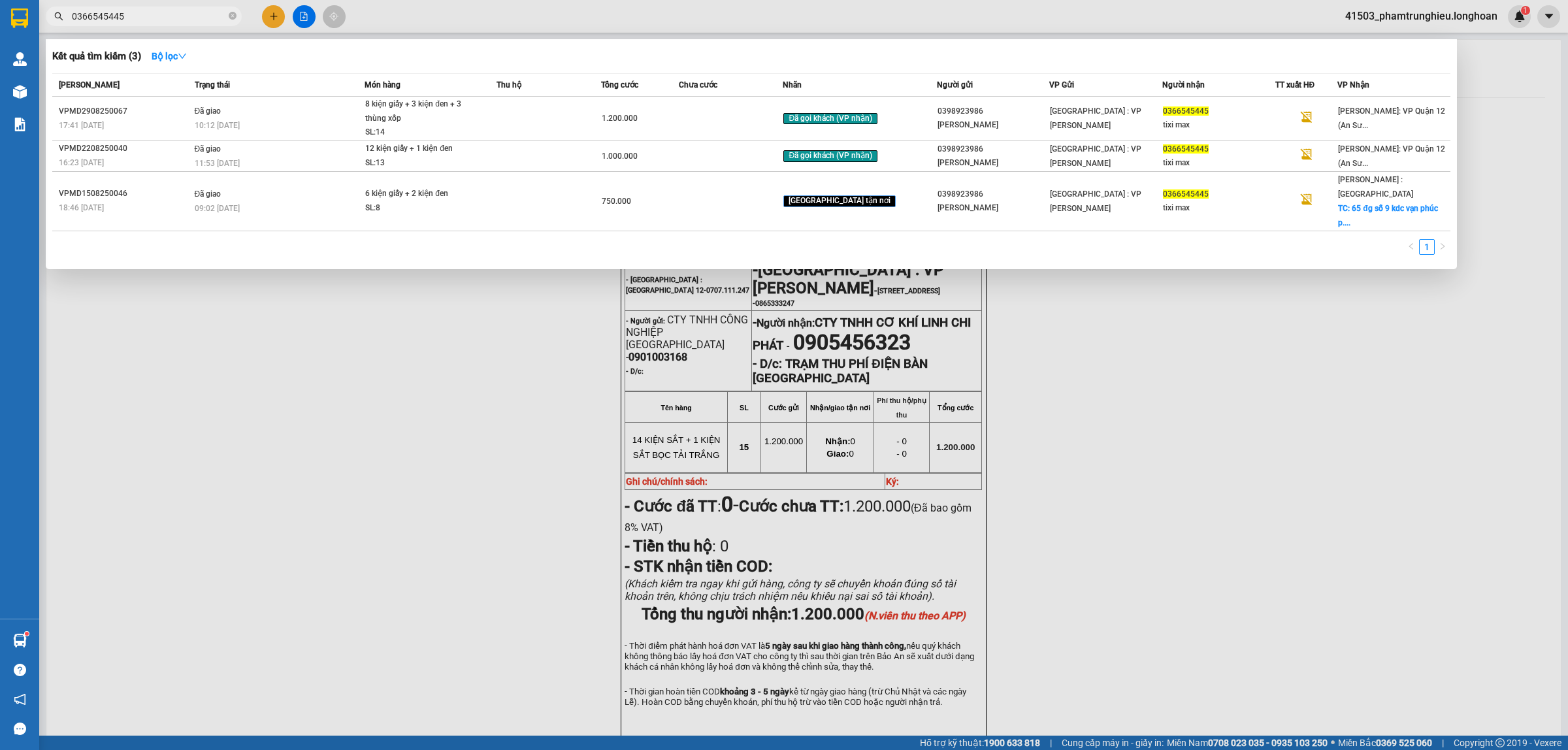
click at [201, 17] on input "0366545445" at bounding box center [149, 16] width 154 height 14
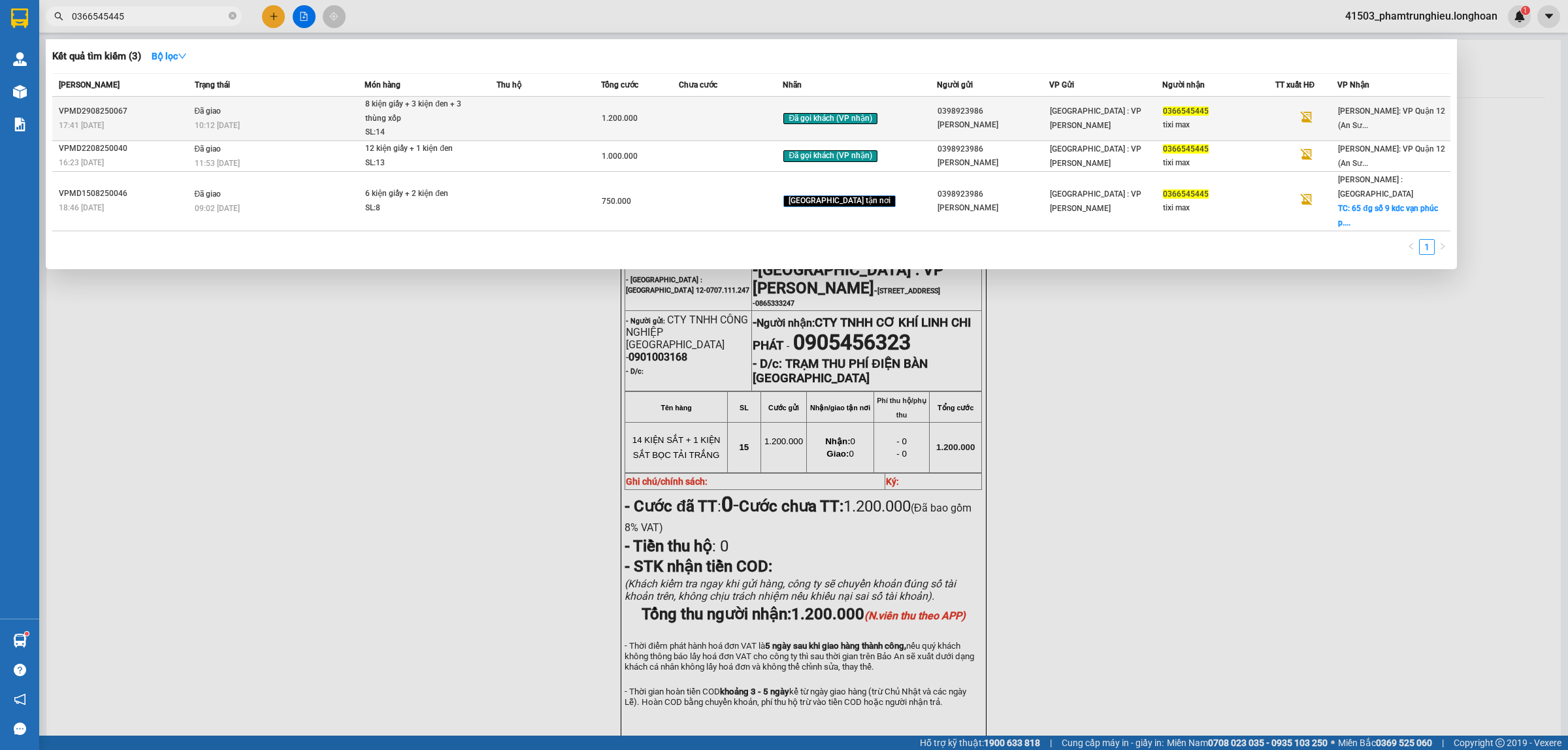
click at [307, 105] on td "Đã giao 10:12 - 06/09" at bounding box center [278, 118] width 174 height 44
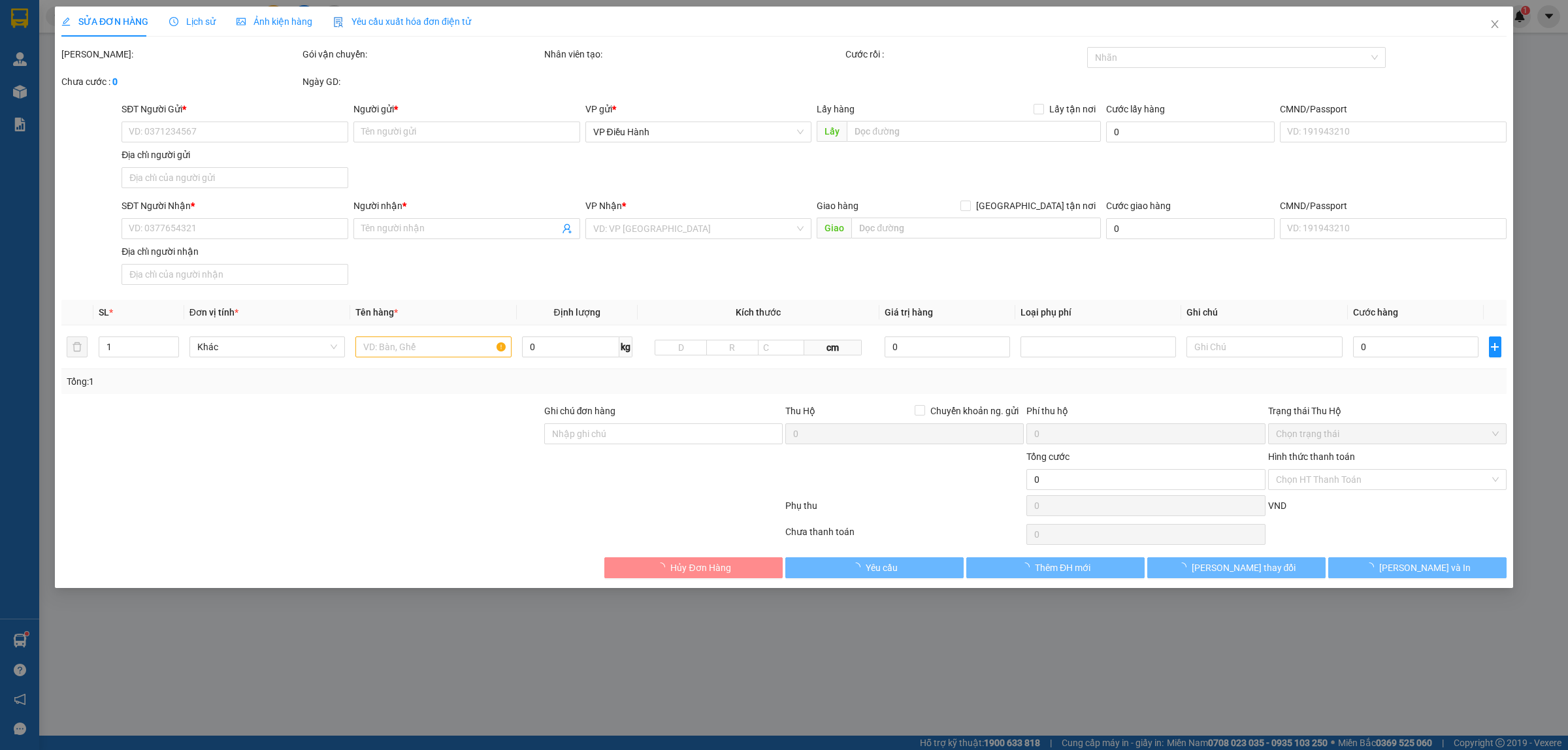
type input "0398923986"
type input "ANH TUẤN"
type input "0366545445"
type input "tixi max"
type input "1.200.000"
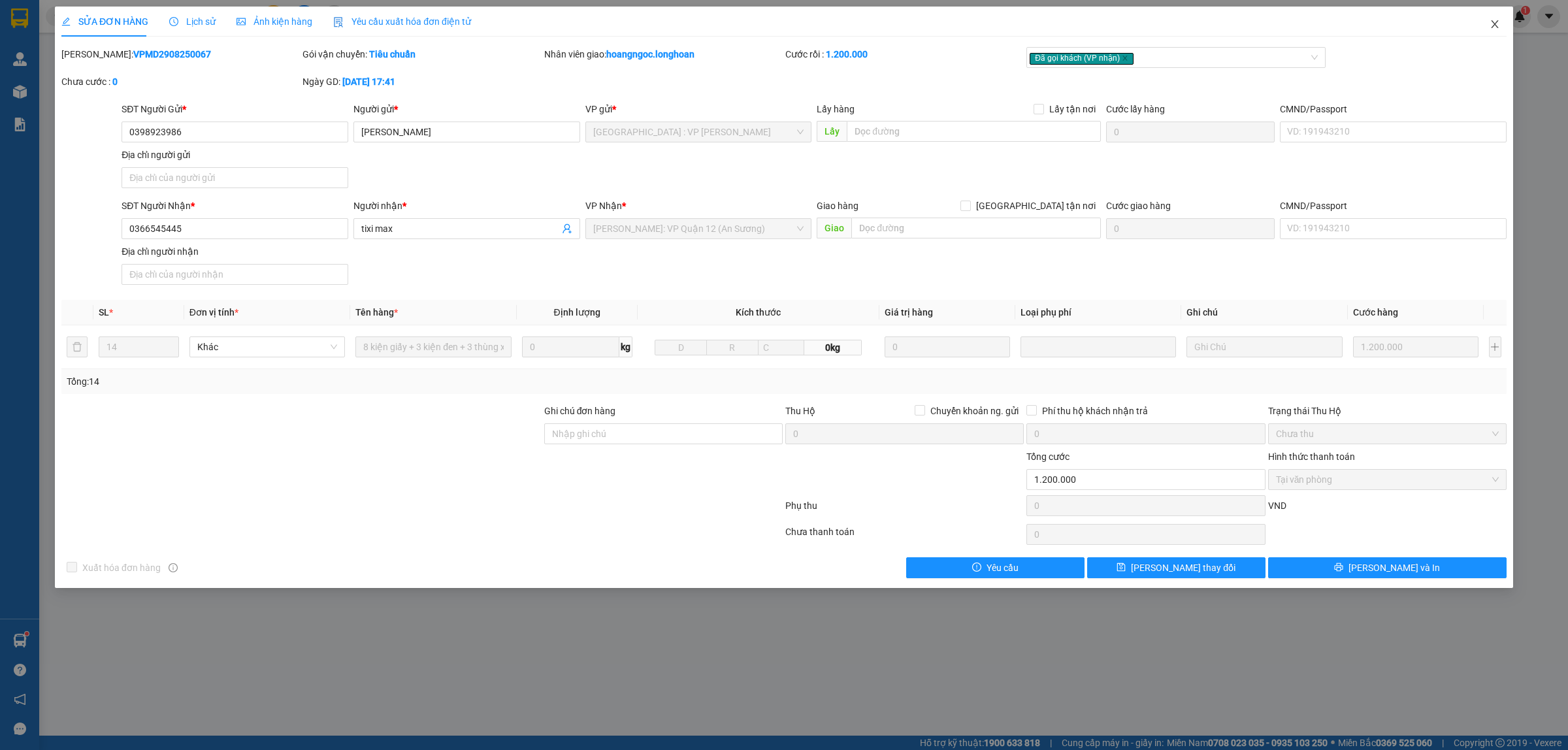
click at [1494, 24] on icon "close" at bounding box center [1494, 24] width 7 height 8
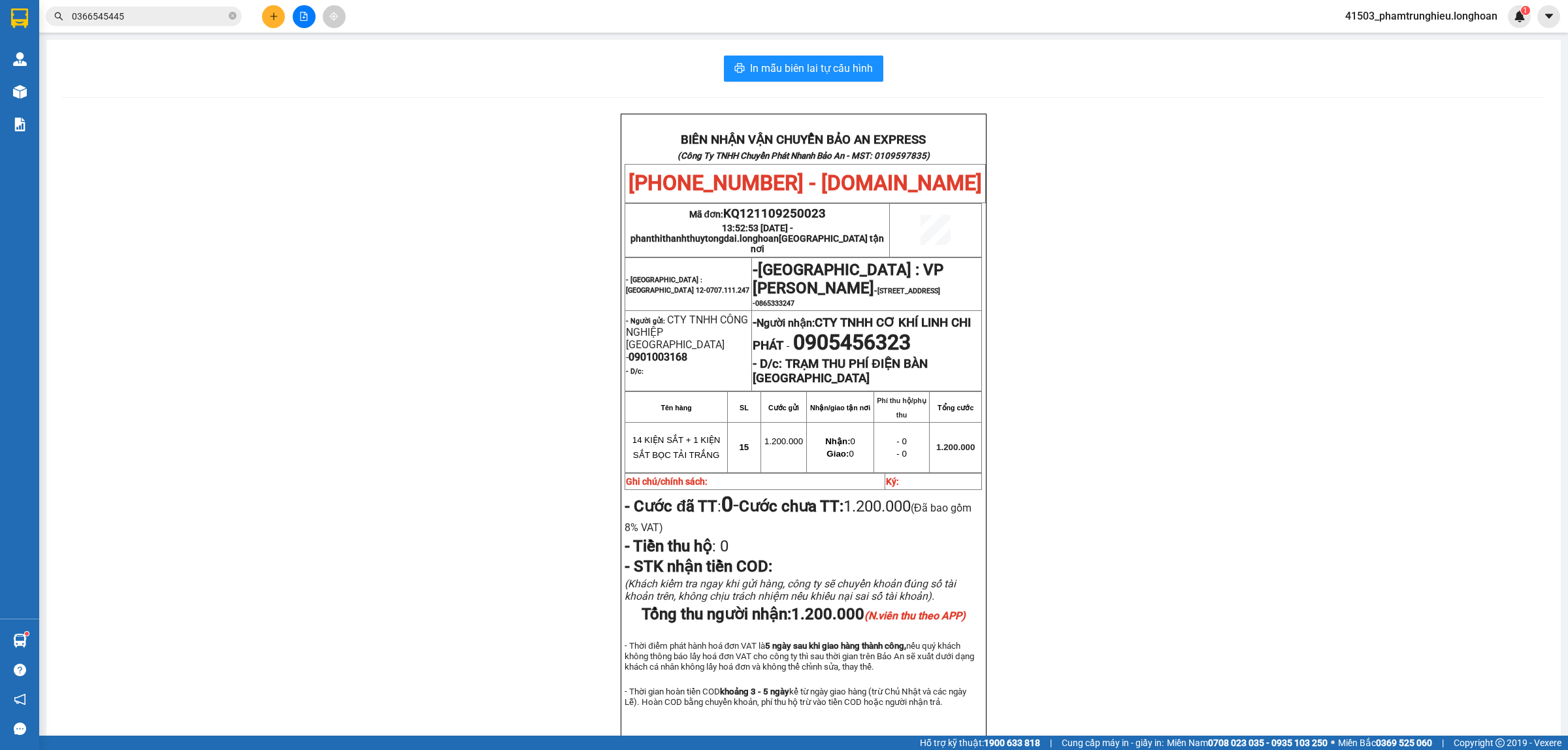
click at [160, 18] on input "0366545445" at bounding box center [149, 16] width 154 height 14
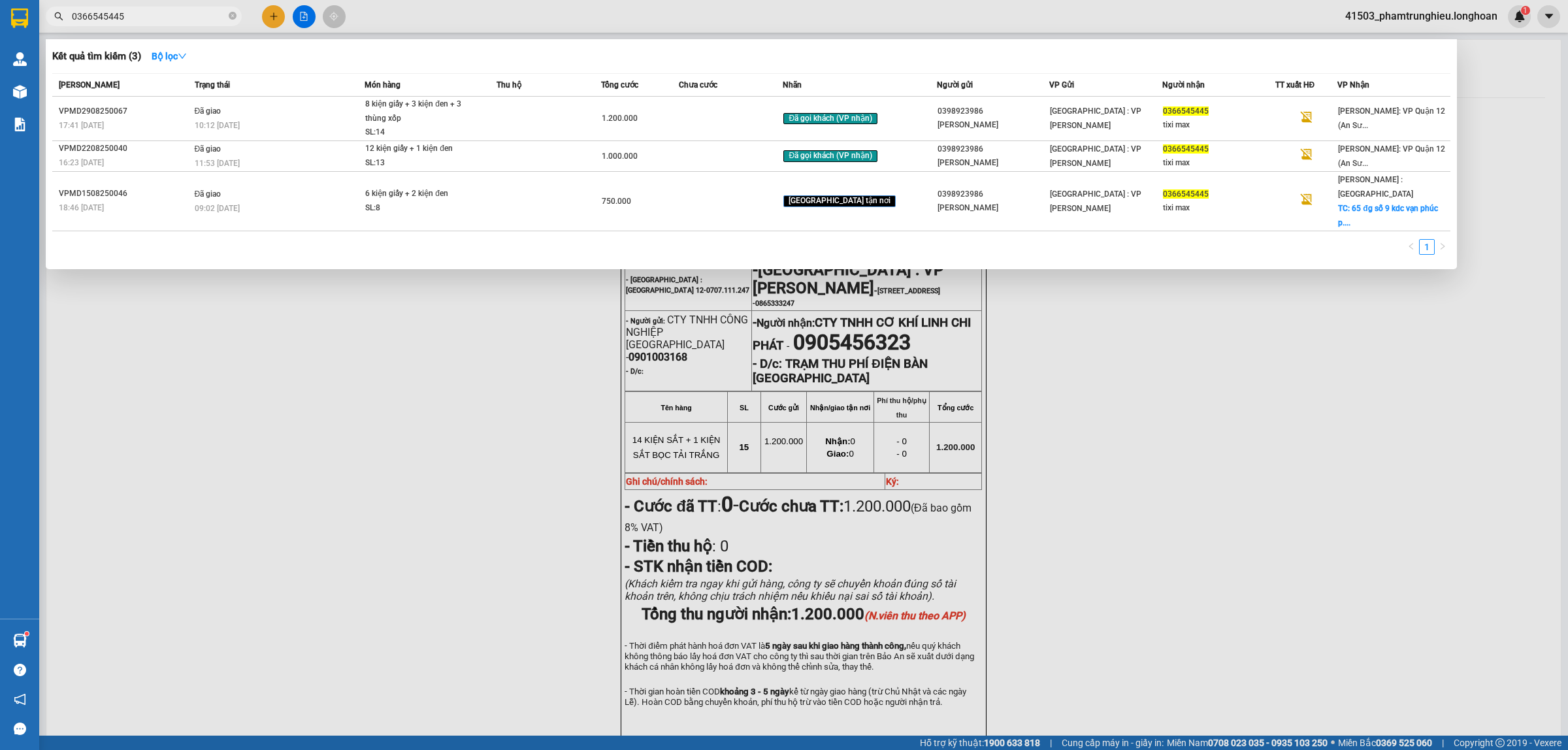
click at [160, 18] on input "0366545445" at bounding box center [149, 16] width 154 height 14
click at [249, 308] on div at bounding box center [784, 375] width 1568 height 750
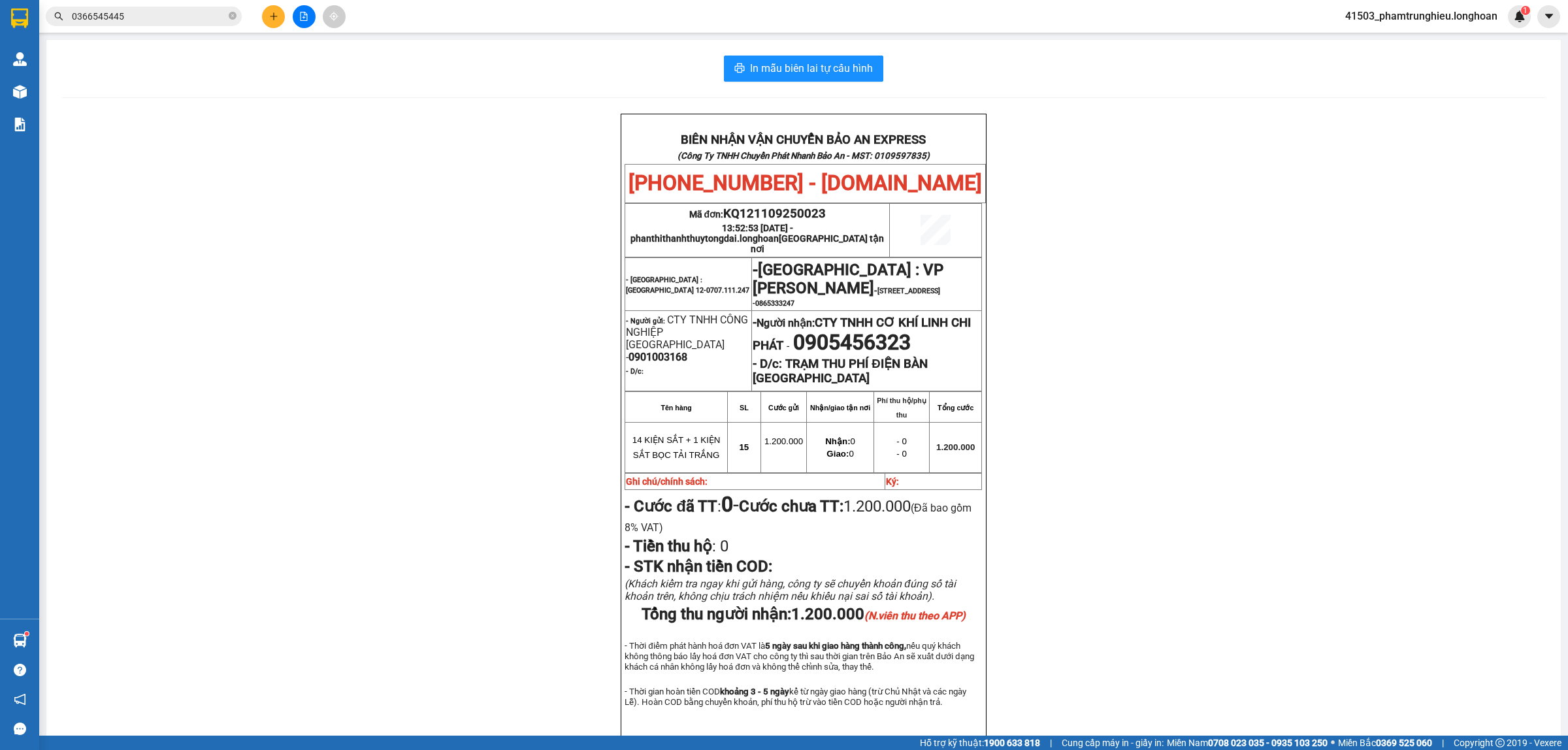
click at [175, 16] on input "0366545445" at bounding box center [149, 16] width 154 height 14
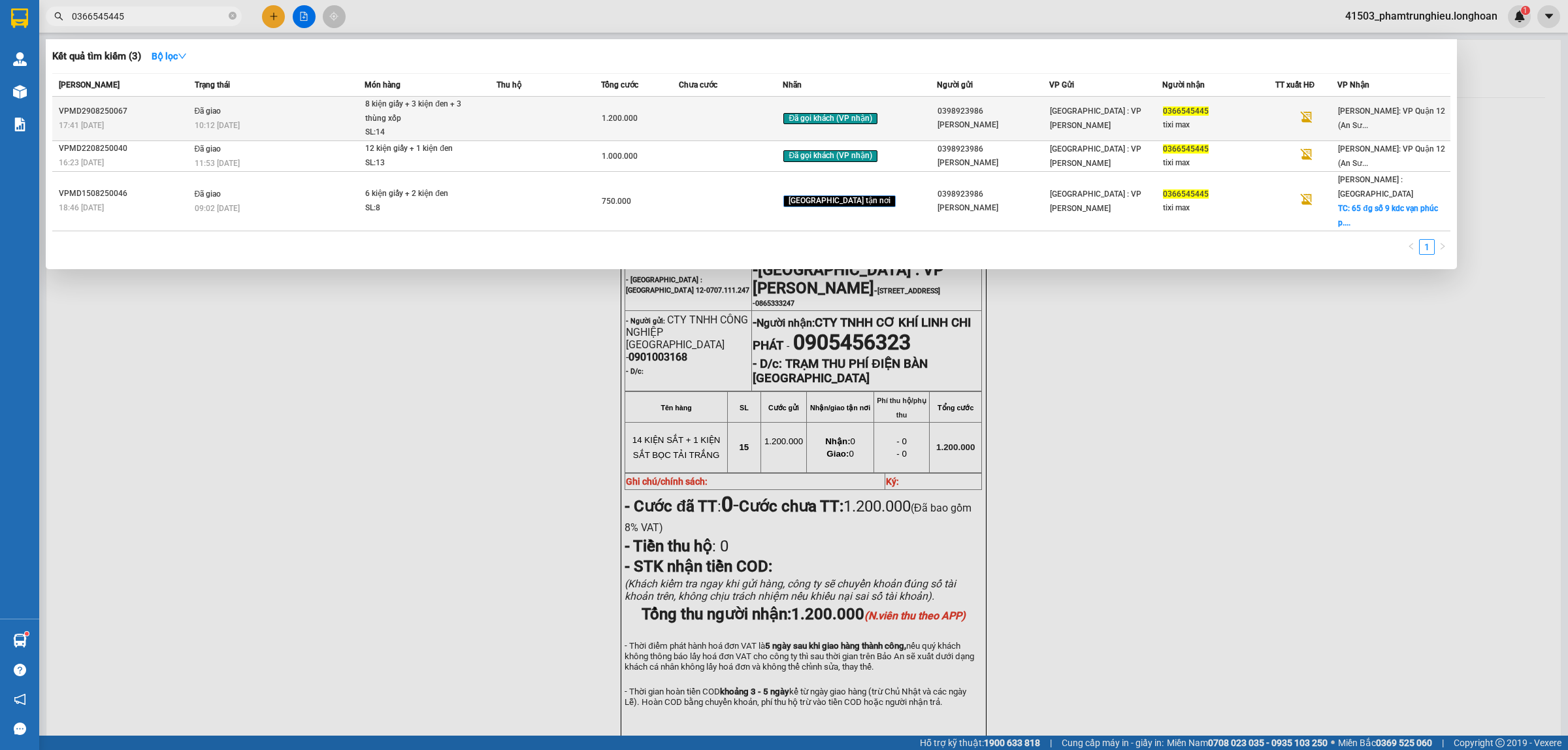
click at [324, 121] on div "10:12 - 06/09" at bounding box center [280, 125] width 170 height 14
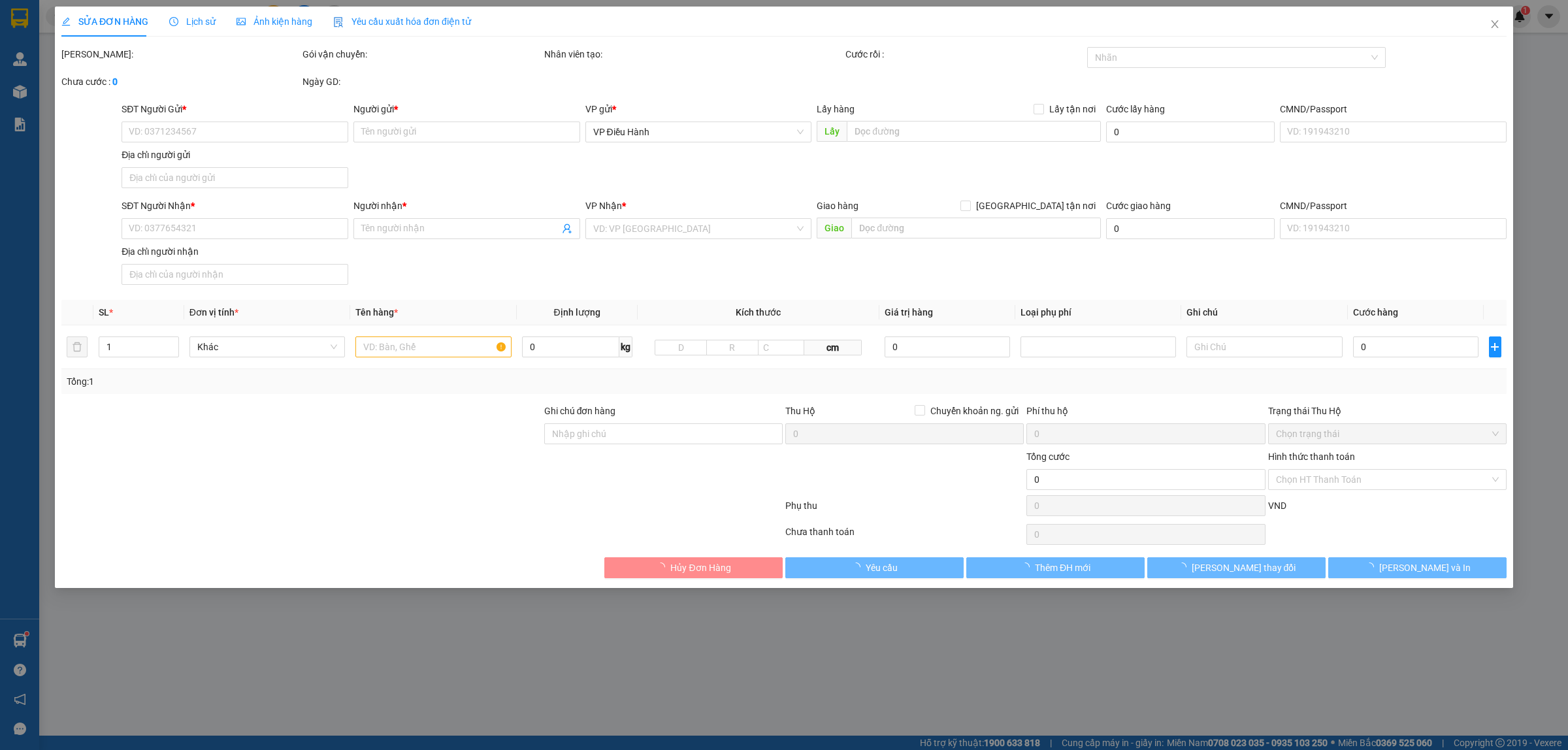
type input "0398923986"
type input "ANH TUẤN"
type input "0366545445"
type input "tixi max"
type input "1.200.000"
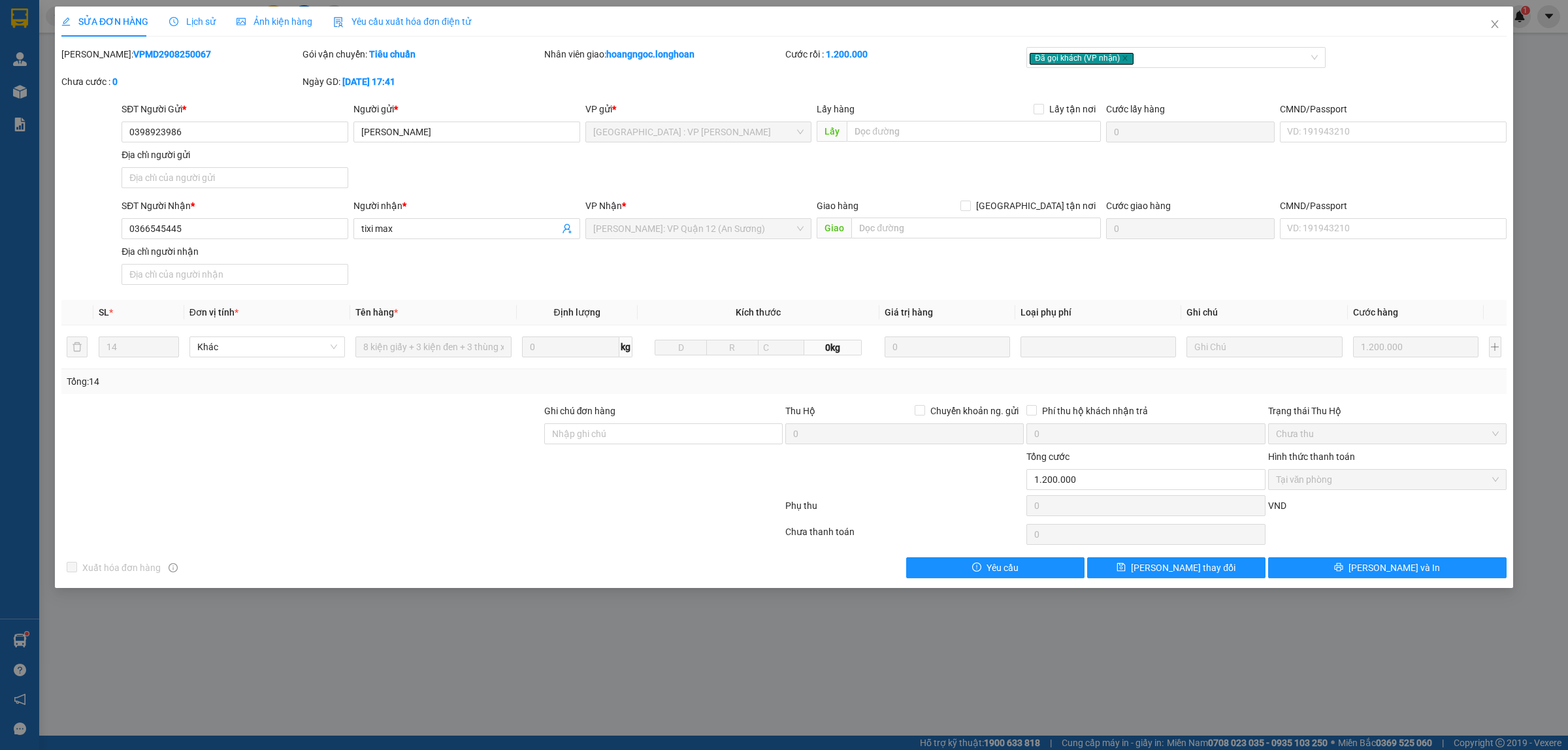
click at [189, 24] on span "Lịch sử" at bounding box center [192, 21] width 46 height 10
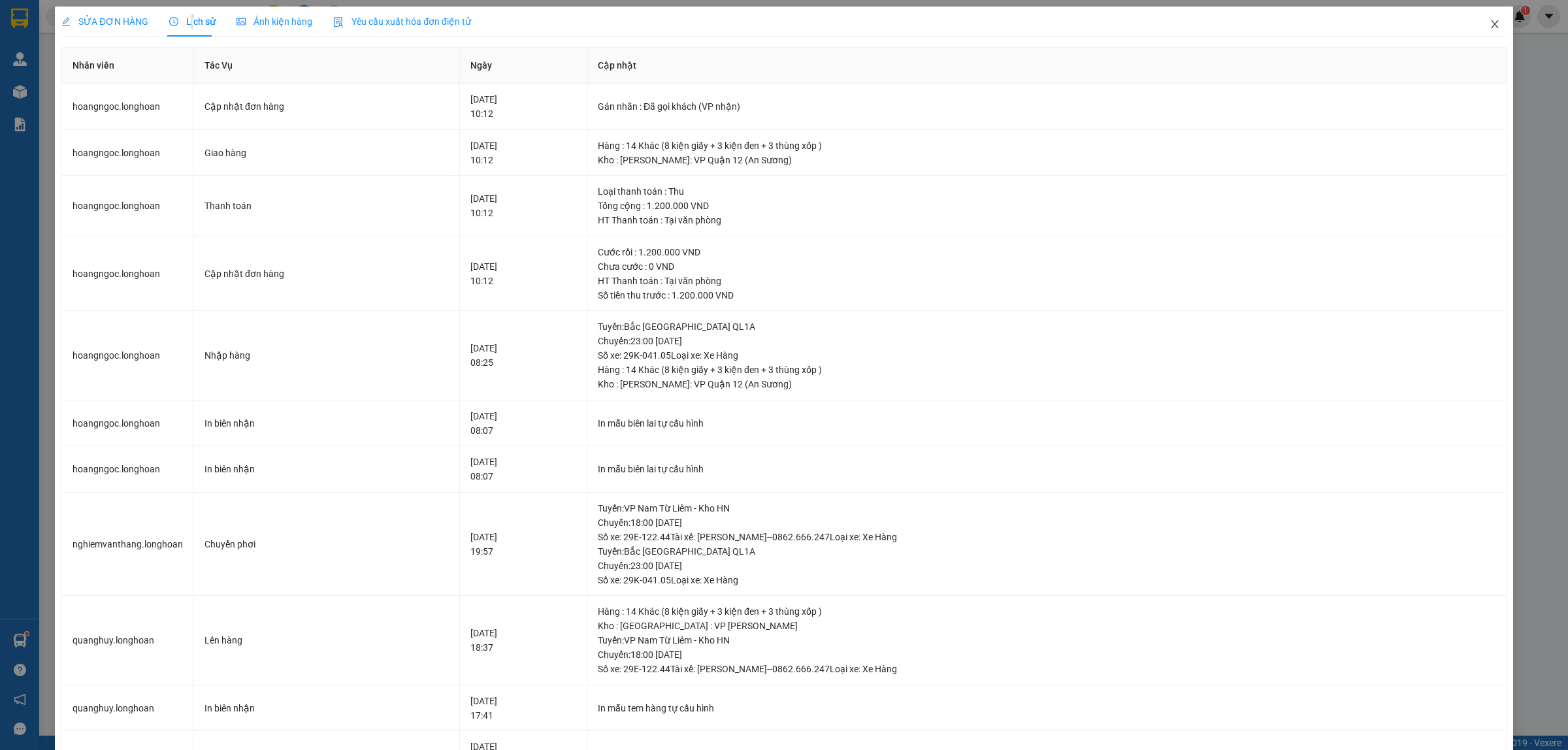
click at [1490, 24] on span "Close" at bounding box center [1495, 25] width 37 height 37
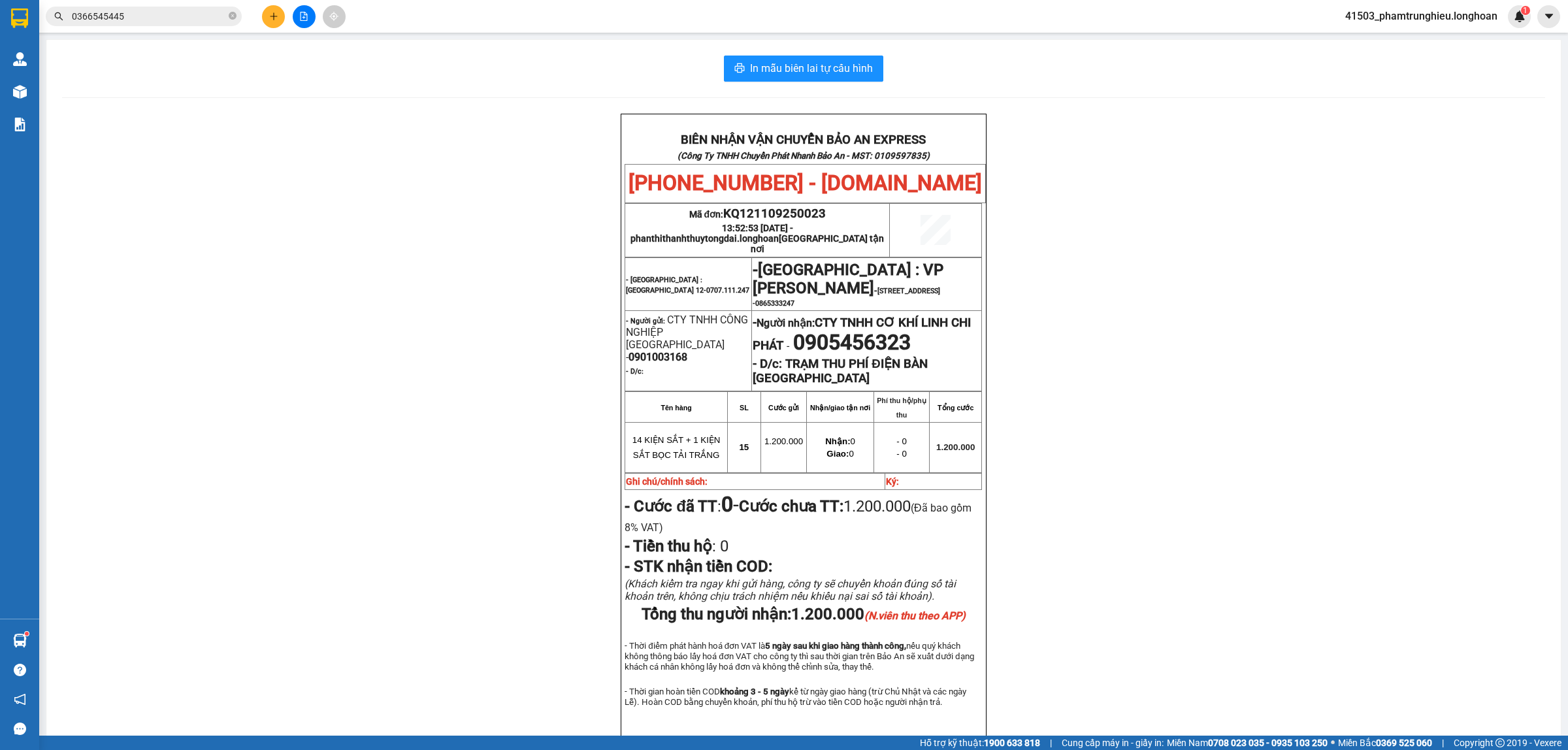
click at [155, 20] on input "0366545445" at bounding box center [149, 16] width 154 height 14
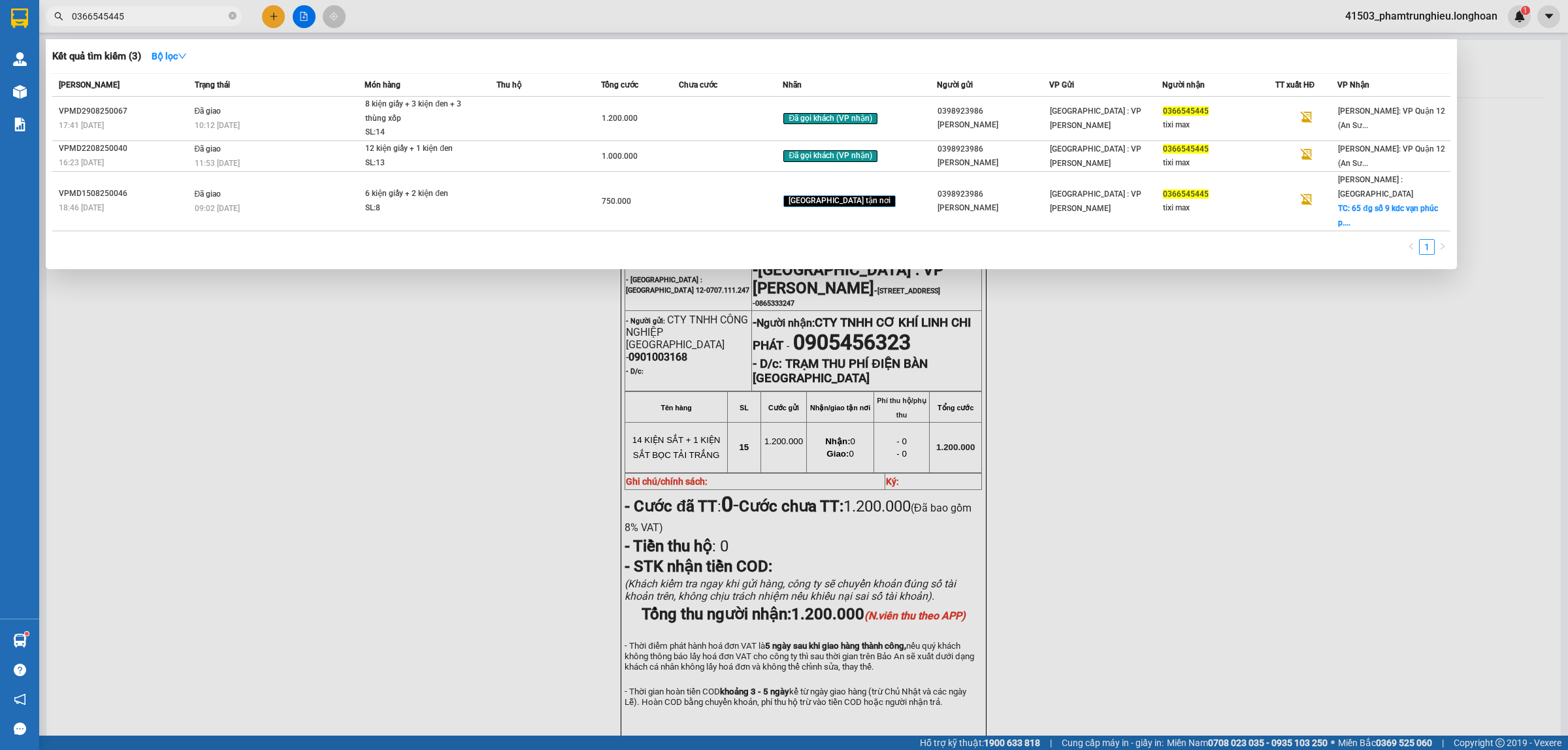
click at [155, 20] on input "0366545445" at bounding box center [149, 16] width 154 height 14
click at [190, 22] on input "0366545445" at bounding box center [149, 16] width 154 height 14
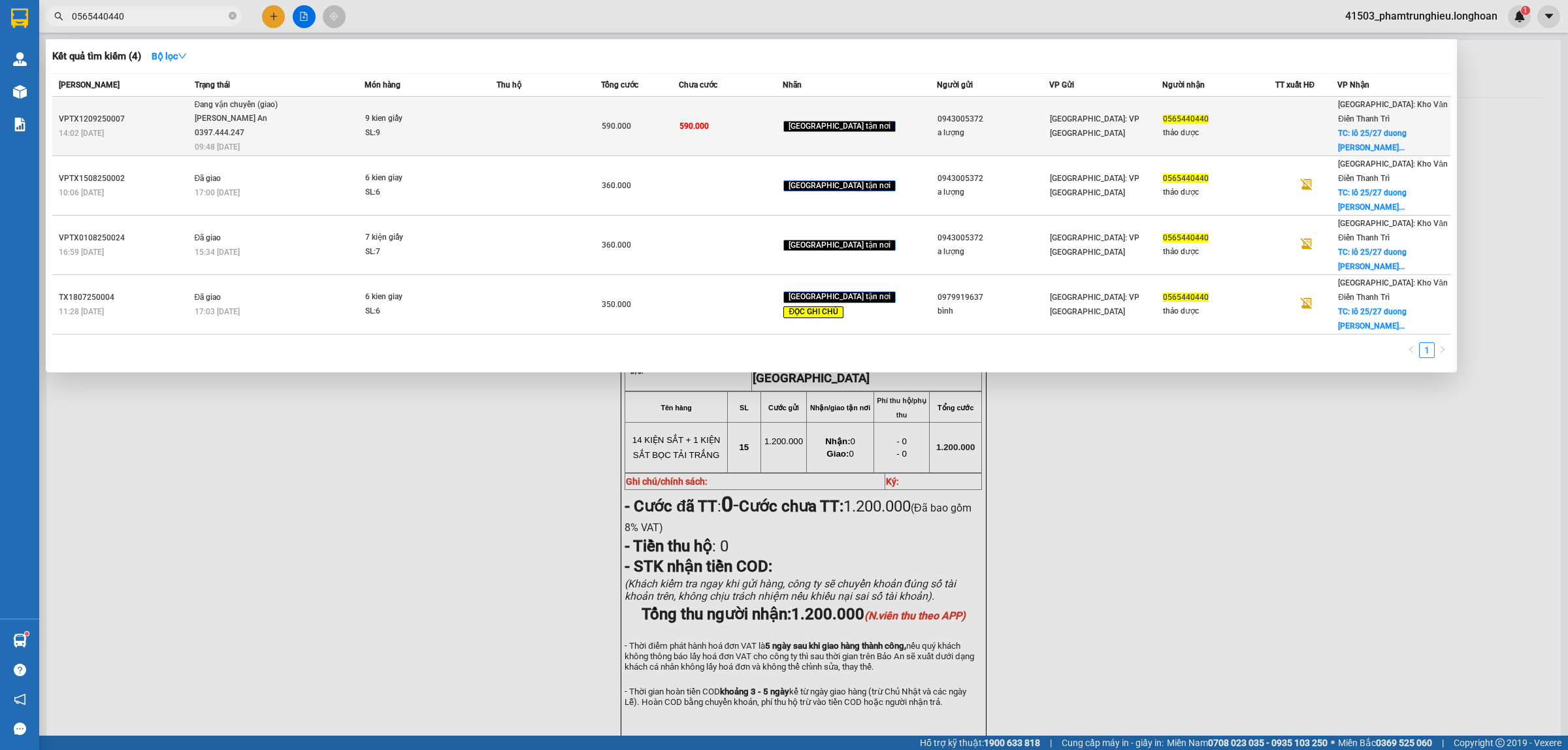
type input "0565440440"
click at [482, 135] on span "9 kien giấy SL: 9" at bounding box center [431, 125] width 130 height 28
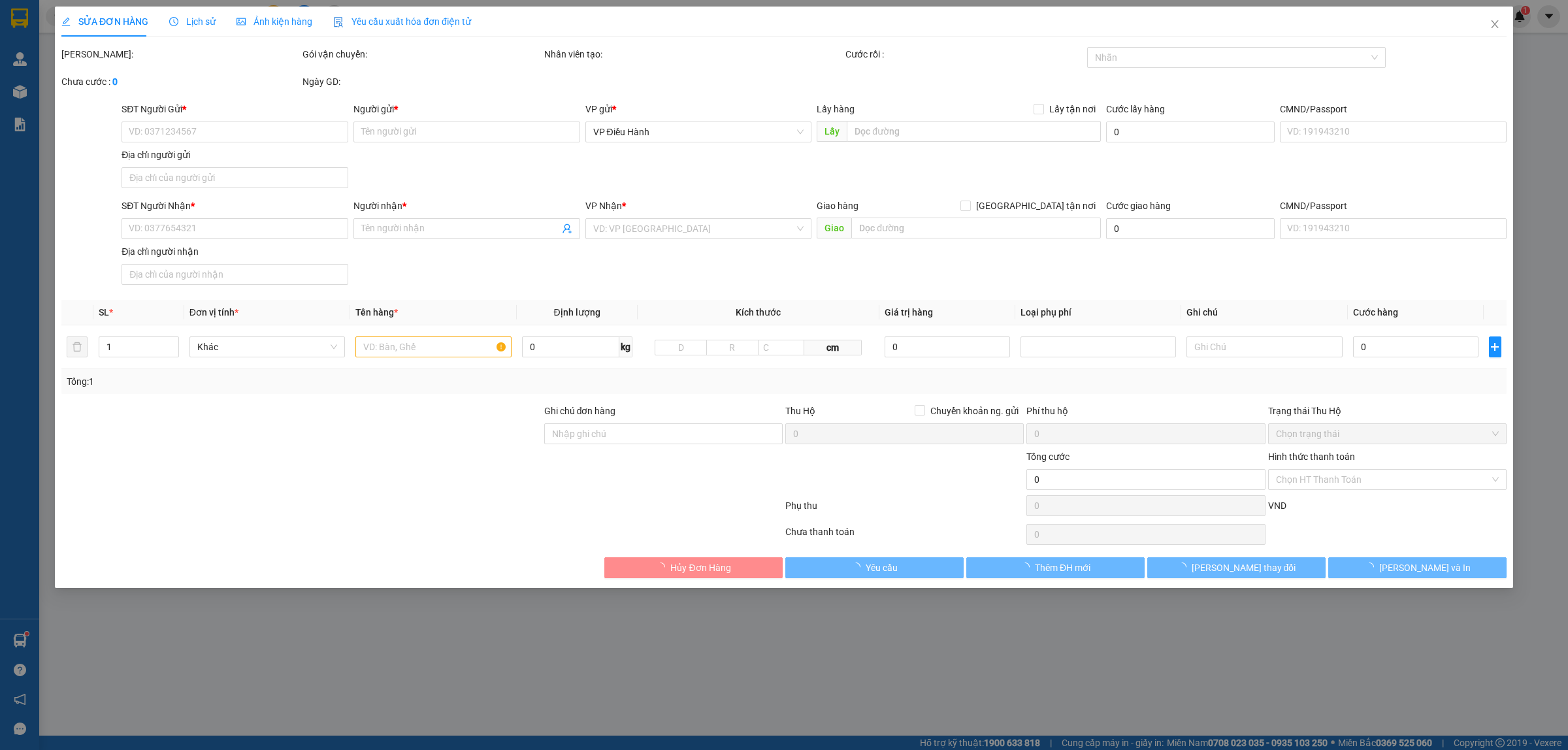
type input "0943005372"
type input "a lượng"
type input "0565440440"
type input "thảo dược"
checkbox input "true"
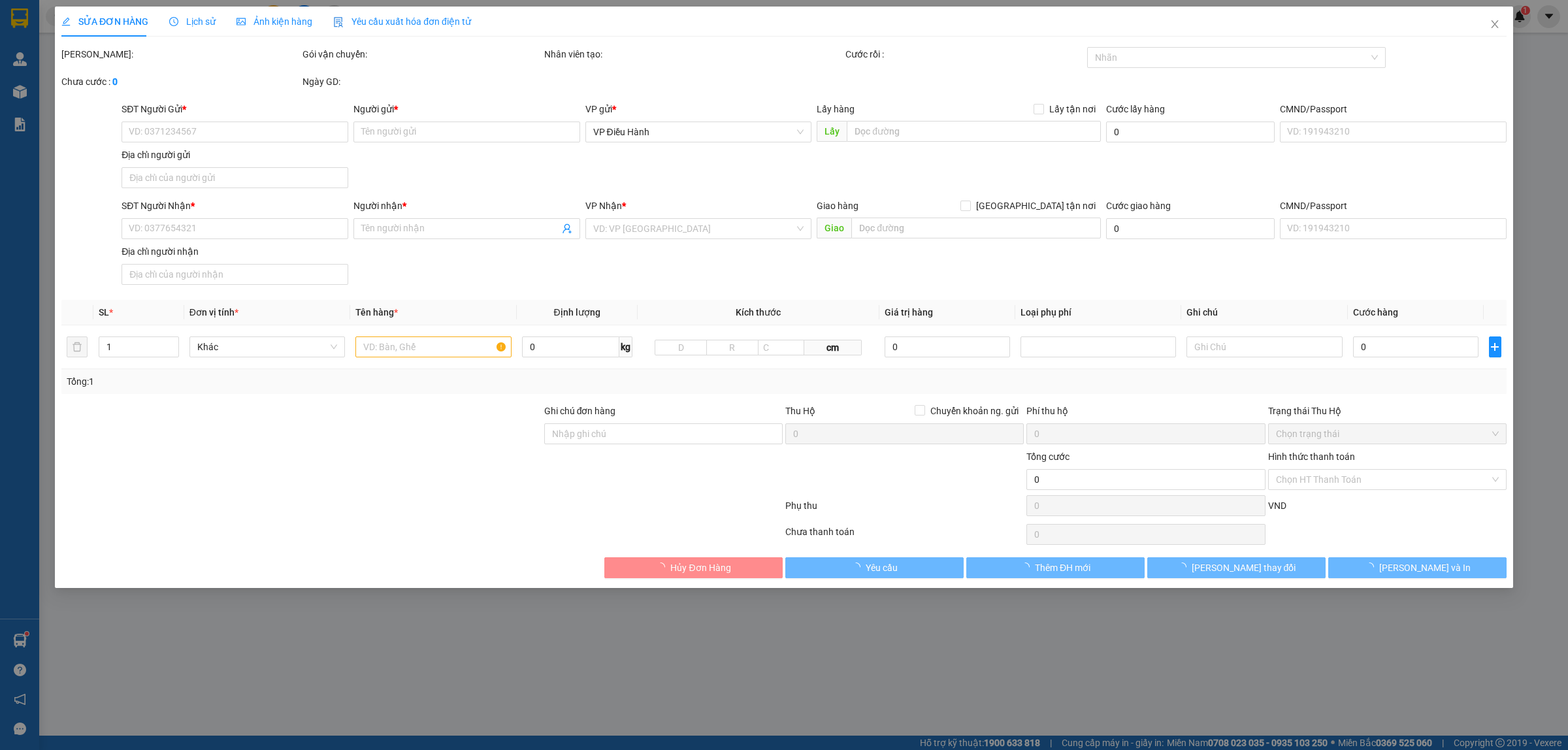
type input "lô 25/27 duong phan đình phùng,p cẩm thượng,tp hải dương"
type input "590.000"
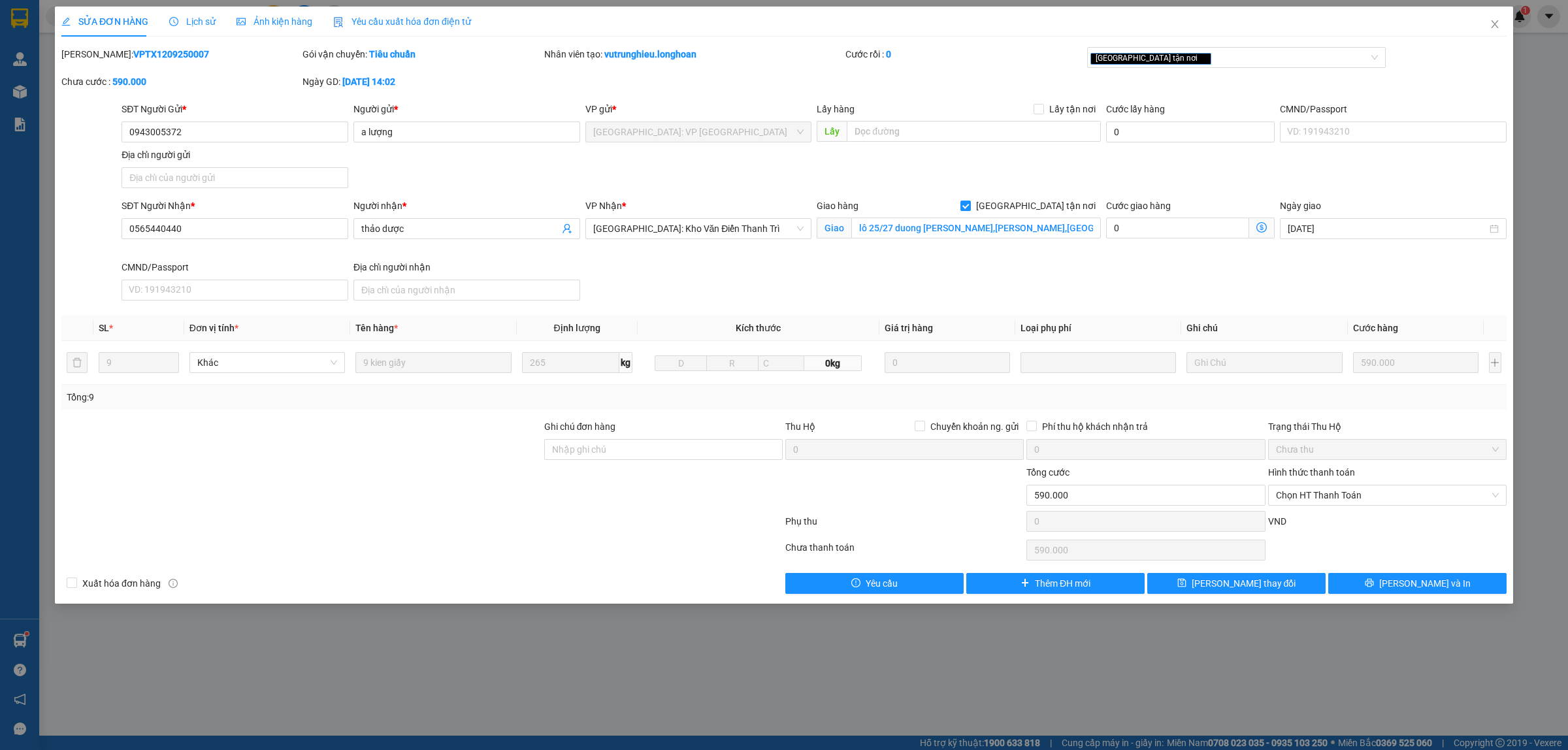
click at [204, 28] on div "Lịch sử" at bounding box center [192, 21] width 46 height 14
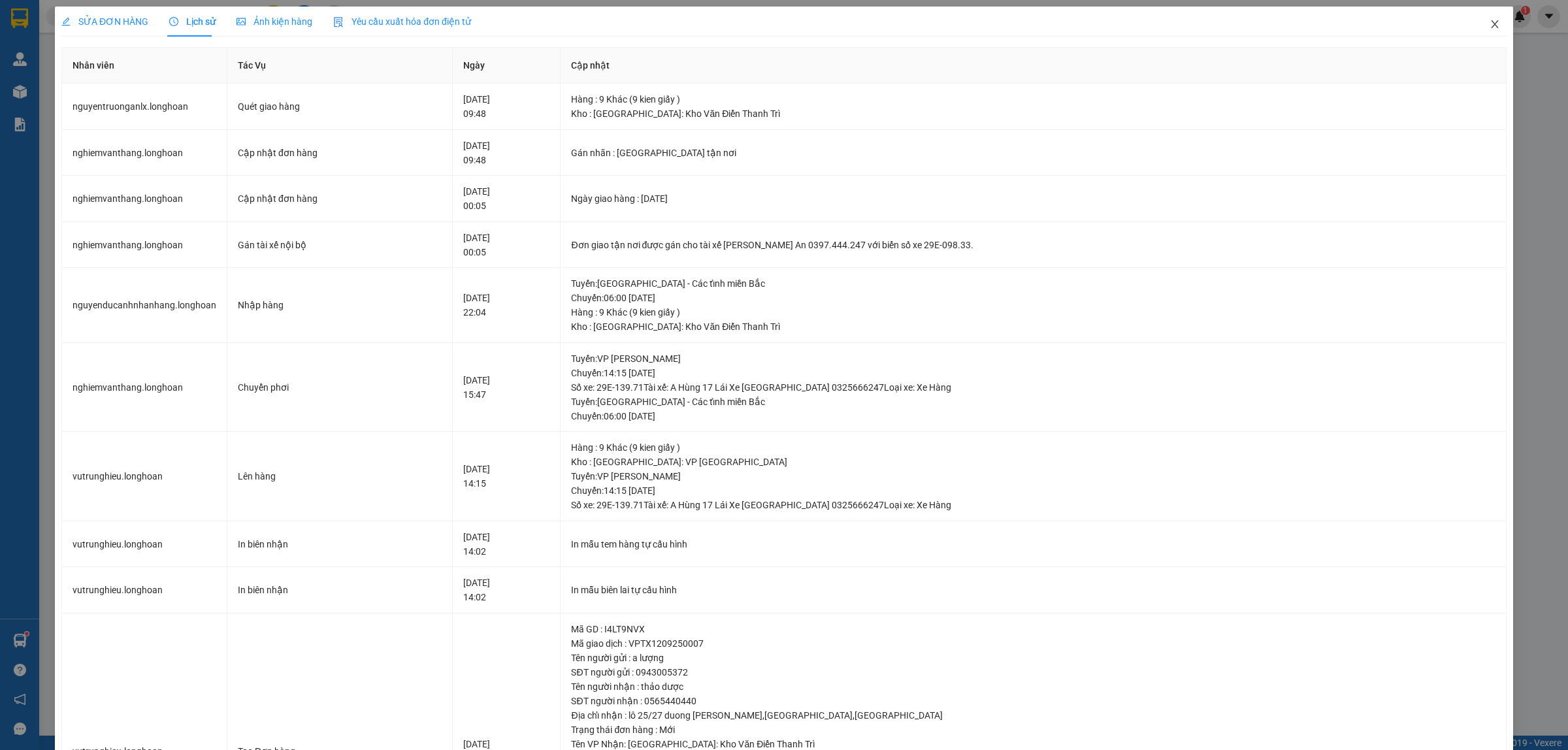
click at [1489, 25] on icon "close" at bounding box center [1494, 24] width 10 height 10
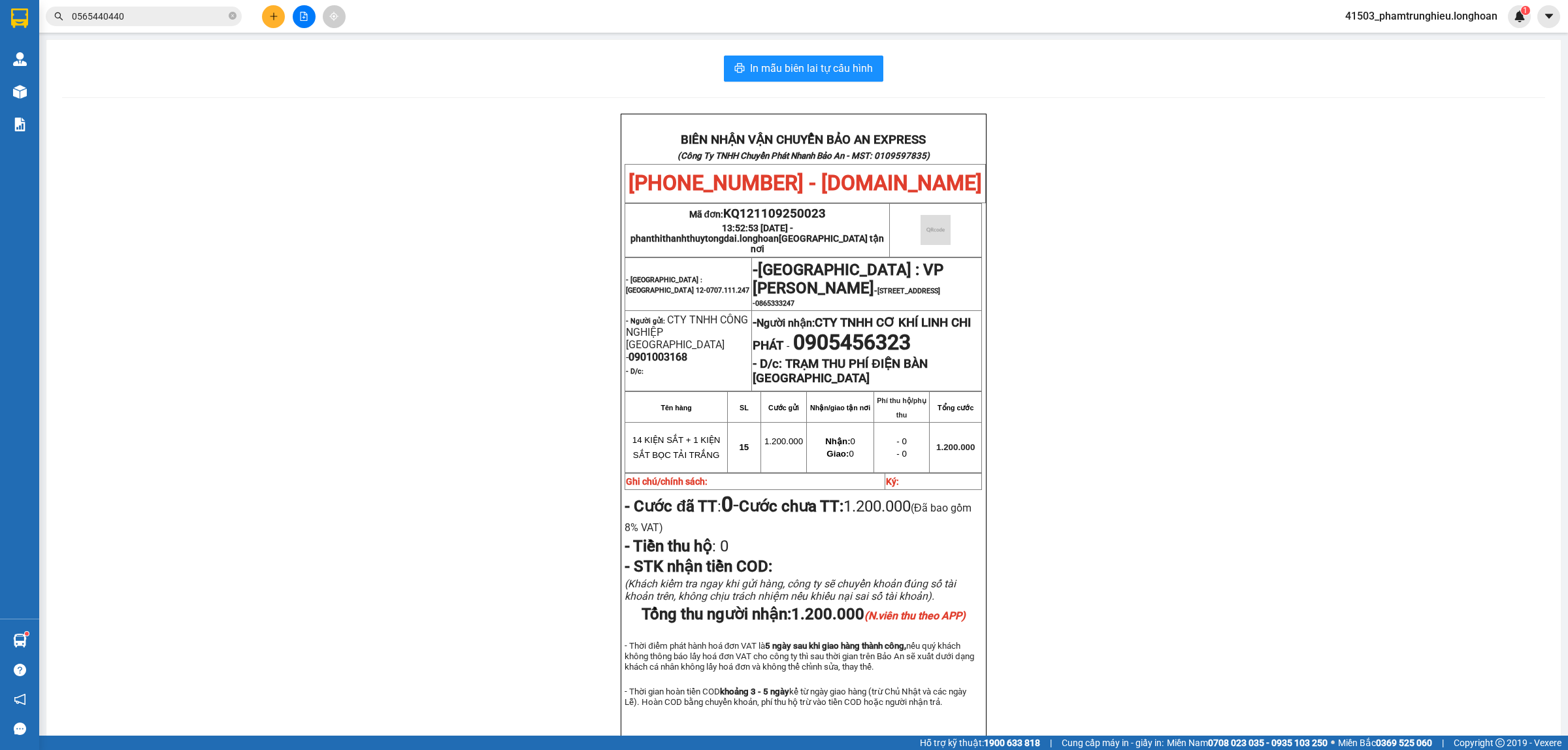
click at [145, 12] on input "0565440440" at bounding box center [149, 16] width 154 height 14
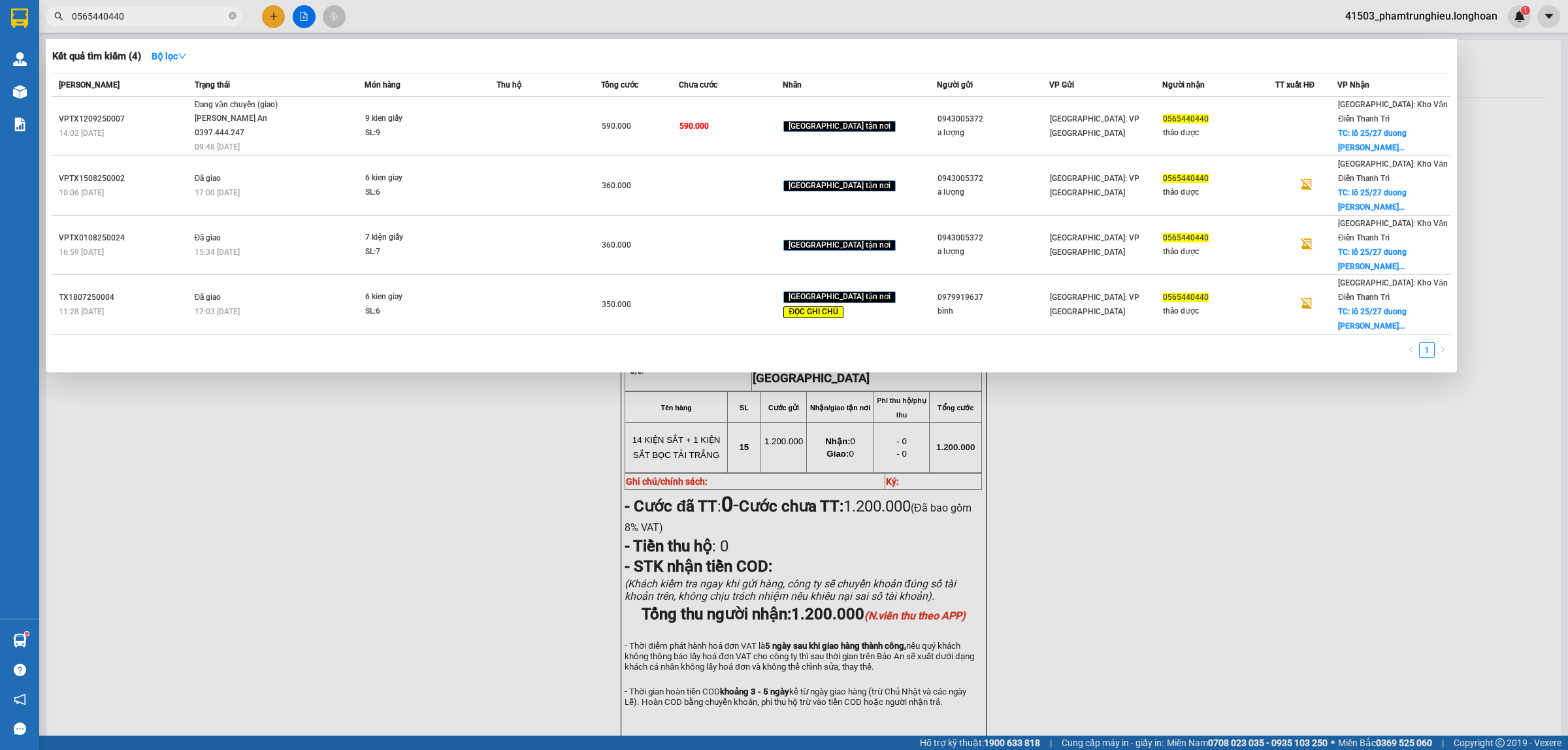
click at [145, 12] on input "0565440440" at bounding box center [149, 16] width 154 height 14
paste input "975979797"
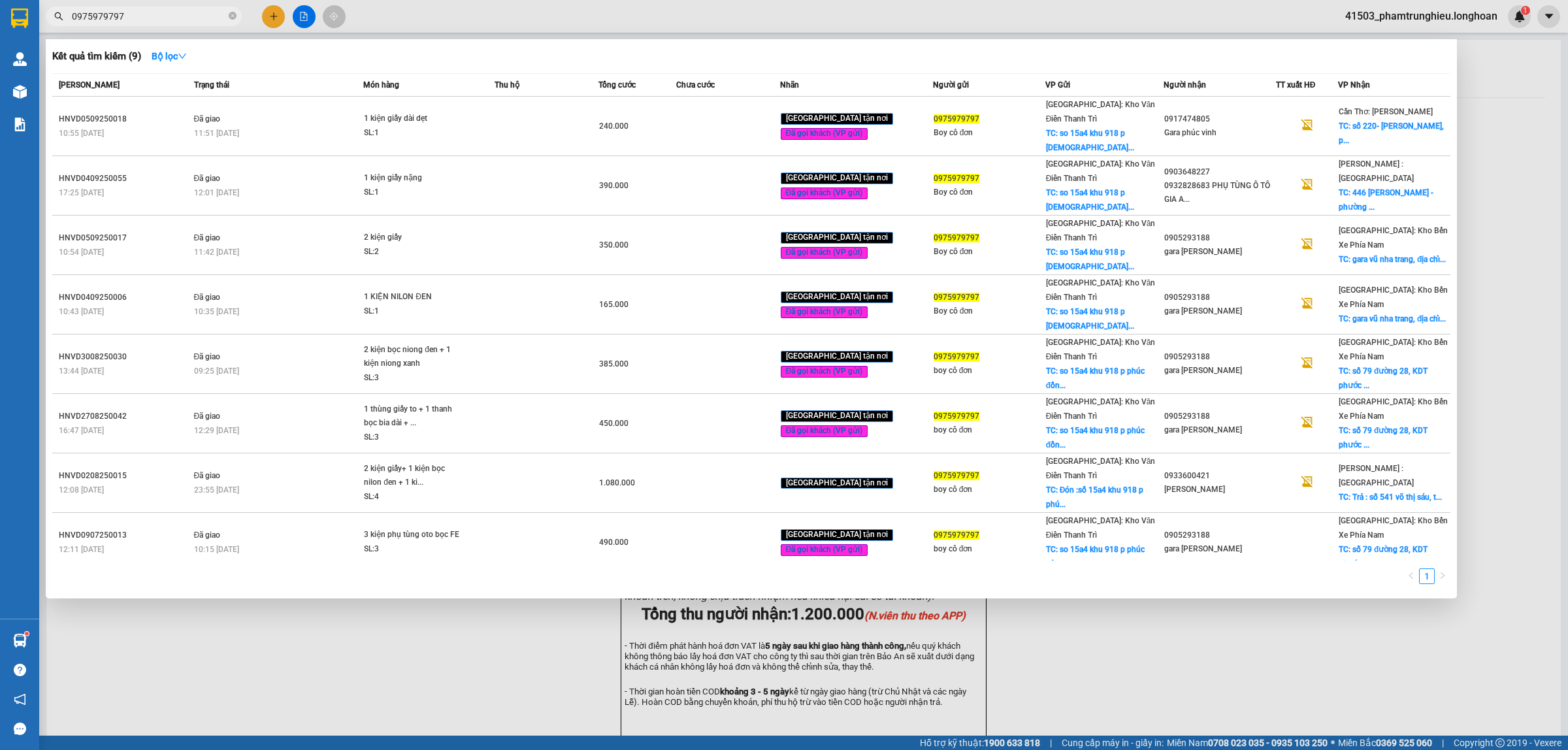
click at [164, 11] on input "0975979797" at bounding box center [149, 16] width 154 height 14
paste input "43.892.818"
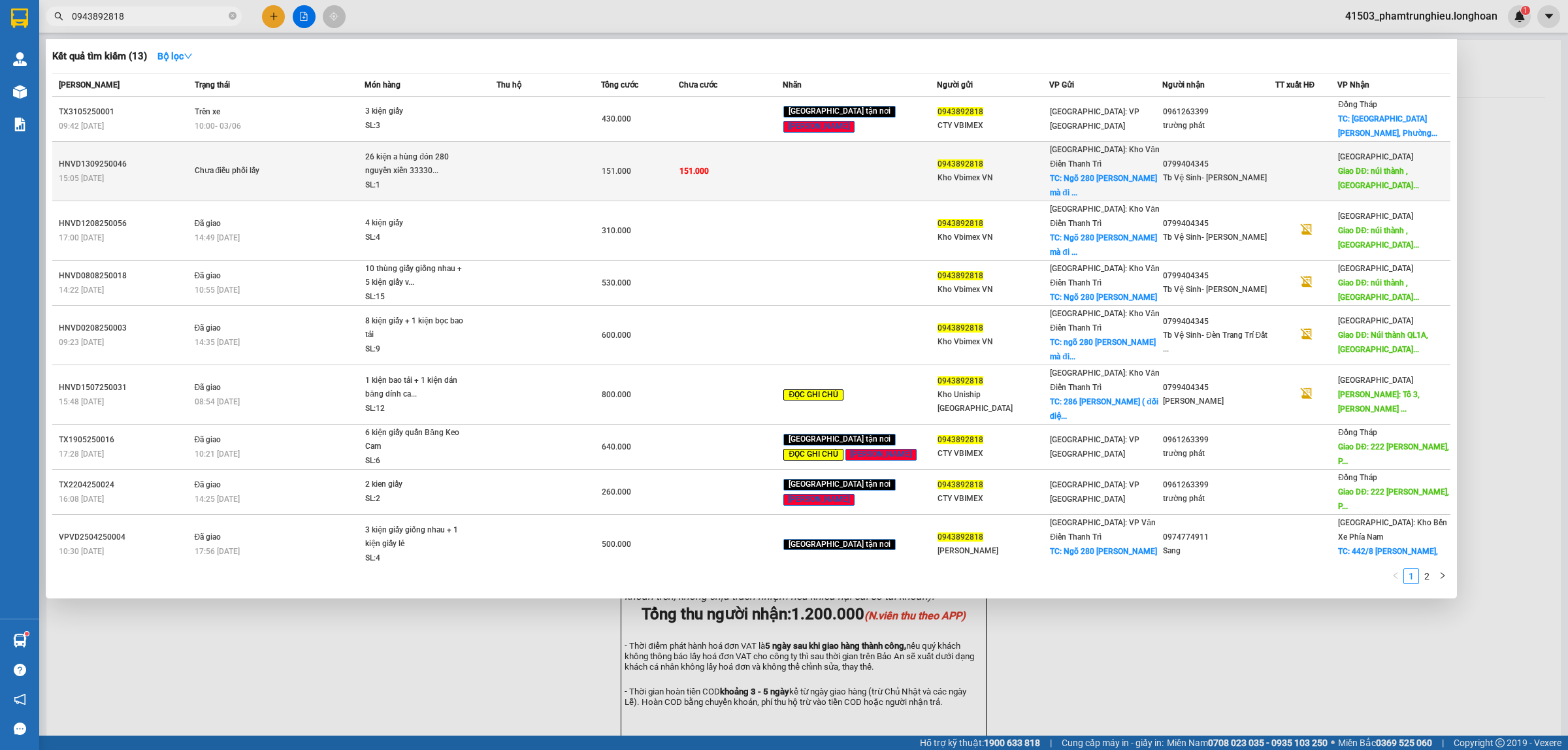
type input "0943892818"
click at [518, 164] on td at bounding box center [548, 172] width 104 height 60
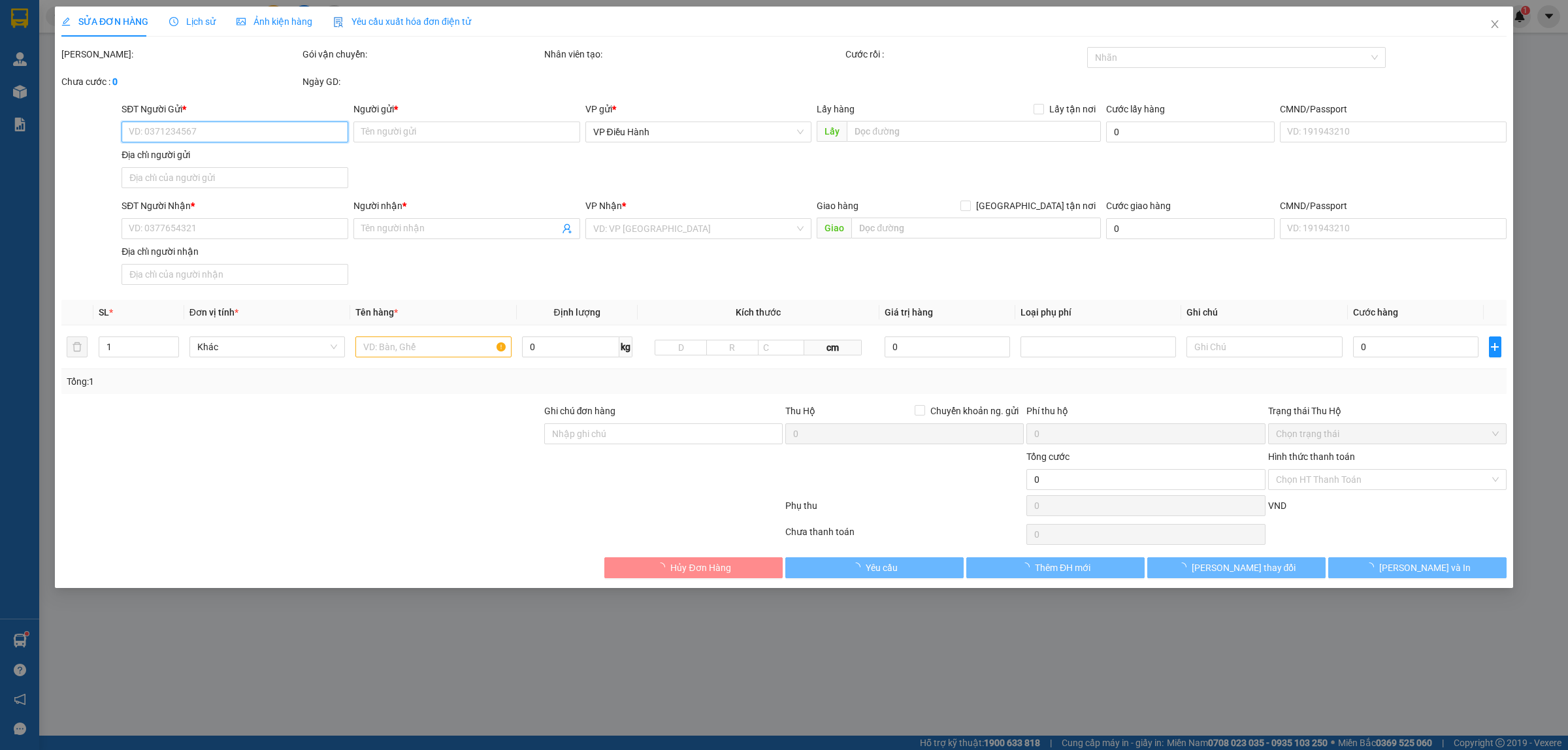
type input "0943892818"
type input "Kho Vbimex VN"
checkbox input "true"
type input "Ngõ 280 nguyễn Xiển mà đi vào sâu hơn ( đối diện Sân Pickleball 286 Nguyễn Xiển…"
type input "0799404345"
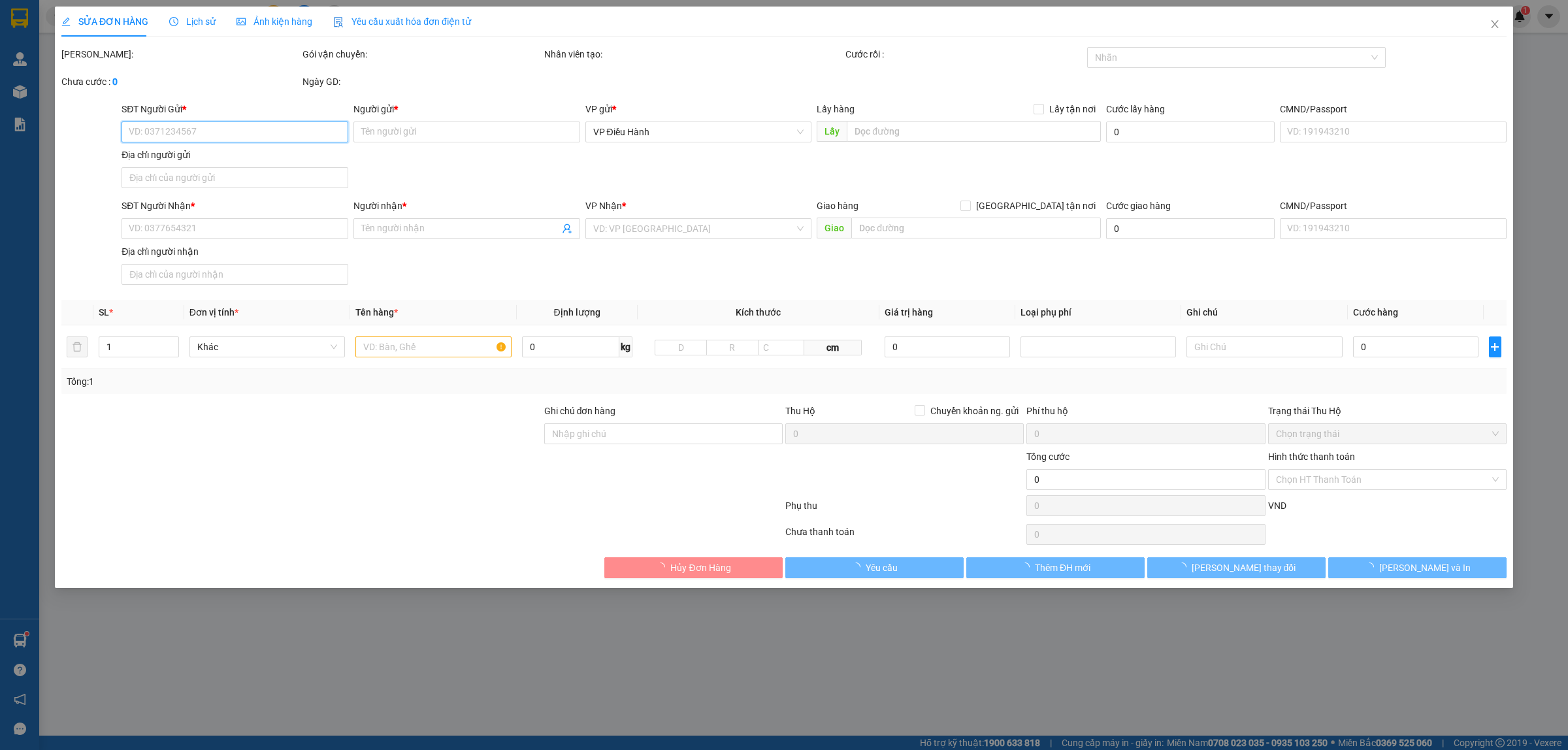
type input "Tb Vệ Sinh- Đèn Trang Trí"
type input "núi thành , quảng nam"
type input "151.000"
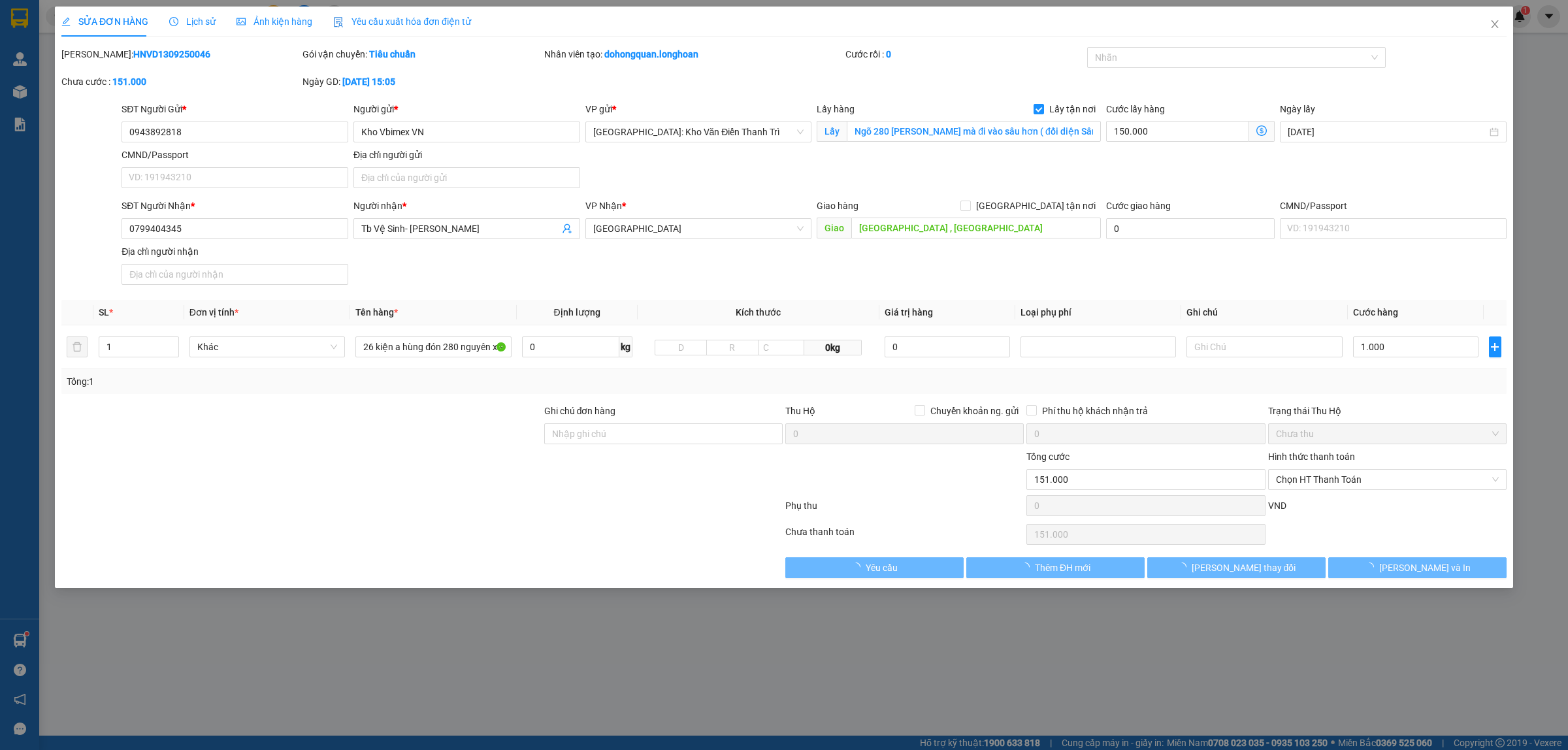
click at [213, 20] on div "SỬA ĐƠN HÀNG Lịch sử Ảnh kiện hàng Yêu cầu xuất hóa đơn điện tử" at bounding box center [266, 22] width 409 height 30
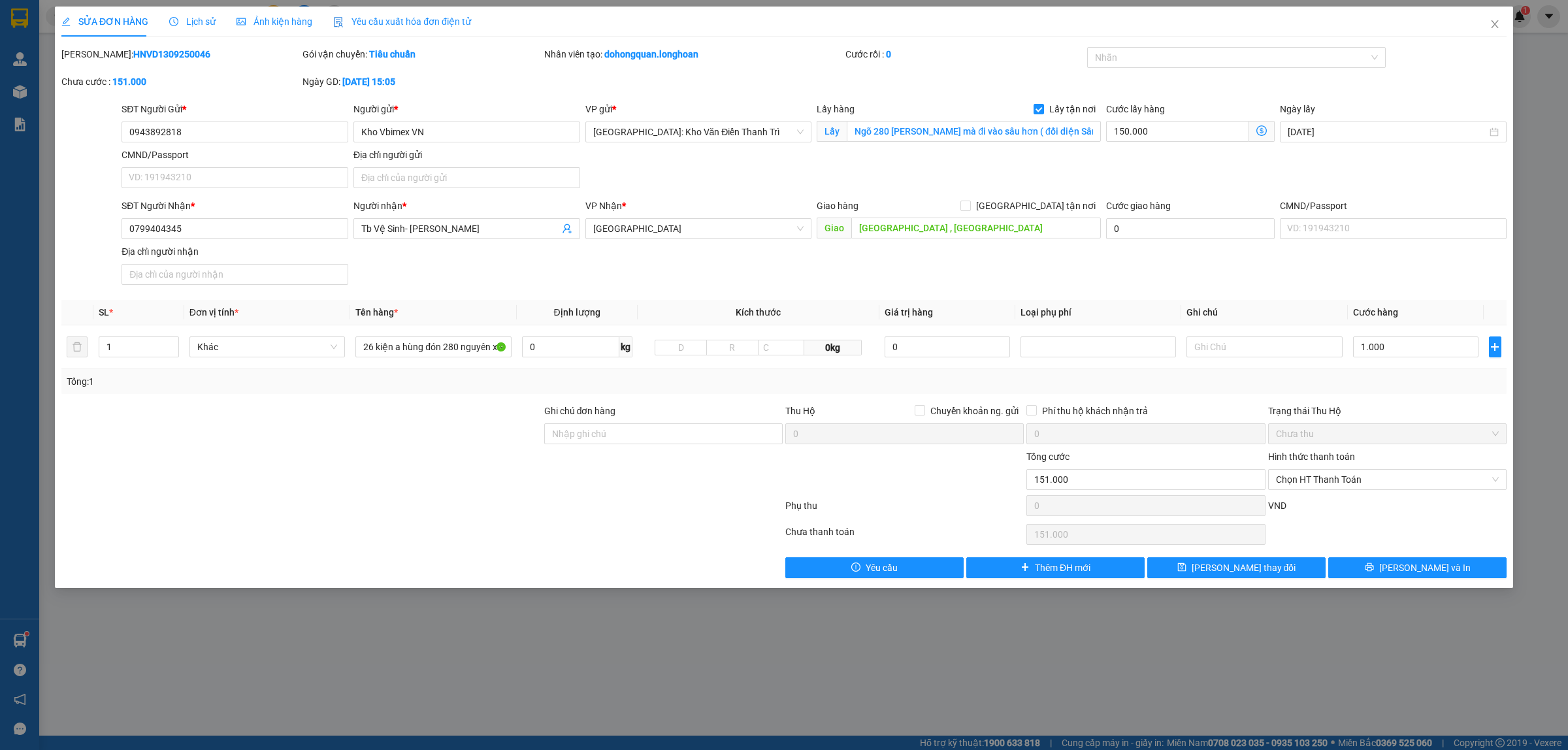
click at [198, 20] on span "Lịch sử" at bounding box center [192, 21] width 46 height 10
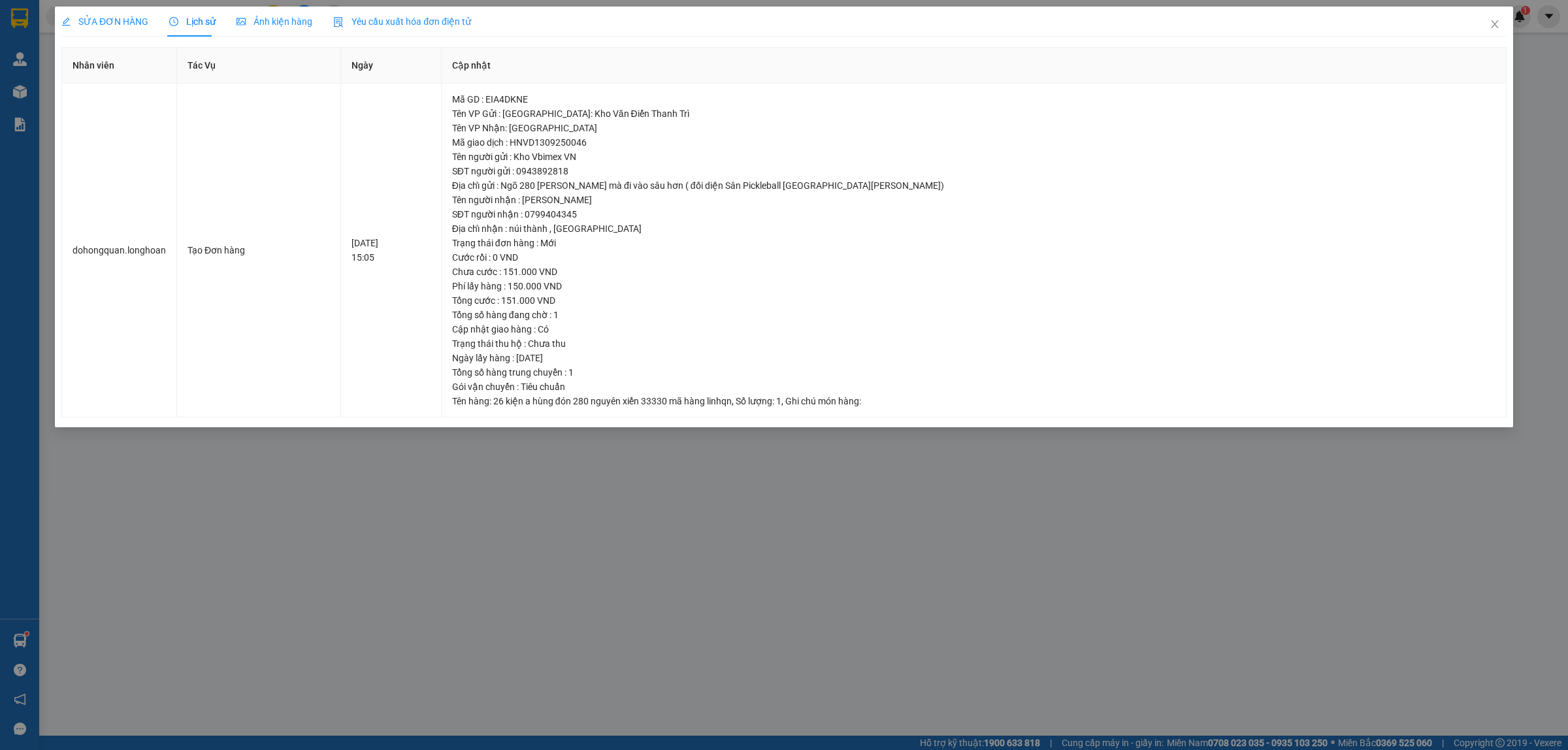
click at [119, 23] on span "SỬA ĐƠN HÀNG" at bounding box center [105, 21] width 87 height 10
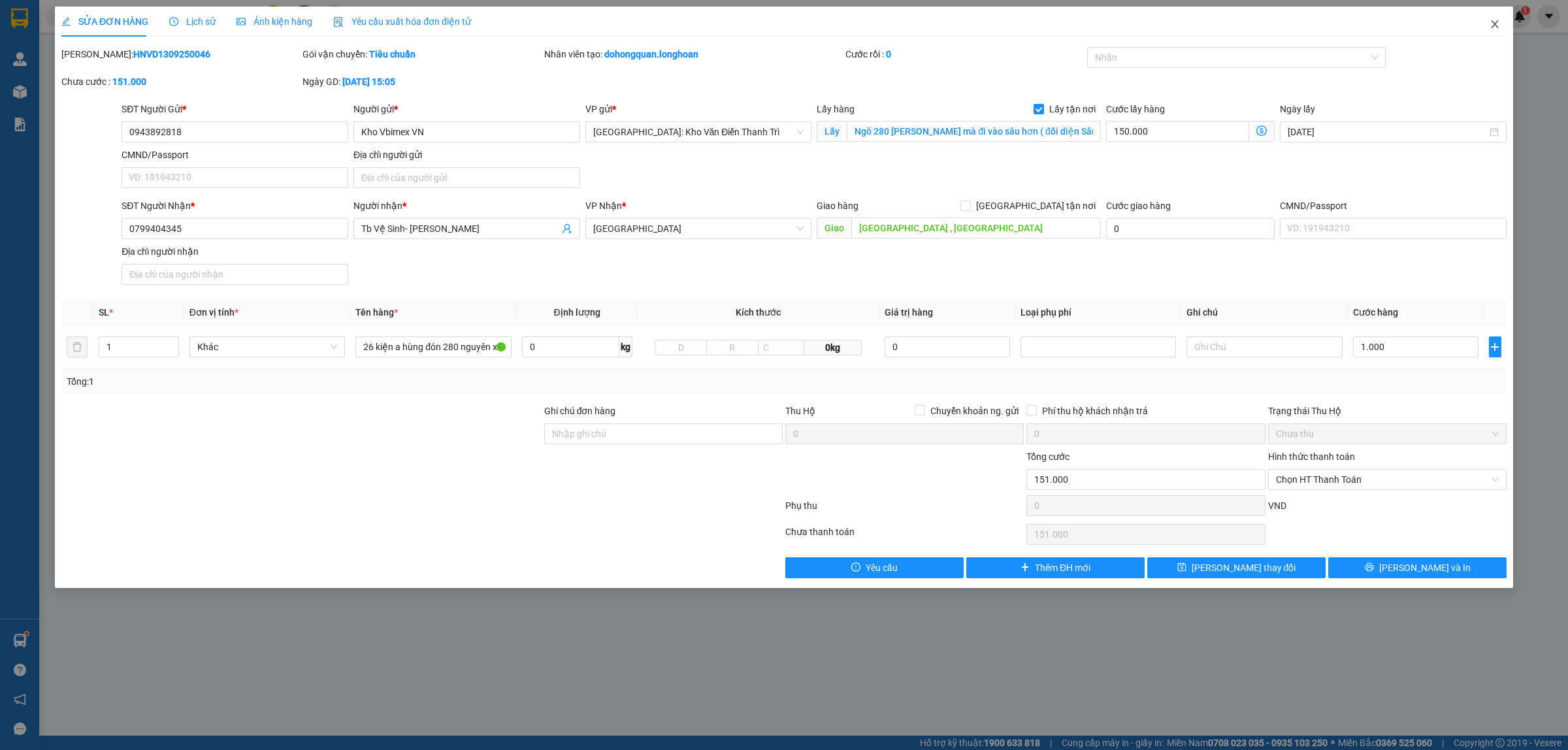
click at [1491, 24] on icon "close" at bounding box center [1494, 24] width 10 height 10
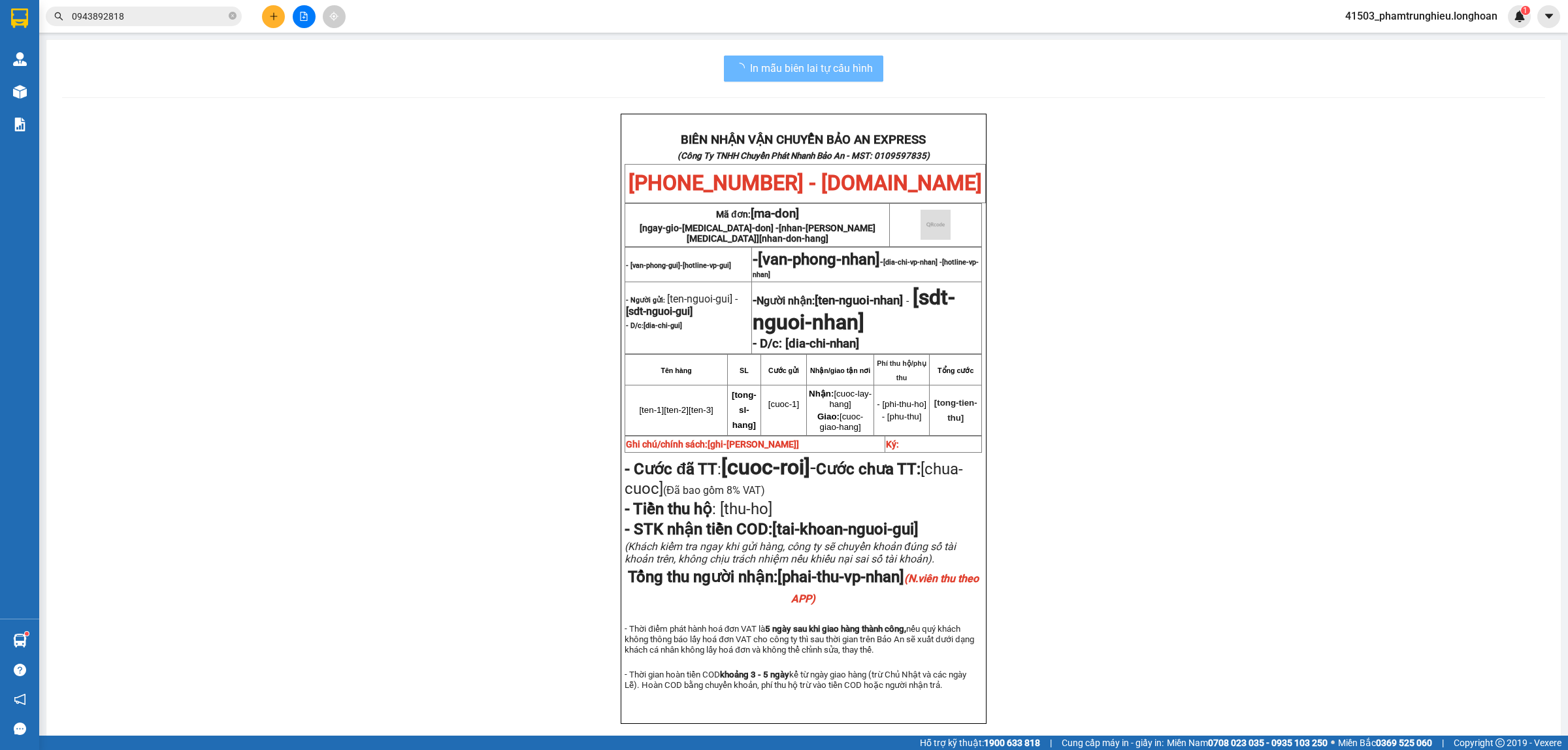
click at [145, 14] on input "0943892818" at bounding box center [149, 16] width 154 height 14
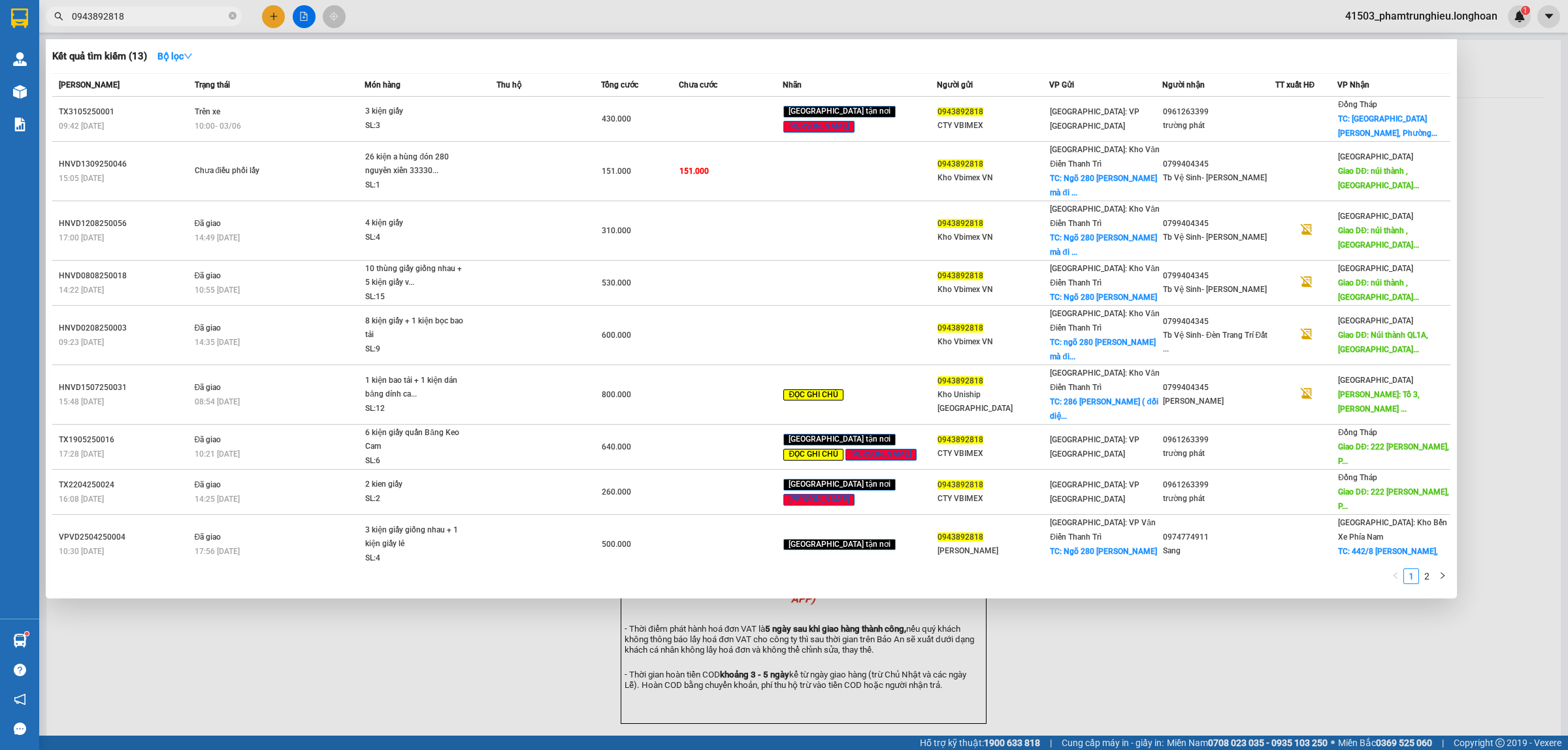
click at [145, 14] on input "0943892818" at bounding box center [149, 16] width 154 height 14
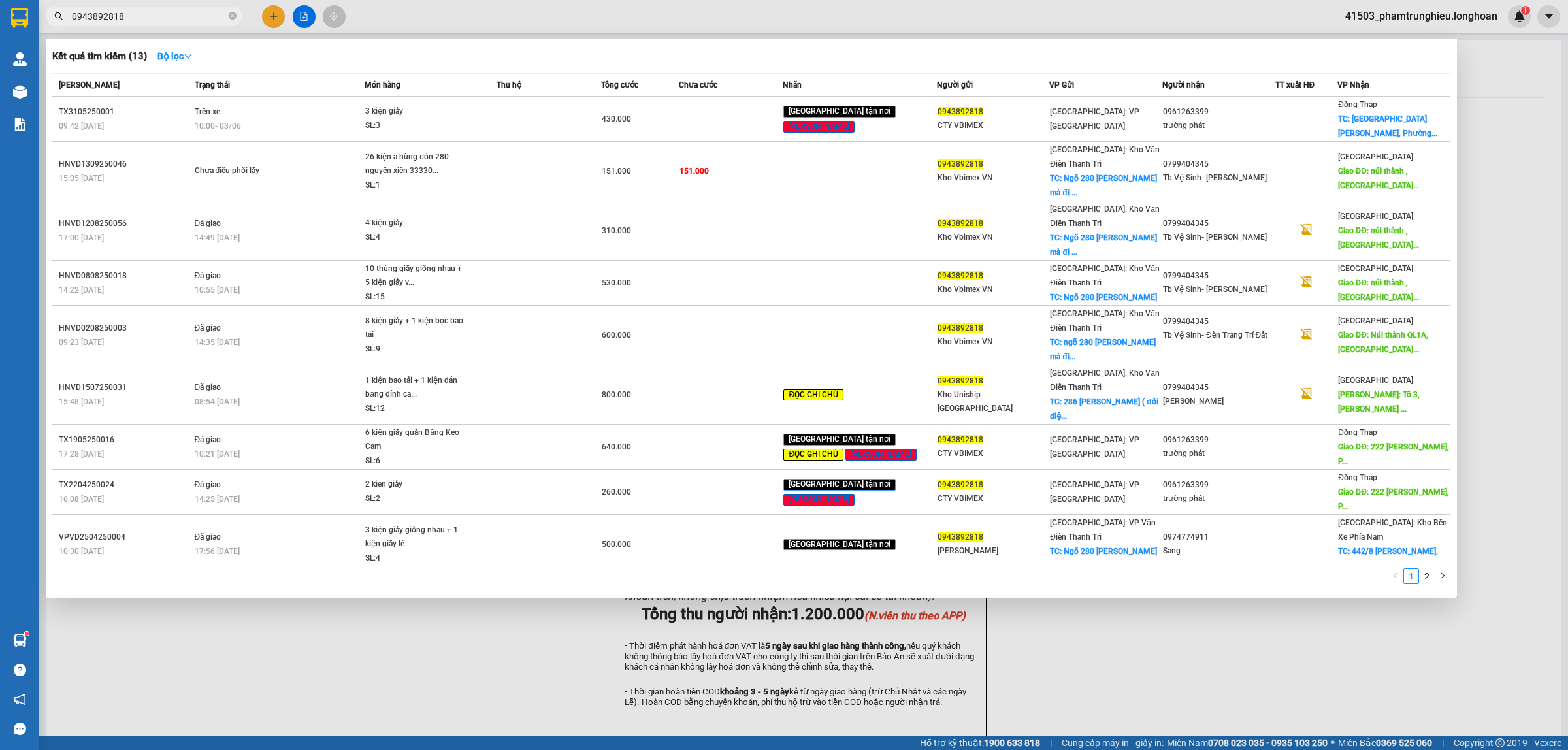
paste input "QU120909250019"
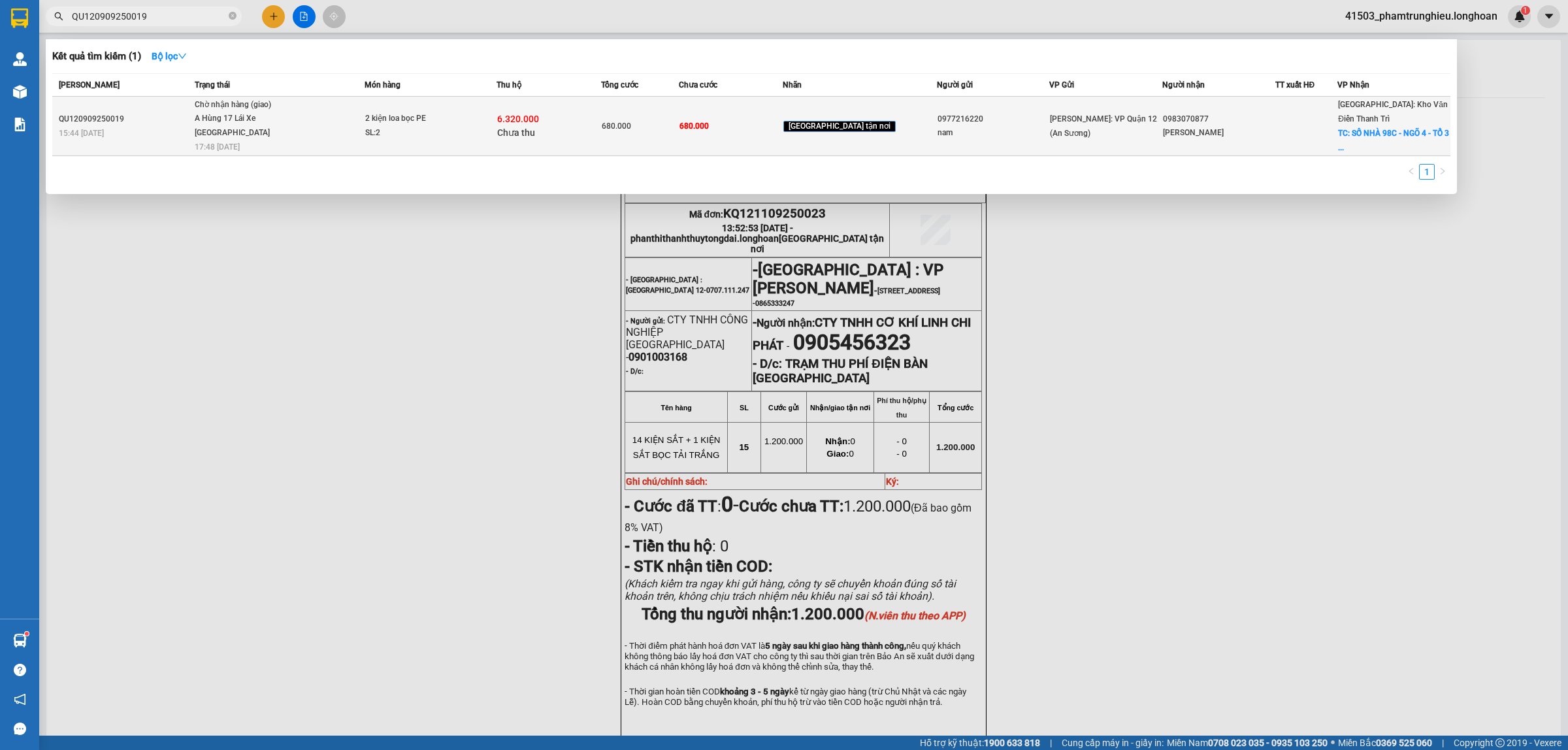
type input "QU120909250019"
click at [386, 126] on div "SL: 2" at bounding box center [414, 133] width 98 height 14
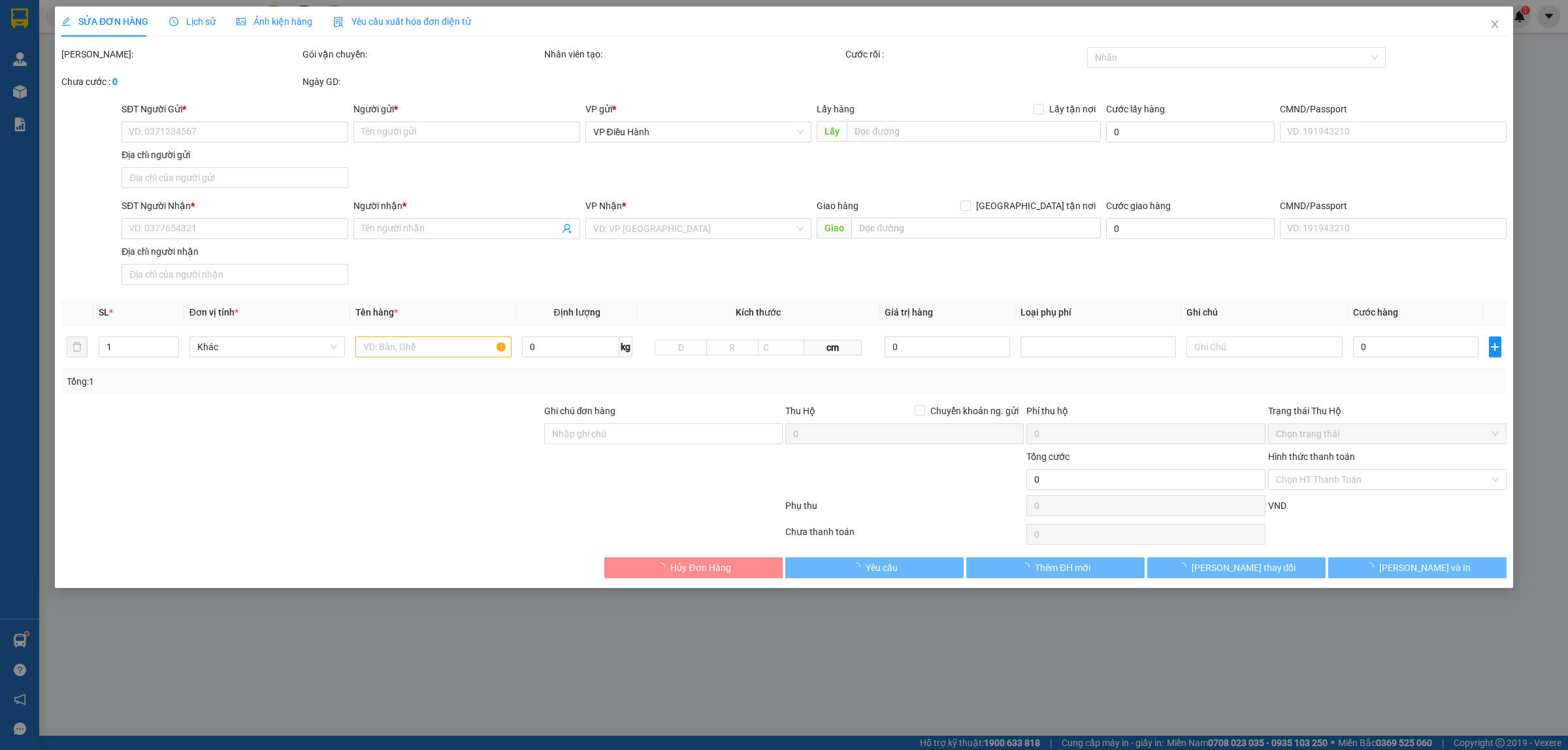
type input "0977216220"
type input "nam"
type input "0983070877"
type input "ĐỖ HUY TÂN"
checkbox input "true"
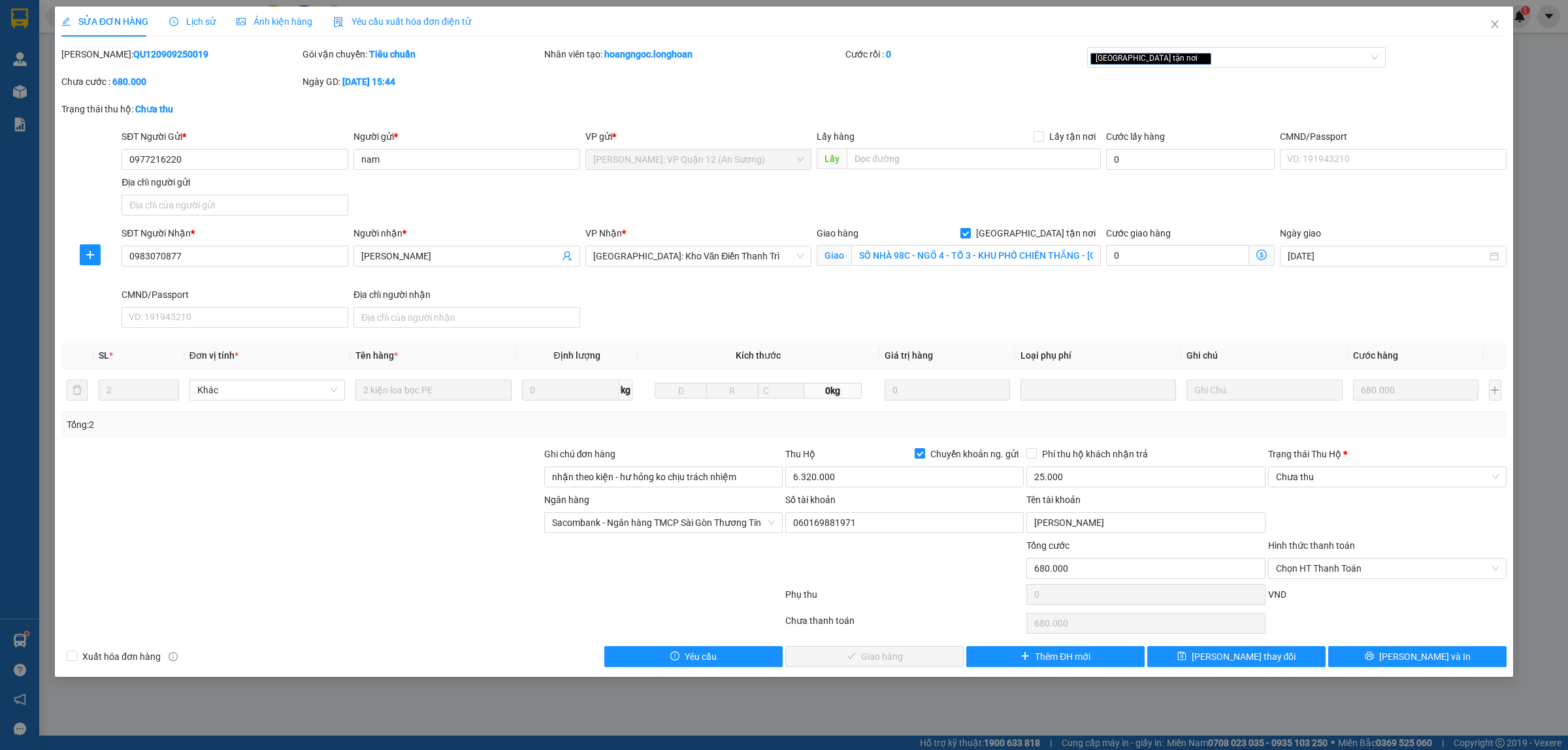
click at [195, 23] on span "Lịch sử" at bounding box center [192, 21] width 46 height 10
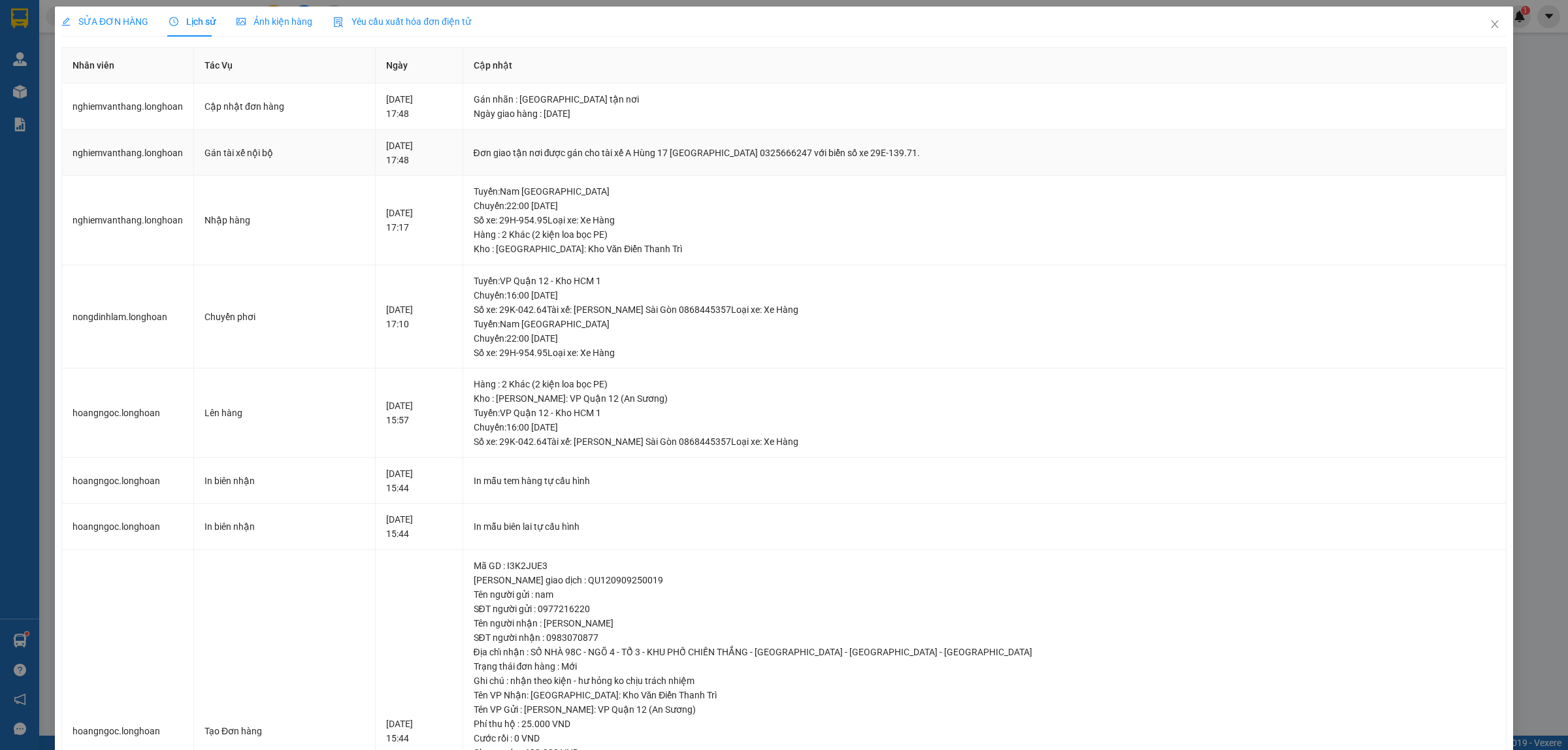
click at [822, 162] on td "Đơn giao tận nơi được gán cho tài xế A Hùng 17 Lái Xe Hà Nội 0325666247 với biể…" at bounding box center [985, 153] width 1043 height 46
click at [837, 156] on div "Đơn giao tận nơi được gán cho tài xế A Hùng 17 Lái Xe Hà Nội 0325666247 với biể…" at bounding box center [984, 153] width 1021 height 14
copy div "0325666247"
click at [1476, 26] on span "Close" at bounding box center [1495, 25] width 37 height 37
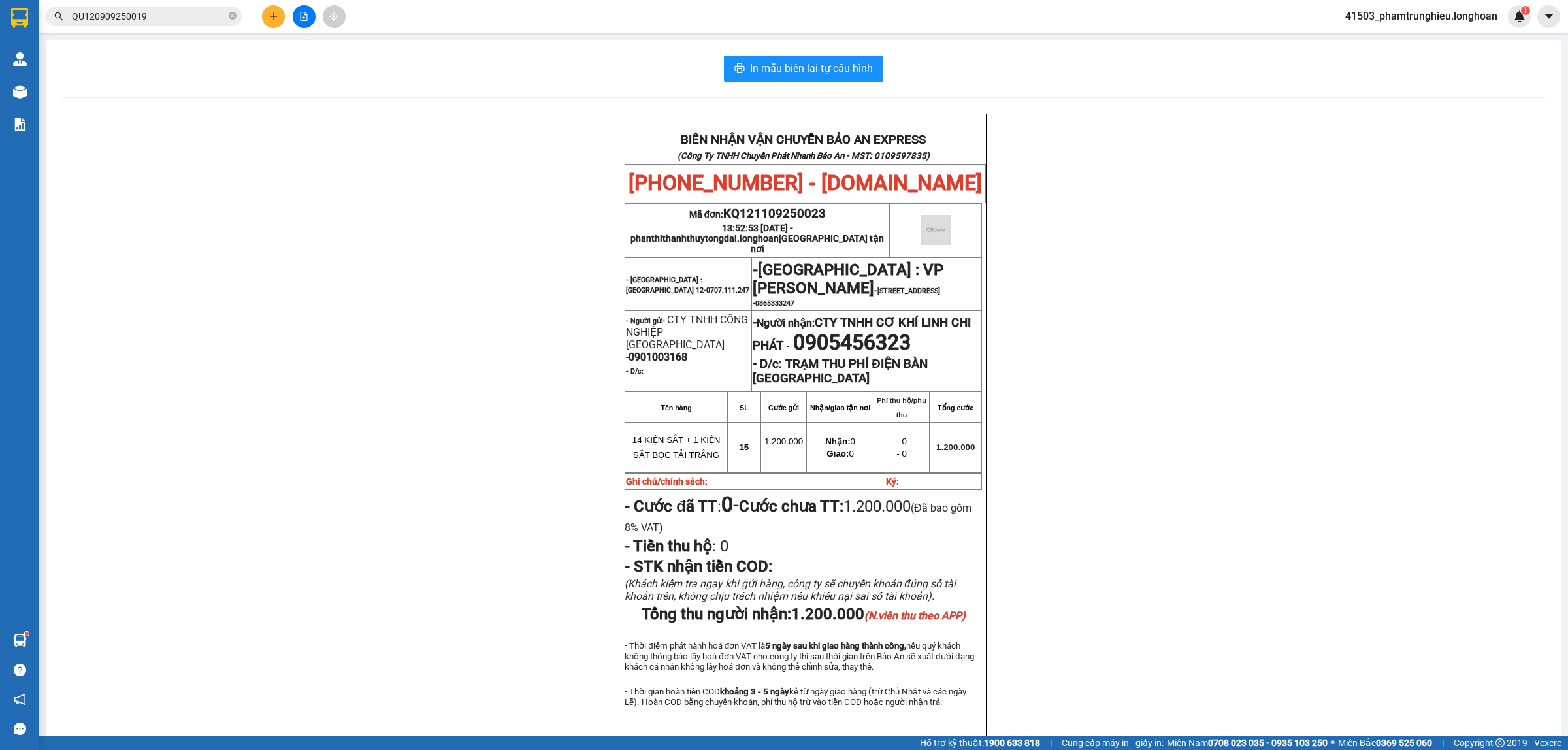
click at [198, 12] on input "QU120909250019" at bounding box center [149, 16] width 154 height 14
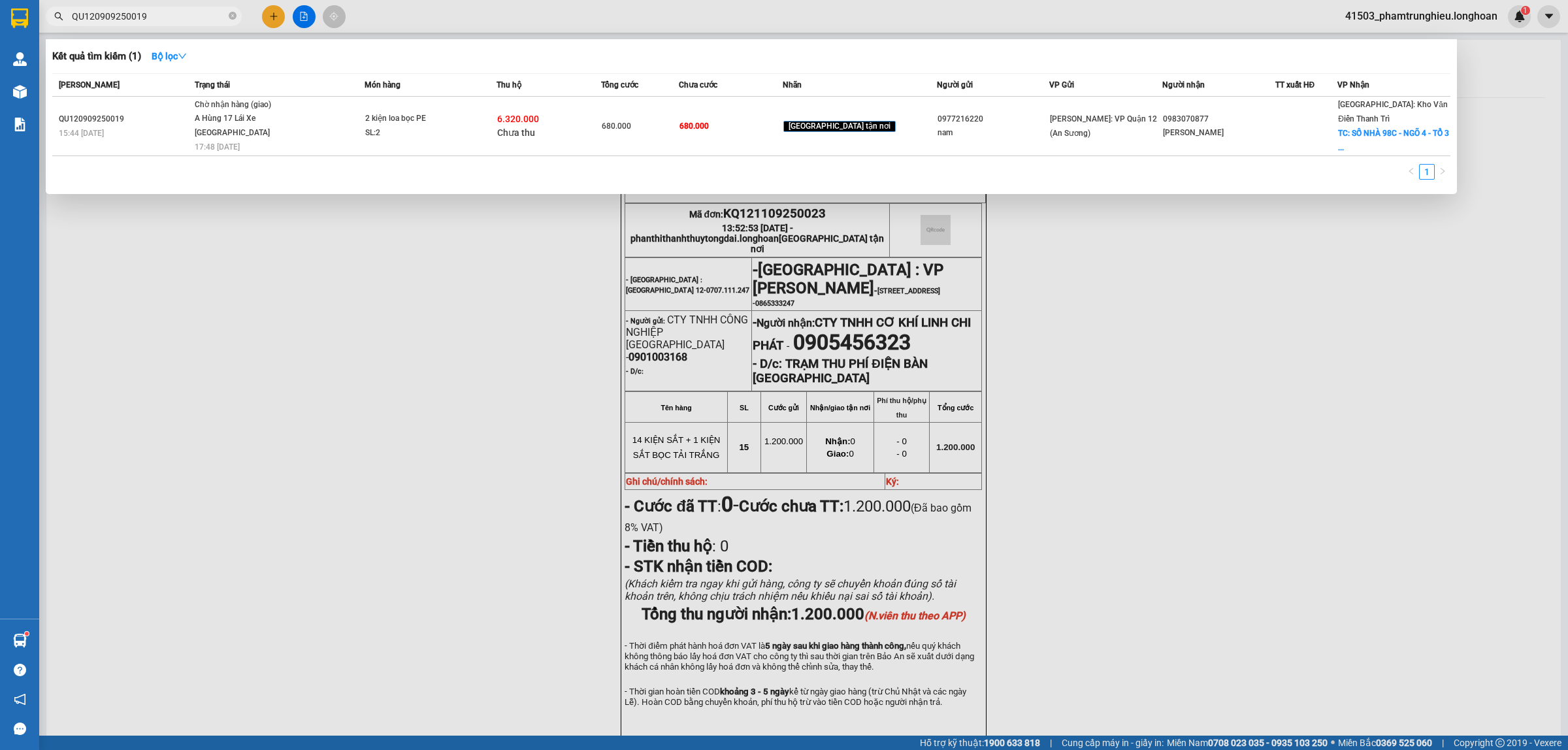
click at [198, 12] on input "QU120909250019" at bounding box center [149, 16] width 154 height 14
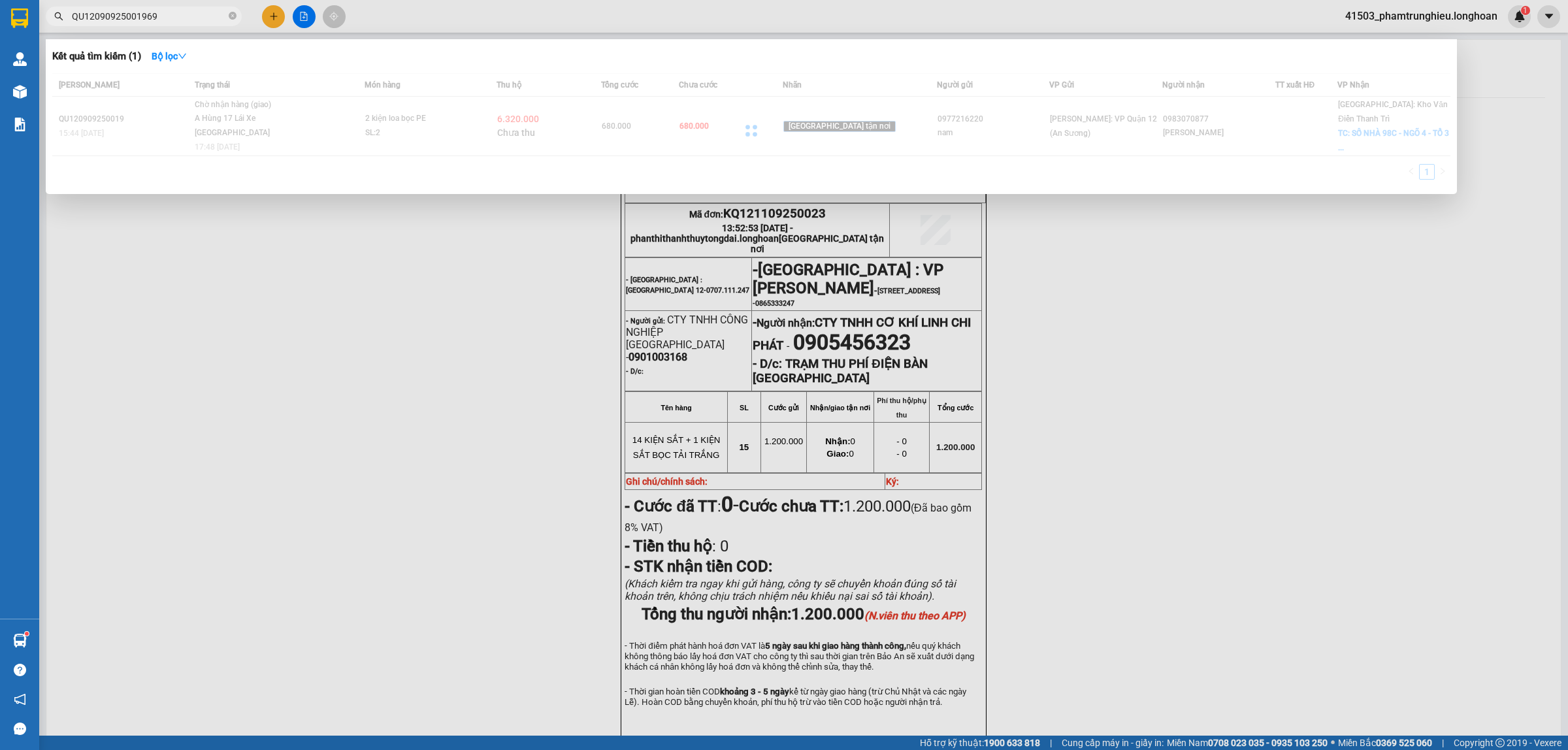
click at [198, 12] on input "QU12090925001969" at bounding box center [149, 16] width 154 height 14
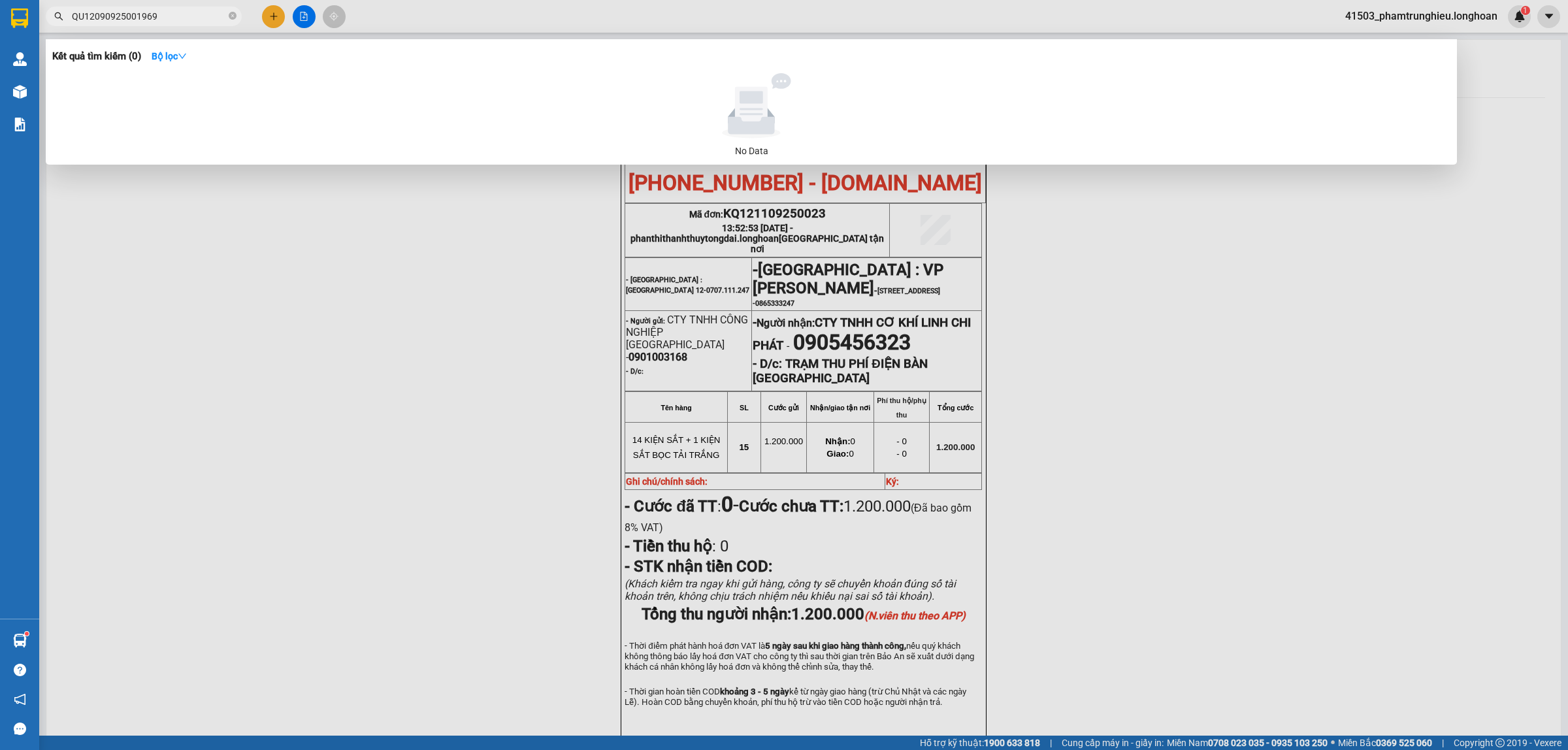
click at [198, 12] on input "QU12090925001969" at bounding box center [149, 16] width 154 height 14
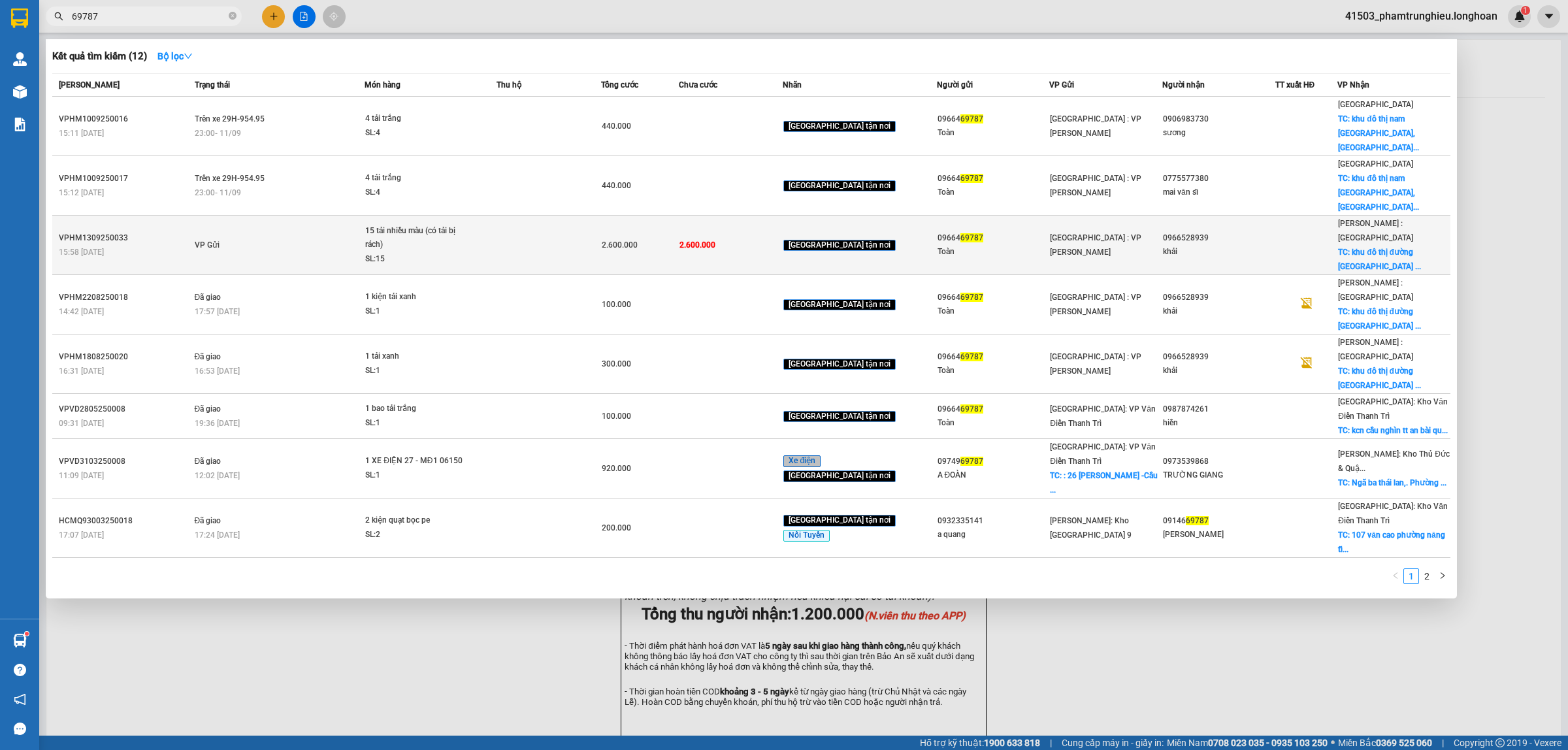
click at [396, 224] on div "15 tải nhiều màu (có tải bị rách)" at bounding box center [414, 238] width 98 height 28
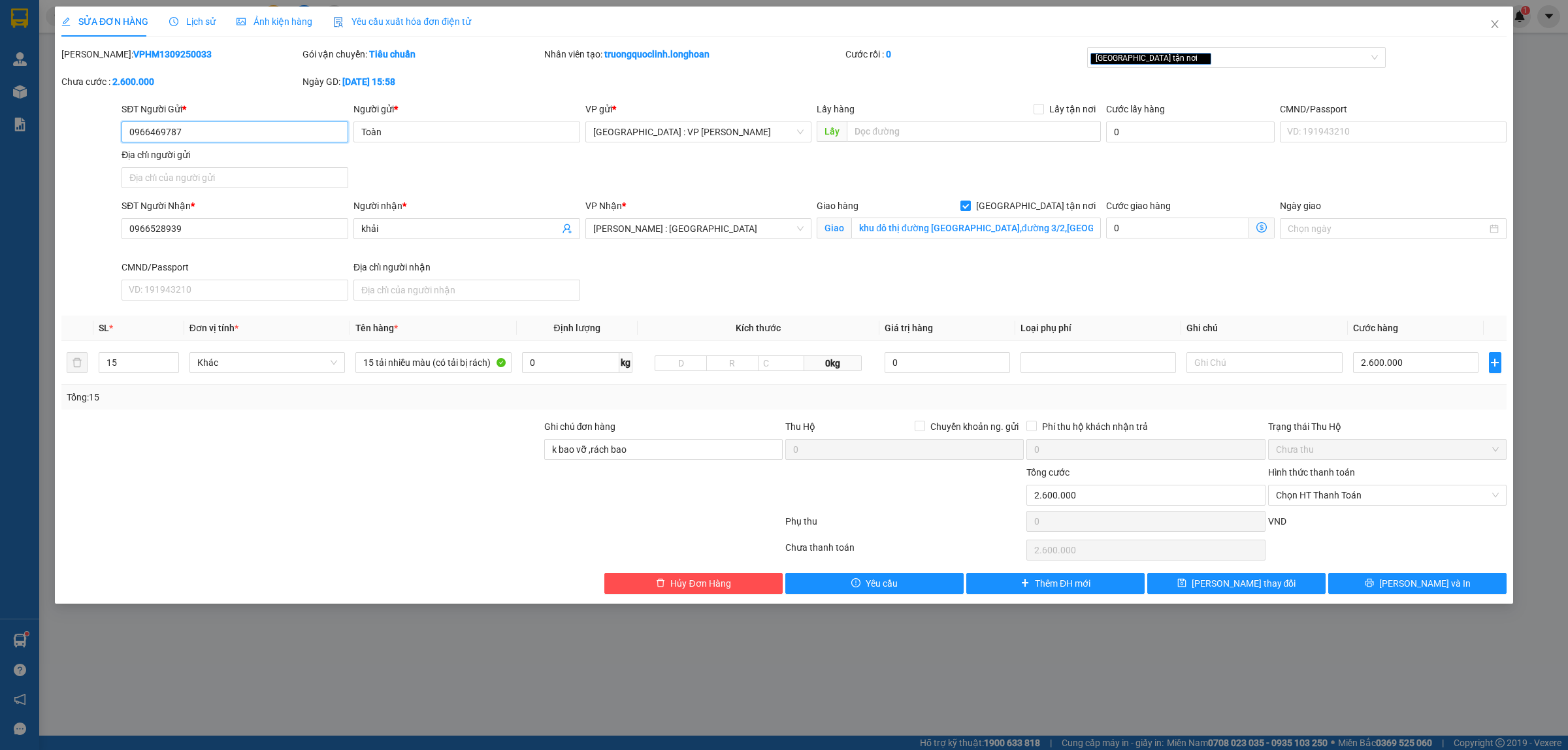
click at [204, 128] on input "0966469787" at bounding box center [235, 132] width 227 height 21
click at [202, 128] on input "0966469787" at bounding box center [235, 132] width 227 height 21
click at [1495, 24] on icon "close" at bounding box center [1494, 24] width 7 height 8
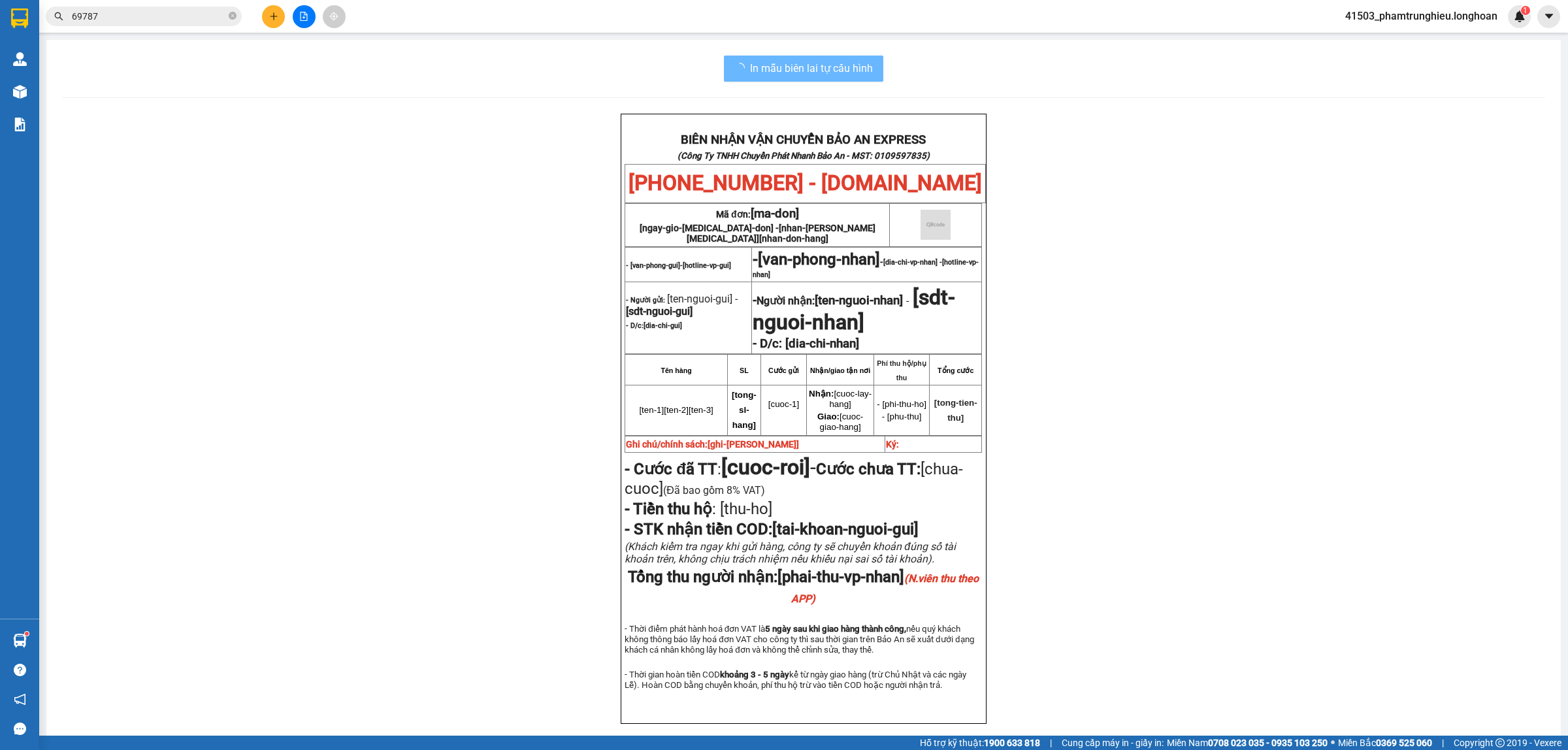
click at [153, 15] on input "69787" at bounding box center [149, 16] width 154 height 14
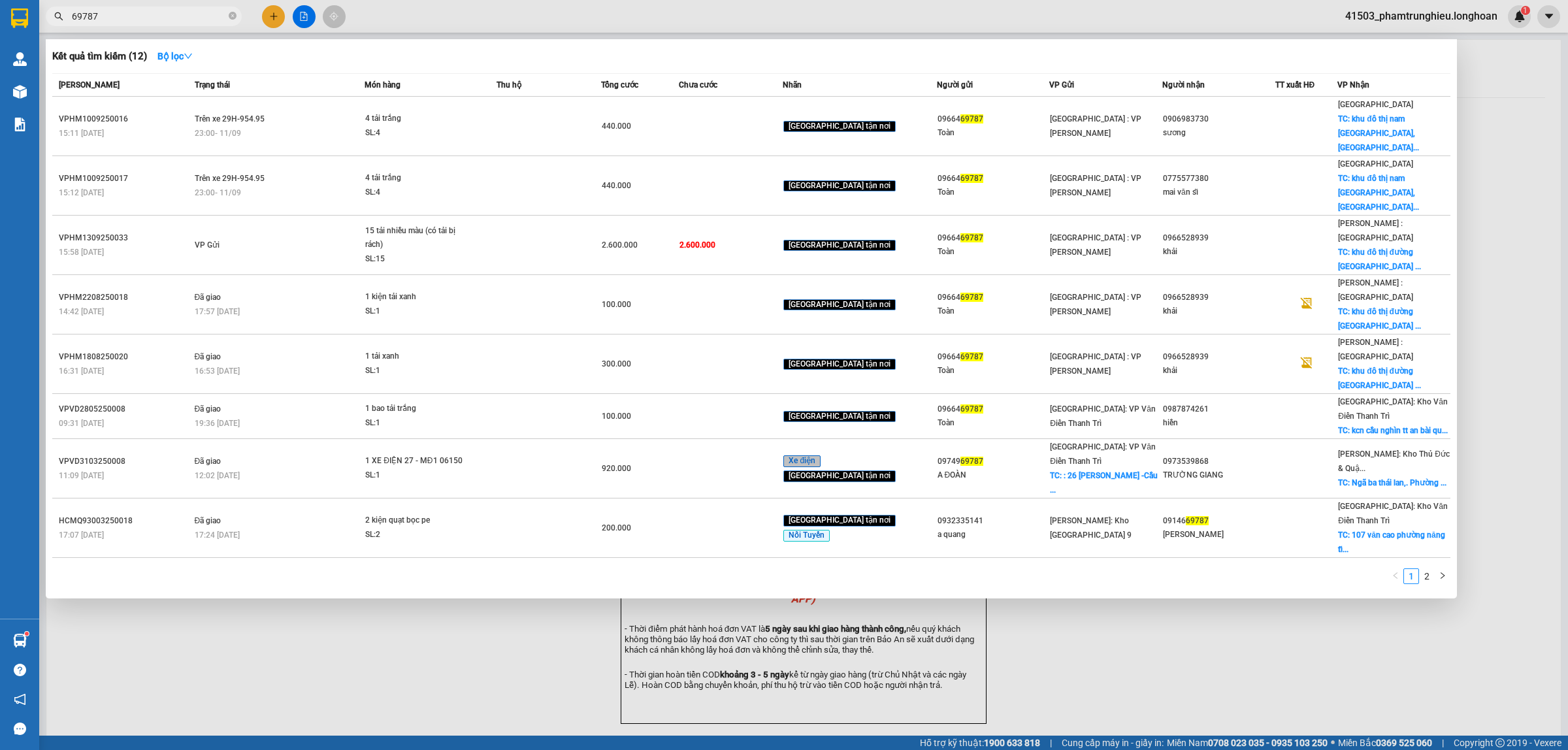
click at [153, 15] on input "69787" at bounding box center [149, 16] width 154 height 14
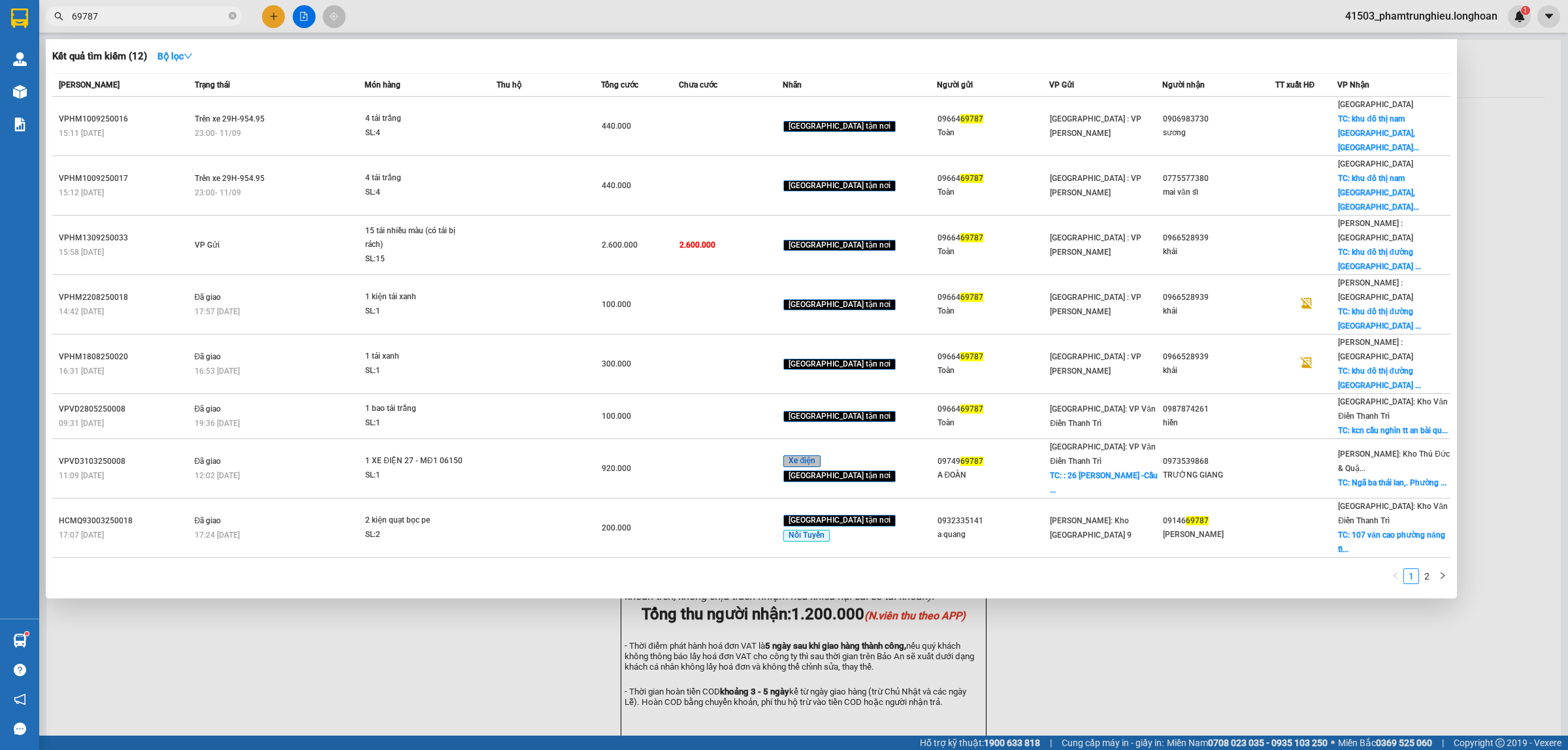
paste input "0981132265"
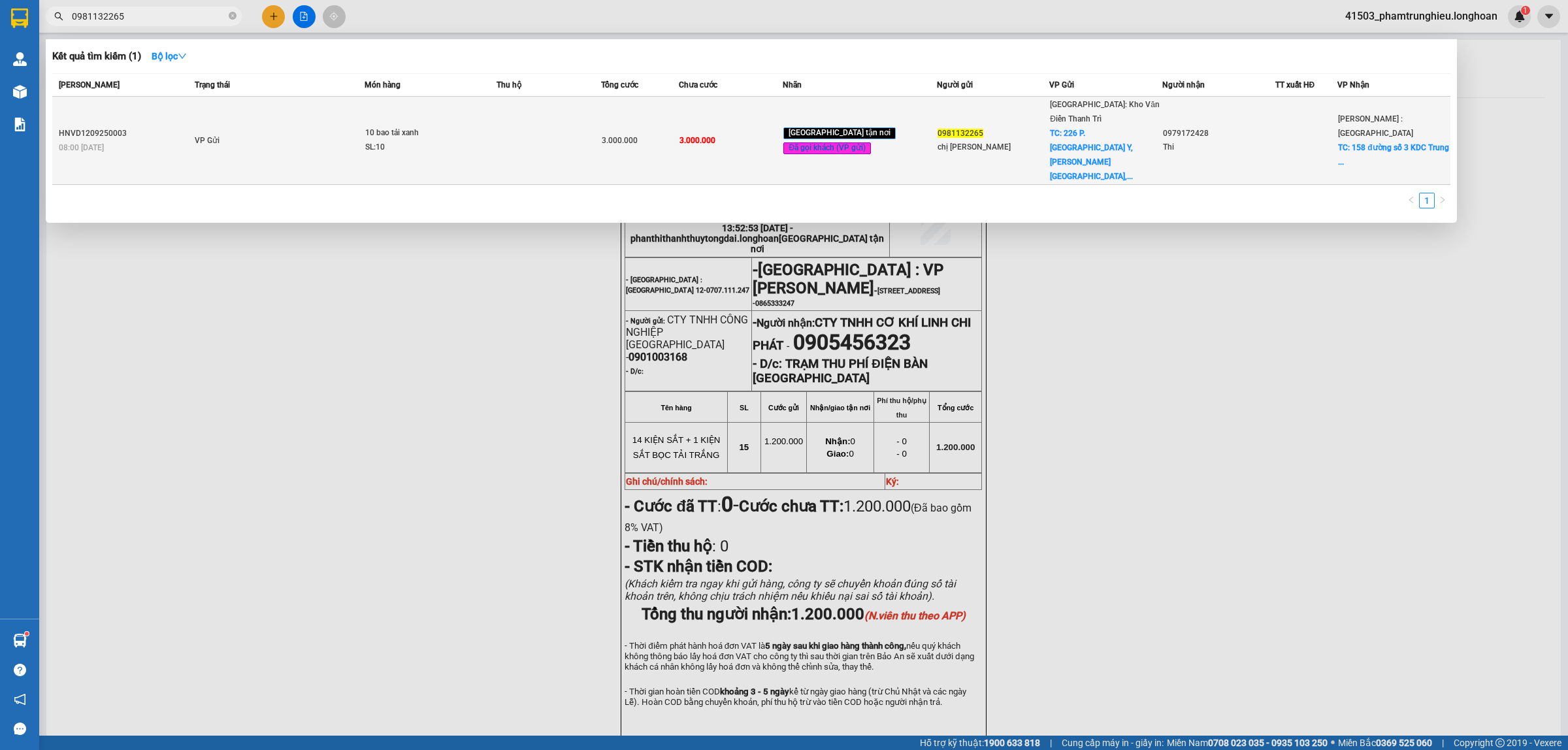
click at [289, 122] on td "VP Gửi" at bounding box center [278, 141] width 174 height 88
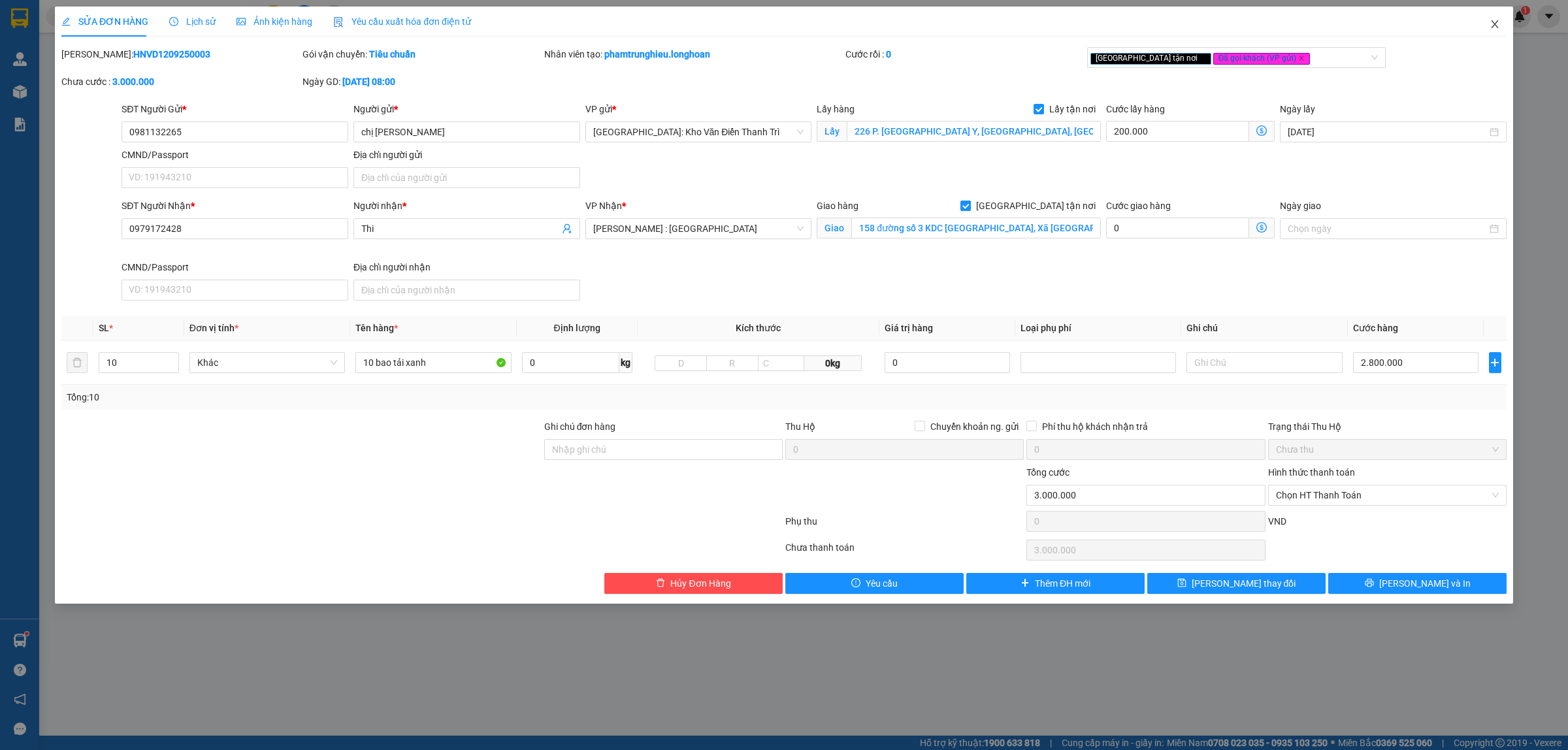
drag, startPoint x: 1498, startPoint y: 21, endPoint x: 1452, endPoint y: 30, distance: 46.9
click at [1497, 23] on icon "close" at bounding box center [1494, 24] width 10 height 10
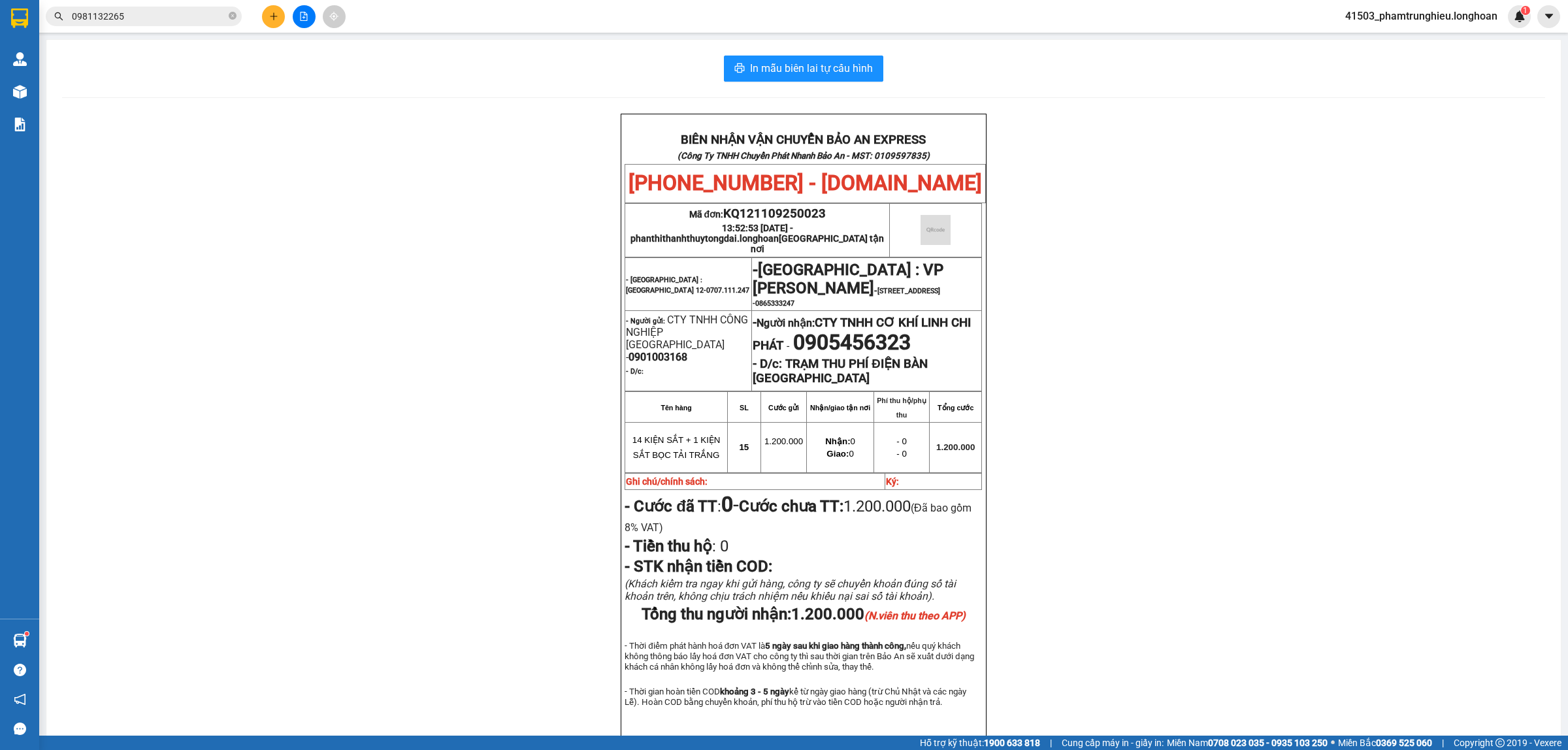
click at [164, 18] on input "0981132265" at bounding box center [149, 16] width 154 height 14
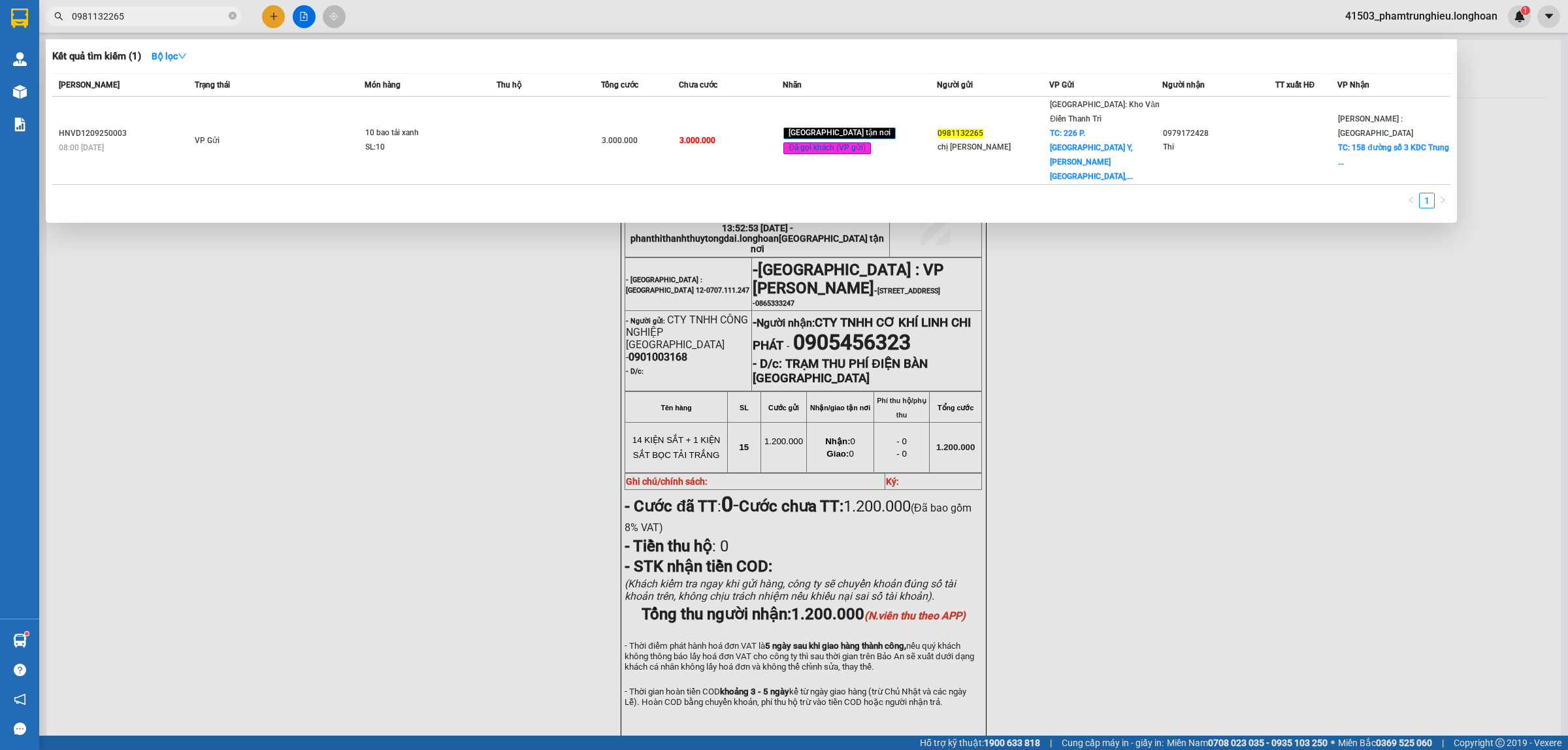
click at [164, 18] on input "0981132265" at bounding box center [149, 16] width 154 height 14
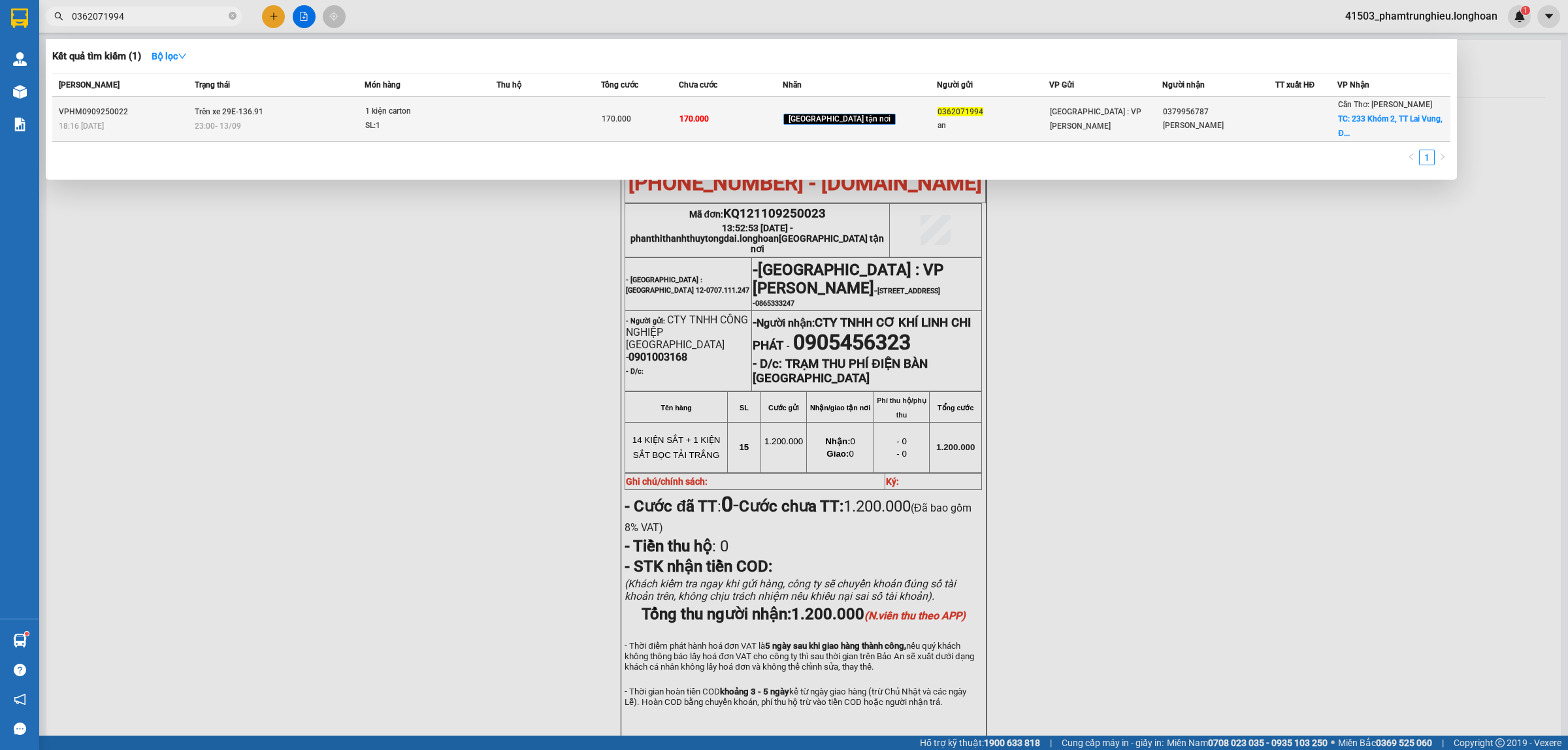
click at [429, 105] on div "1 kiện carton" at bounding box center [414, 111] width 98 height 14
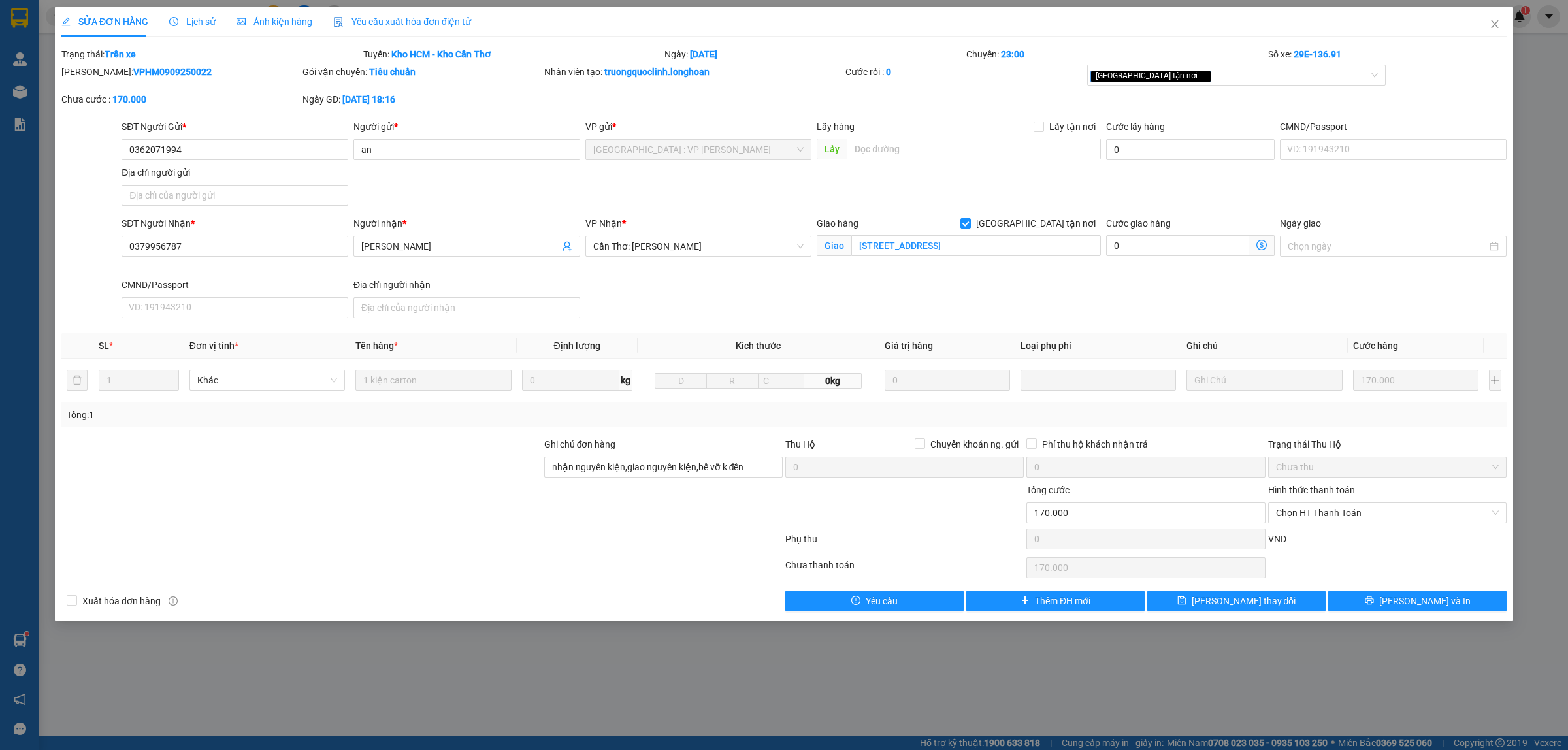
click at [165, 27] on div "SỬA ĐƠN HÀNG Lịch sử Ảnh kiện hàng Yêu cầu xuất hóa đơn điện tử" at bounding box center [266, 22] width 409 height 30
click at [183, 24] on span "Lịch sử" at bounding box center [192, 21] width 46 height 10
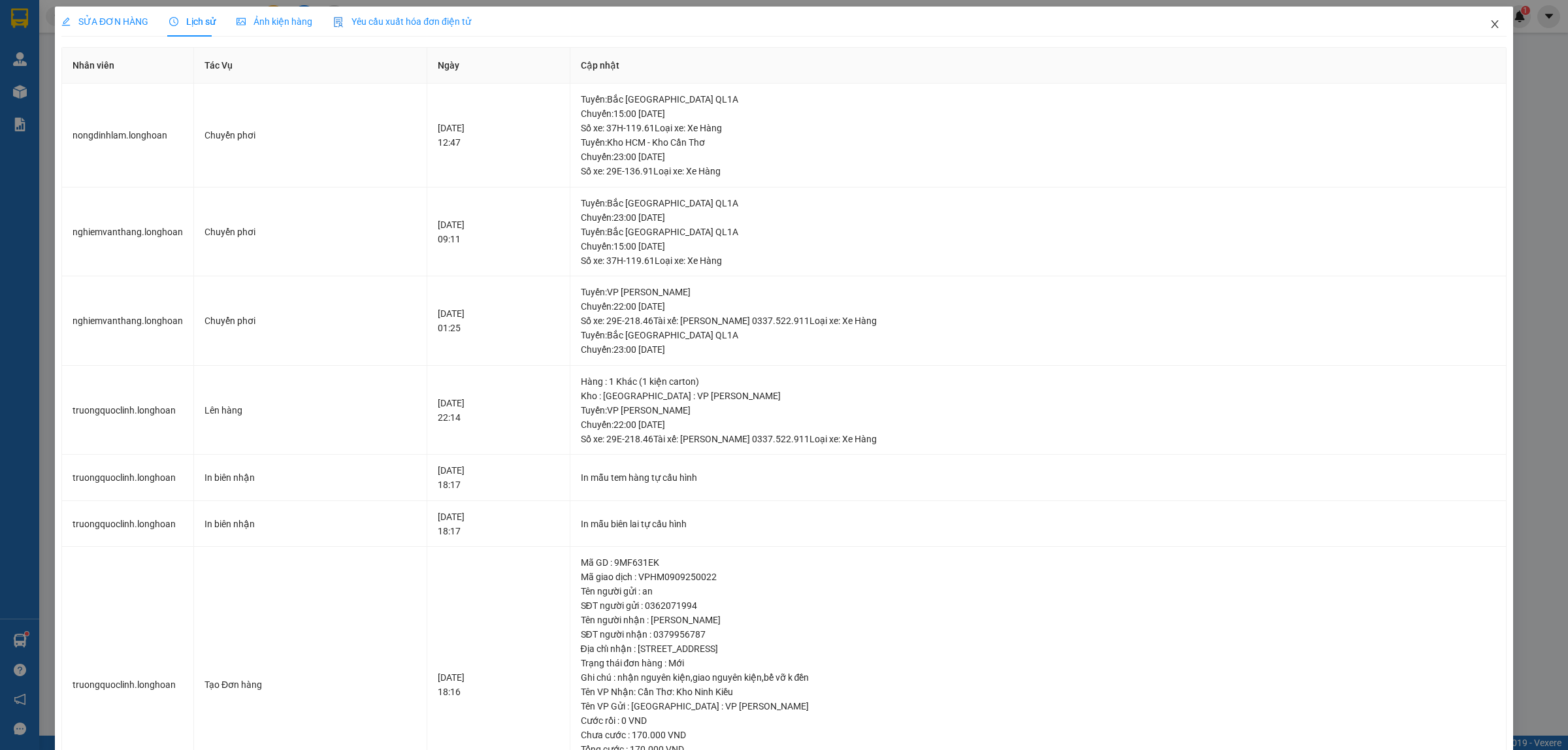
click at [1491, 24] on icon "close" at bounding box center [1494, 24] width 7 height 8
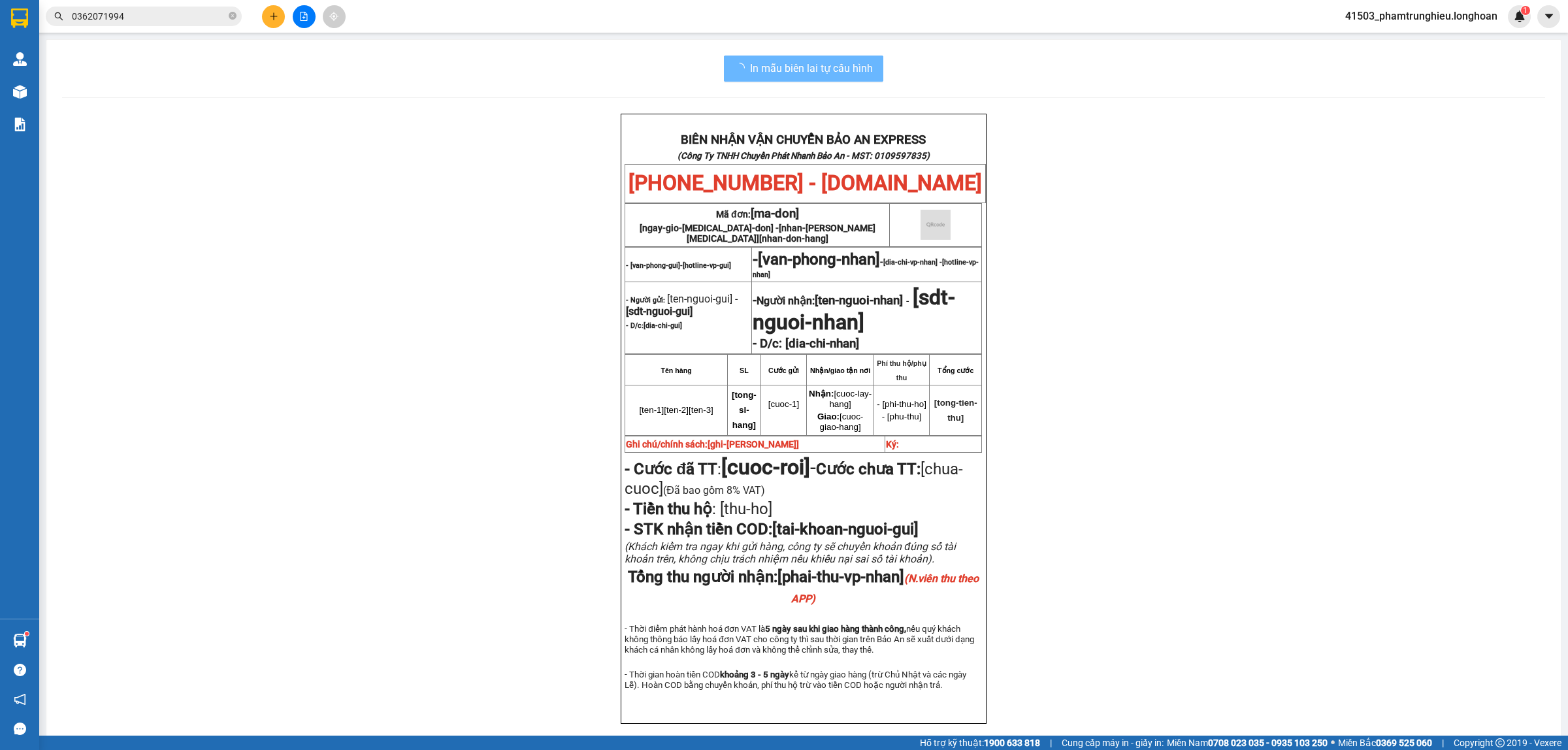
click at [174, 20] on input "0362071994" at bounding box center [149, 16] width 154 height 14
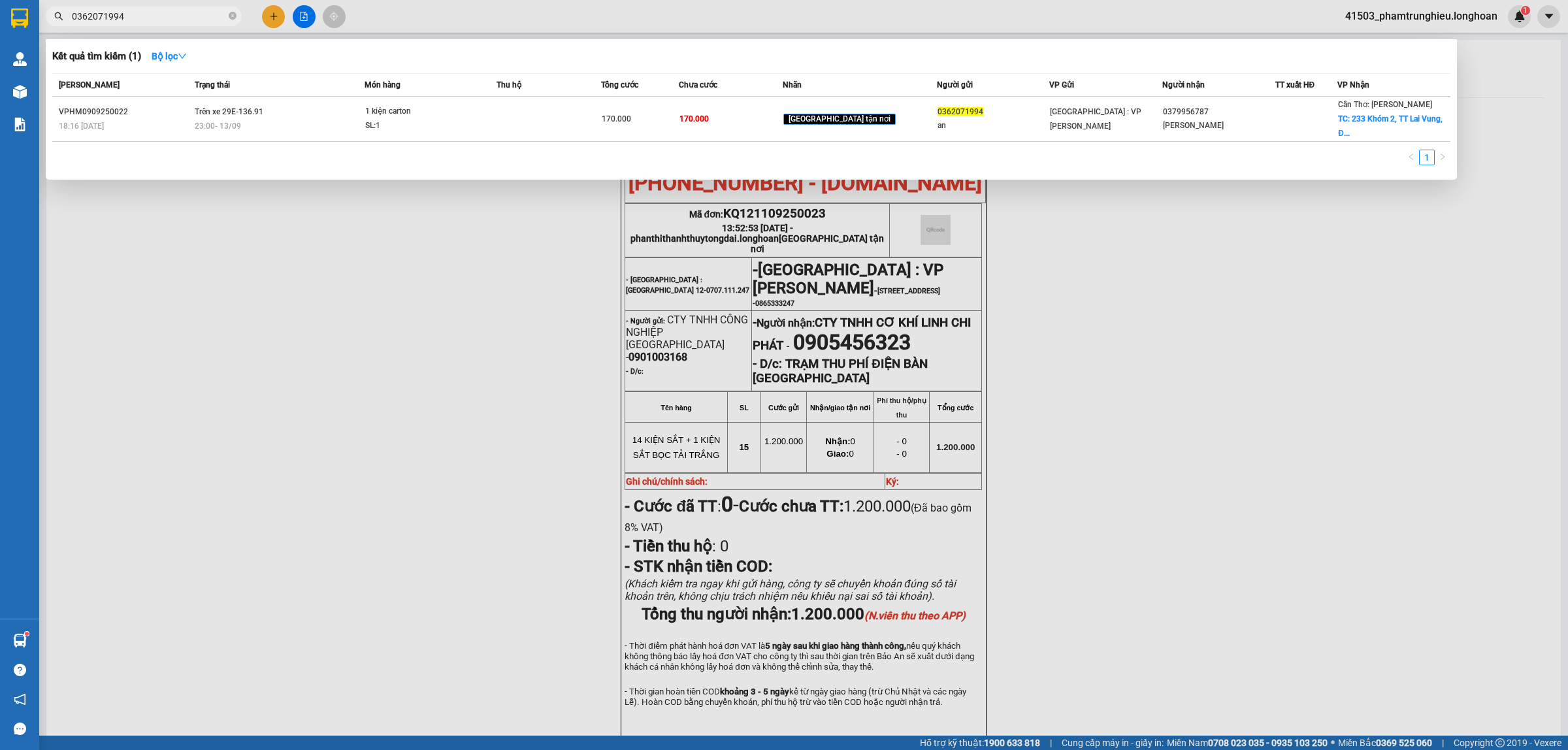
click at [174, 20] on input "0362071994" at bounding box center [149, 16] width 154 height 14
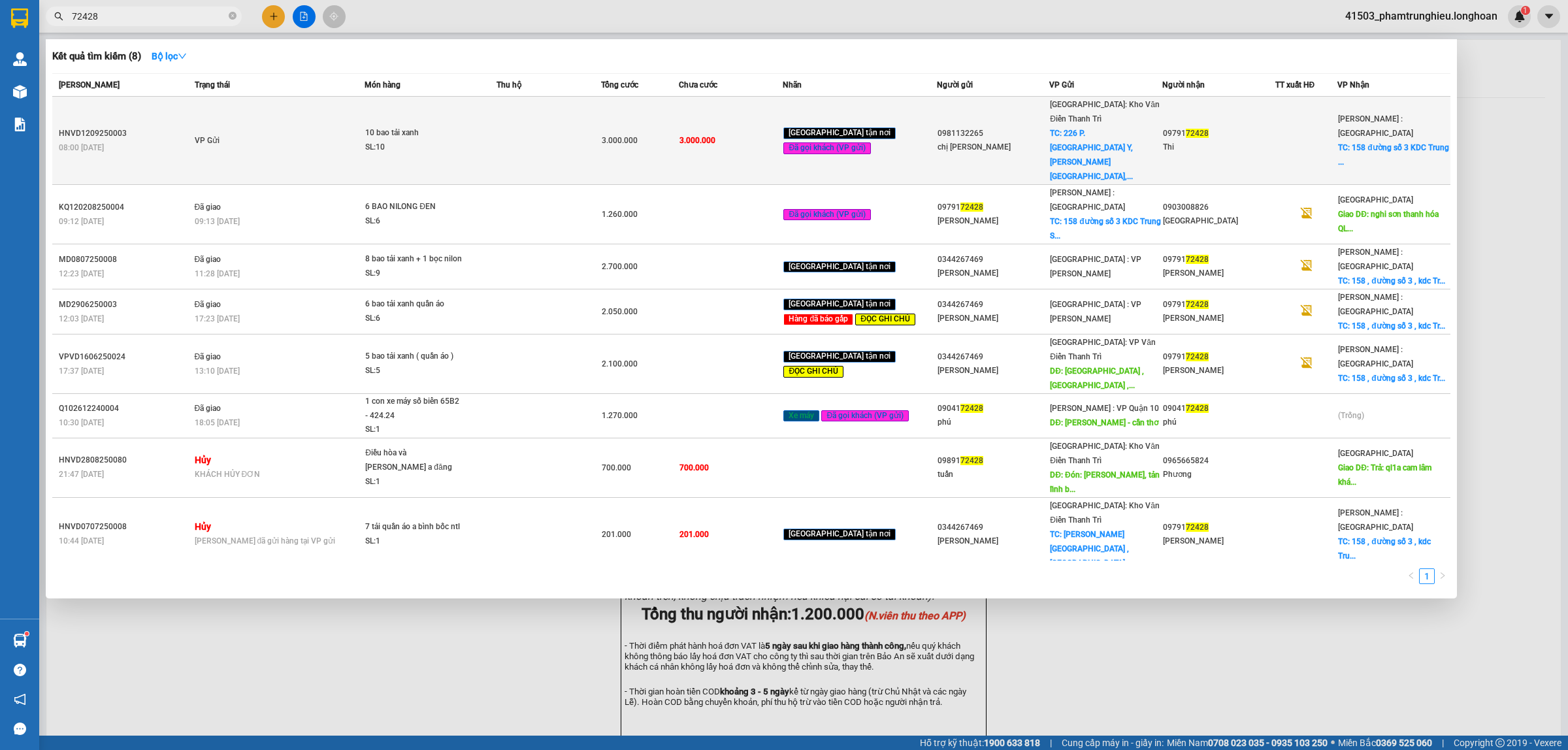
click at [472, 126] on span "10 bao tải xanh SL: 10" at bounding box center [431, 140] width 130 height 28
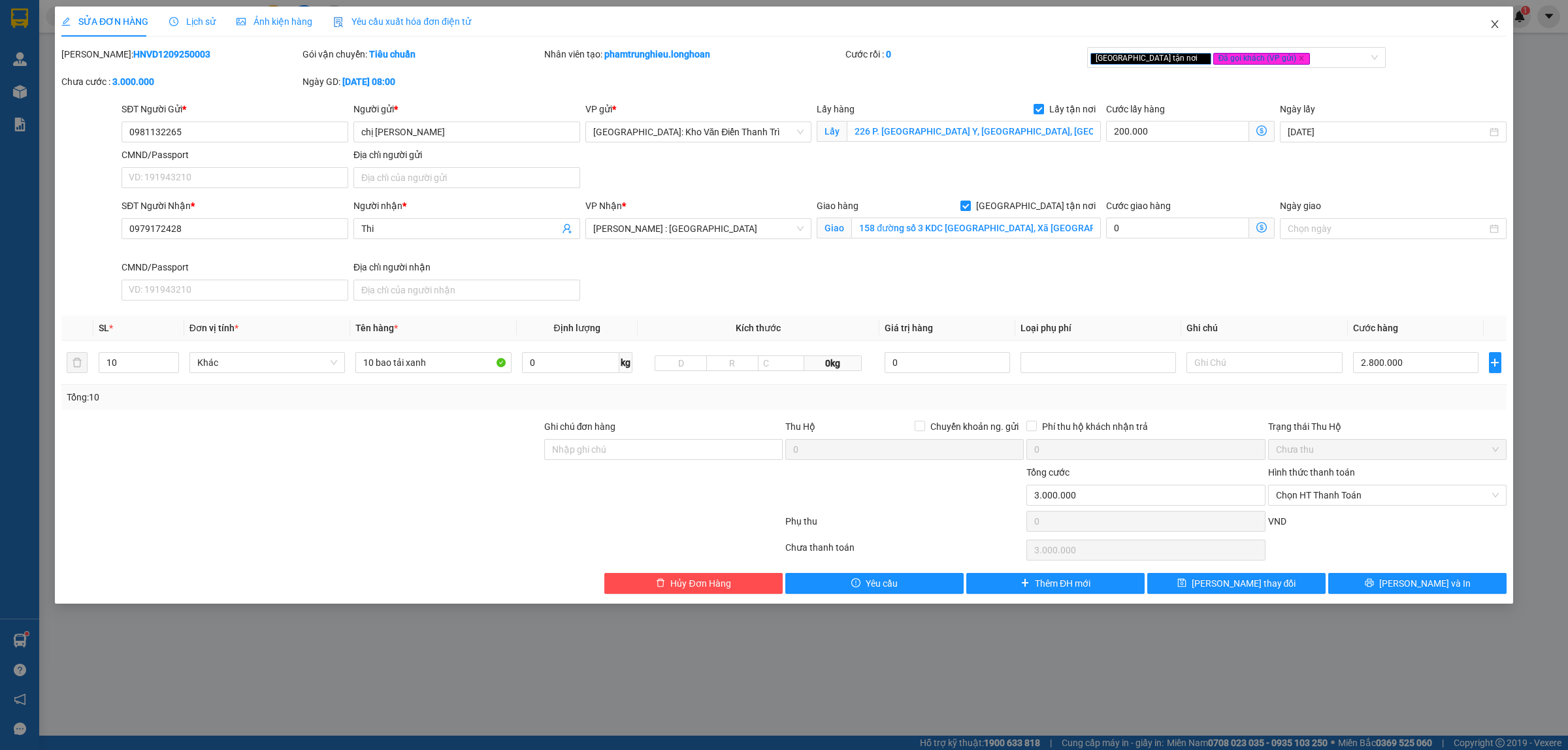
click at [1499, 20] on icon "close" at bounding box center [1494, 24] width 10 height 10
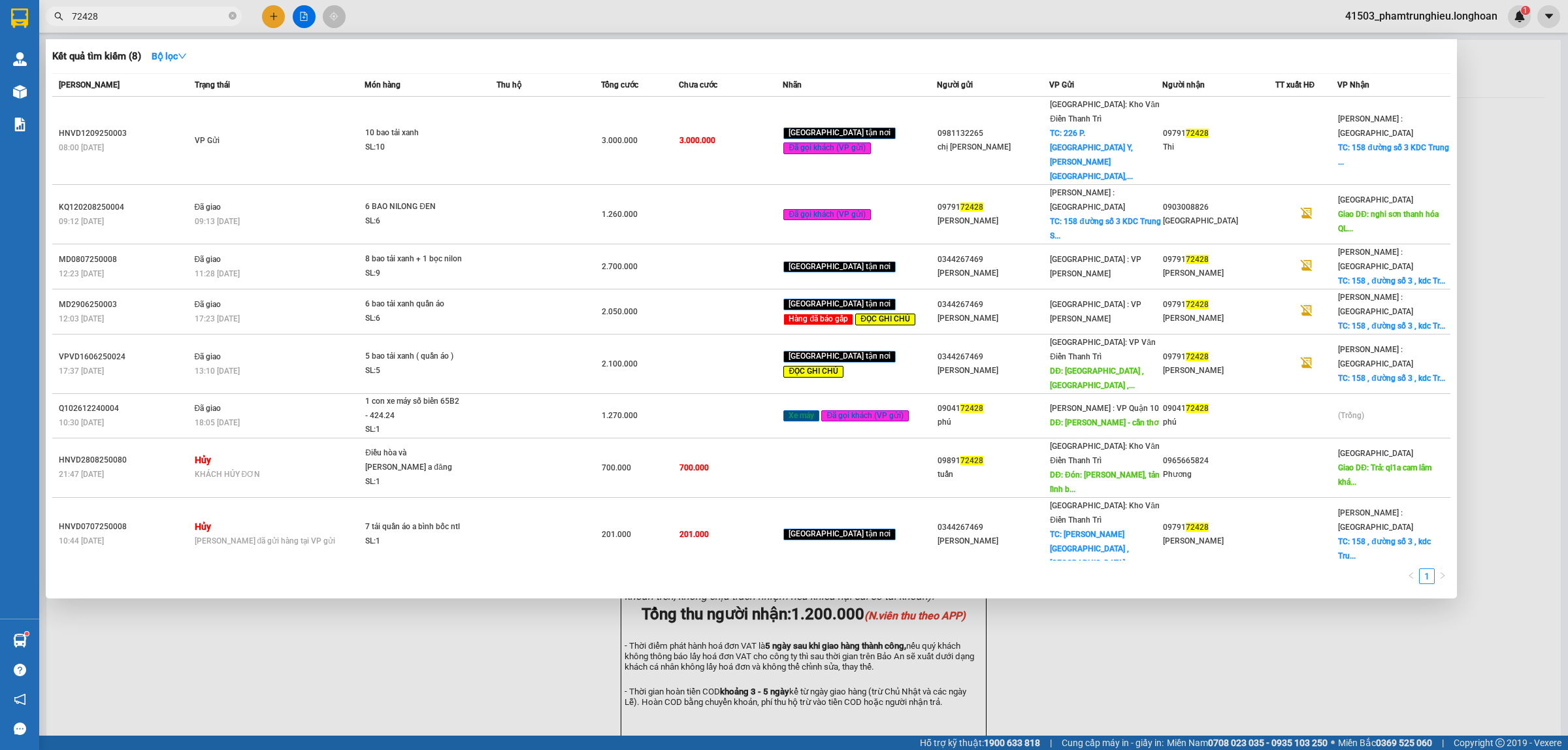
click at [125, 20] on input "72428" at bounding box center [149, 16] width 154 height 14
click at [172, 16] on input "72428" at bounding box center [149, 16] width 154 height 14
paste input "0926399896"
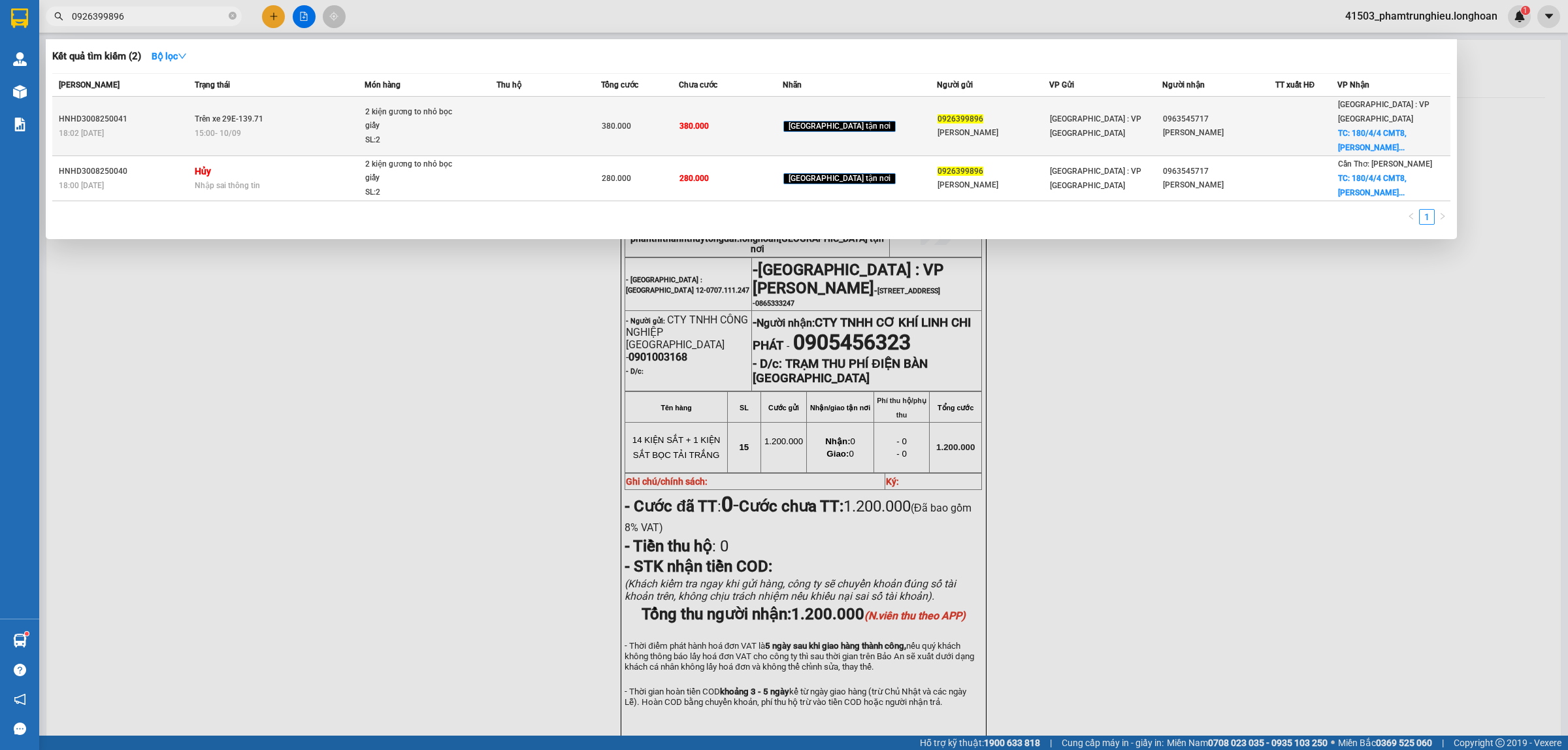
click at [365, 126] on div "15:00 - 10/09" at bounding box center [280, 133] width 170 height 14
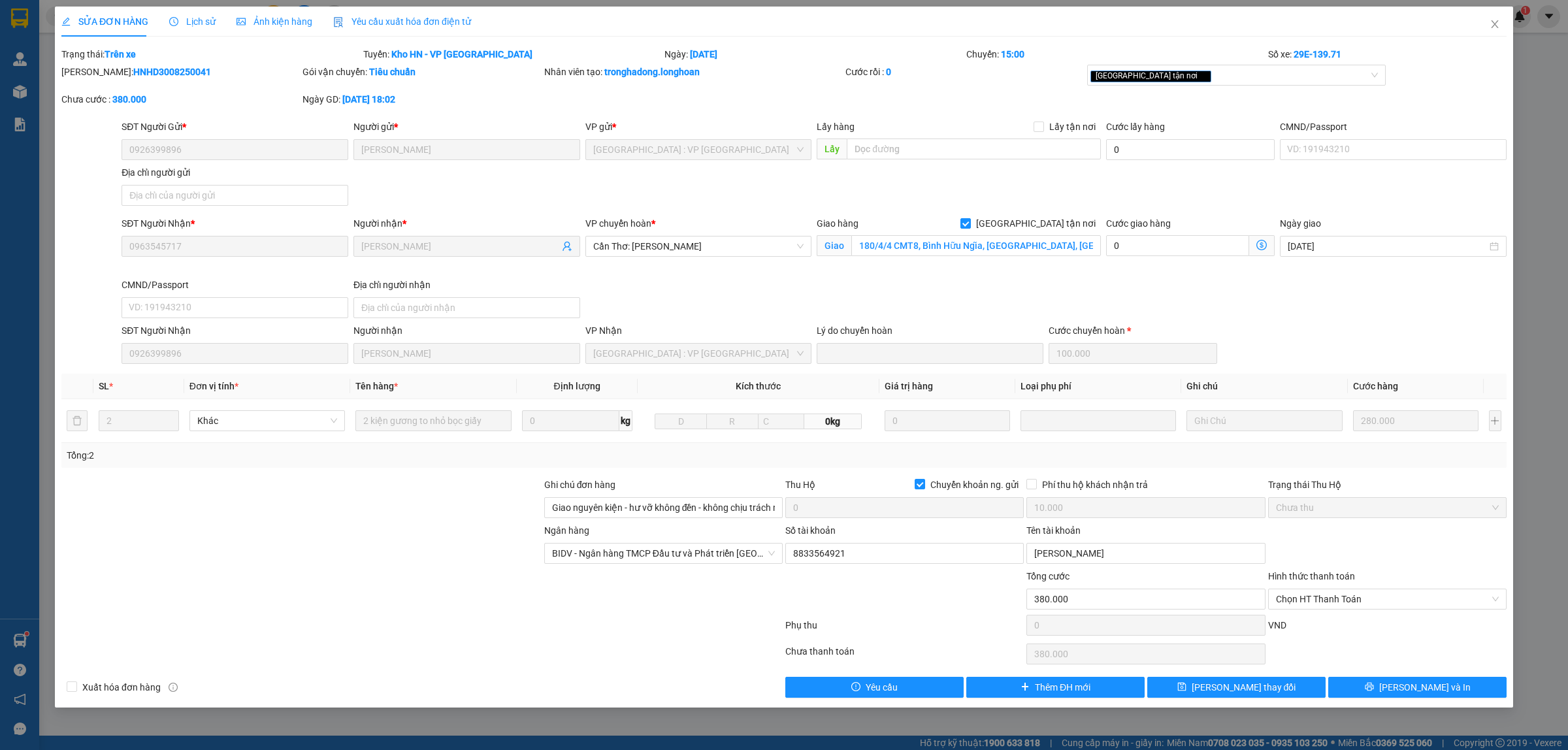
drag, startPoint x: 181, startPoint y: 22, endPoint x: 184, endPoint y: 37, distance: 15.3
click at [181, 23] on span "Lịch sử" at bounding box center [192, 21] width 46 height 10
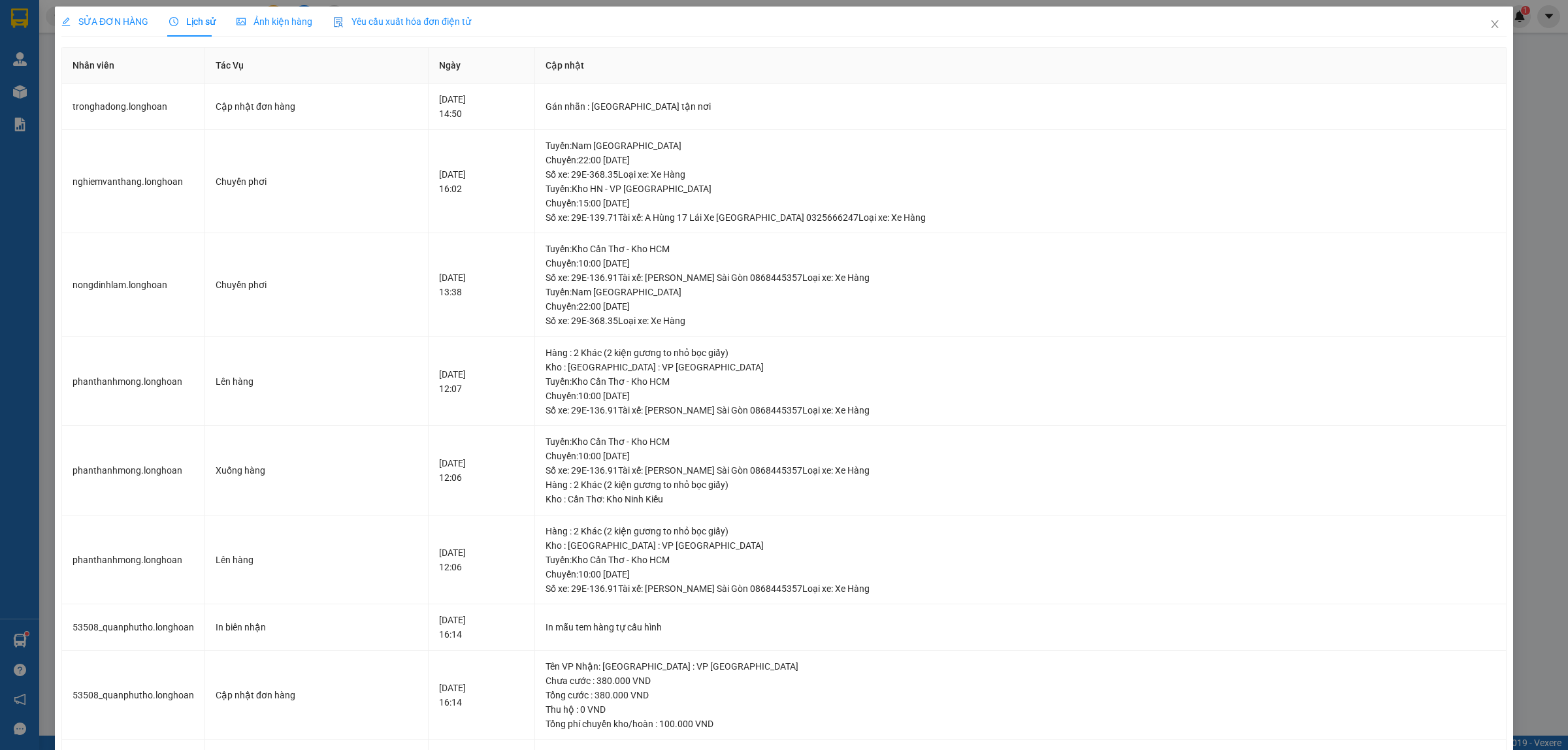
click at [116, 25] on span "SỬA ĐƠN HÀNG" at bounding box center [105, 21] width 87 height 10
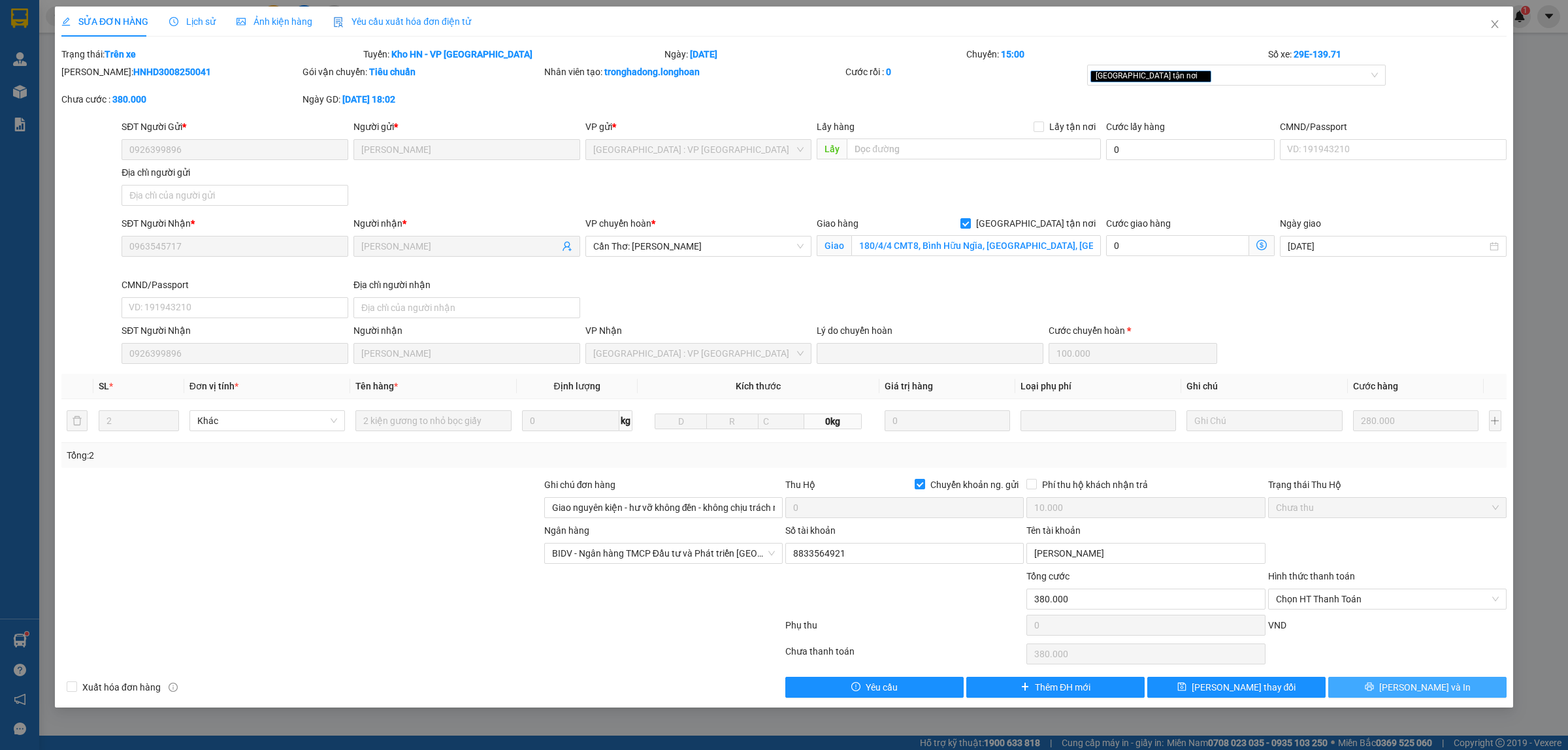
click at [1431, 695] on span "Lưu và In" at bounding box center [1425, 687] width 92 height 14
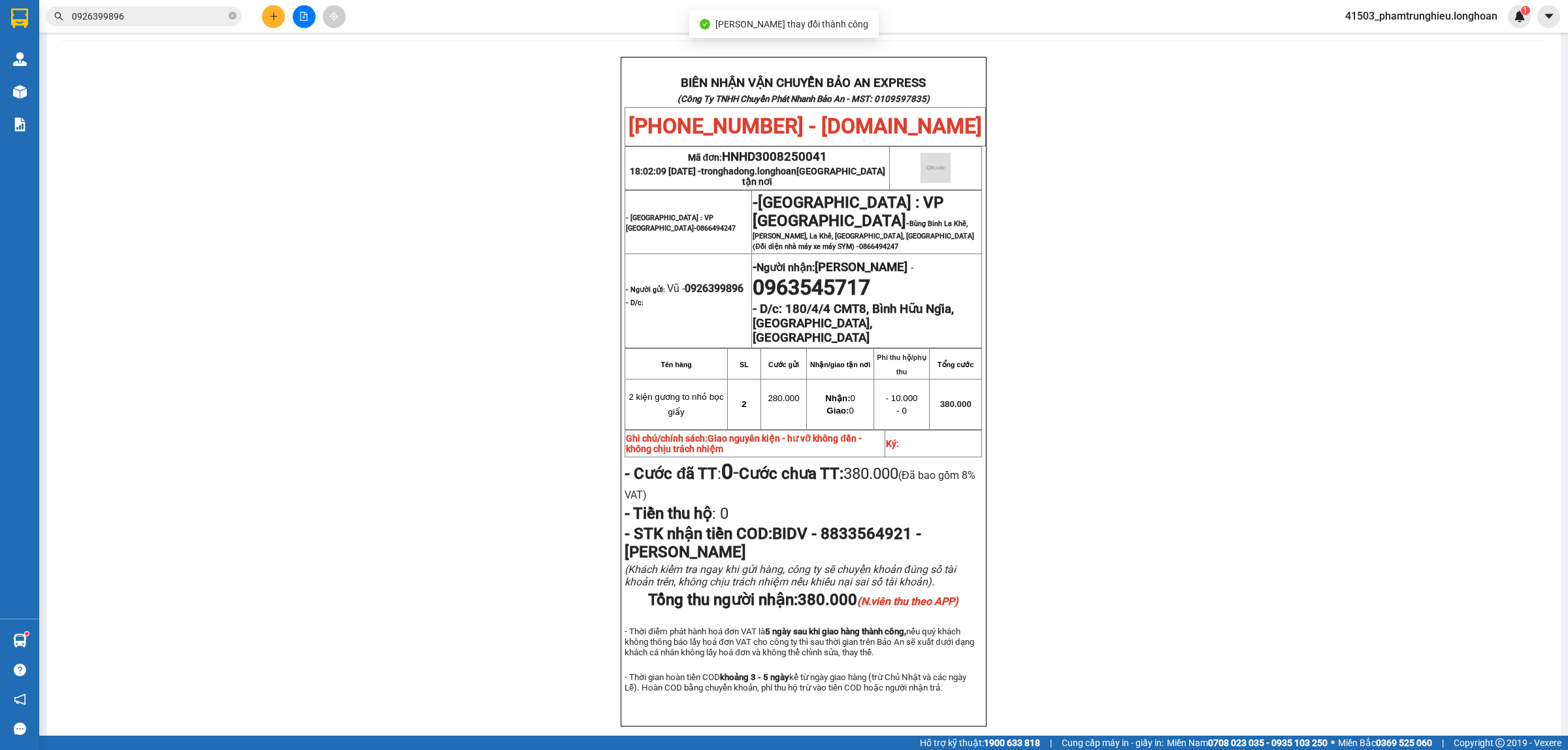
scroll to position [82, 0]
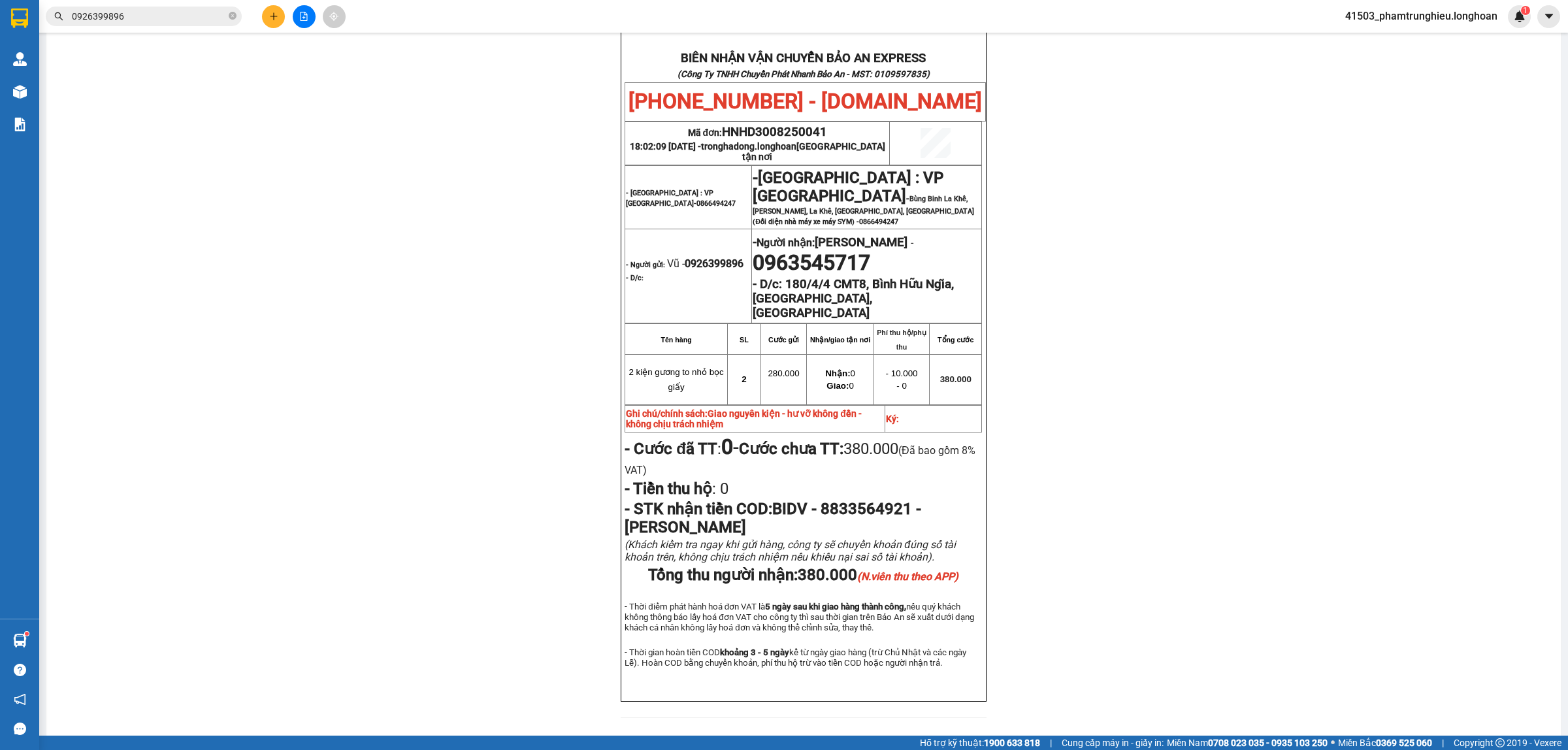
click at [150, 18] on input "0926399896" at bounding box center [149, 16] width 154 height 14
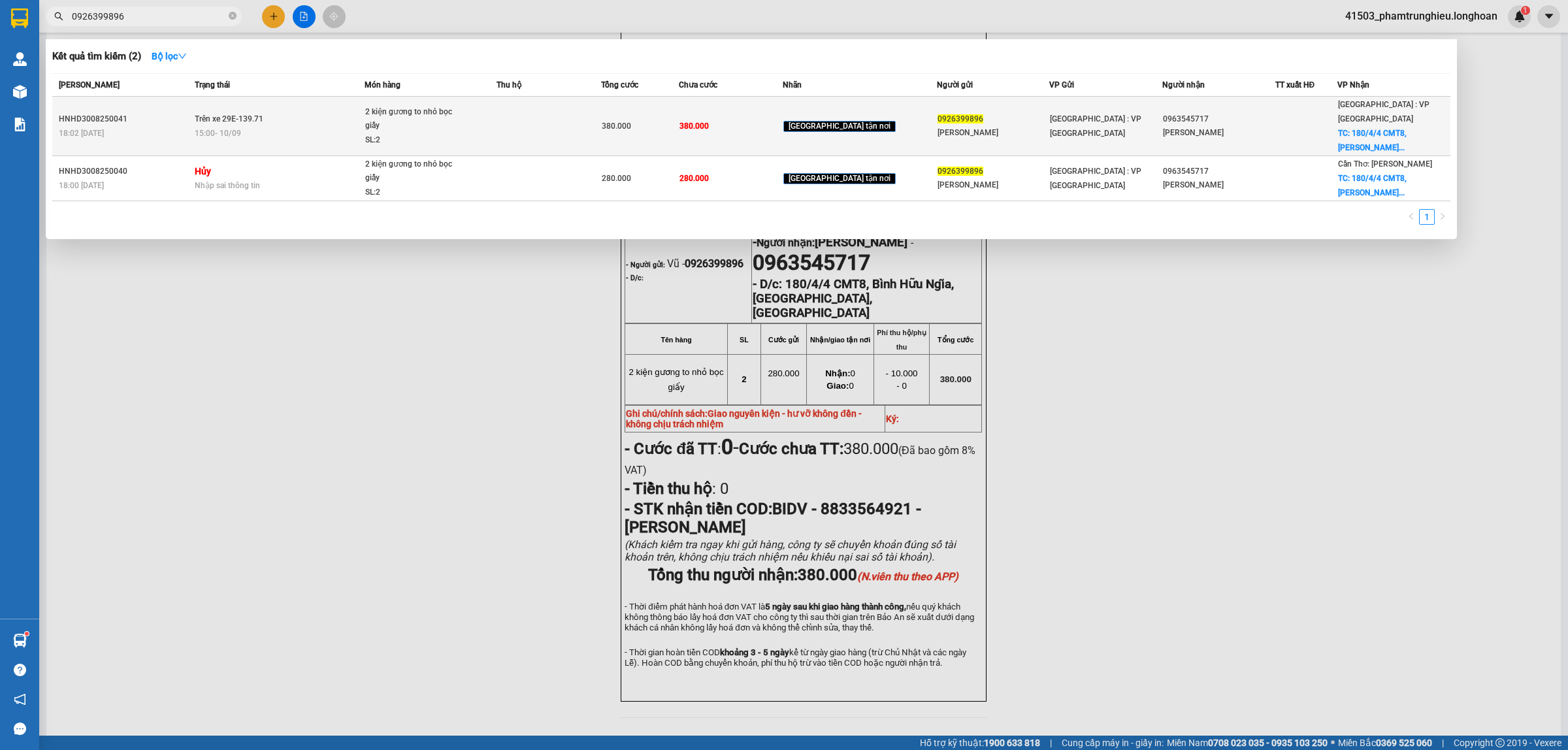
click at [268, 126] on div "15:00 - 10/09" at bounding box center [280, 133] width 170 height 14
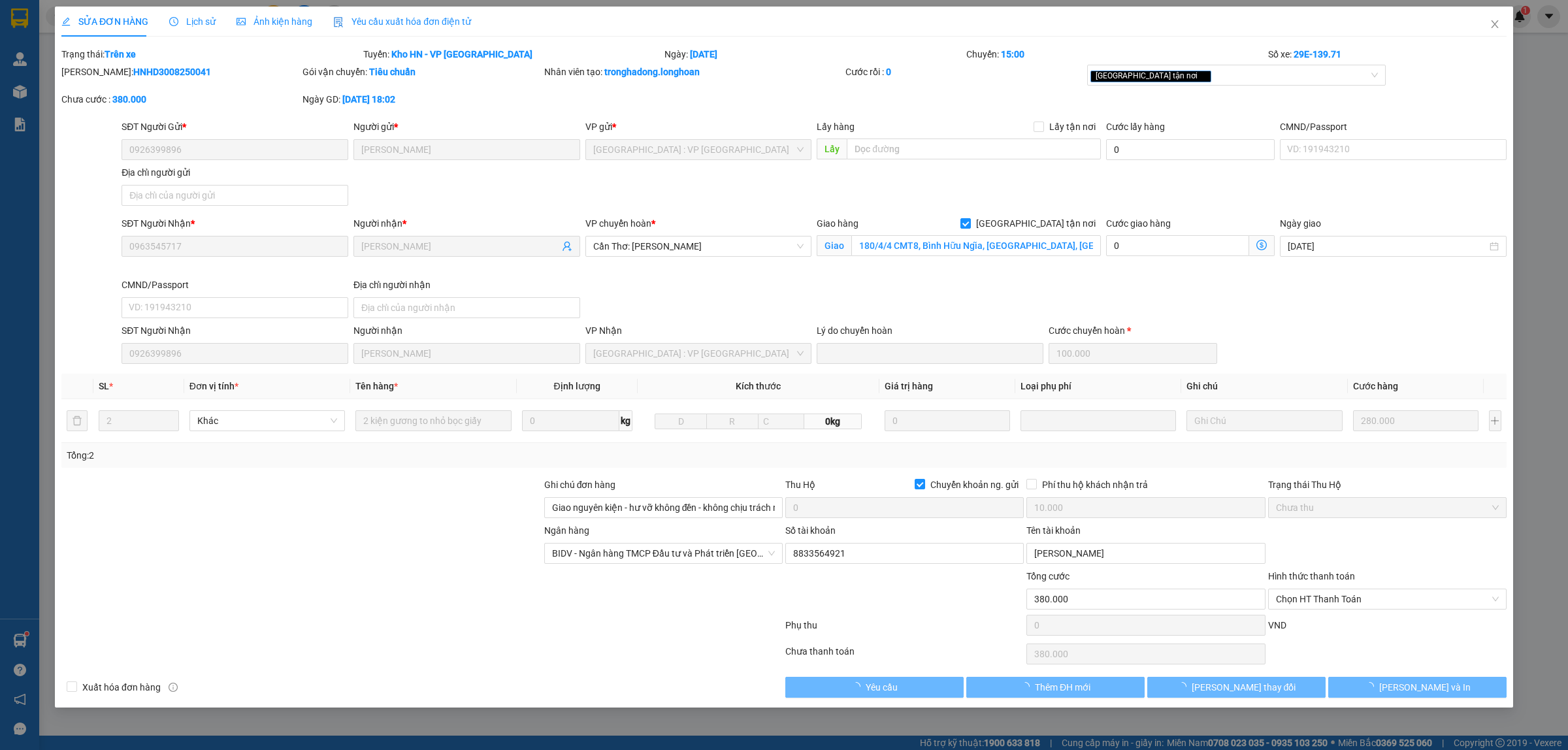
click at [198, 20] on span "Lịch sử" at bounding box center [192, 21] width 46 height 10
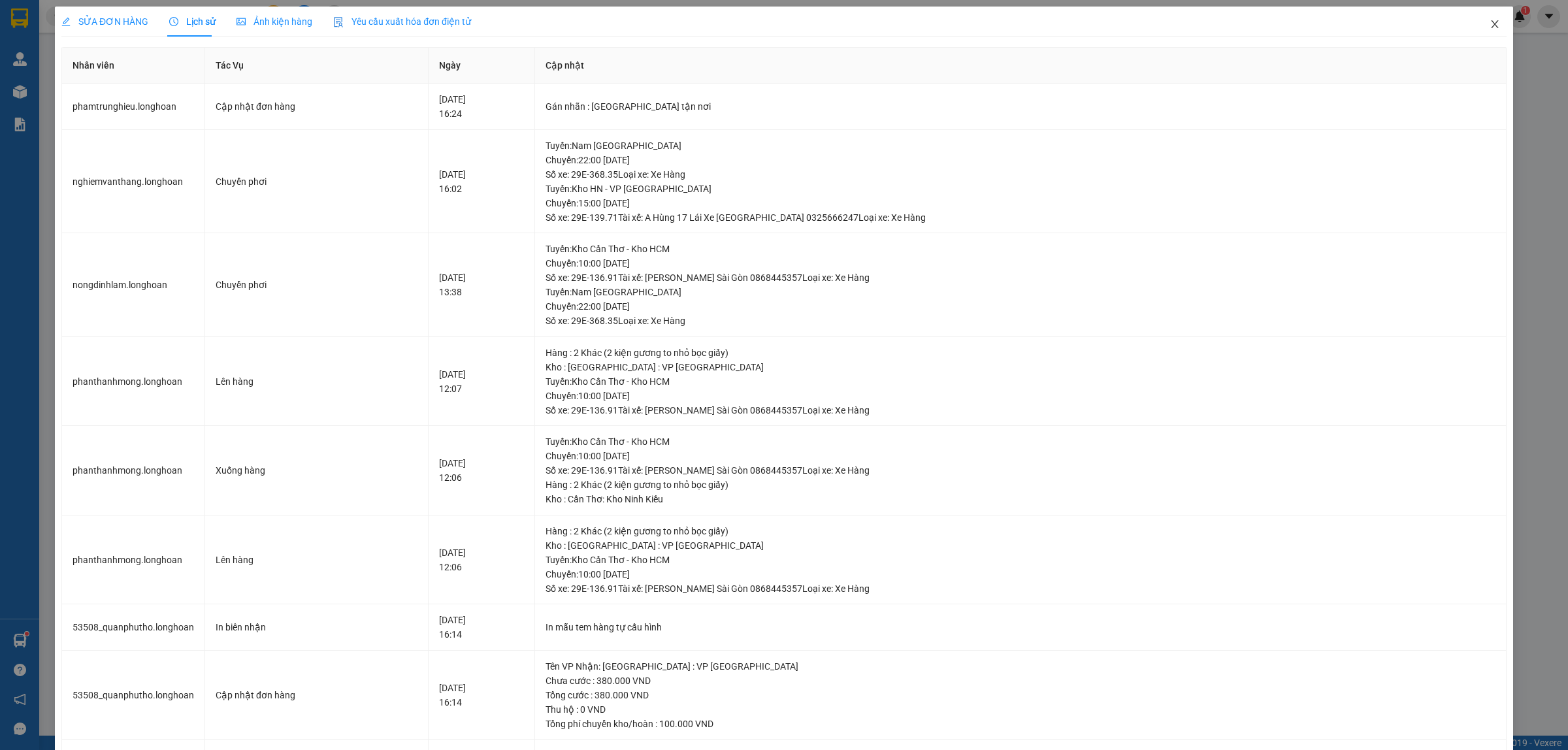
click at [1489, 20] on icon "close" at bounding box center [1494, 24] width 10 height 10
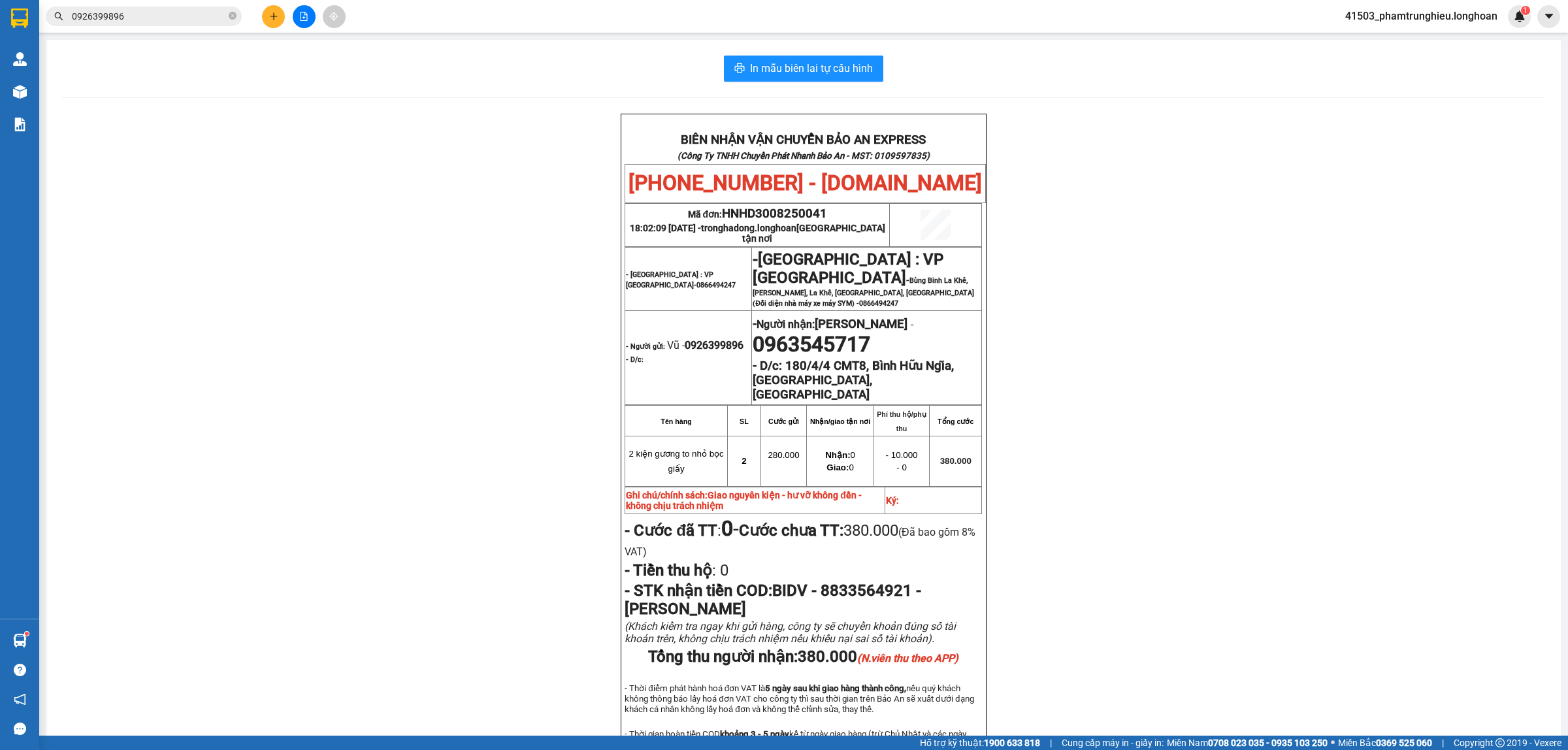
click at [162, 15] on input "0926399896" at bounding box center [149, 16] width 154 height 14
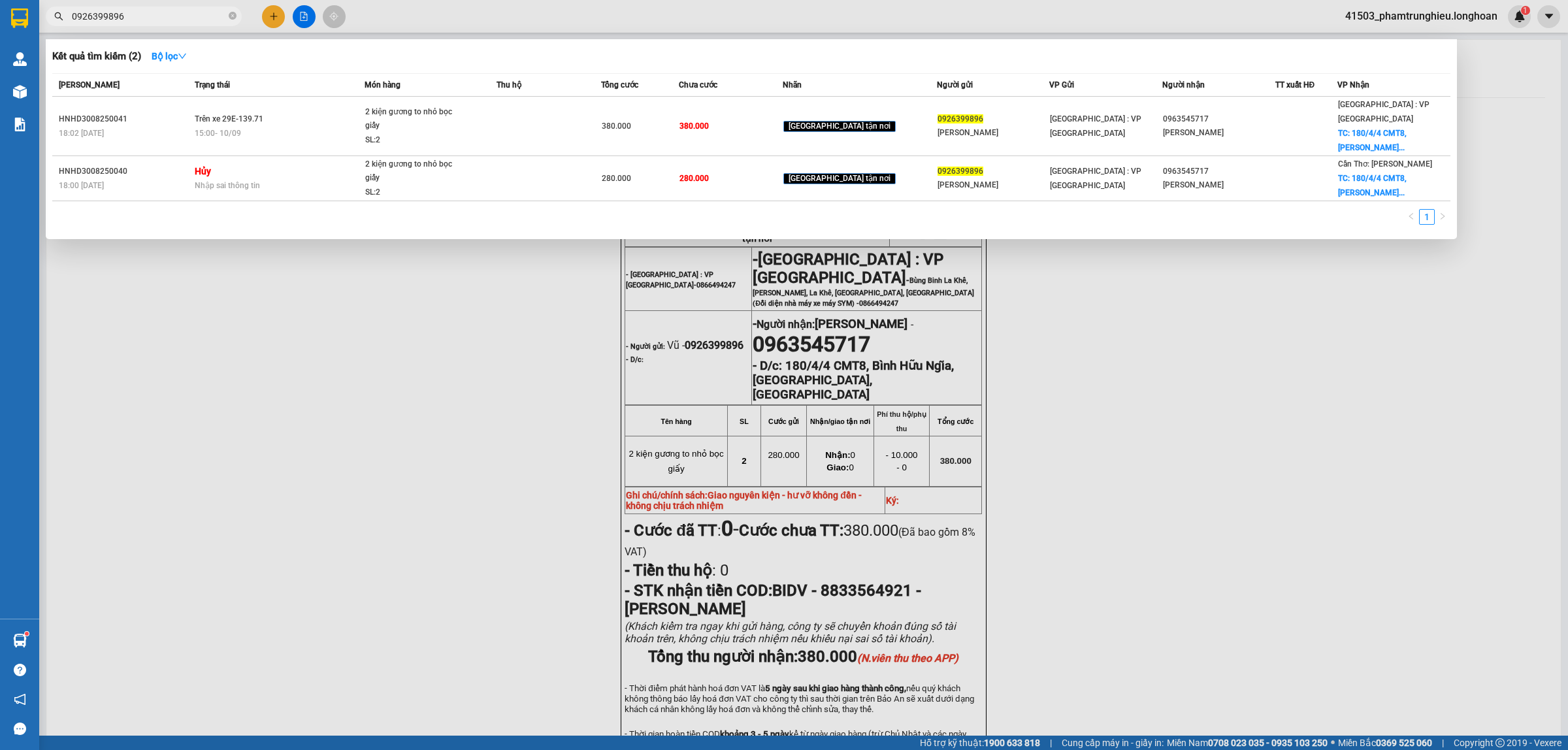
click at [162, 15] on input "0926399896" at bounding box center [149, 16] width 154 height 14
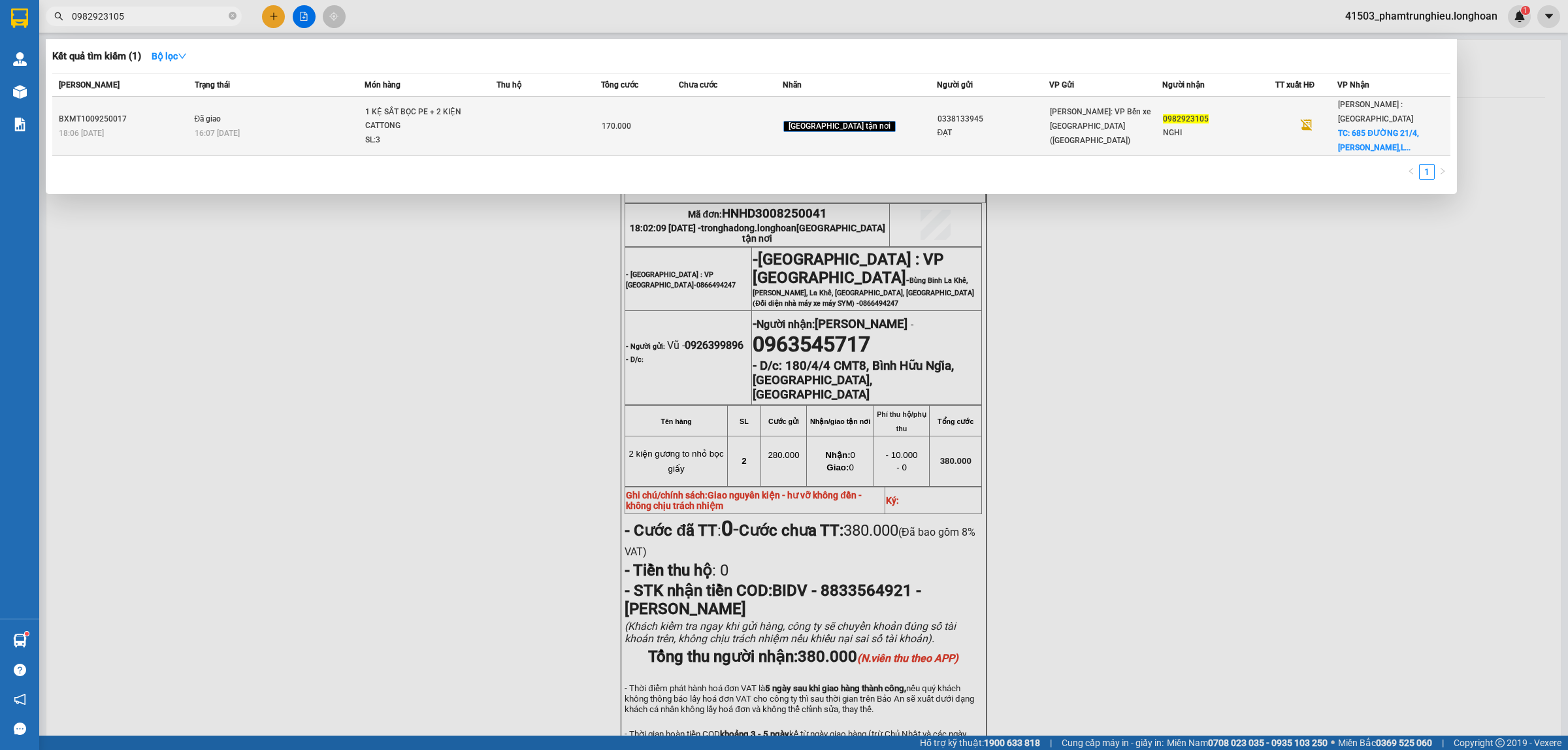
click at [420, 118] on div "1 KỆ SẮT BỌC PE + 2 KIỆN CATTONG" at bounding box center [414, 119] width 98 height 28
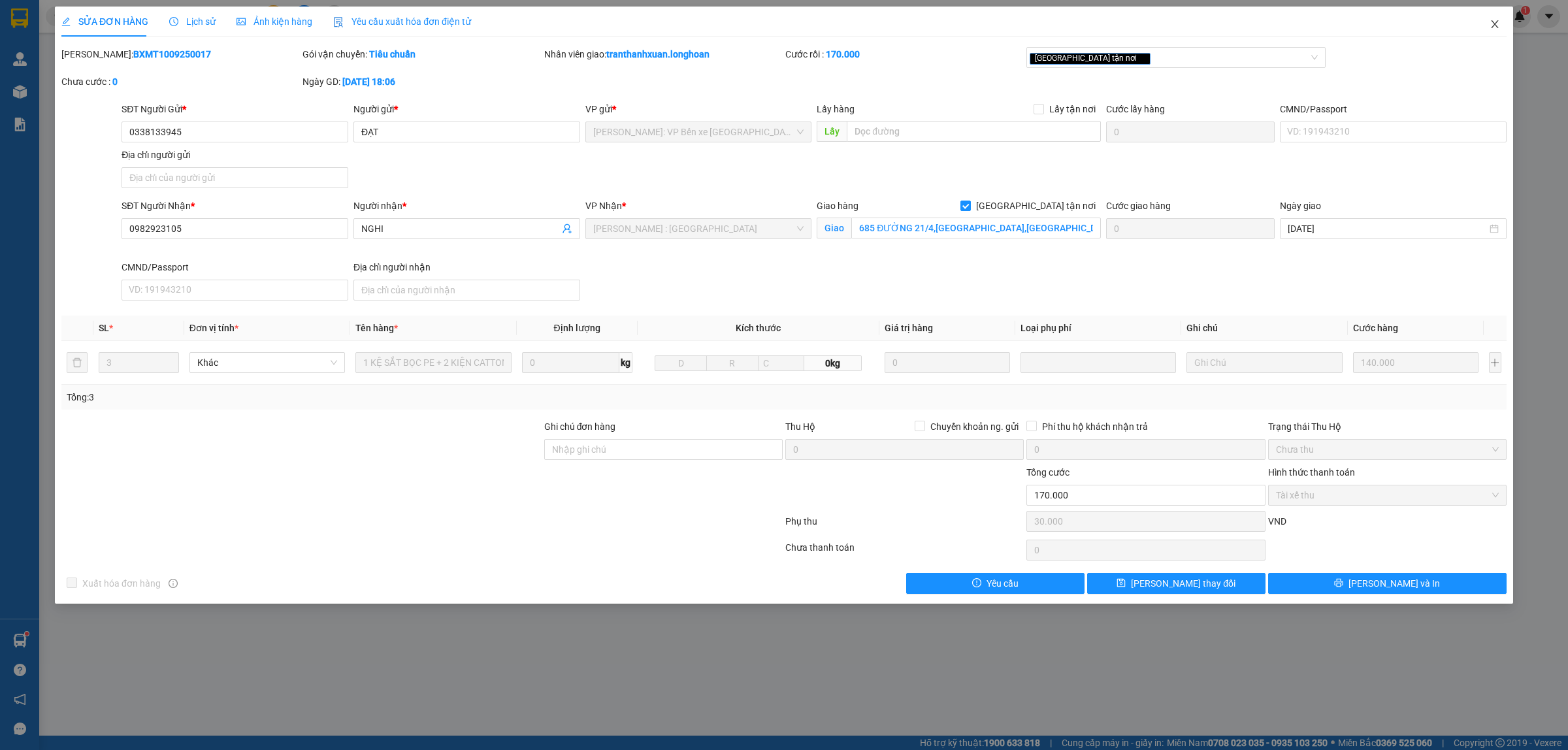
click at [1501, 23] on span "Close" at bounding box center [1495, 25] width 37 height 37
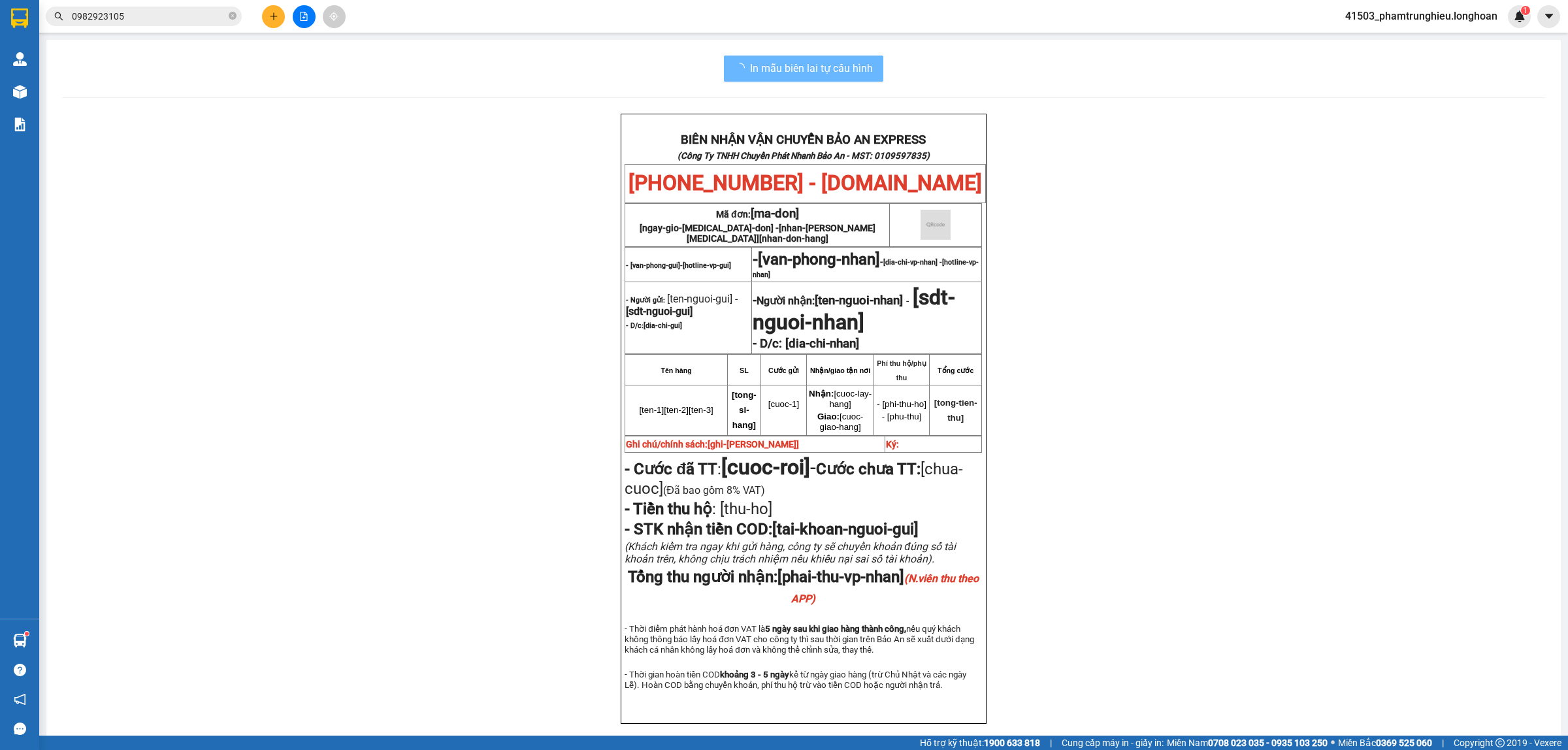
click at [158, 20] on input "0982923105" at bounding box center [149, 16] width 154 height 14
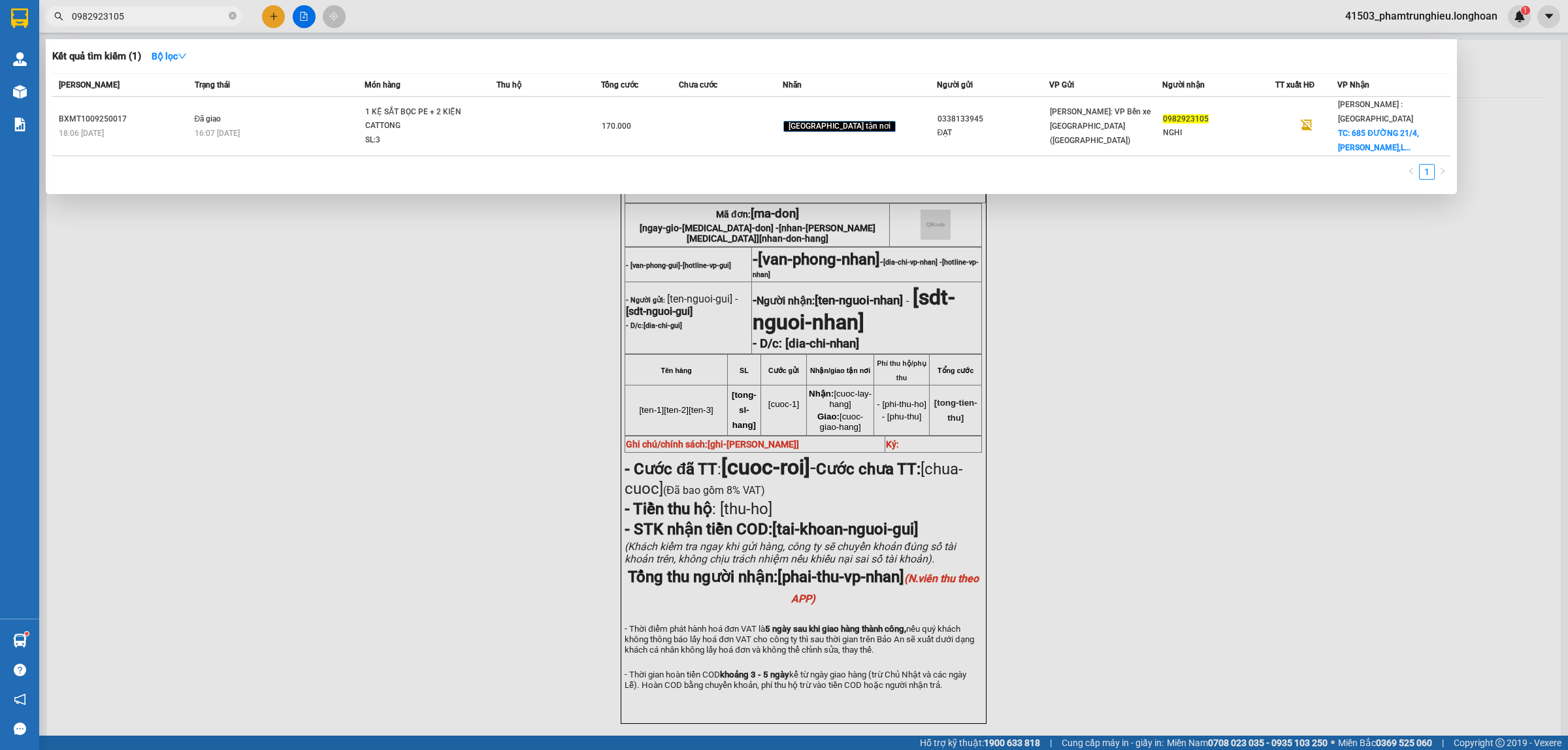
click at [158, 20] on input "0982923105" at bounding box center [149, 16] width 154 height 14
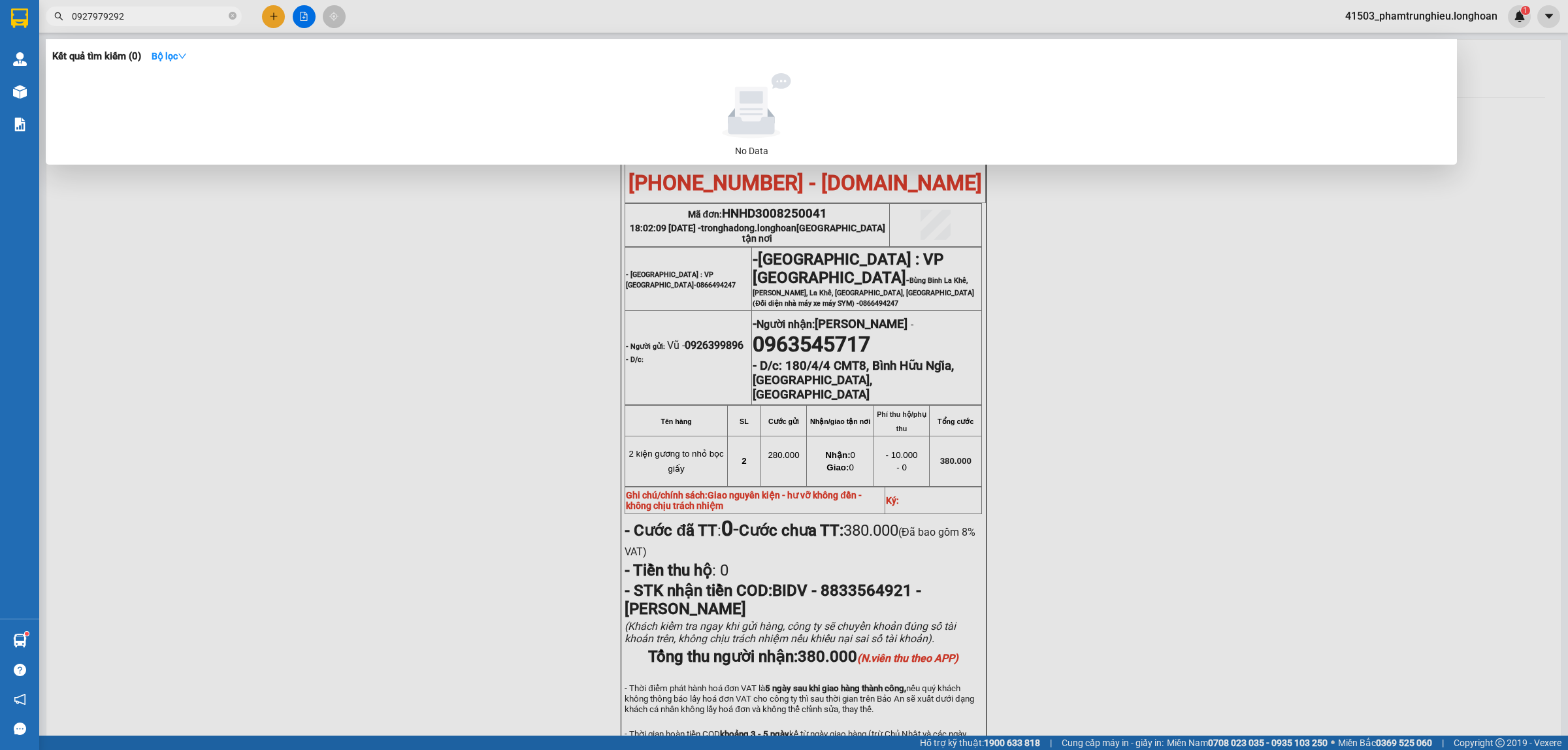
click at [144, 16] on input "0927979292" at bounding box center [149, 16] width 154 height 14
paste input "85672921"
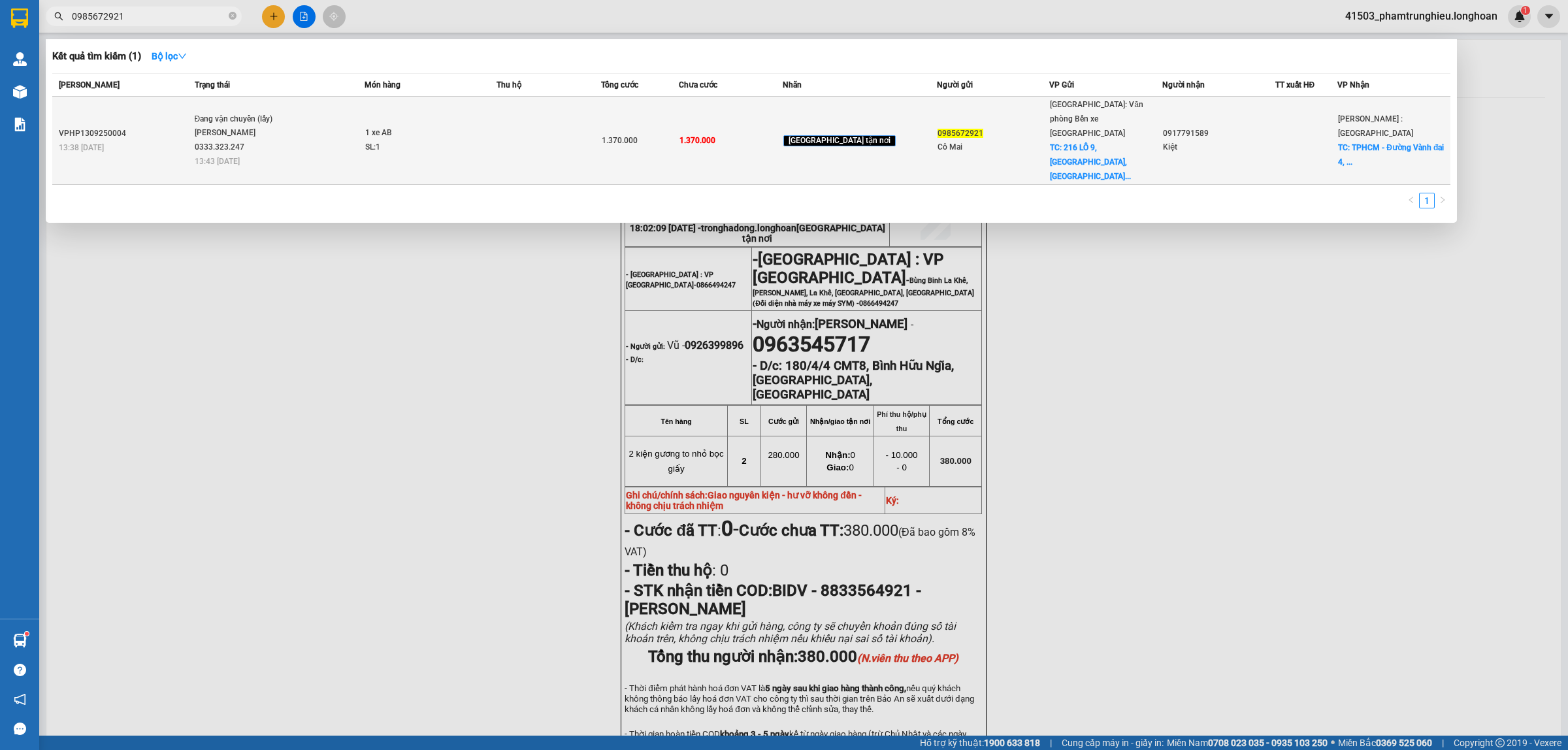
click at [539, 135] on td at bounding box center [548, 141] width 104 height 88
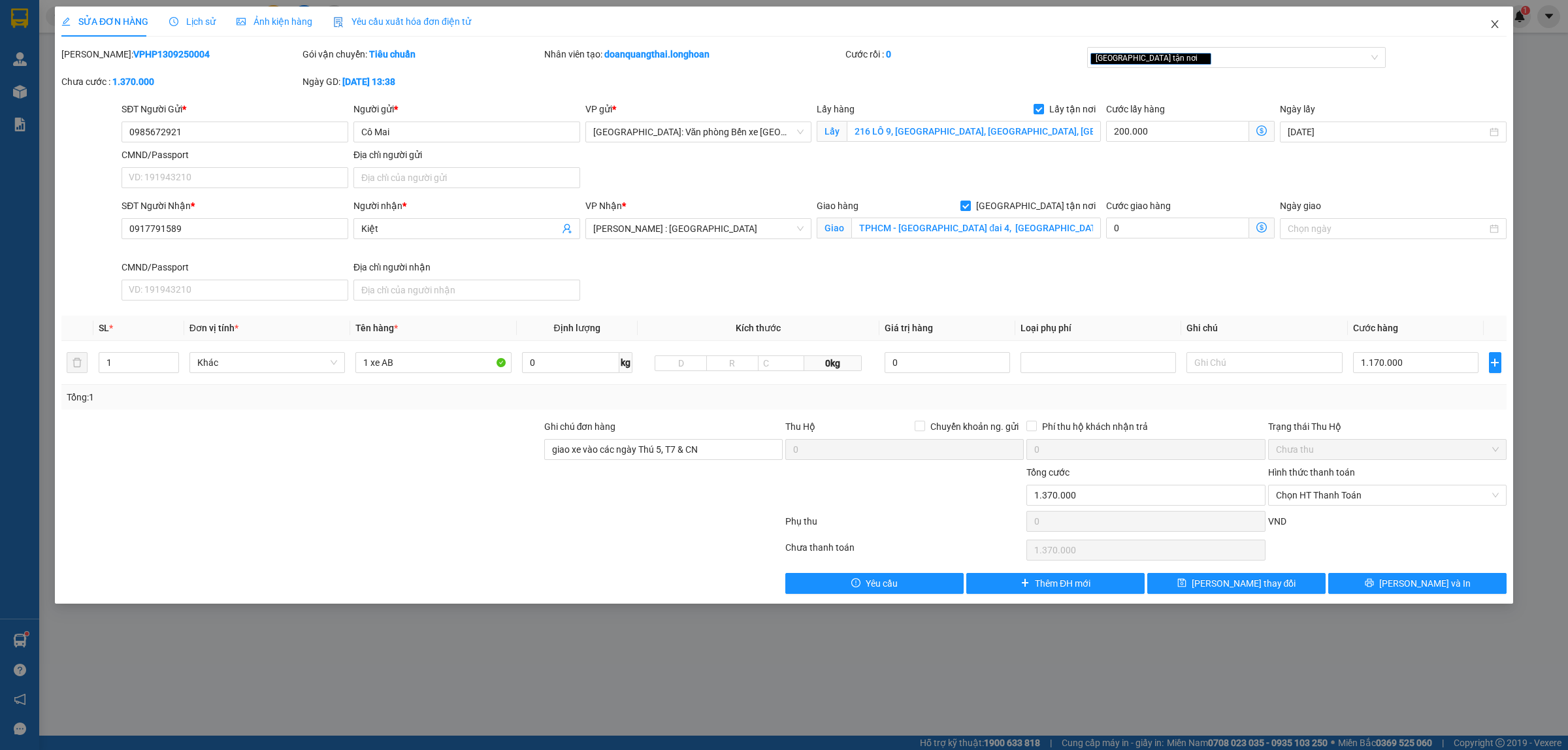
click at [1497, 24] on icon "close" at bounding box center [1494, 24] width 10 height 10
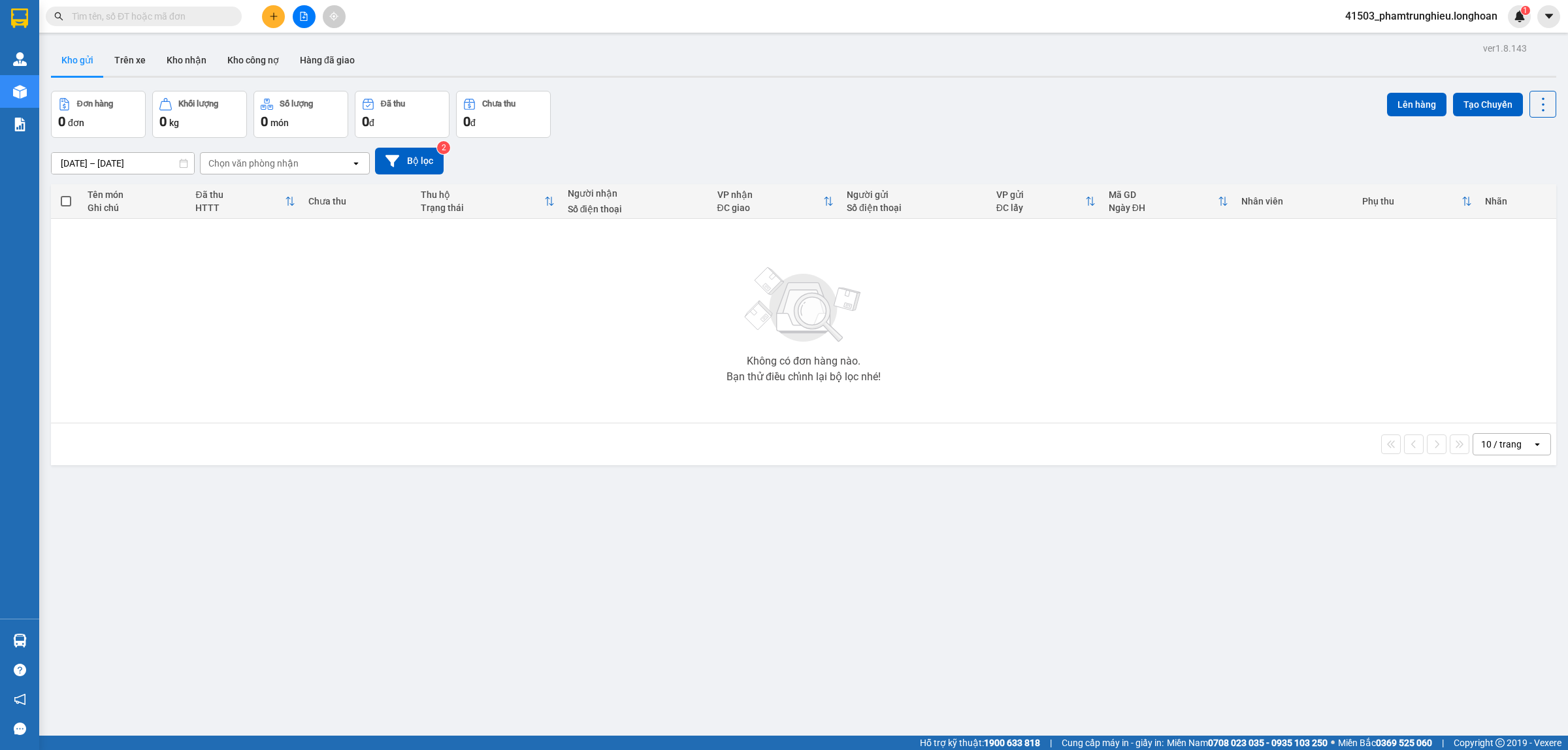
click at [1436, 20] on span "41503_phamtrunghieu.longhoan" at bounding box center [1421, 16] width 173 height 16
click at [1410, 36] on span "Đăng xuất" at bounding box center [1426, 40] width 147 height 14
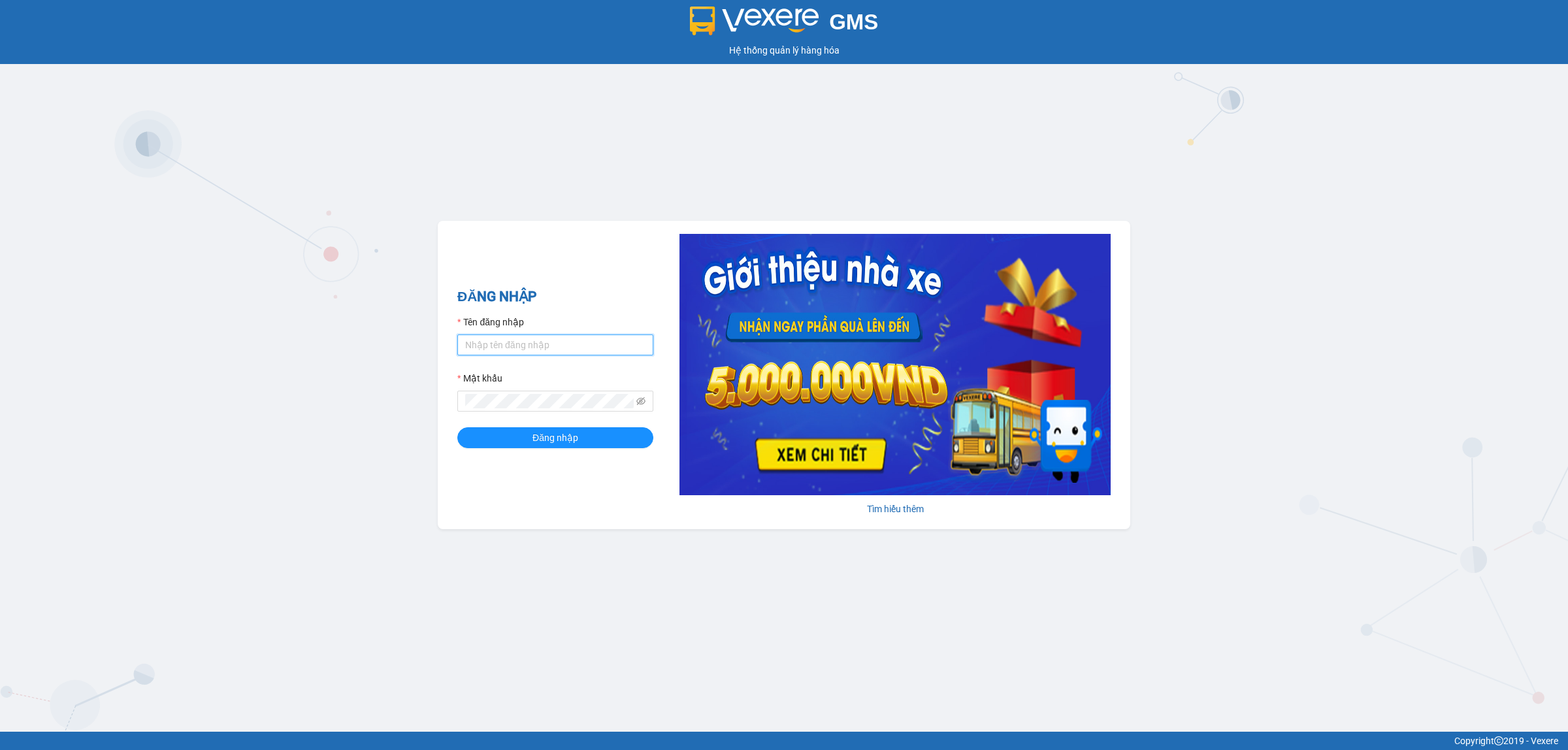
click at [545, 340] on input "Tên đăng nhập" at bounding box center [555, 345] width 196 height 21
type input "phamtrunghieu.longhoan"
click at [457, 427] on button "Đăng nhập" at bounding box center [555, 438] width 196 height 21
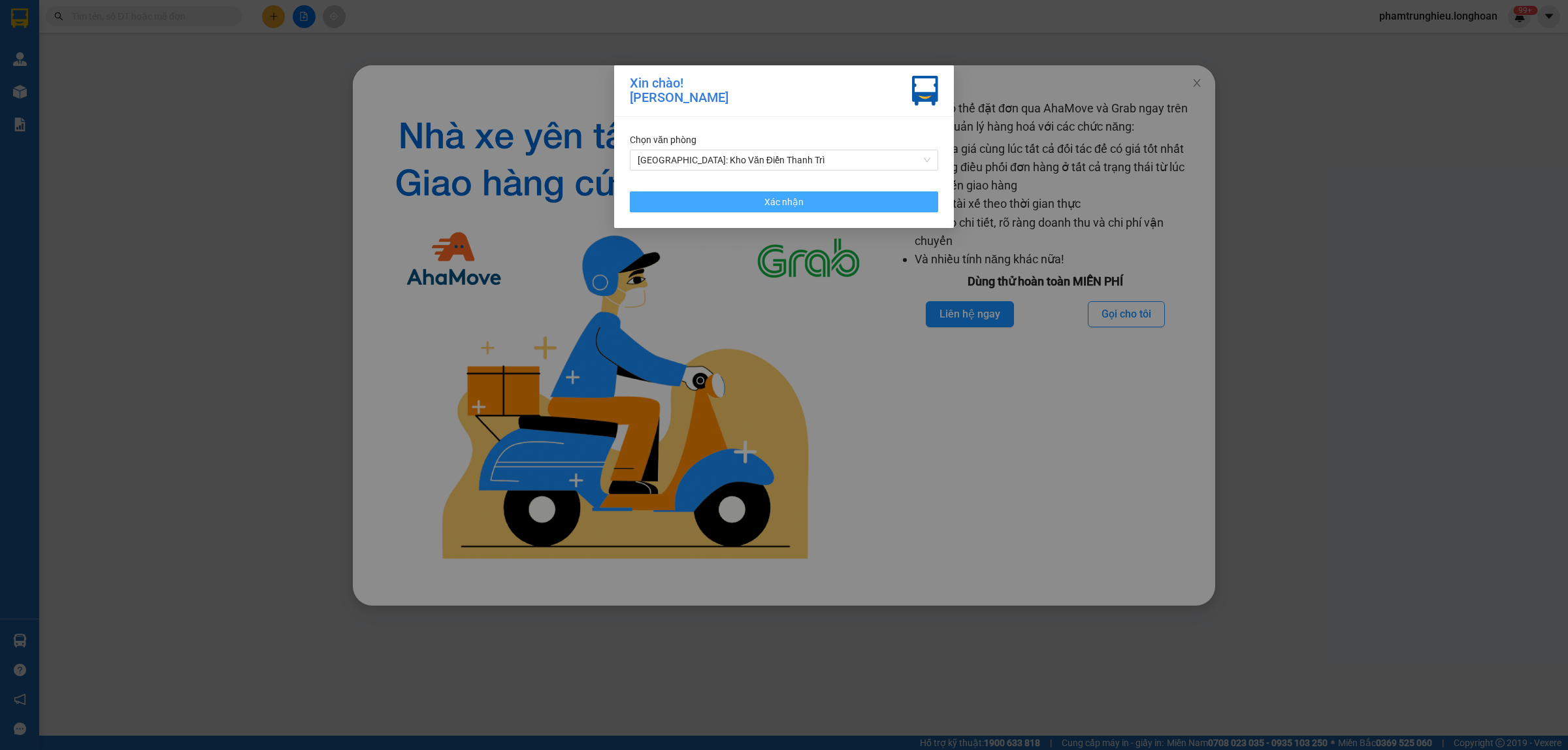
click at [765, 198] on span "Xác nhận" at bounding box center [784, 202] width 39 height 14
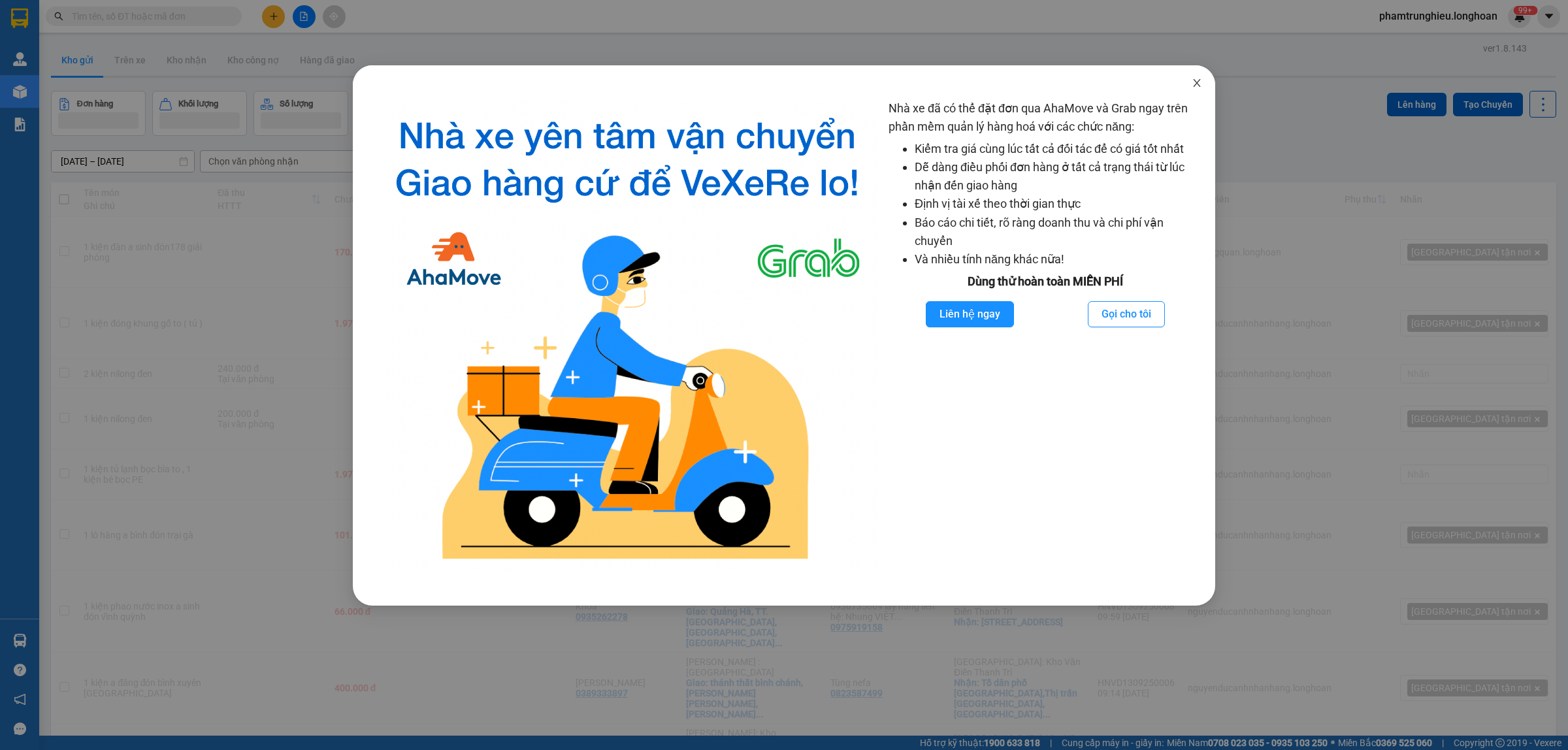
click at [1200, 86] on icon "close" at bounding box center [1197, 82] width 10 height 10
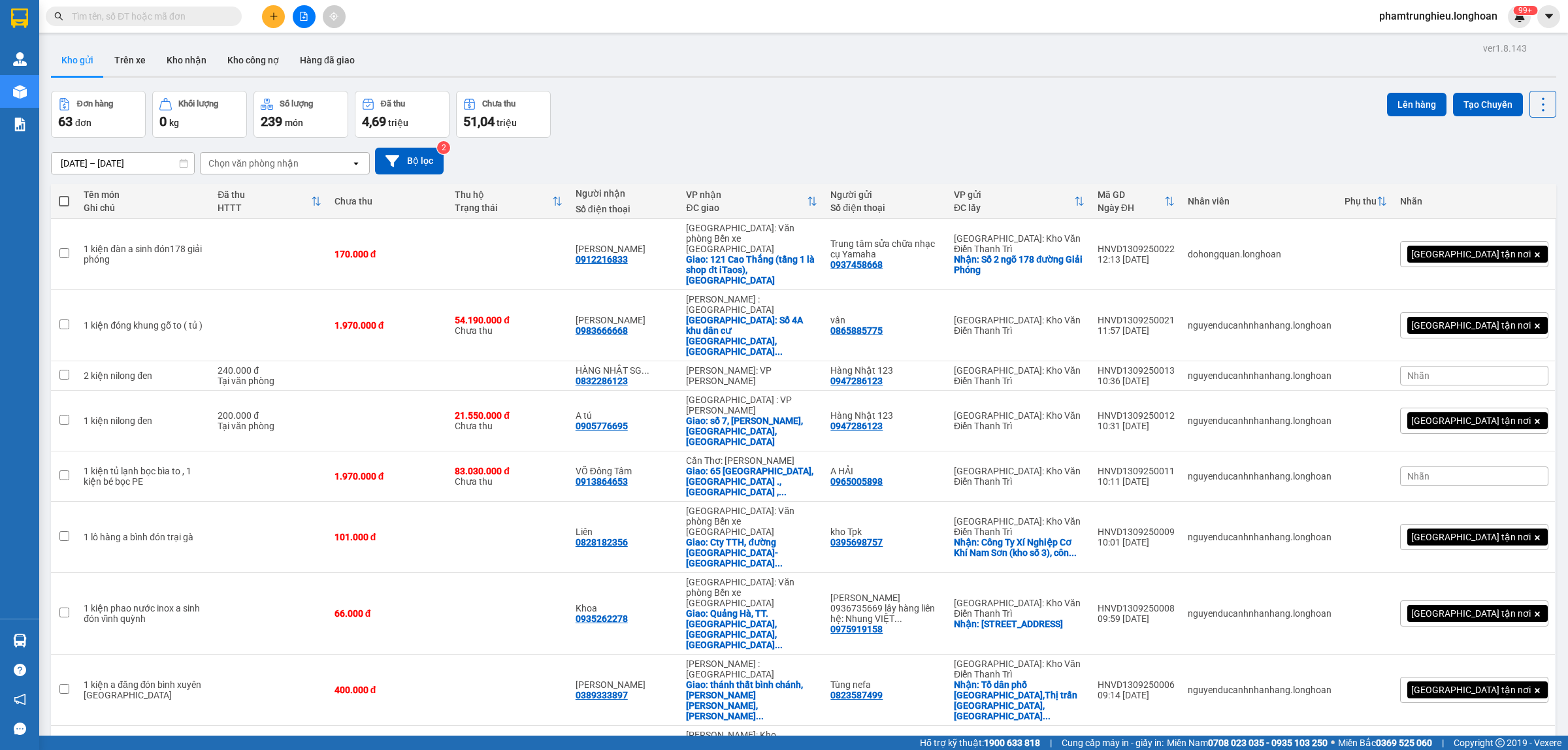
click at [1493, 635] on span "80 / trang" at bounding box center [1491, 630] width 42 height 13
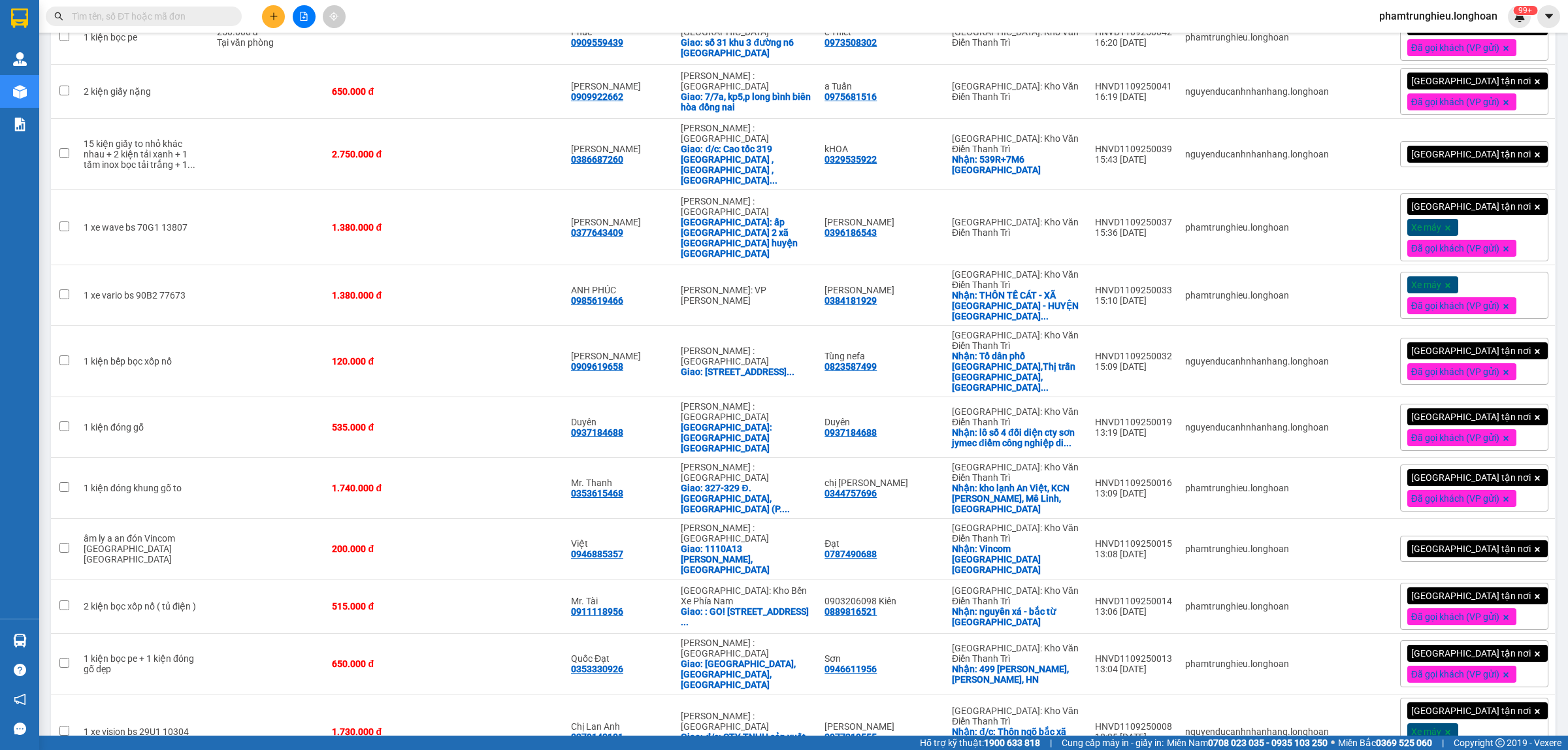
scroll to position [2834, 0]
click at [185, 17] on input "text" at bounding box center [149, 16] width 154 height 14
paste input "0987610006"
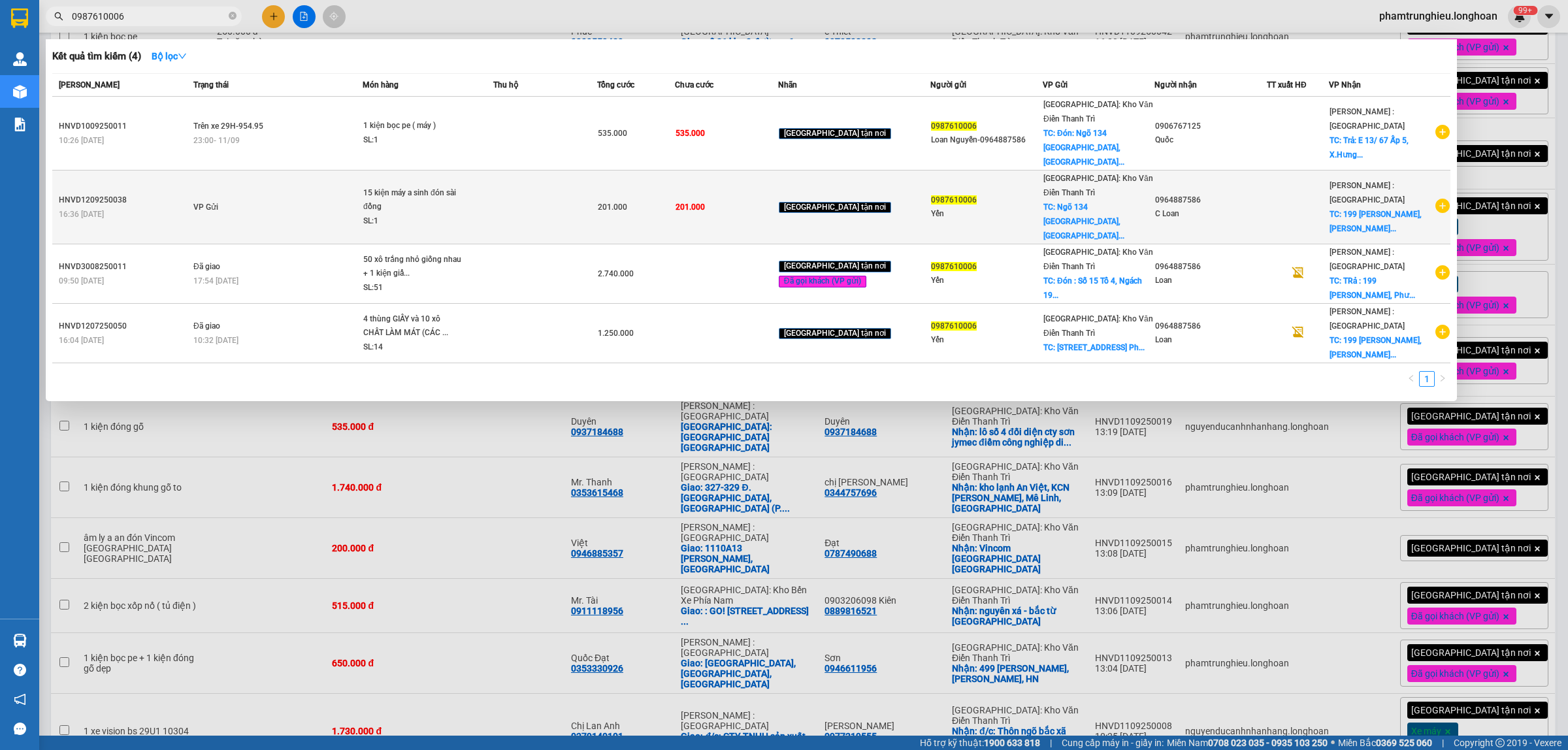
type input "0987610006"
click at [331, 171] on td "VP Gửi" at bounding box center [276, 207] width 172 height 74
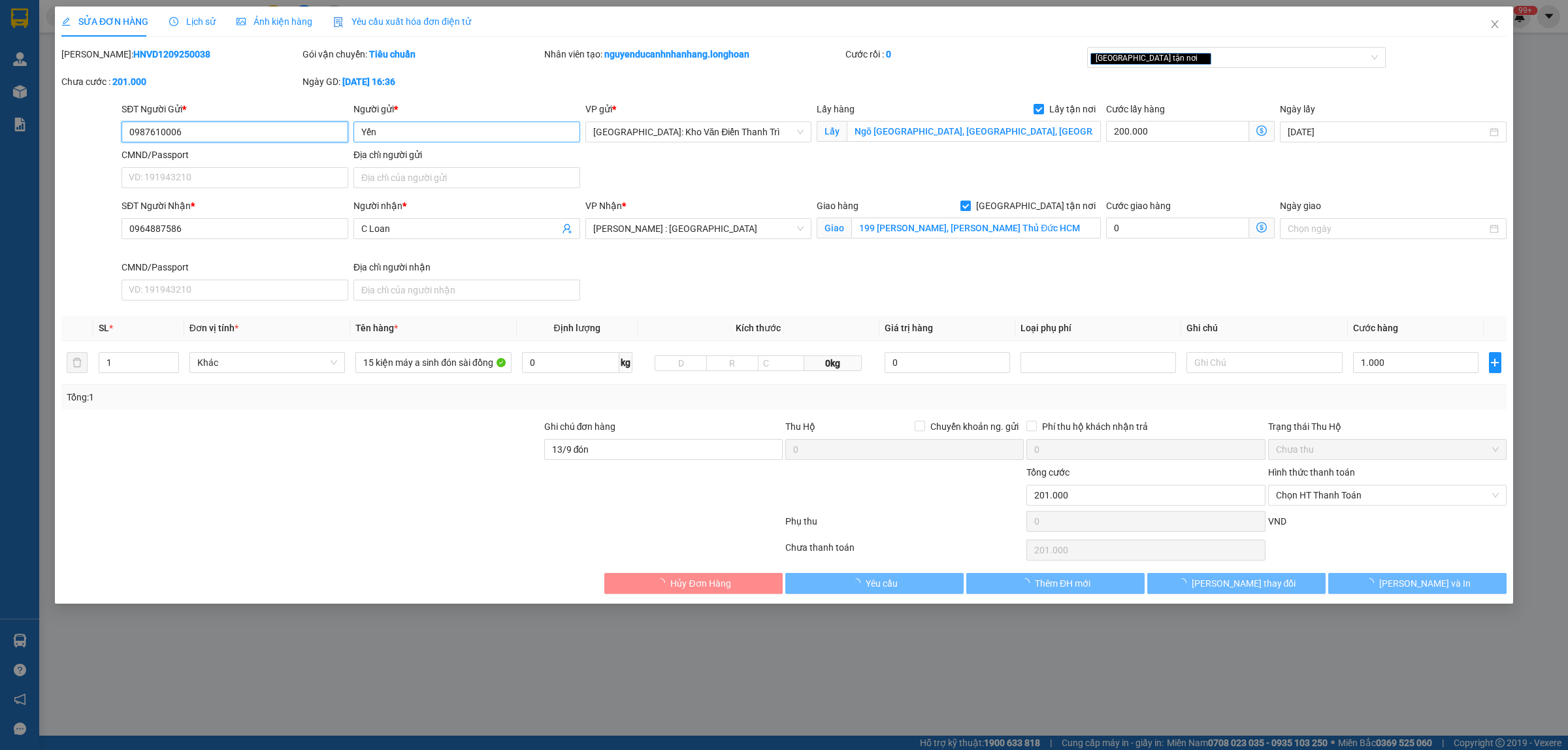
type input "0987610006"
type input "Yến"
checkbox input "true"
type input "Ngõ 134 Sài Đồng, Phúc Lợi, Long Biên, HN"
type input "0964887586"
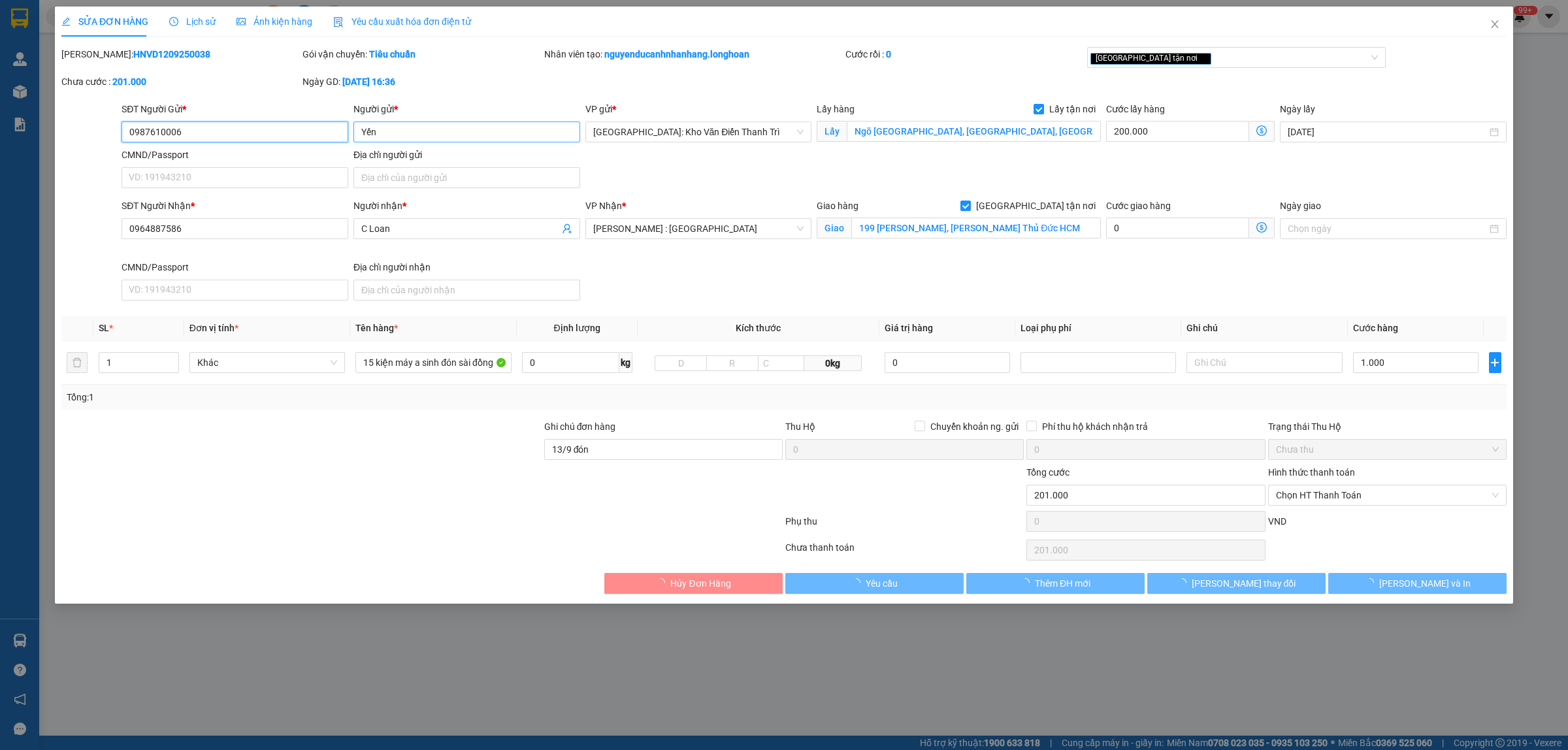
type input "C Loan"
checkbox input "true"
type input "199 Lê Văn Chí, Linh Trung Thủ Đức HCM"
type input "13/9 đón"
type input "201.000"
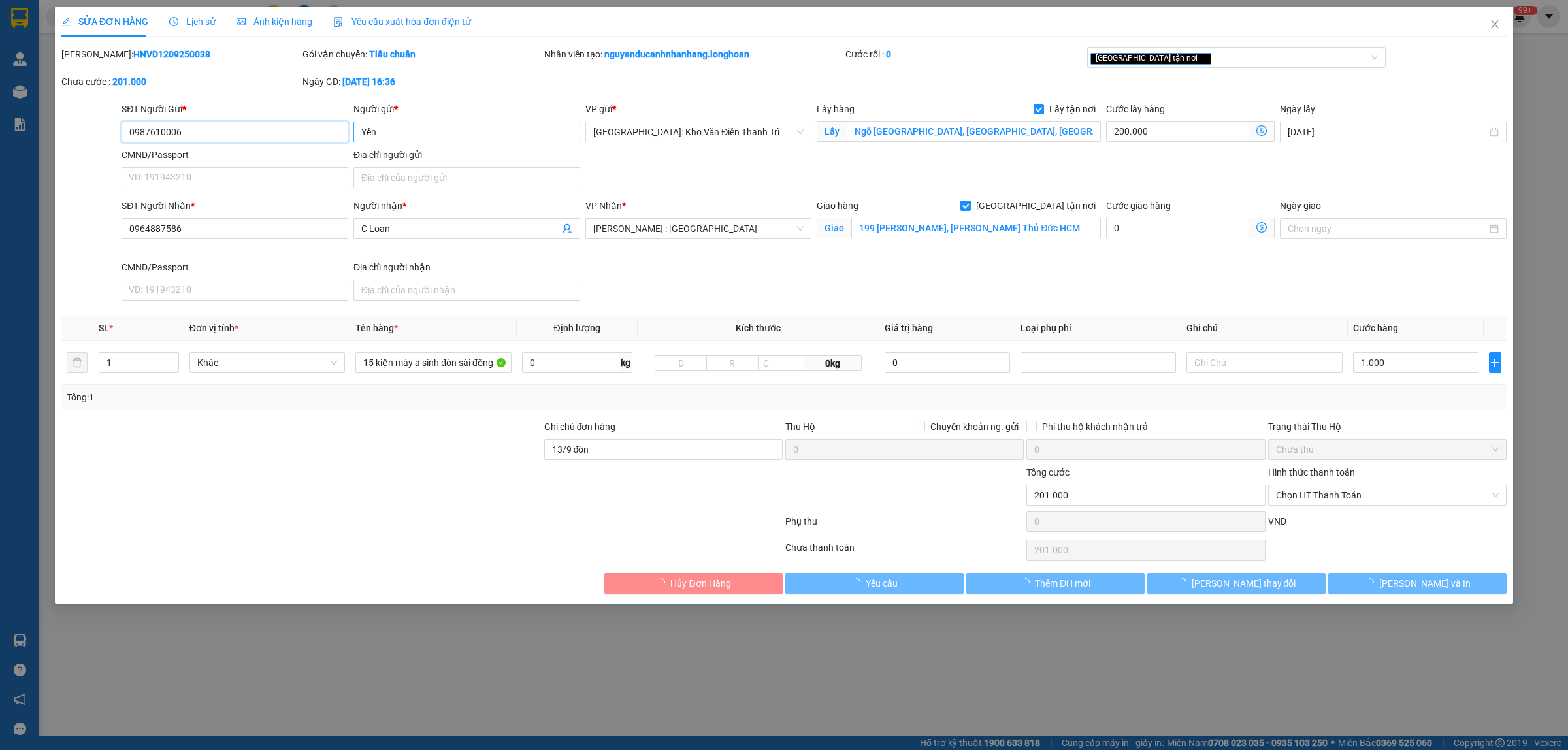
type input "201.000"
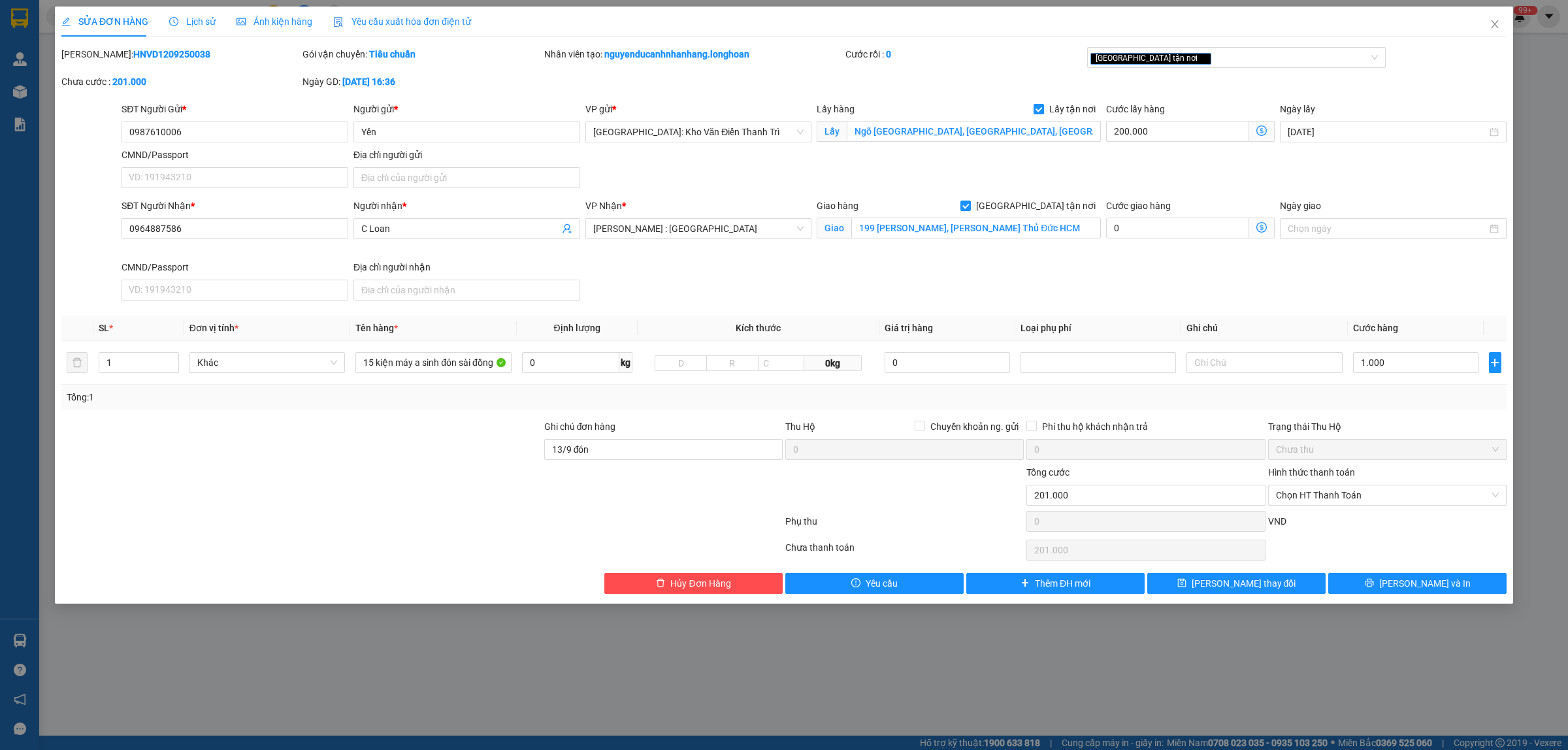
click at [197, 21] on span "Lịch sử" at bounding box center [192, 21] width 46 height 10
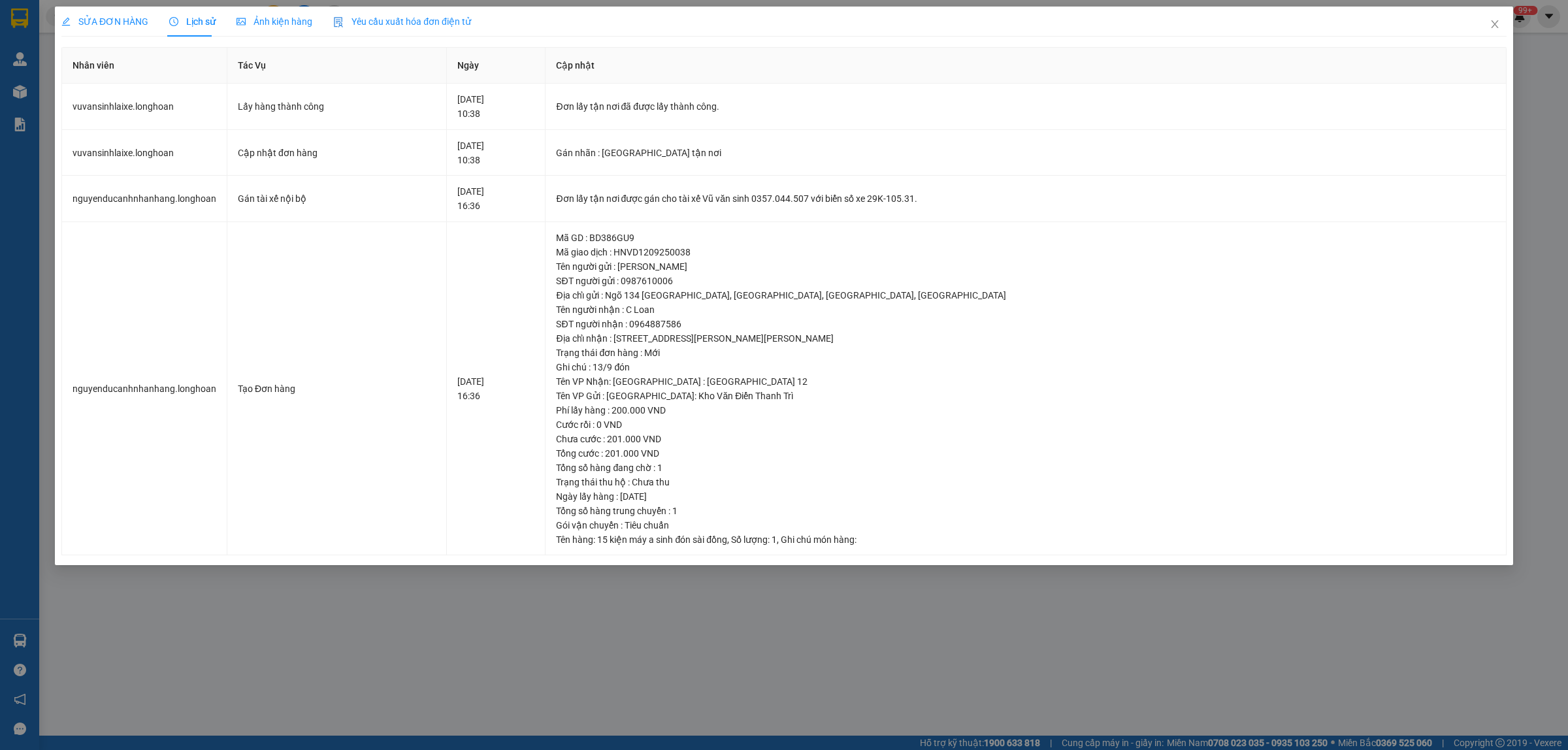
click at [112, 20] on span "SỬA ĐƠN HÀNG" at bounding box center [105, 21] width 87 height 10
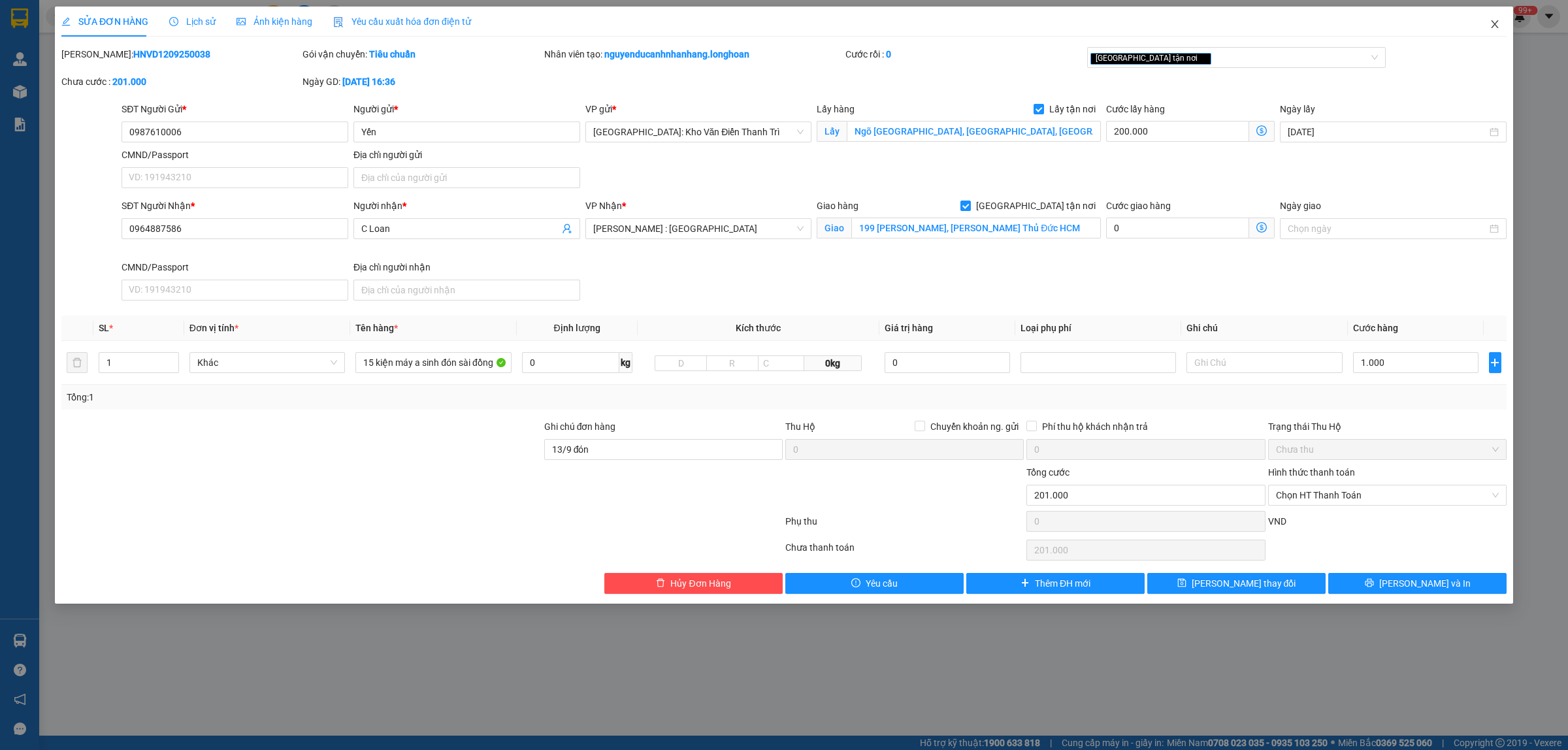
click at [1496, 29] on icon "close" at bounding box center [1494, 24] width 10 height 10
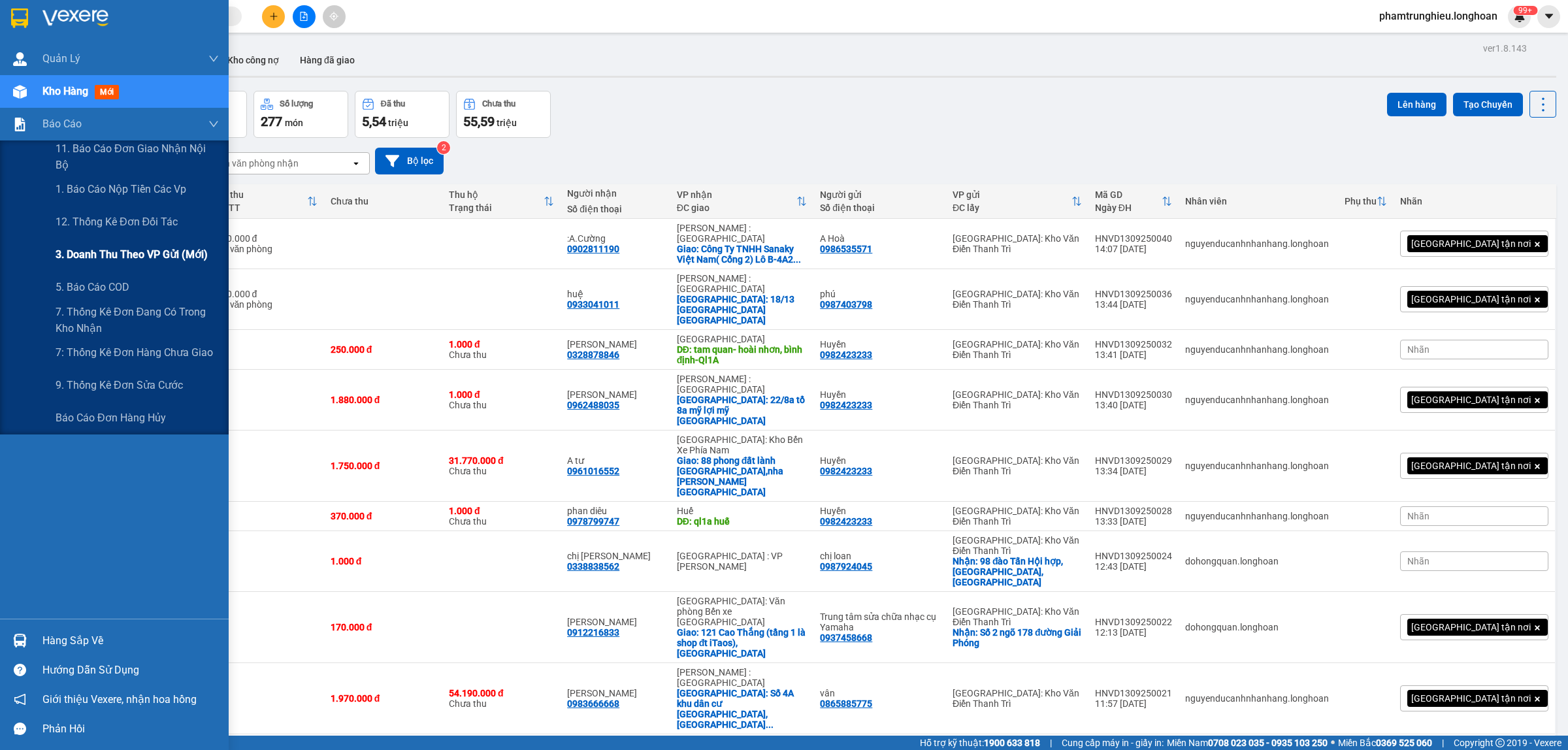
click at [123, 252] on span "3. Doanh Thu theo VP Gửi (mới)" at bounding box center [132, 255] width 152 height 16
